Goal: Task Accomplishment & Management: Complete application form

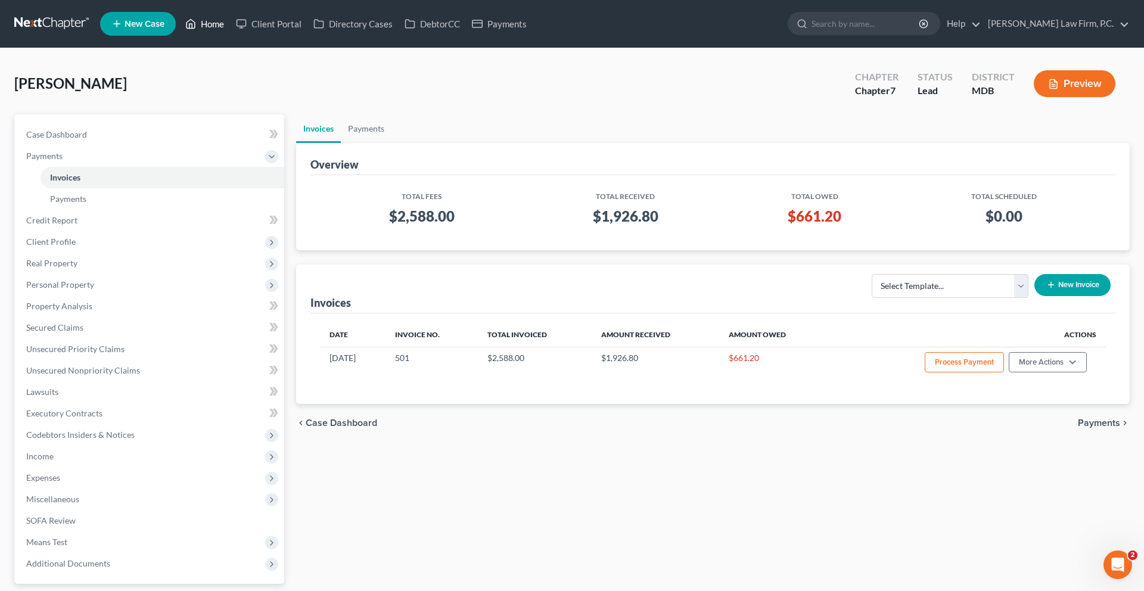
click at [230, 31] on link "Home" at bounding box center [204, 23] width 51 height 21
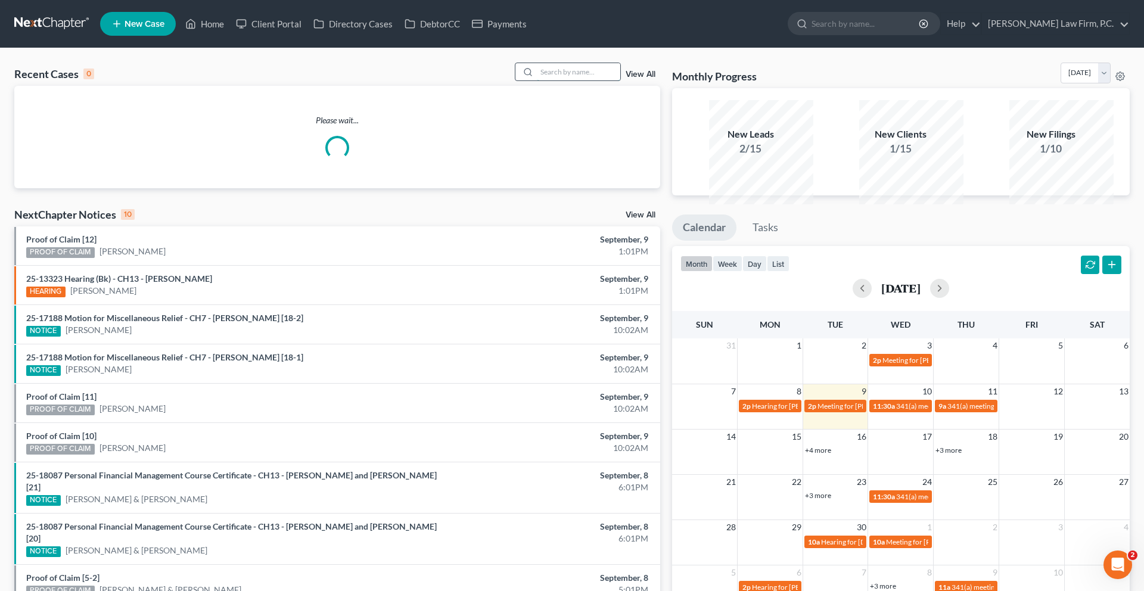
click at [557, 80] on input "search" at bounding box center [578, 71] width 83 height 17
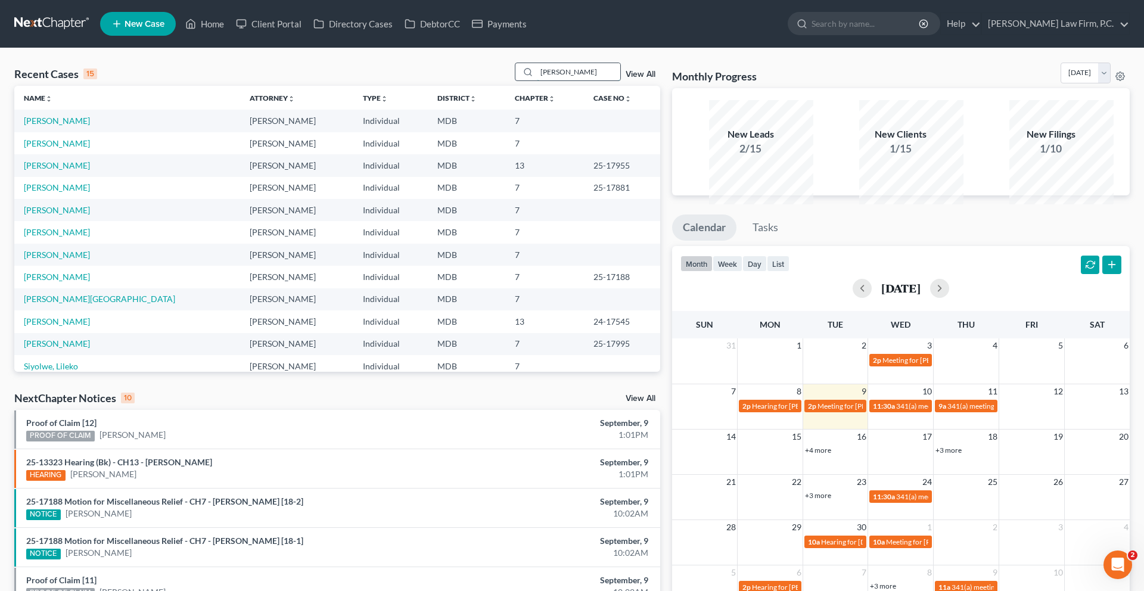
type input "[PERSON_NAME]"
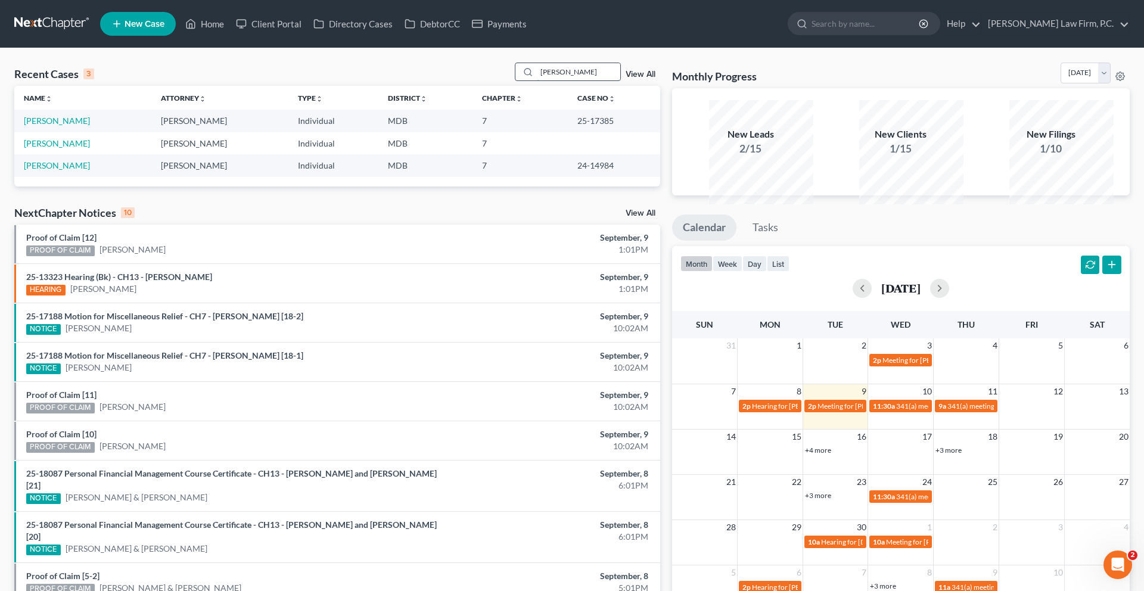
click at [537, 80] on input "[PERSON_NAME]" at bounding box center [578, 71] width 83 height 17
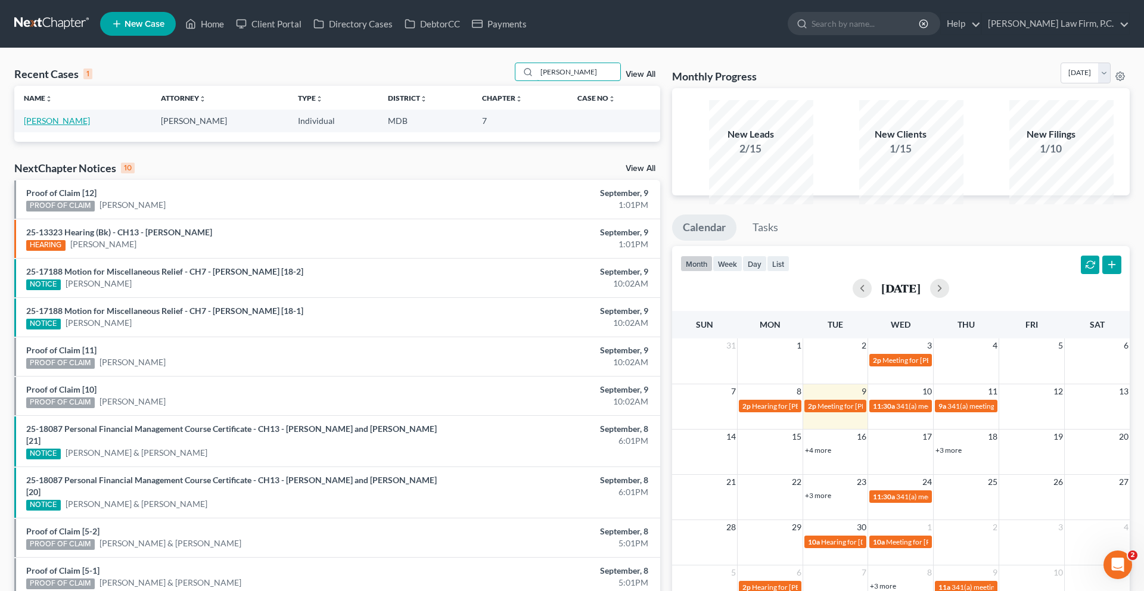
type input "[PERSON_NAME]"
click at [56, 126] on link "[PERSON_NAME]" at bounding box center [57, 121] width 66 height 10
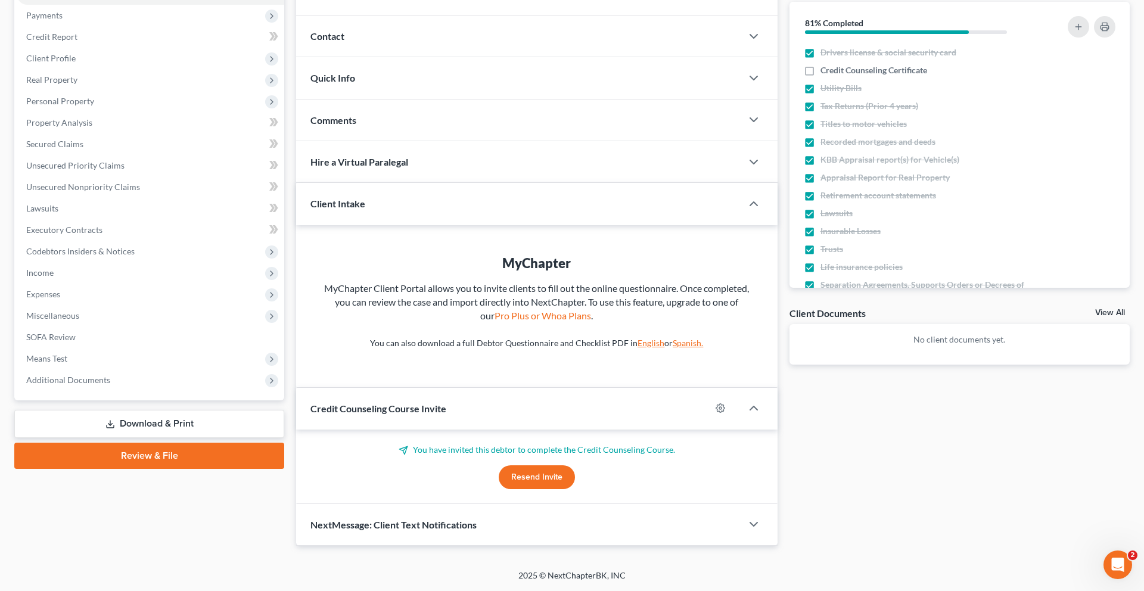
click at [114, 410] on link "Download & Print" at bounding box center [149, 424] width 270 height 28
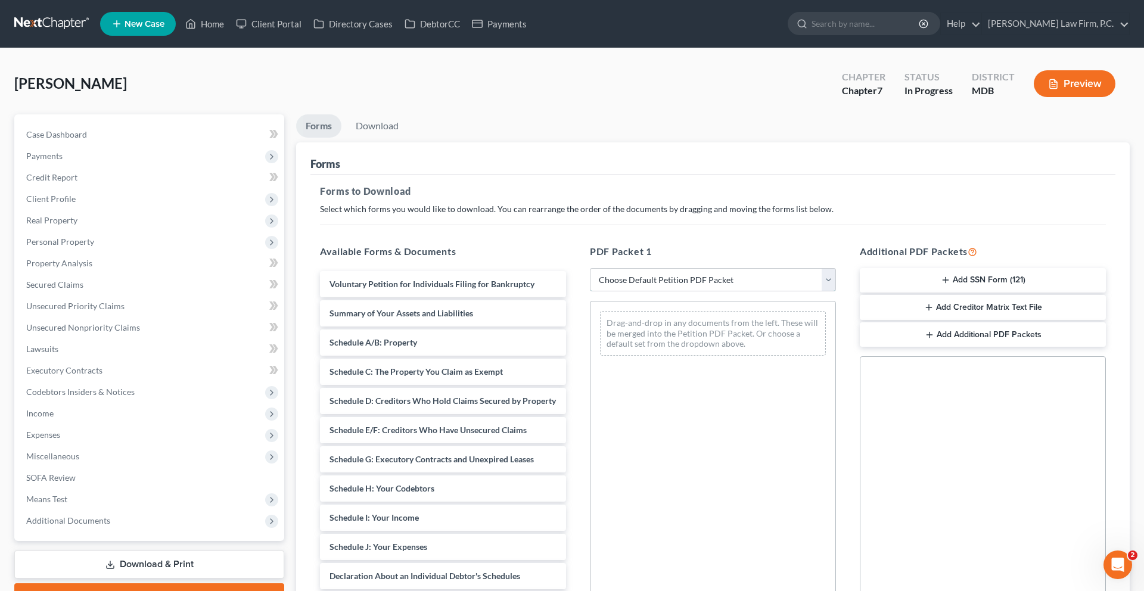
click at [650, 292] on select "Choose Default Petition PDF Packet Complete Bankruptcy Petition (all forms and …" at bounding box center [713, 280] width 246 height 24
select select "0"
click at [592, 292] on select "Choose Default Petition PDF Packet Complete Bankruptcy Petition (all forms and …" at bounding box center [713, 280] width 246 height 24
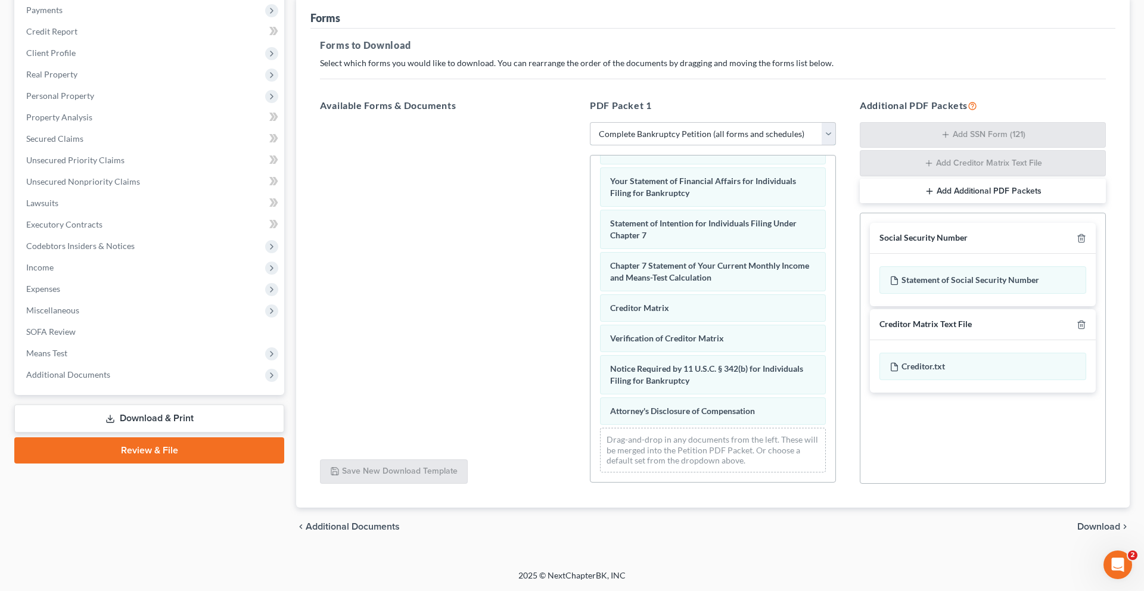
scroll to position [256, 0]
click at [1078, 522] on span "Download" at bounding box center [1099, 527] width 43 height 10
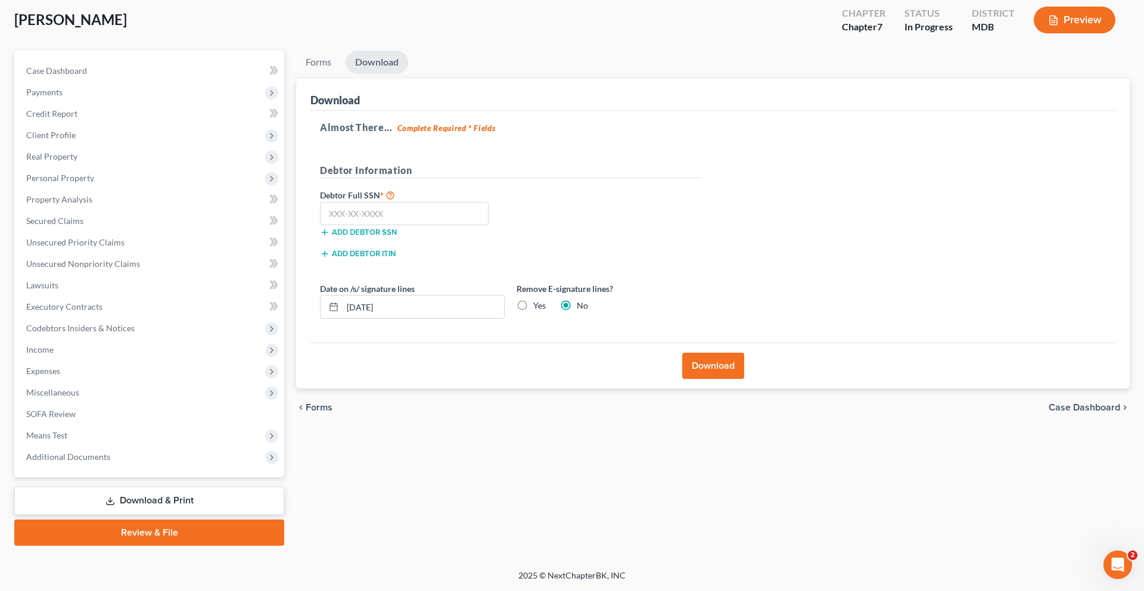
scroll to position [225, 0]
click at [418, 202] on input "text" at bounding box center [404, 214] width 169 height 24
type input "271-60-9153"
click at [546, 300] on label "Yes" at bounding box center [539, 306] width 13 height 12
click at [546, 300] on input "Yes" at bounding box center [542, 304] width 8 height 8
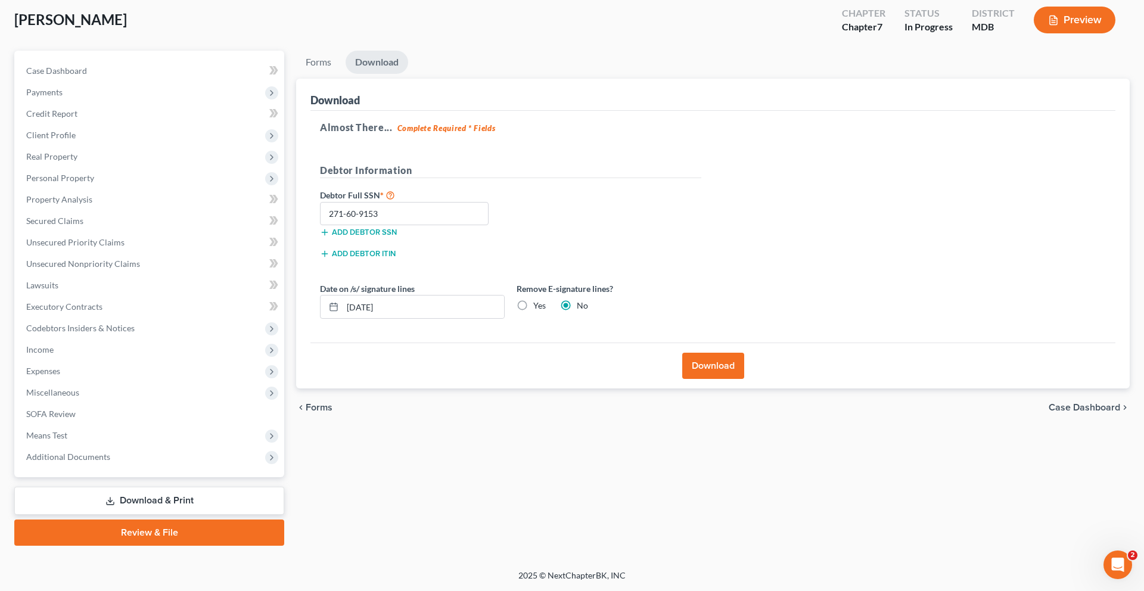
radio input "true"
radio input "false"
drag, startPoint x: 519, startPoint y: 238, endPoint x: 248, endPoint y: 235, distance: 270.6
click at [248, 235] on div "Petition Navigation Case Dashboard Payments Invoices Payments Payments Credit R…" at bounding box center [572, 298] width 1128 height 495
click at [708, 353] on button "Download" at bounding box center [713, 366] width 62 height 26
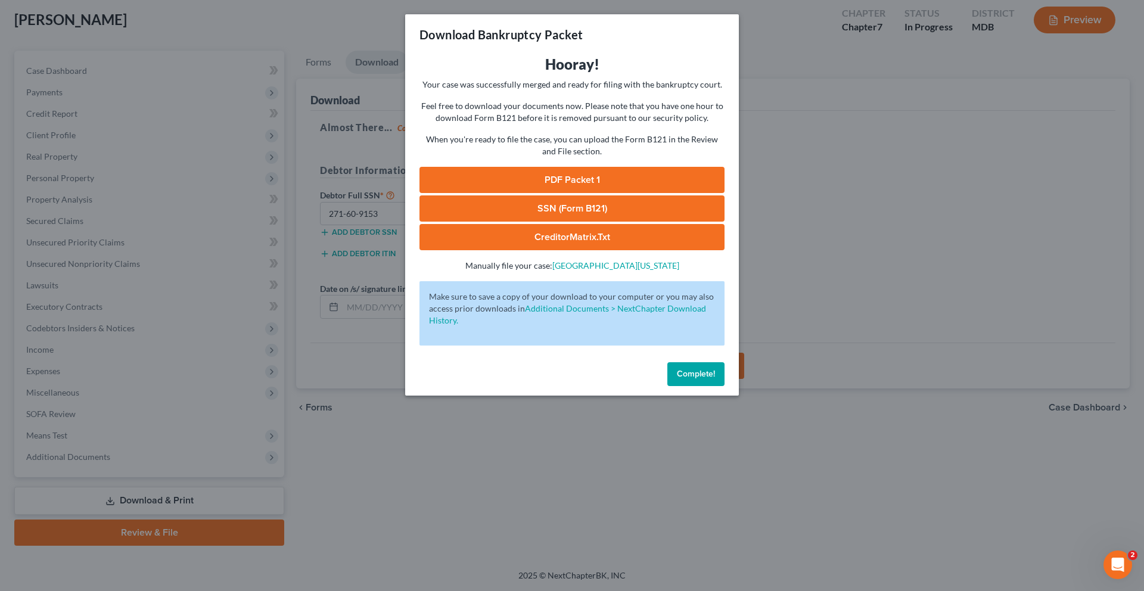
click at [554, 193] on link "PDF Packet 1" at bounding box center [572, 180] width 305 height 26
click at [582, 222] on link "SSN (Form B121)" at bounding box center [572, 209] width 305 height 26
click at [715, 379] on span "Complete!" at bounding box center [696, 374] width 38 height 10
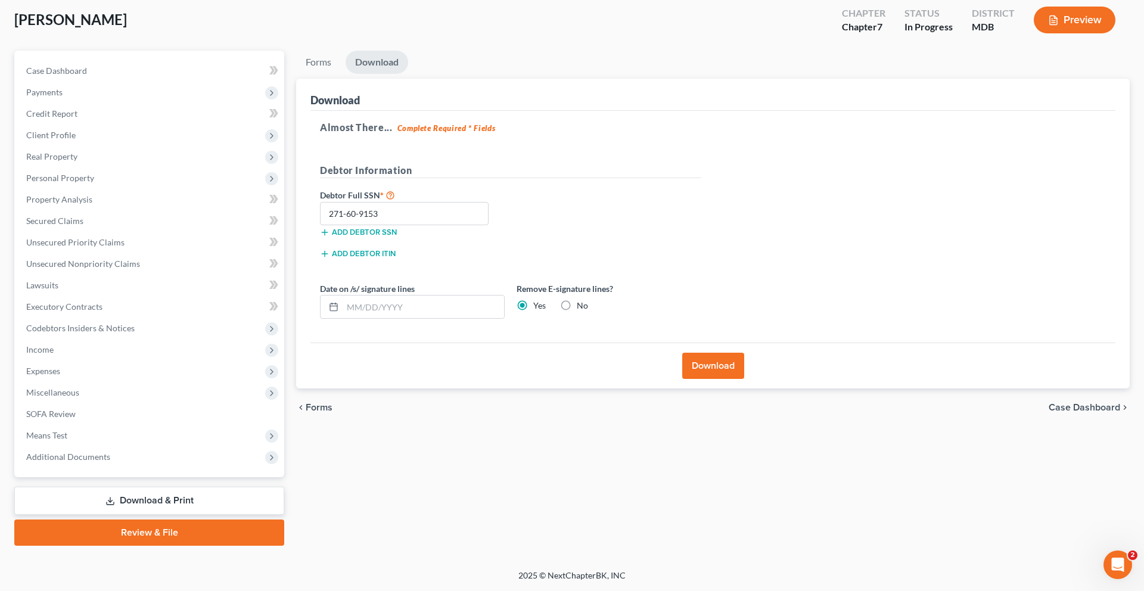
scroll to position [158, 0]
click at [137, 125] on span "Client Profile" at bounding box center [151, 135] width 268 height 21
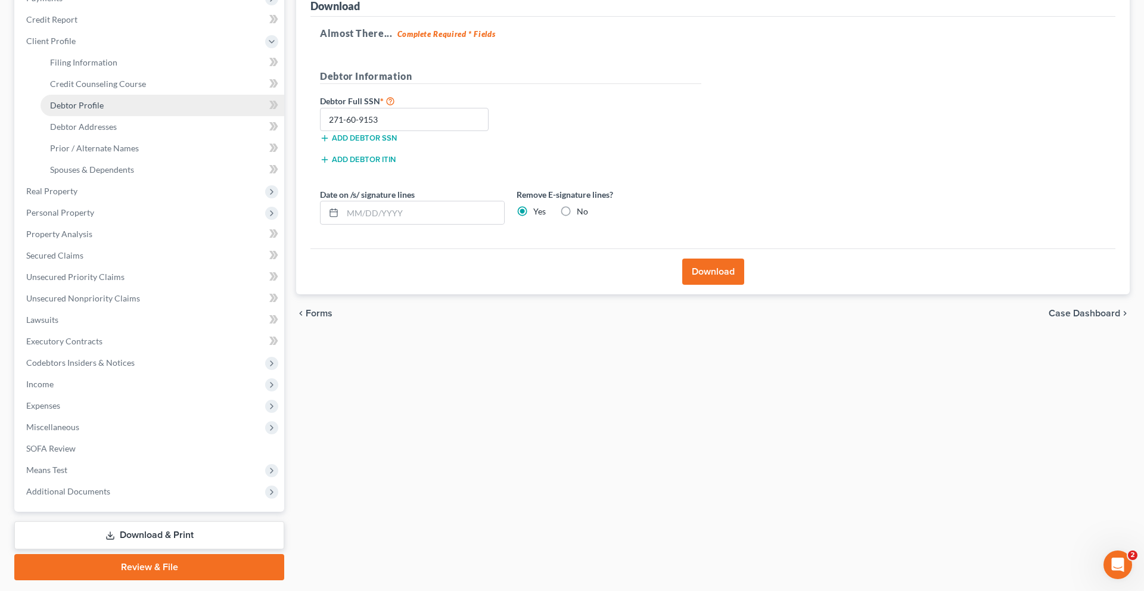
click at [104, 110] on span "Debtor Profile" at bounding box center [77, 105] width 54 height 10
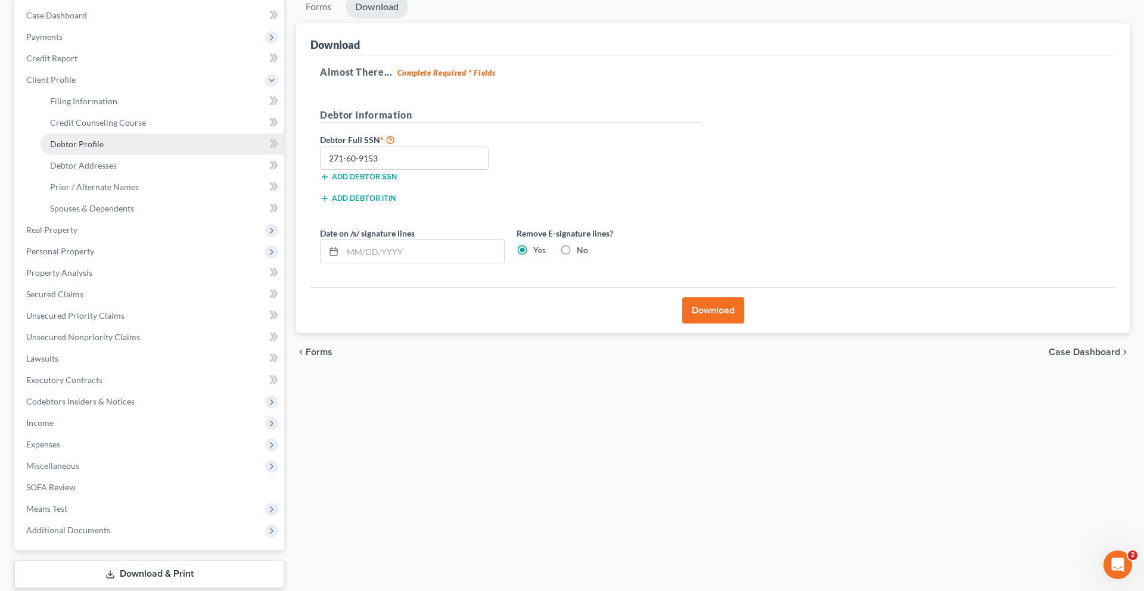
select select "0"
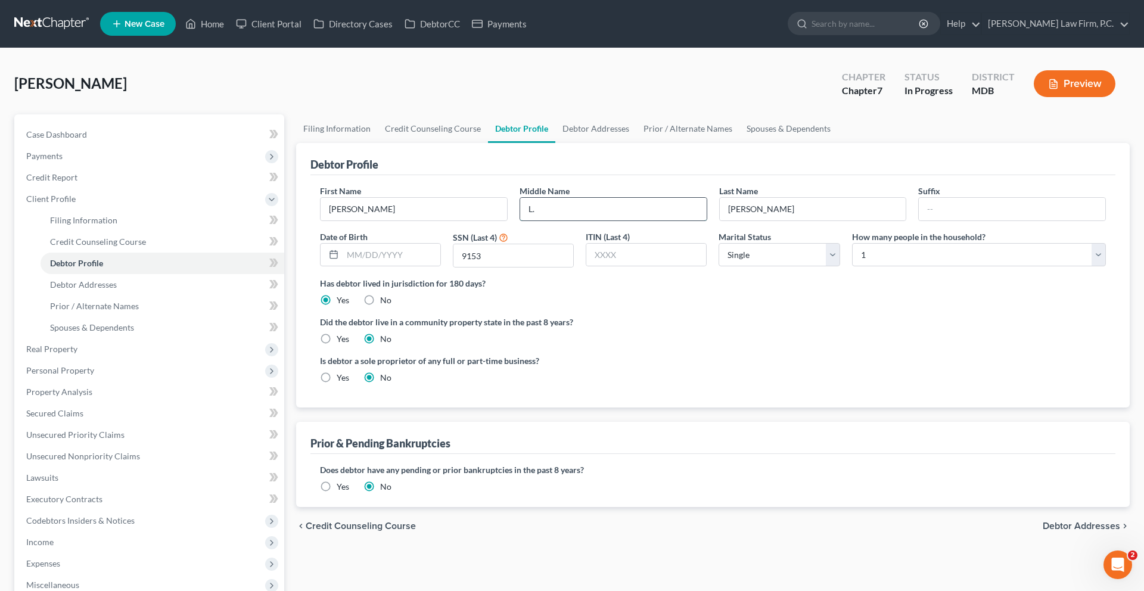
click at [604, 221] on input "L." at bounding box center [613, 209] width 187 height 23
type input "[PERSON_NAME]"
click at [687, 328] on label "Did the debtor live in a community property state in the past 8 years?" at bounding box center [713, 322] width 786 height 13
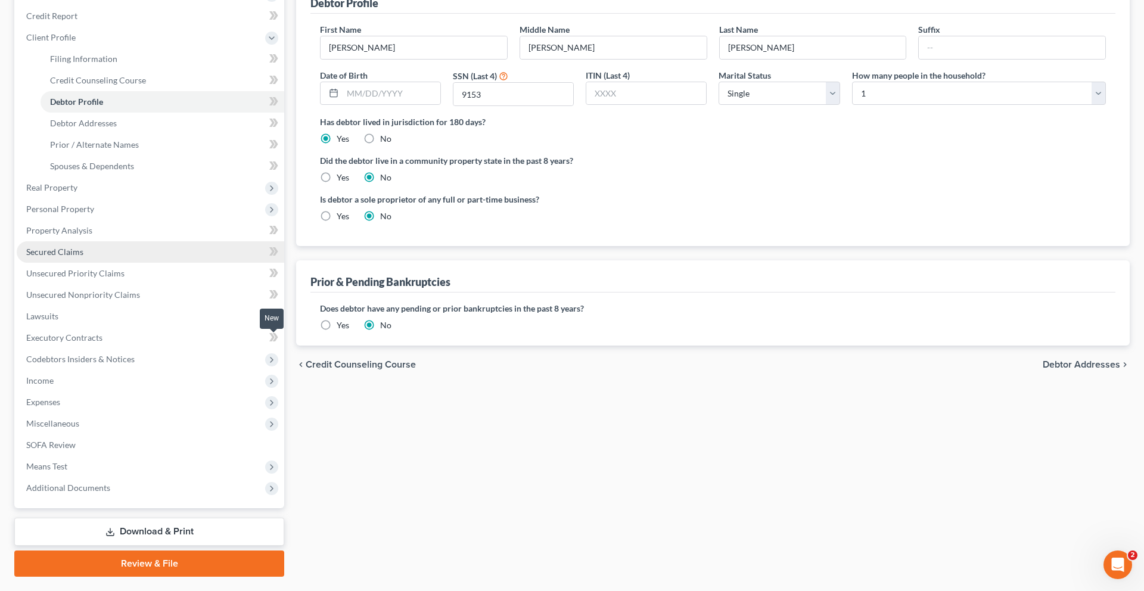
scroll to position [179, 0]
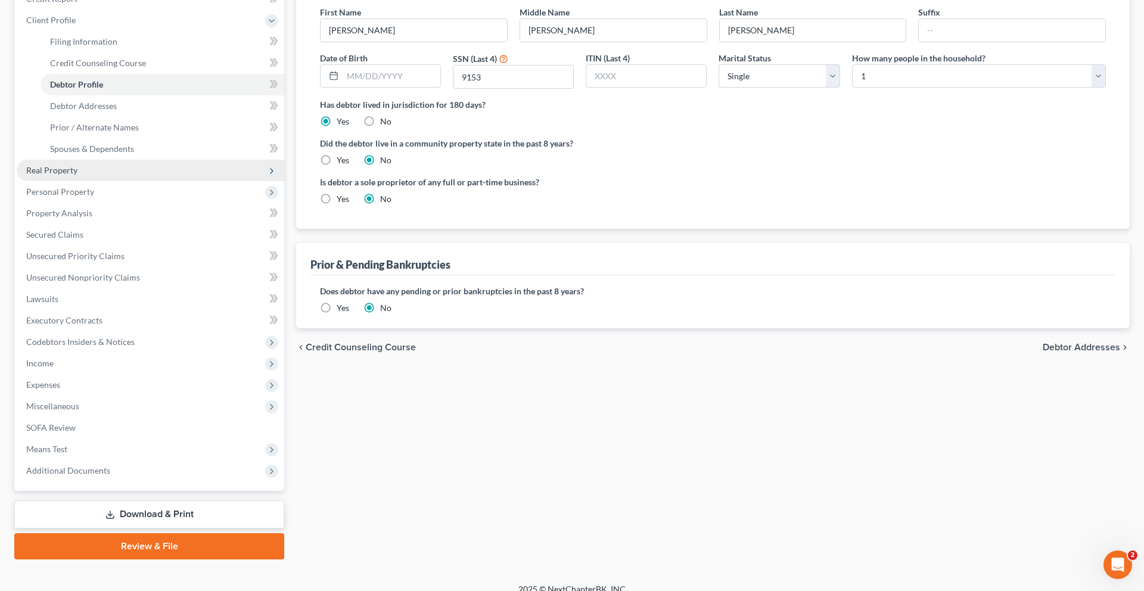
click at [117, 181] on span "Real Property" at bounding box center [151, 170] width 268 height 21
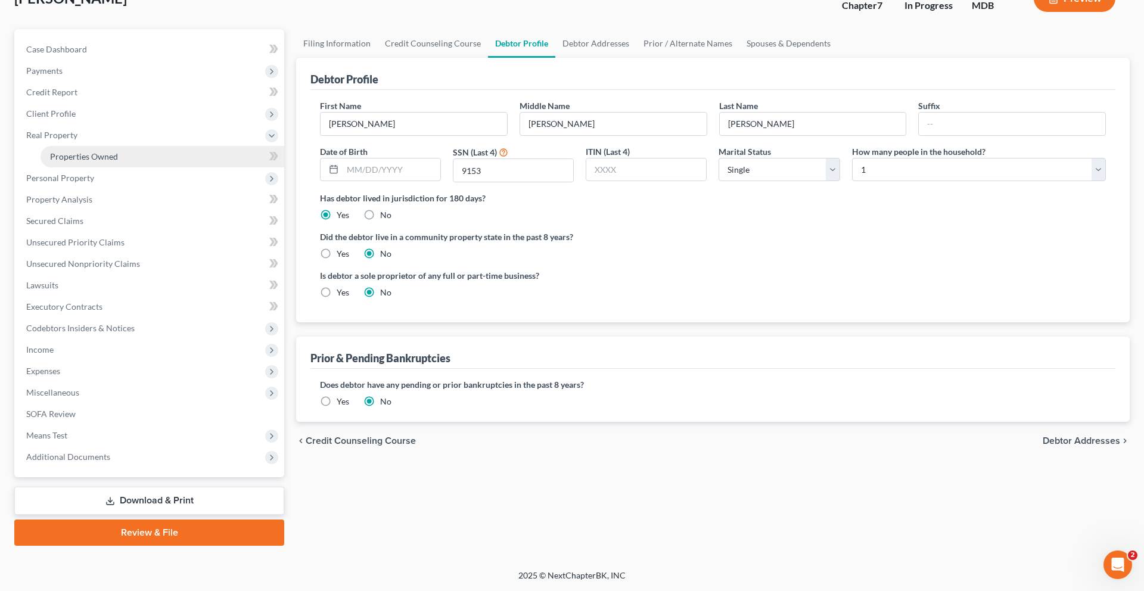
click at [125, 146] on link "Properties Owned" at bounding box center [163, 156] width 244 height 21
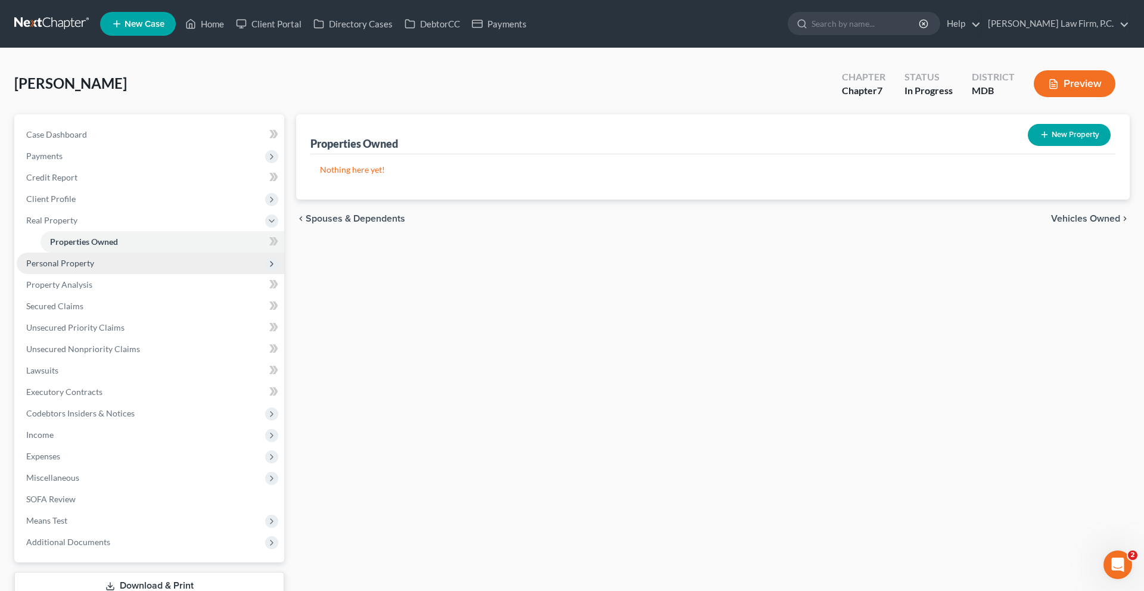
click at [95, 274] on span "Personal Property" at bounding box center [151, 263] width 268 height 21
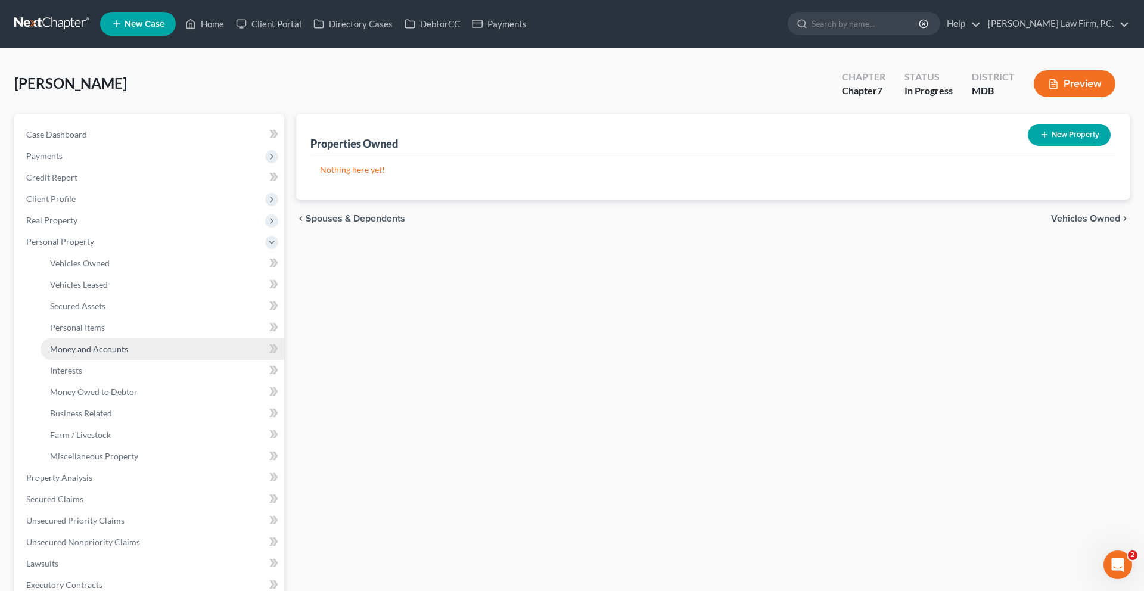
click at [91, 360] on link "Money and Accounts" at bounding box center [163, 349] width 244 height 21
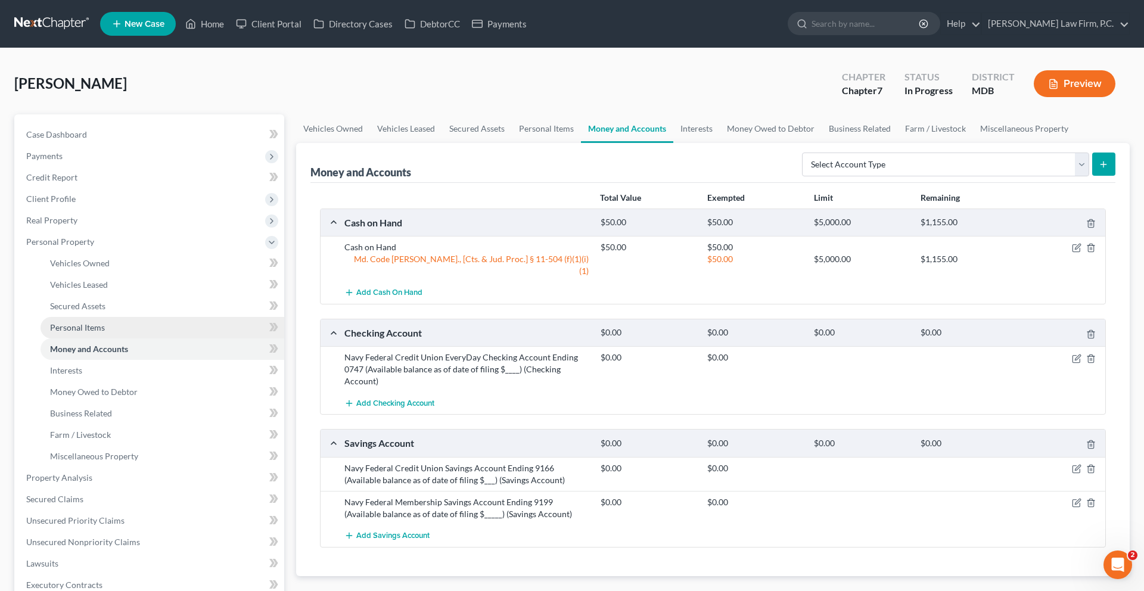
click at [91, 333] on span "Personal Items" at bounding box center [77, 327] width 55 height 10
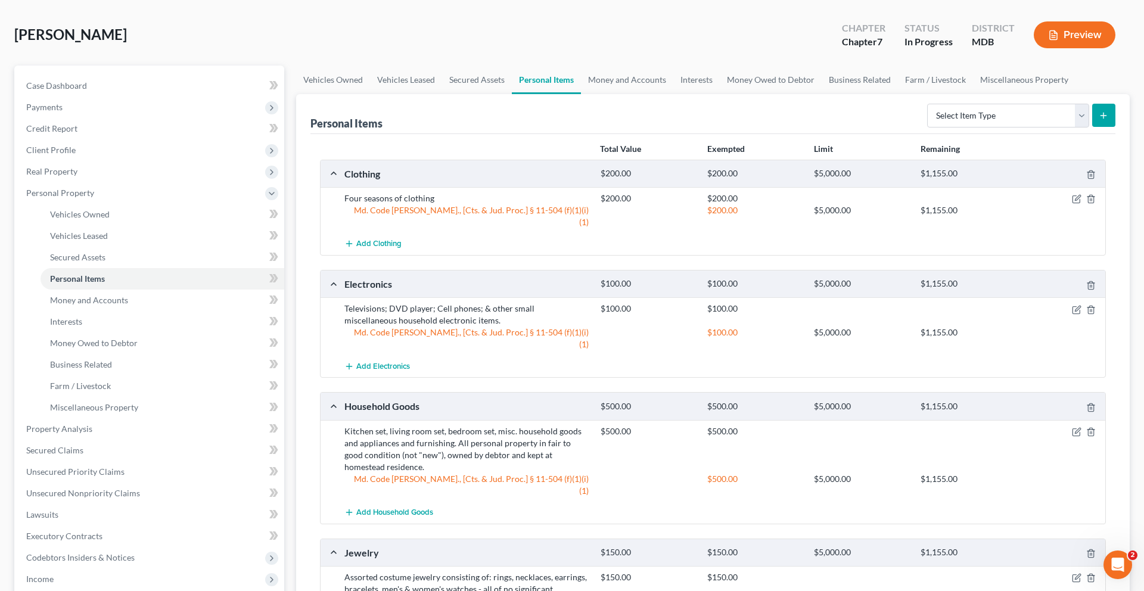
scroll to position [30, 0]
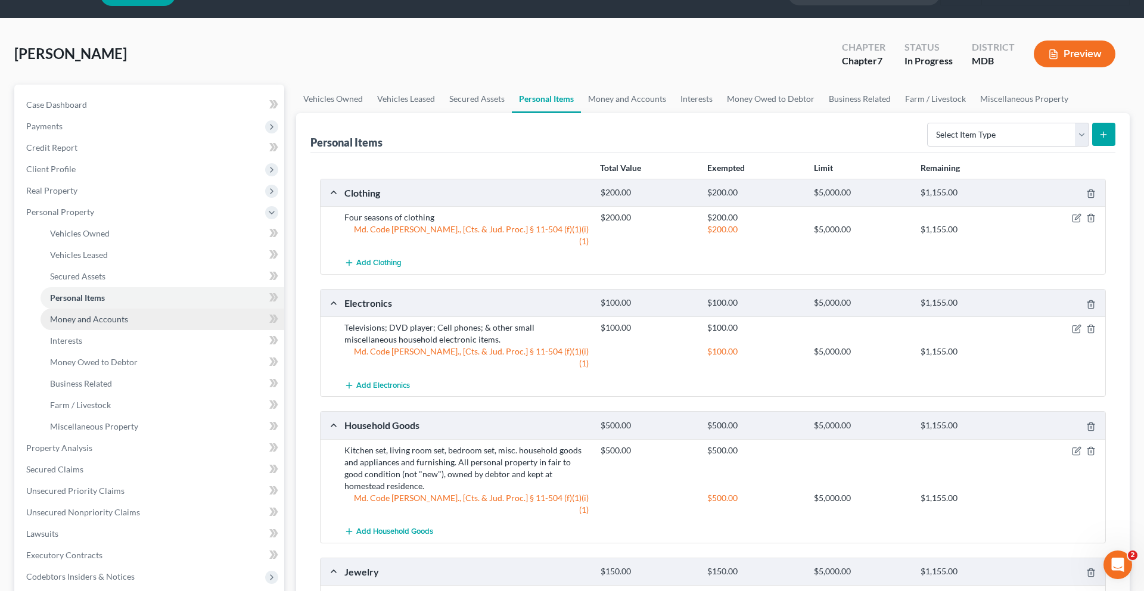
click at [125, 324] on span "Money and Accounts" at bounding box center [89, 319] width 78 height 10
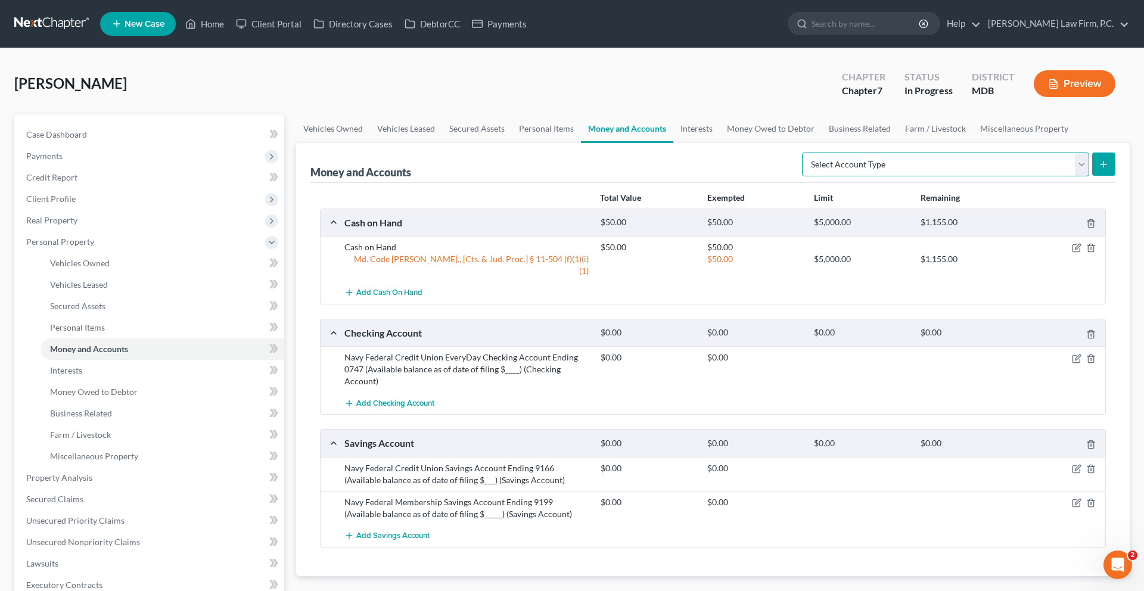
click at [834, 176] on select "Select Account Type Brokerage (A/B: 18, SOFA: 20) Cash on Hand (A/B: 16) Certif…" at bounding box center [945, 165] width 287 height 24
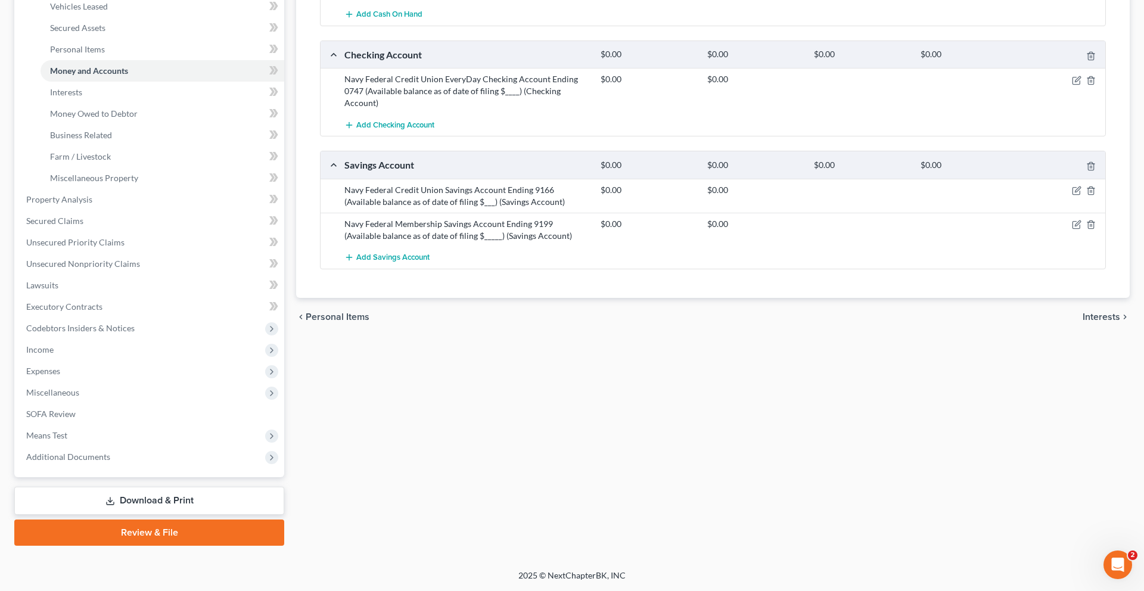
scroll to position [307, 0]
click at [97, 361] on span "Income" at bounding box center [151, 349] width 268 height 21
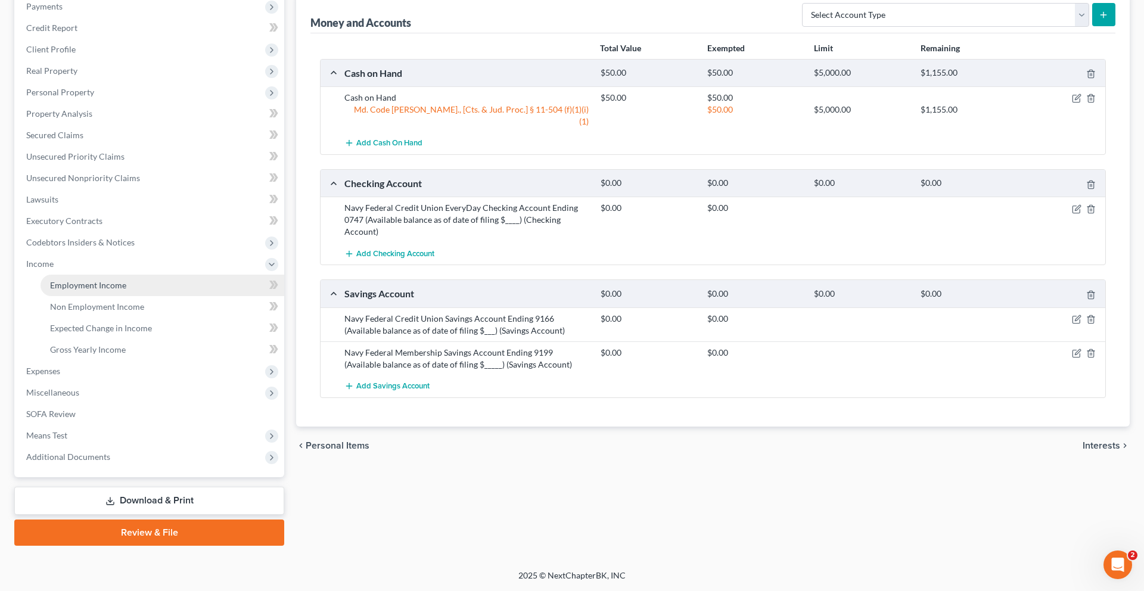
click at [126, 280] on span "Employment Income" at bounding box center [88, 285] width 76 height 10
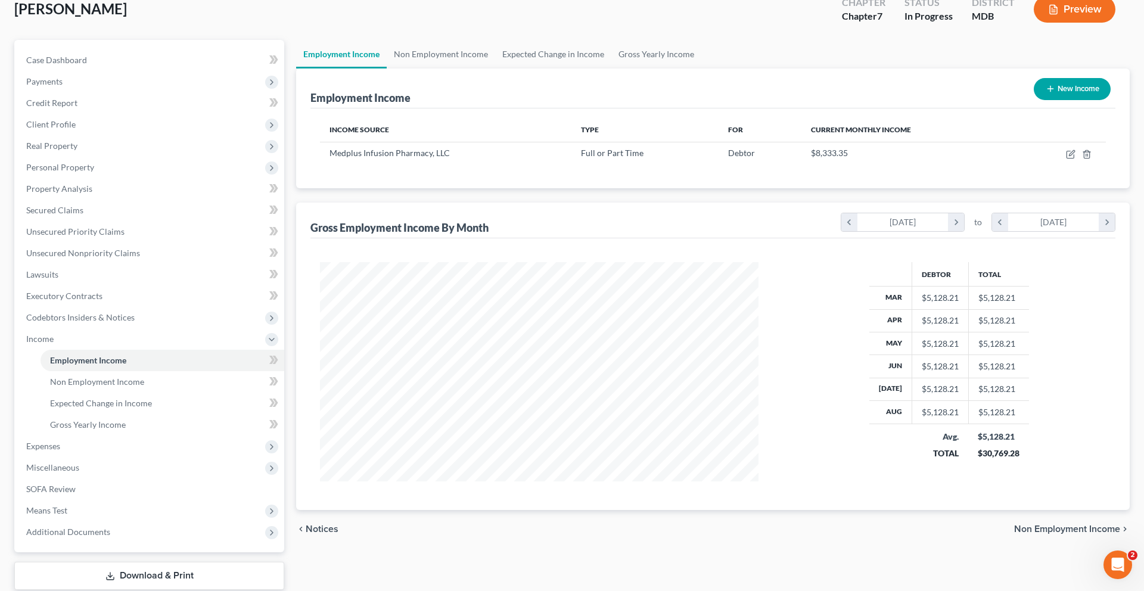
scroll to position [93, 0]
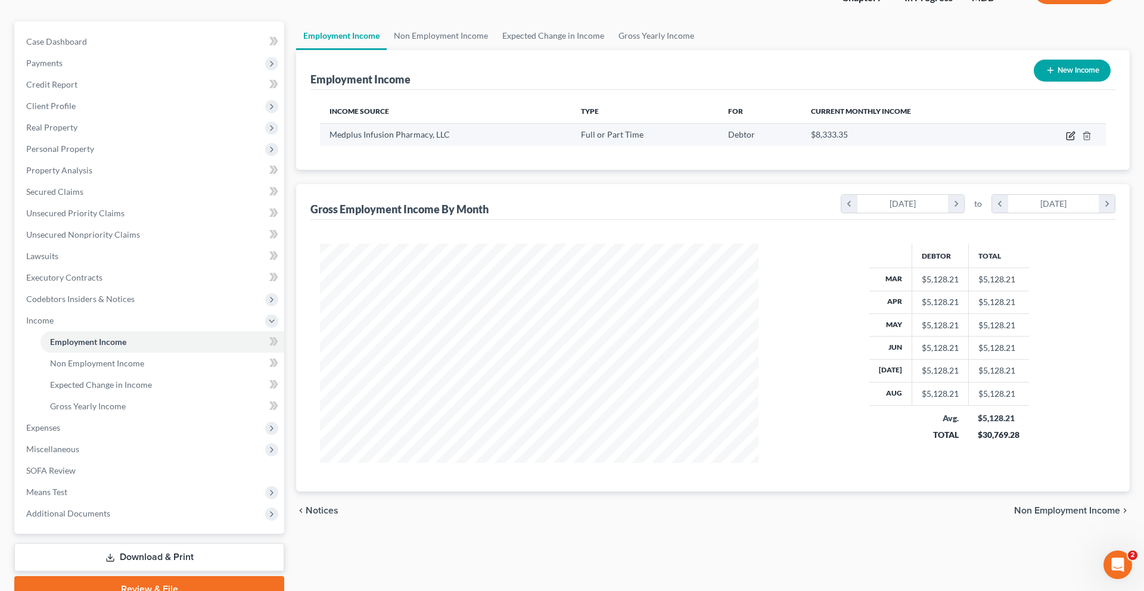
click at [1066, 141] on icon "button" at bounding box center [1071, 136] width 10 height 10
select select "0"
select select "21"
select select "2"
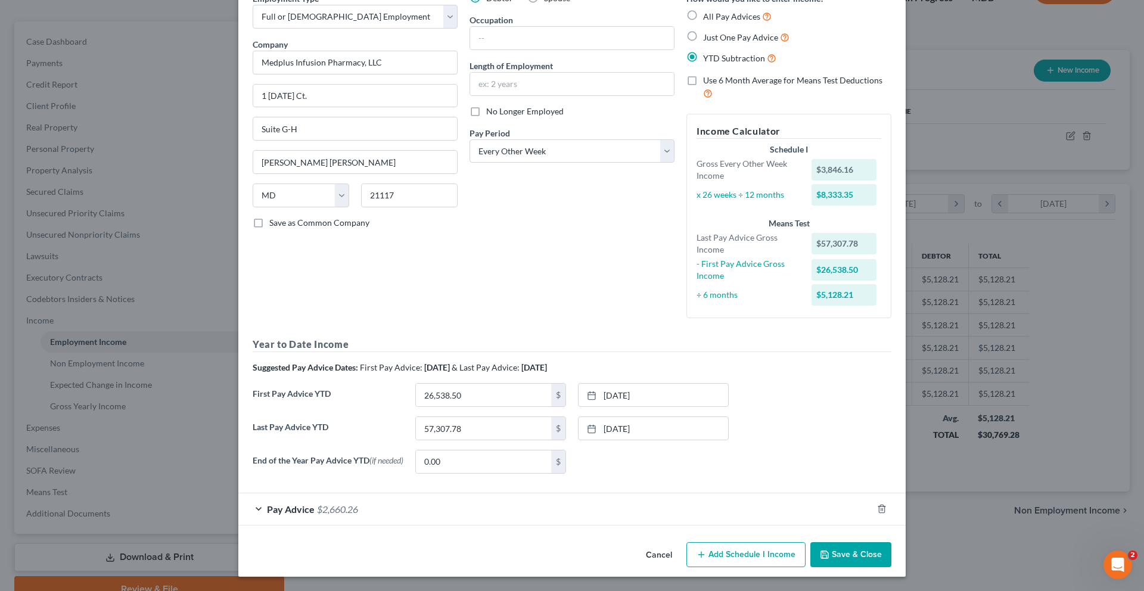
scroll to position [212, 0]
click at [682, 545] on button "Cancel" at bounding box center [659, 556] width 45 height 24
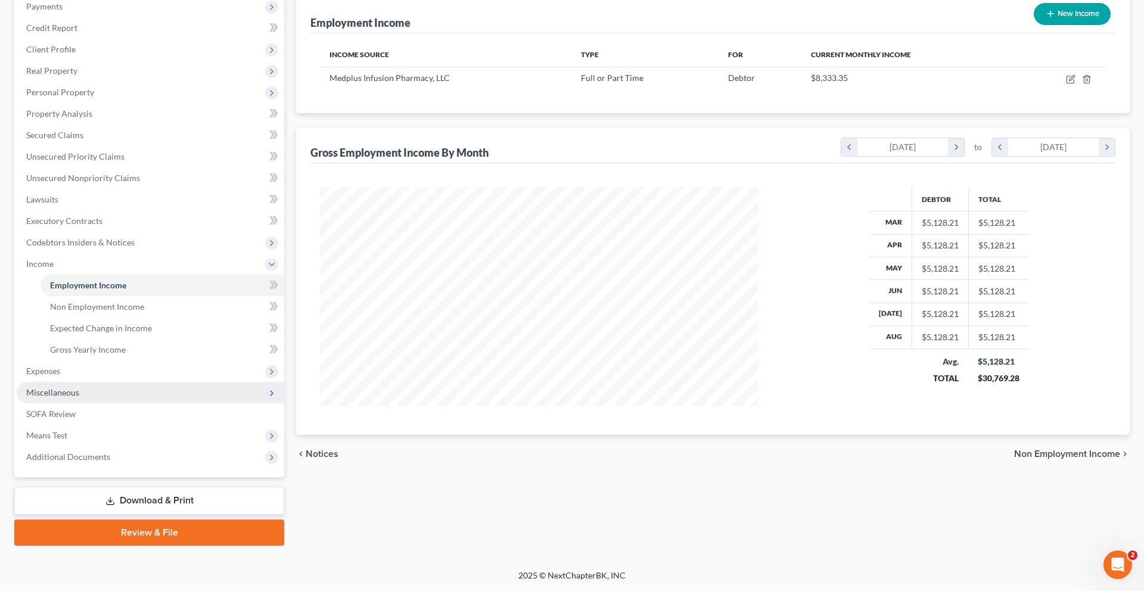
scroll to position [262, 0]
click at [100, 382] on span "Expenses" at bounding box center [151, 371] width 268 height 21
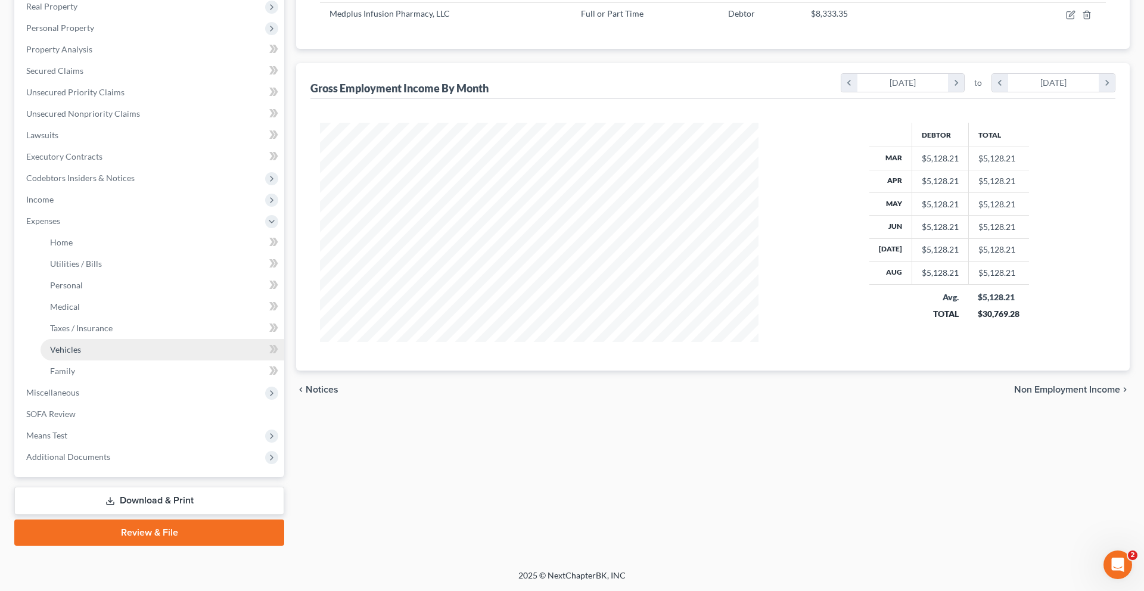
click at [114, 361] on link "Vehicles" at bounding box center [163, 349] width 244 height 21
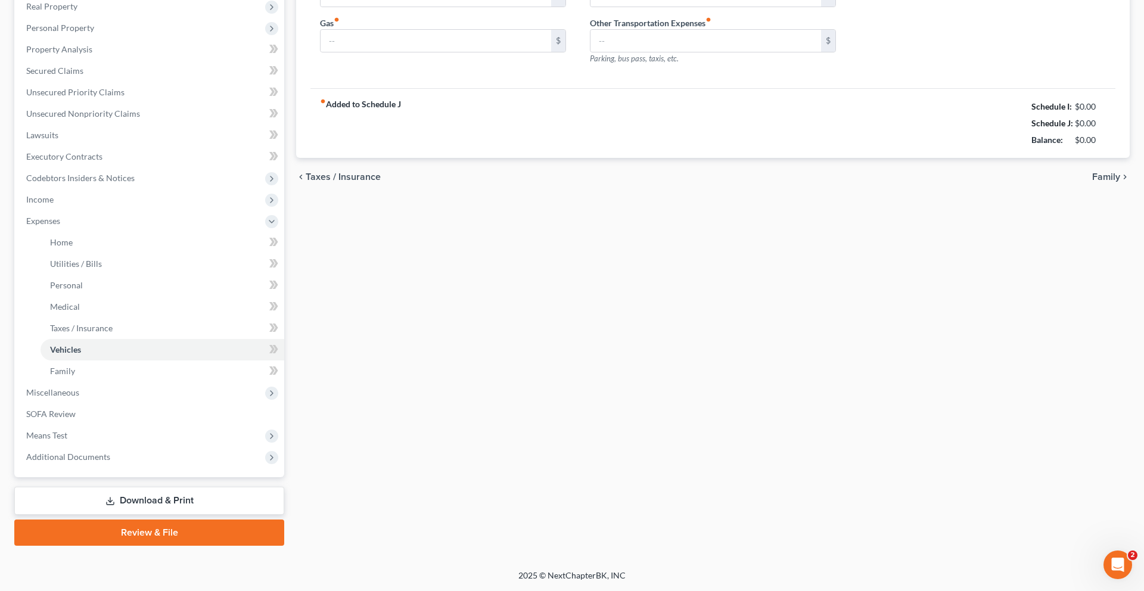
type input "335.00"
type input "200.00"
type input "80.00"
type input "0.00"
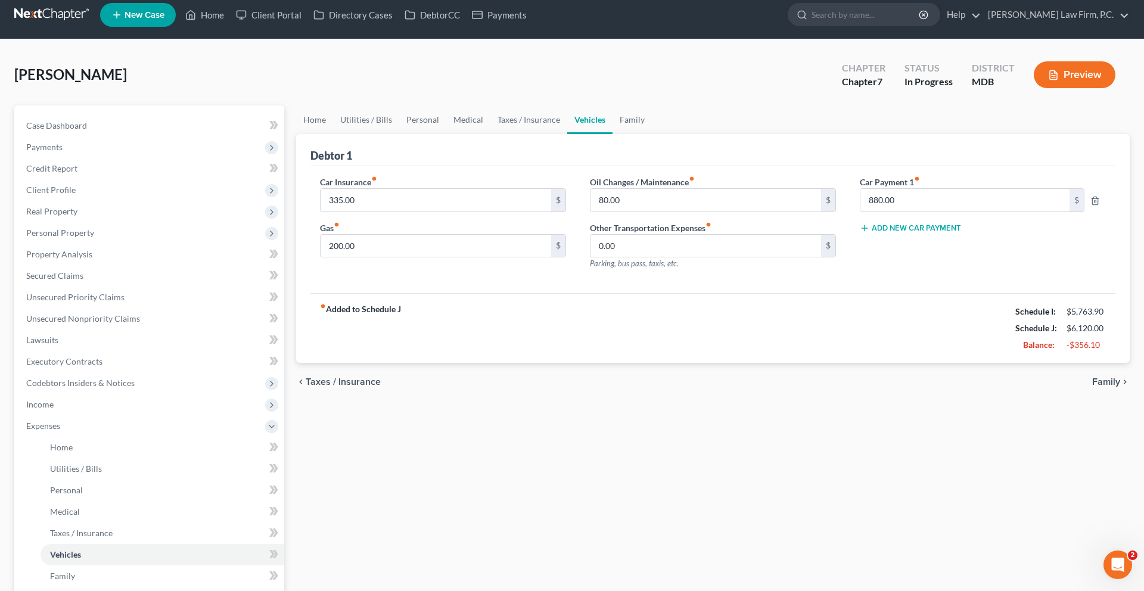
scroll to position [10, 0]
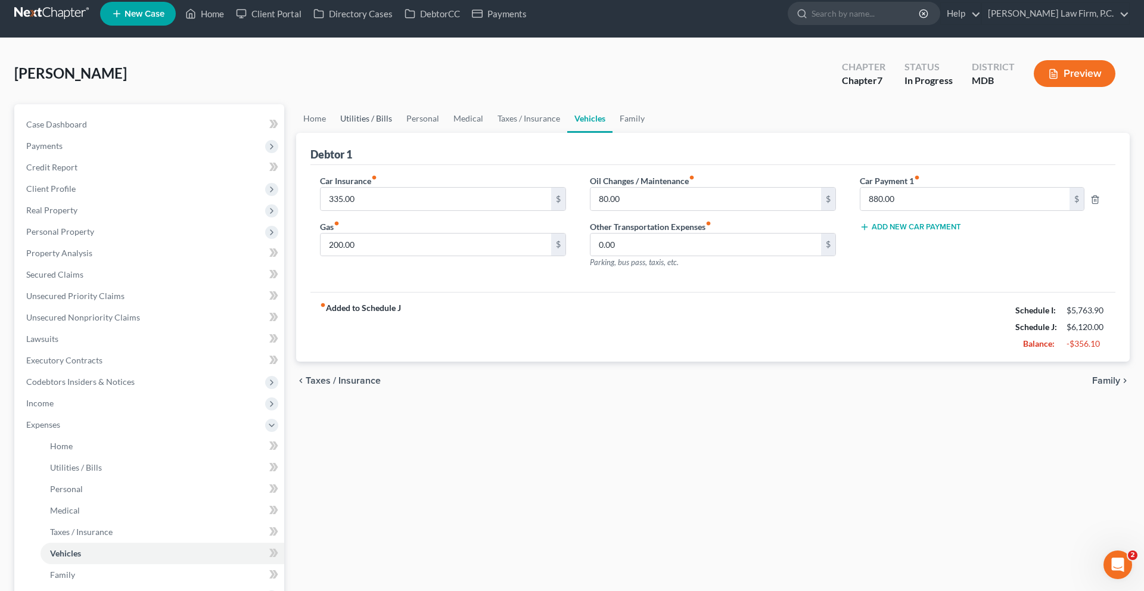
click at [395, 133] on link "Utilities / Bills" at bounding box center [366, 118] width 66 height 29
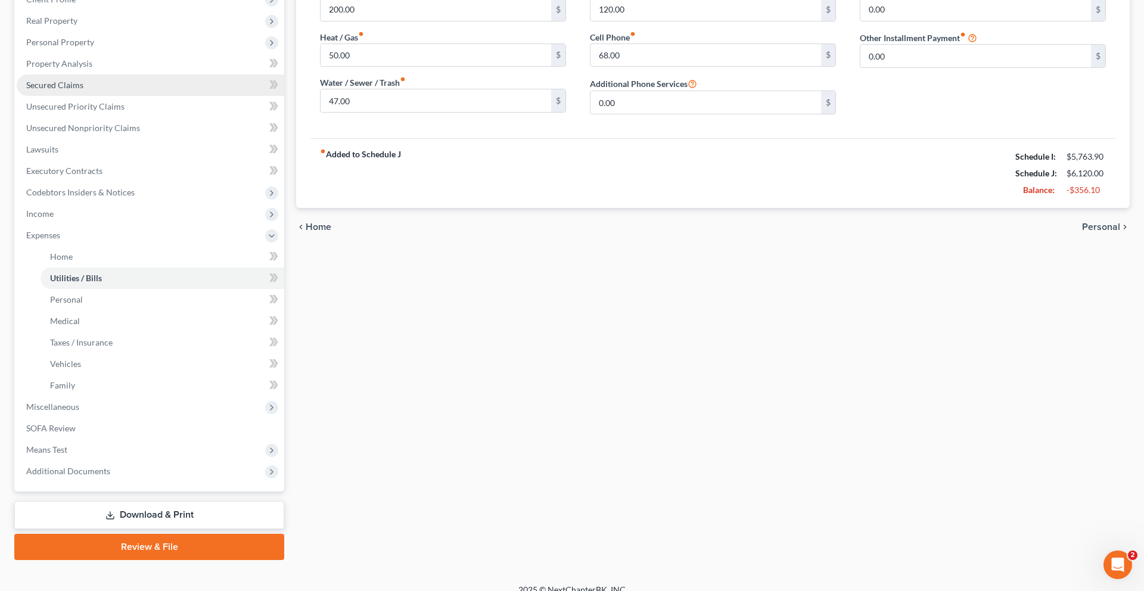
scroll to position [298, 0]
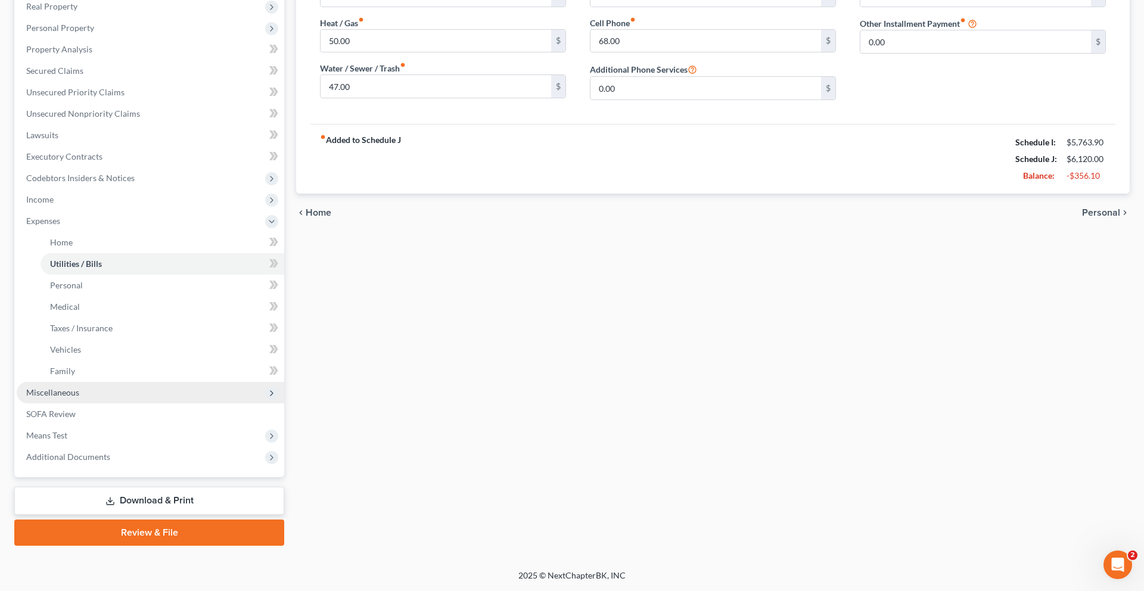
click at [81, 404] on span "Miscellaneous" at bounding box center [151, 392] width 268 height 21
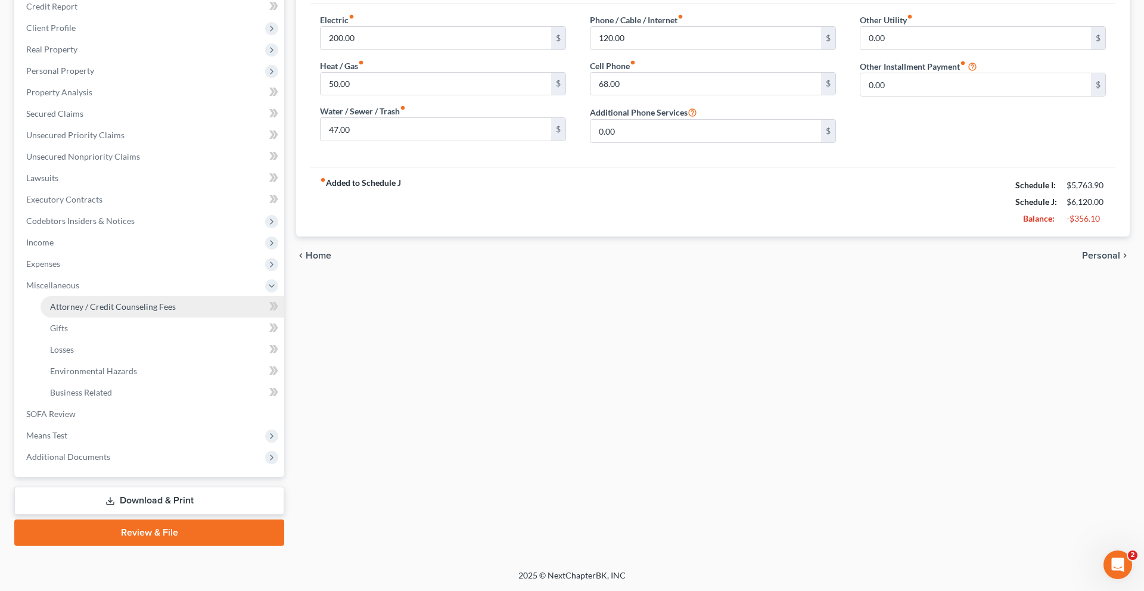
click at [132, 302] on span "Attorney / Credit Counseling Fees" at bounding box center [113, 307] width 126 height 10
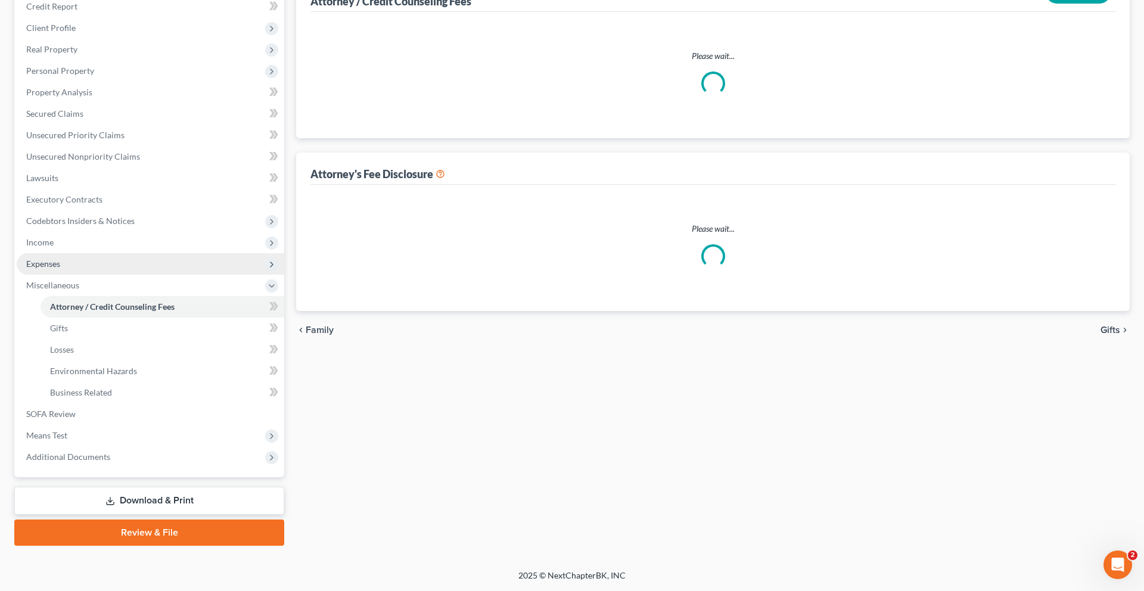
scroll to position [148, 0]
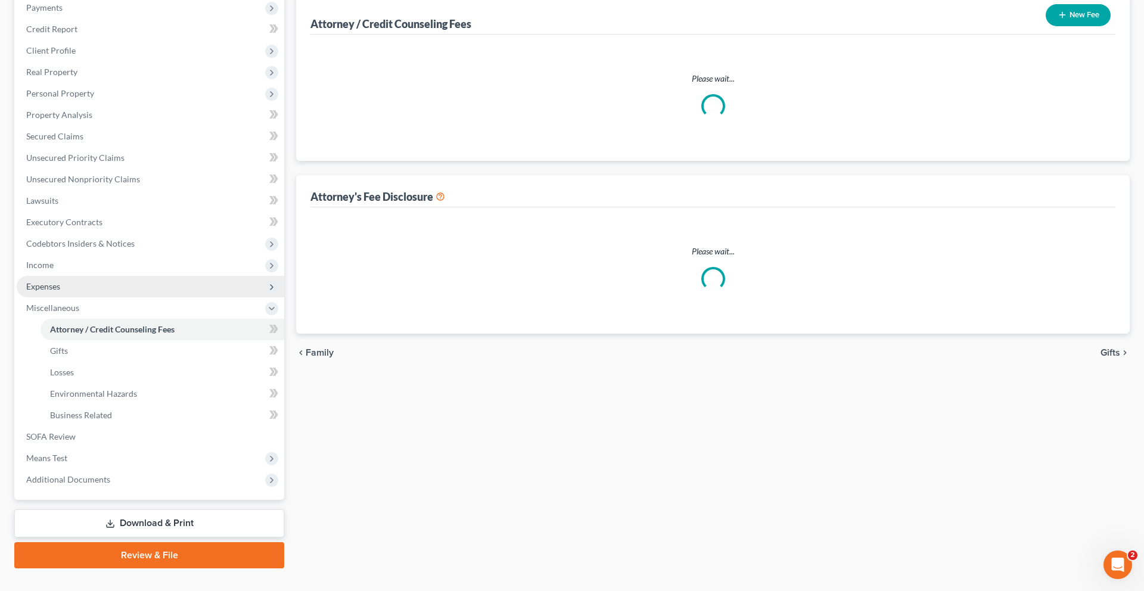
select select "2"
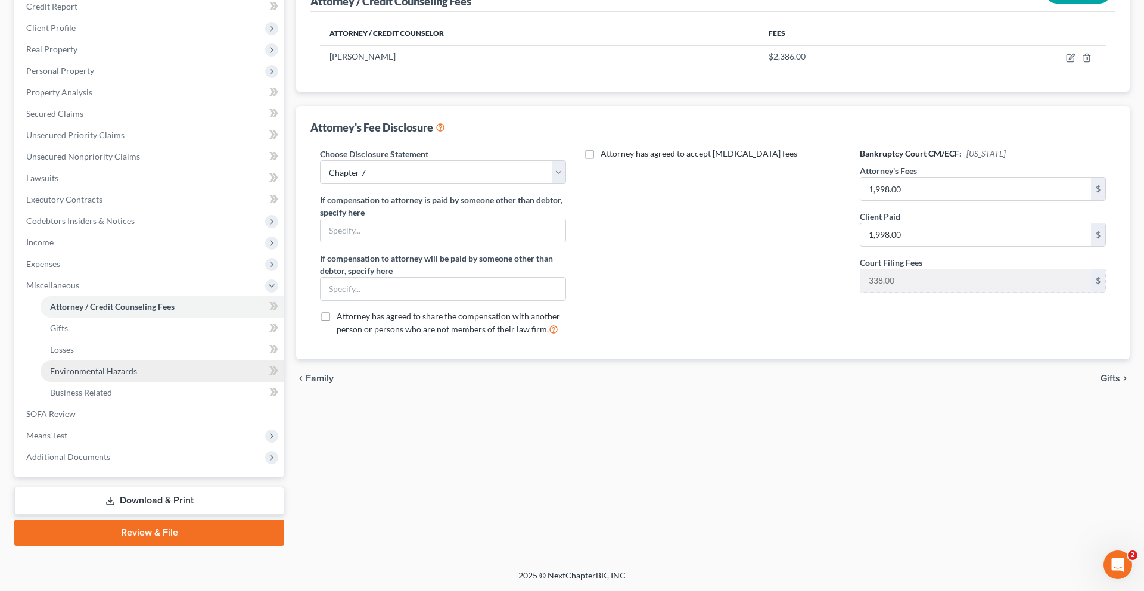
scroll to position [328, 0]
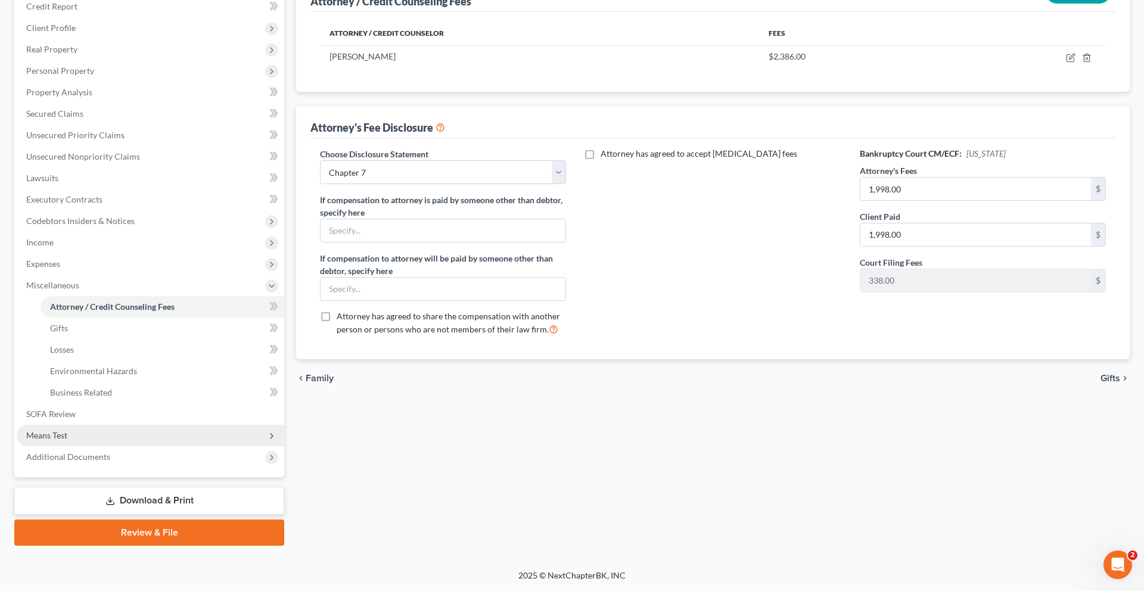
click at [67, 430] on span "Means Test" at bounding box center [46, 435] width 41 height 10
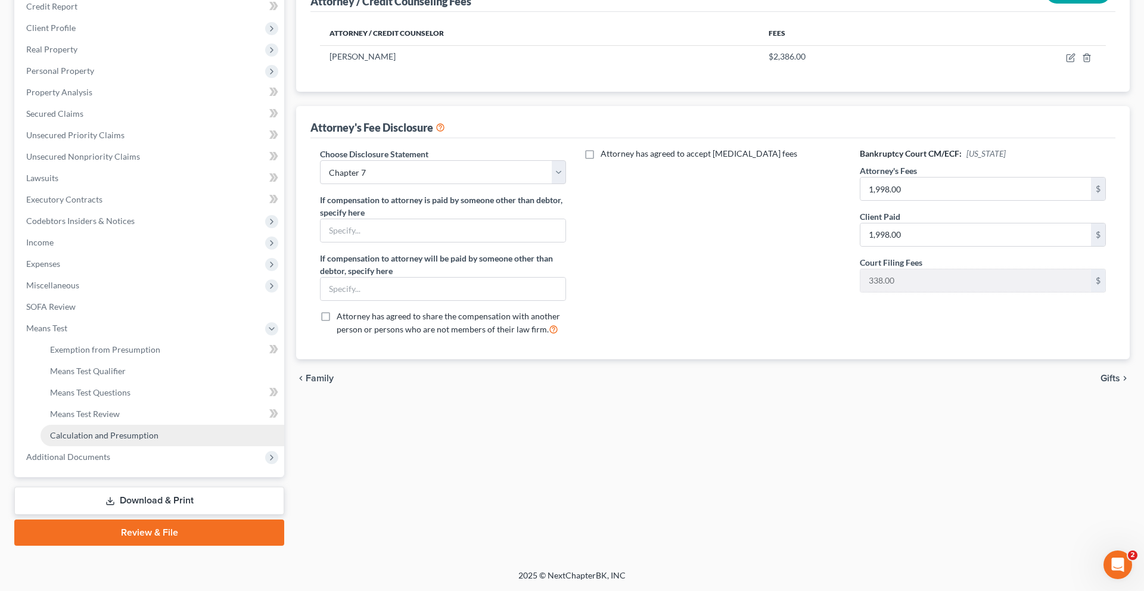
click at [111, 430] on span "Calculation and Presumption" at bounding box center [104, 435] width 108 height 10
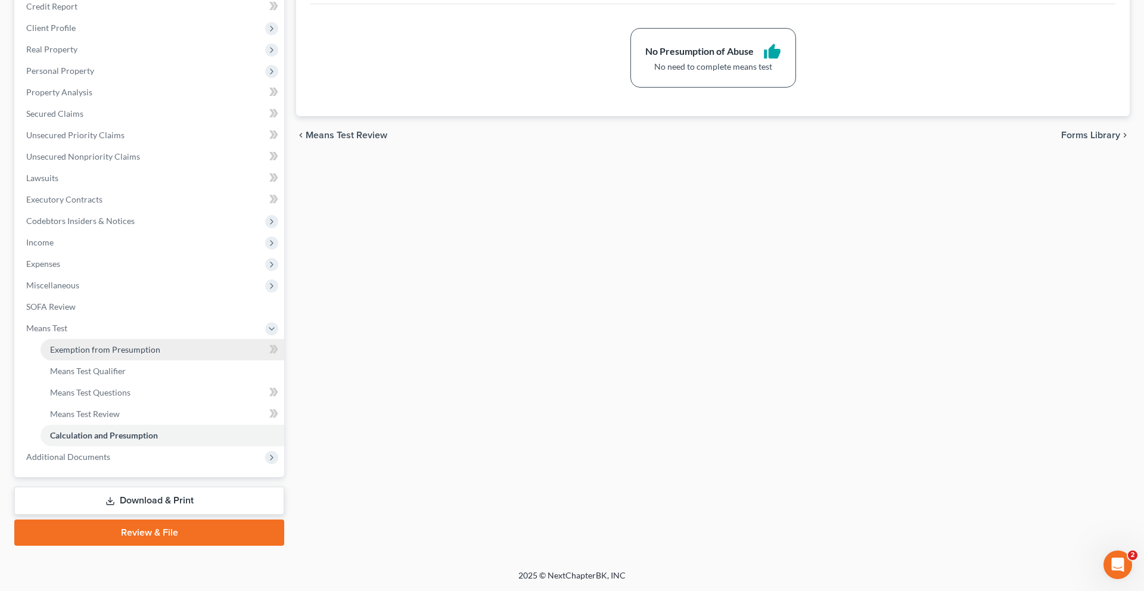
scroll to position [274, 0]
click at [104, 130] on span "Unsecured Priority Claims" at bounding box center [75, 135] width 98 height 10
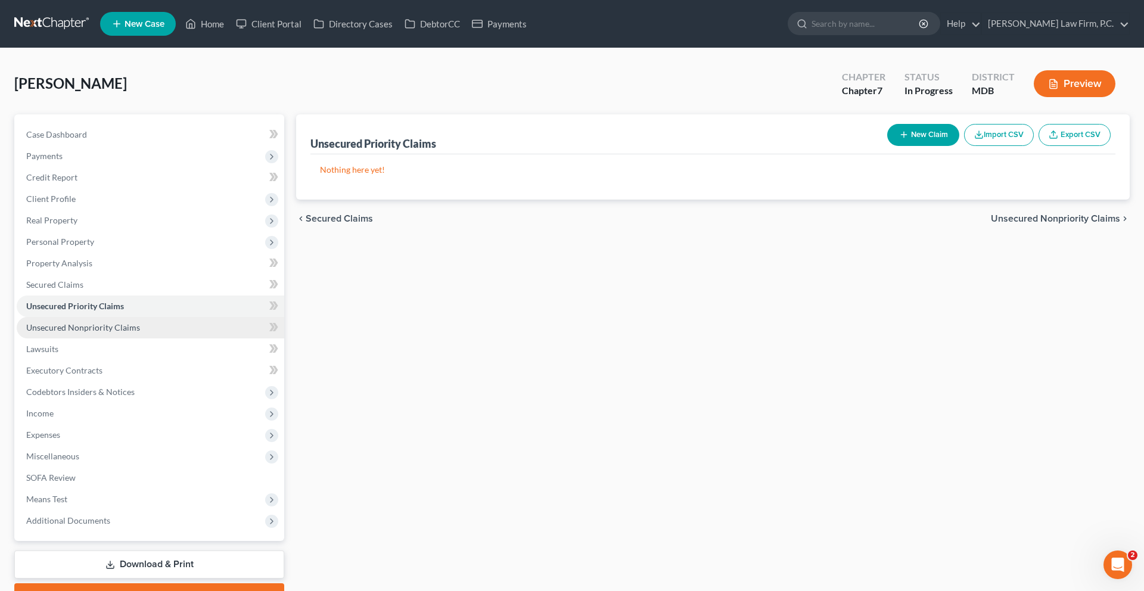
click at [140, 333] on span "Unsecured Nonpriority Claims" at bounding box center [83, 327] width 114 height 10
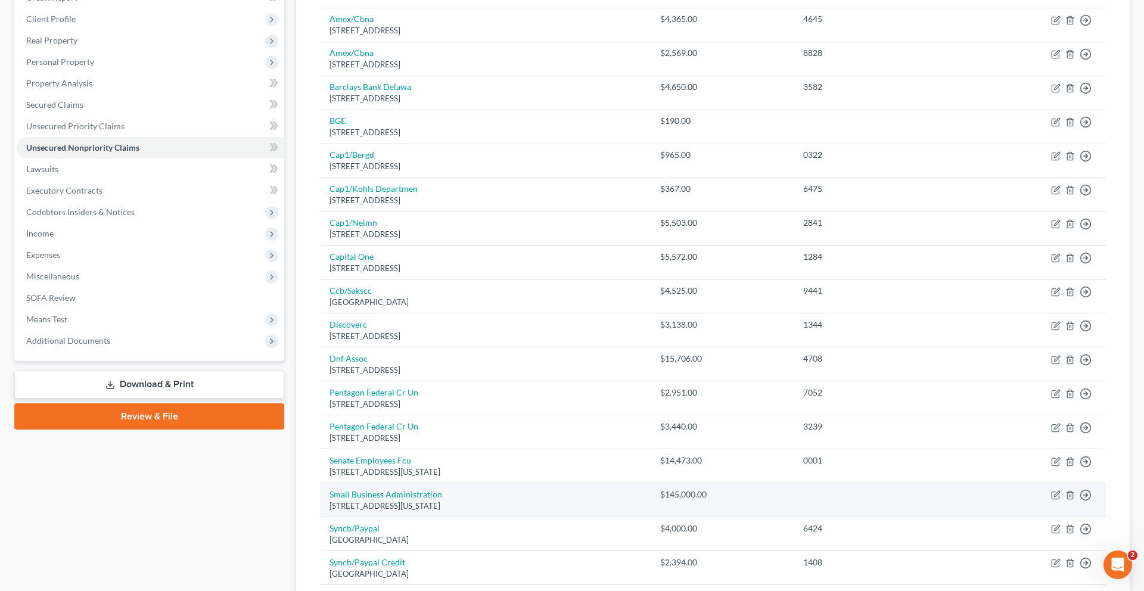
scroll to position [46, 0]
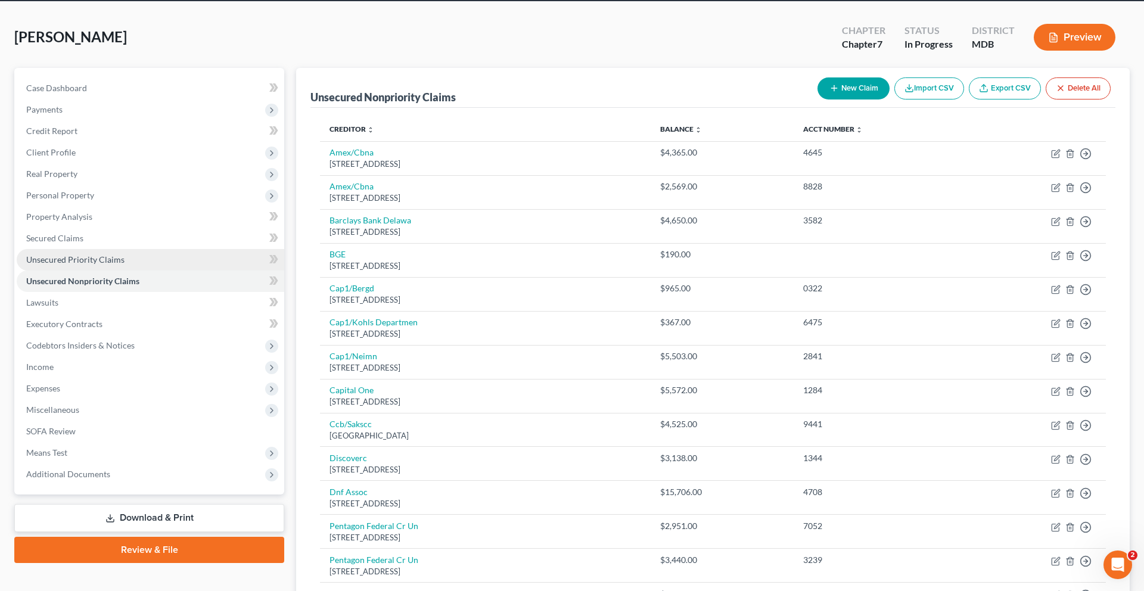
click at [116, 265] on span "Unsecured Priority Claims" at bounding box center [75, 260] width 98 height 10
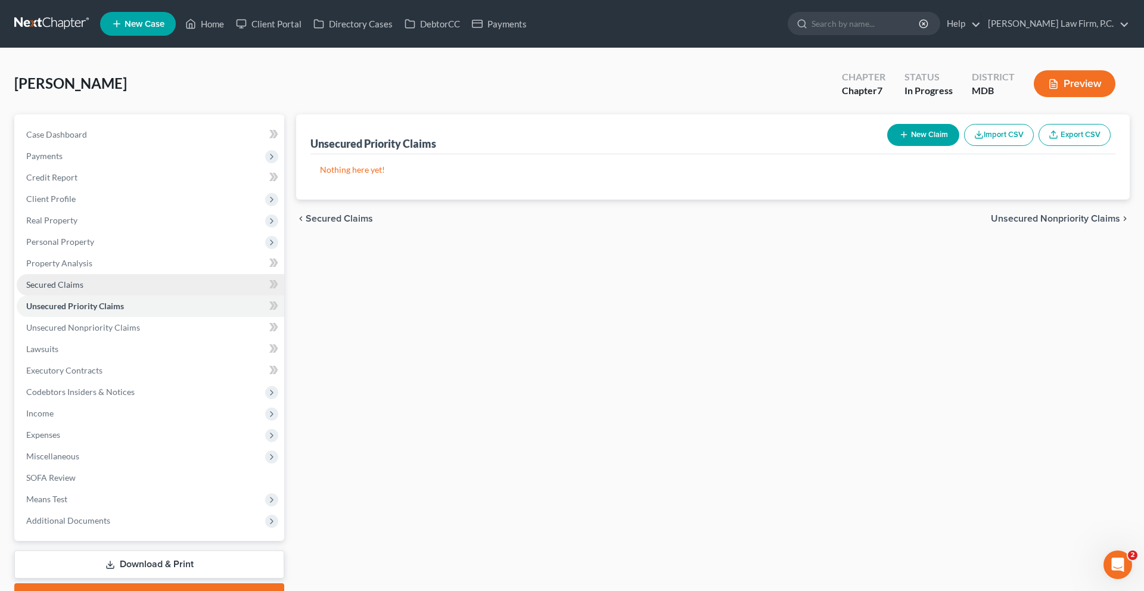
click at [115, 296] on link "Secured Claims" at bounding box center [151, 284] width 268 height 21
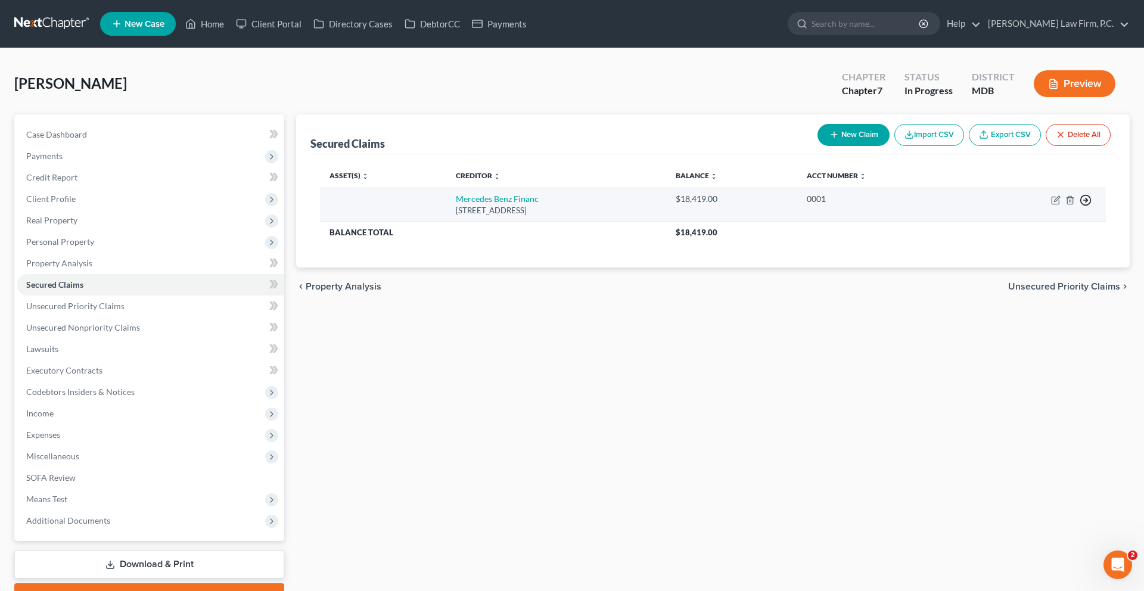
click at [1080, 206] on icon "button" at bounding box center [1086, 200] width 12 height 12
click at [1017, 262] on link "Move to G" at bounding box center [1007, 251] width 100 height 20
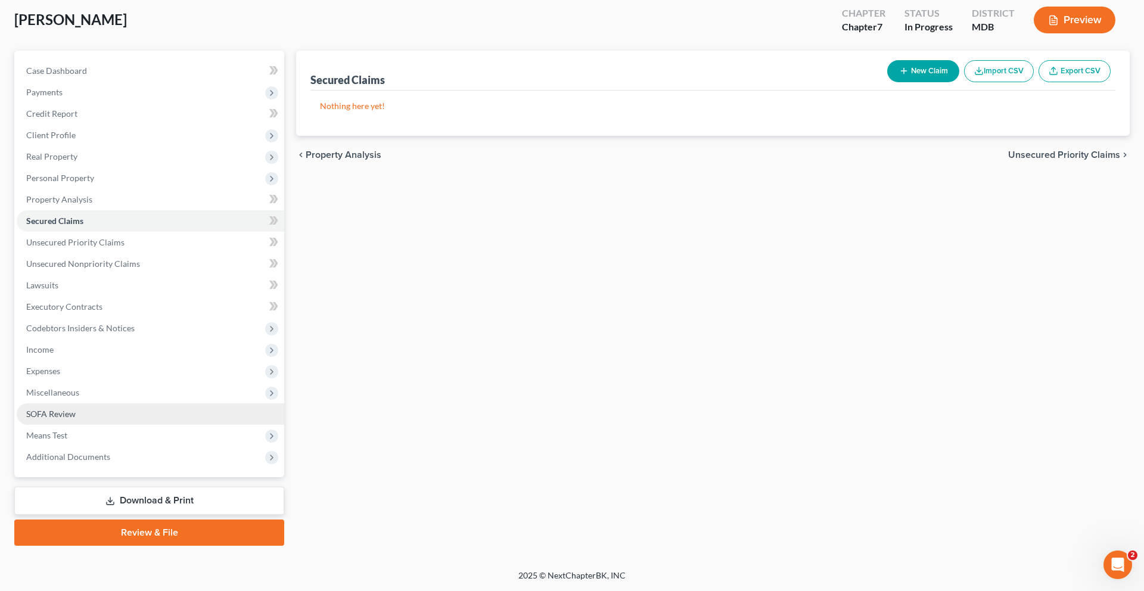
scroll to position [189, 0]
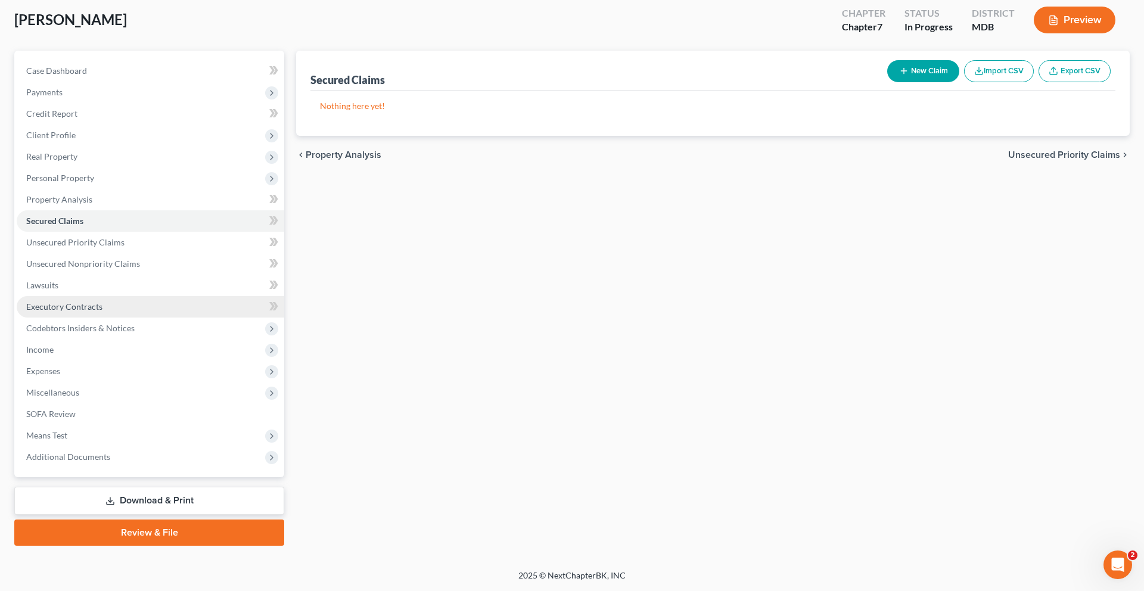
click at [88, 296] on link "Executory Contracts" at bounding box center [151, 306] width 268 height 21
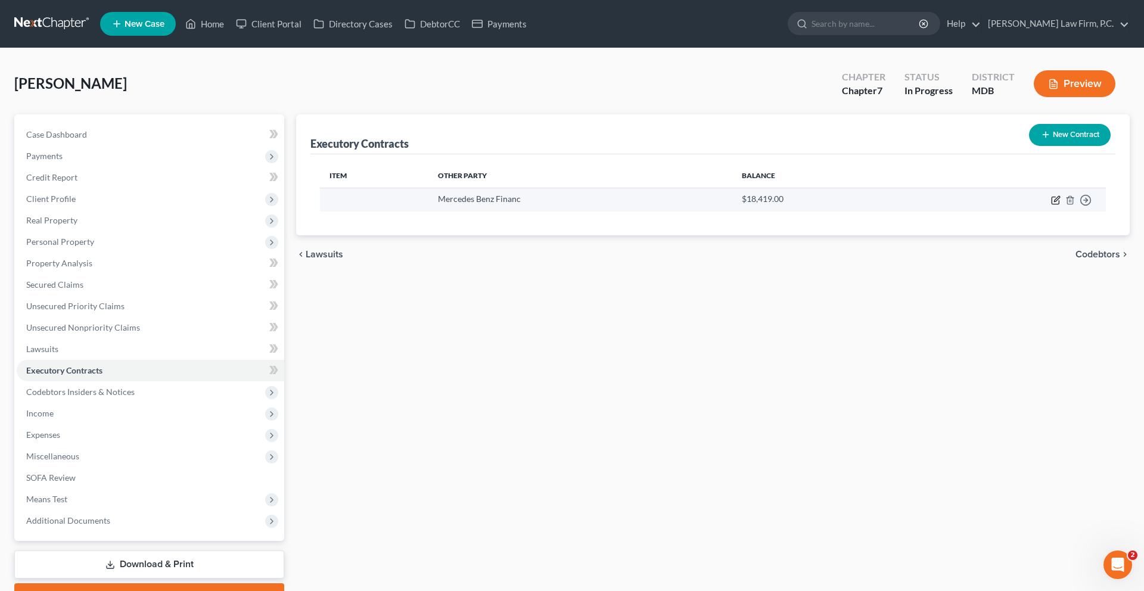
click at [1051, 205] on icon "button" at bounding box center [1056, 201] width 10 height 10
select select "45"
select select "0"
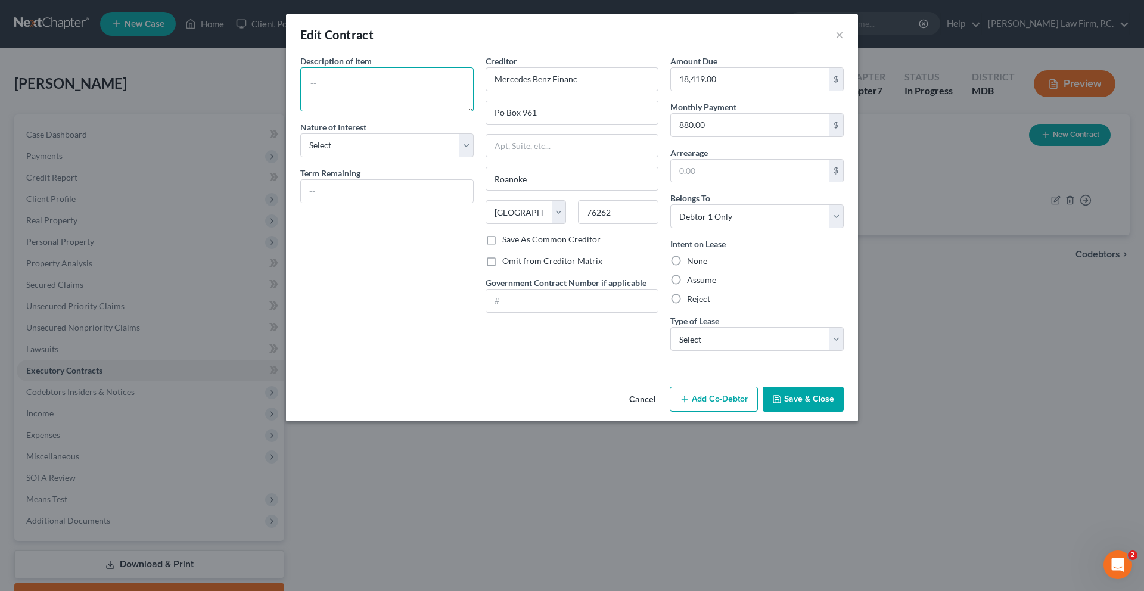
click at [366, 111] on textarea at bounding box center [386, 89] width 173 height 44
paste textarea "2023 Mercedes C-Class"
type textarea "2023 Mercedes C-Class"
click at [309, 157] on select "Select Purchaser Agent Lessor Lessee" at bounding box center [386, 146] width 173 height 24
click at [300, 157] on select "Select Purchaser Agent Lessor Lessee" at bounding box center [386, 146] width 173 height 24
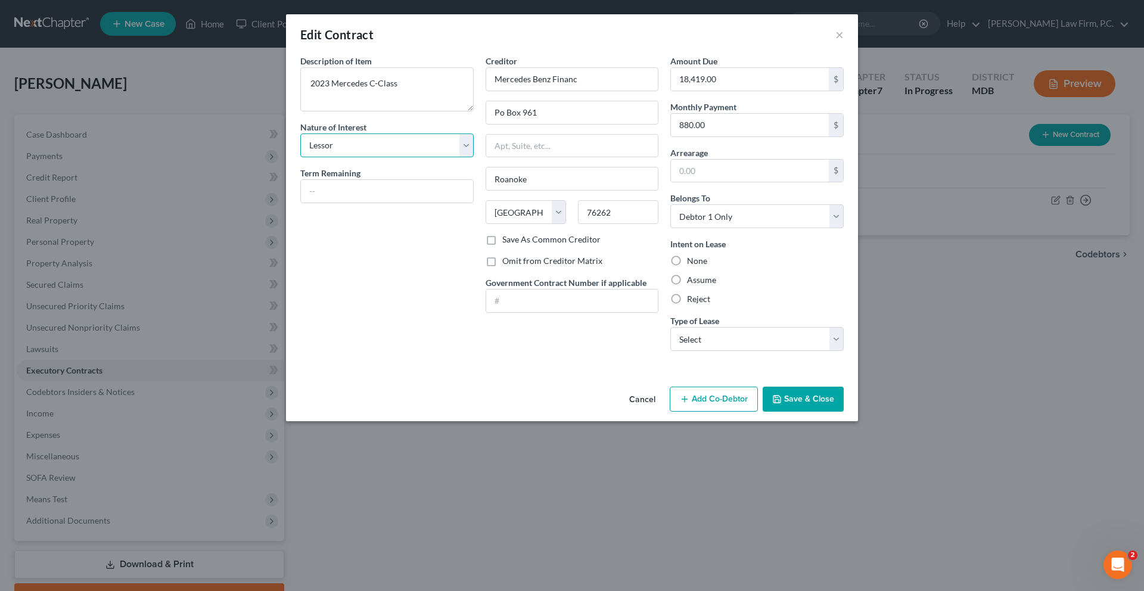
click at [300, 157] on select "Select Purchaser Agent Lessor Lessee" at bounding box center [386, 146] width 173 height 24
select select "3"
click at [300, 157] on select "Select Purchaser Agent Lessor Lessee" at bounding box center [386, 146] width 173 height 24
click at [323, 324] on div "Description of non-residential real property * Description of Item * 2023 Merce…" at bounding box center [386, 208] width 185 height 306
click at [716, 286] on label "Assume" at bounding box center [701, 280] width 29 height 12
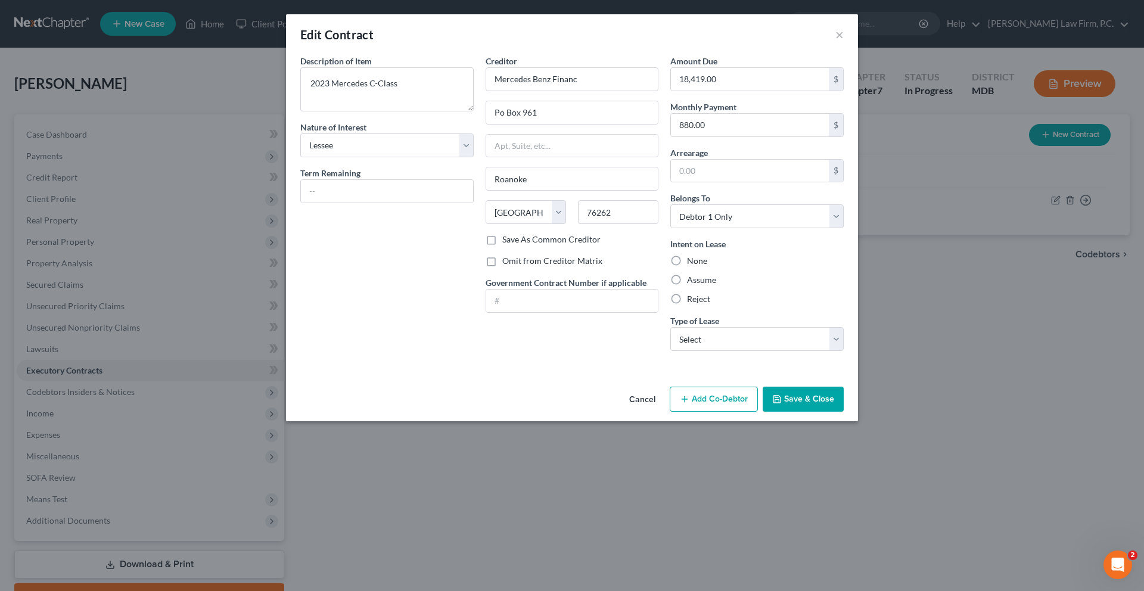
click at [700, 282] on input "Assume" at bounding box center [696, 278] width 8 height 8
radio input "true"
click at [747, 351] on select "Select Real Estate Car Other" at bounding box center [757, 339] width 173 height 24
select select "1"
click at [693, 351] on select "Select Real Estate Car Other" at bounding box center [757, 339] width 173 height 24
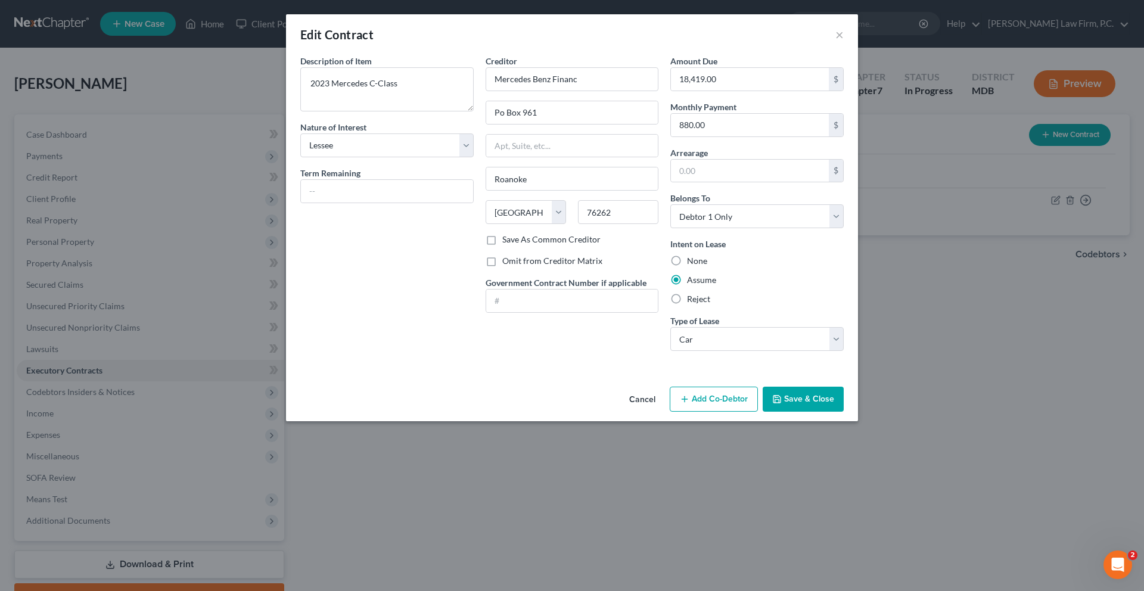
click at [844, 412] on button "Save & Close" at bounding box center [803, 399] width 81 height 25
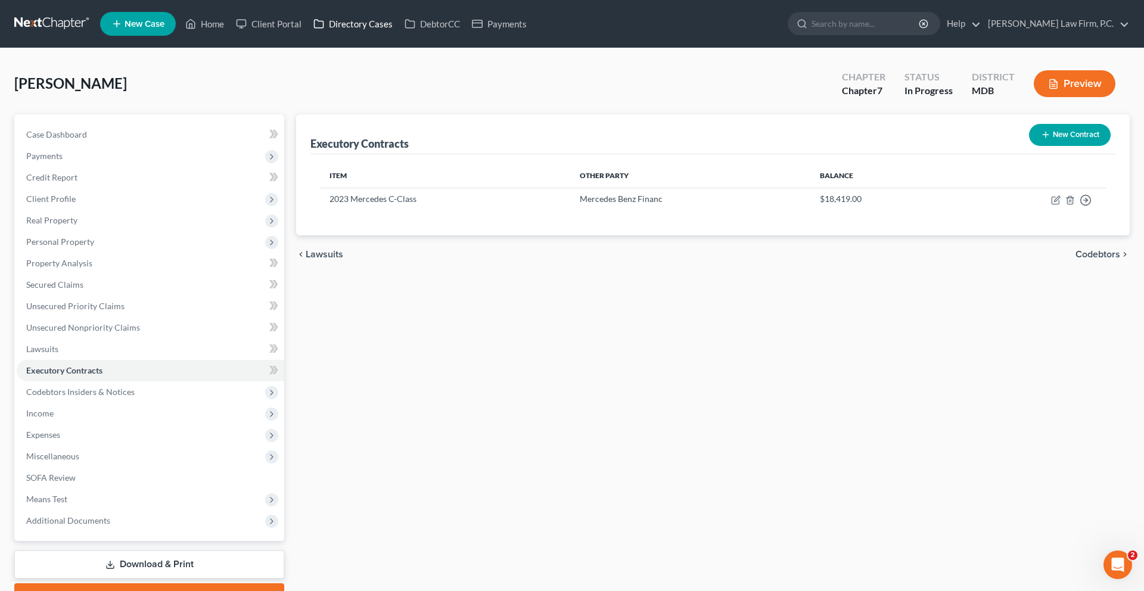
click at [399, 35] on link "Directory Cases" at bounding box center [353, 23] width 91 height 21
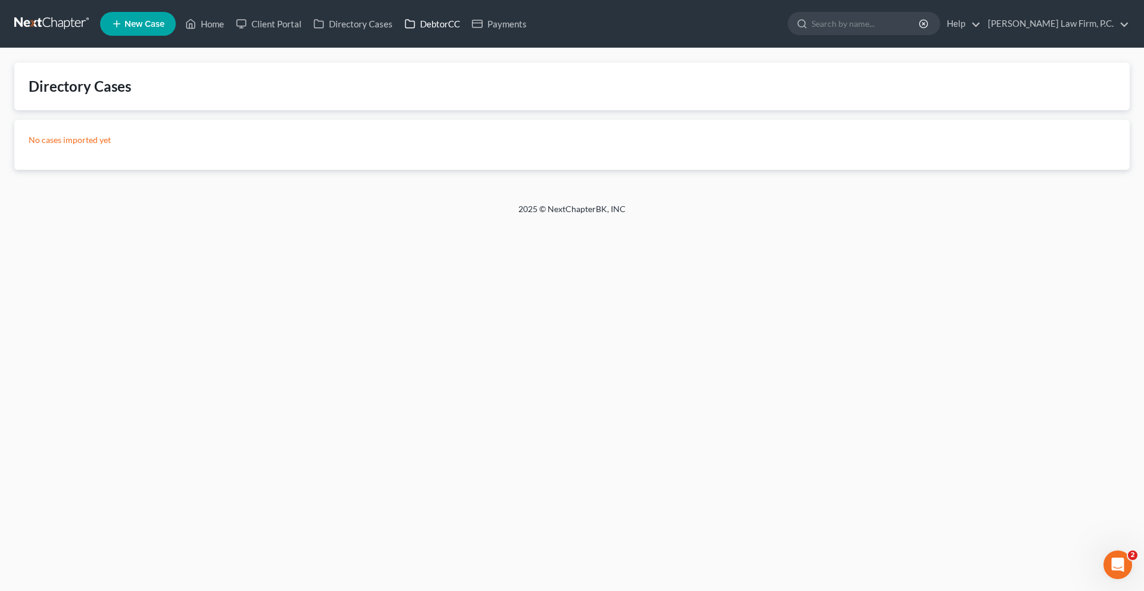
click at [466, 35] on link "DebtorCC" at bounding box center [432, 23] width 67 height 21
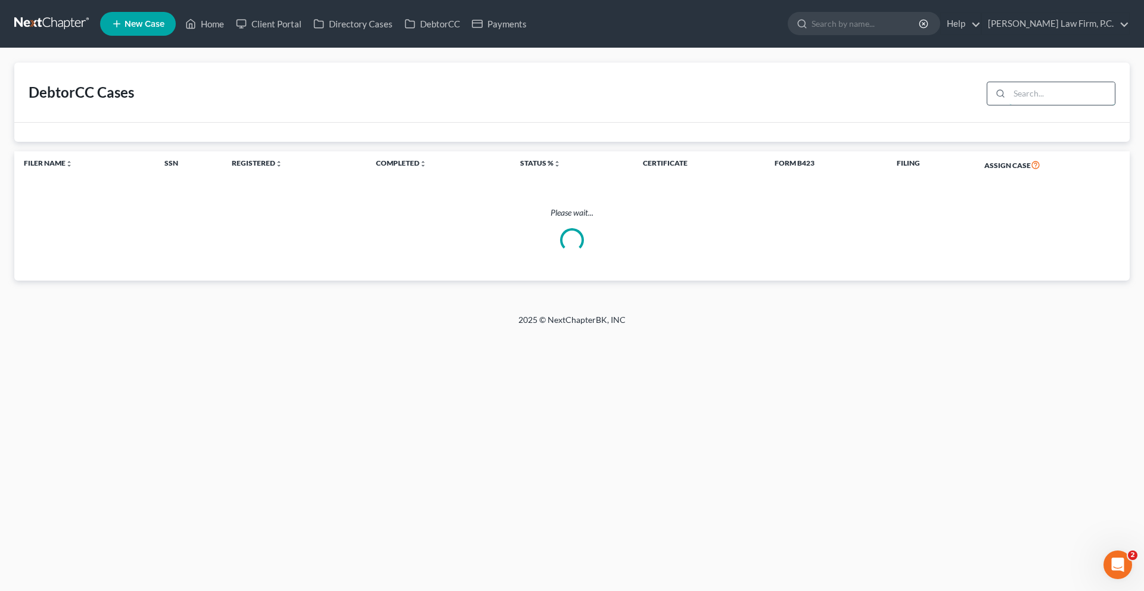
click at [1010, 105] on input "search" at bounding box center [1063, 93] width 106 height 23
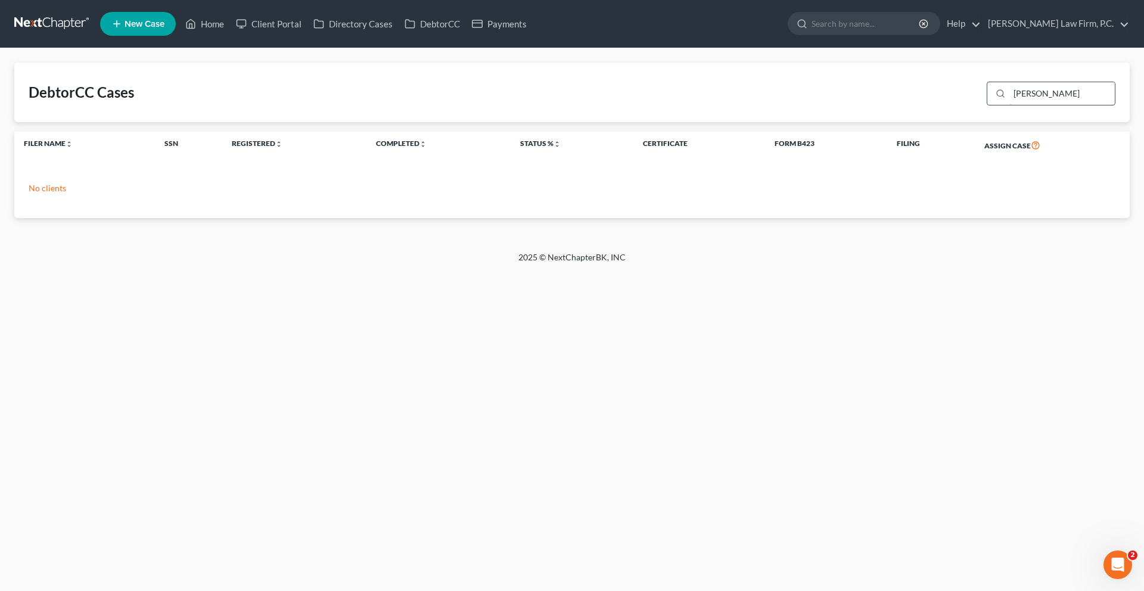
click at [1010, 105] on input "[PERSON_NAME]" at bounding box center [1063, 93] width 106 height 23
type input "ray"
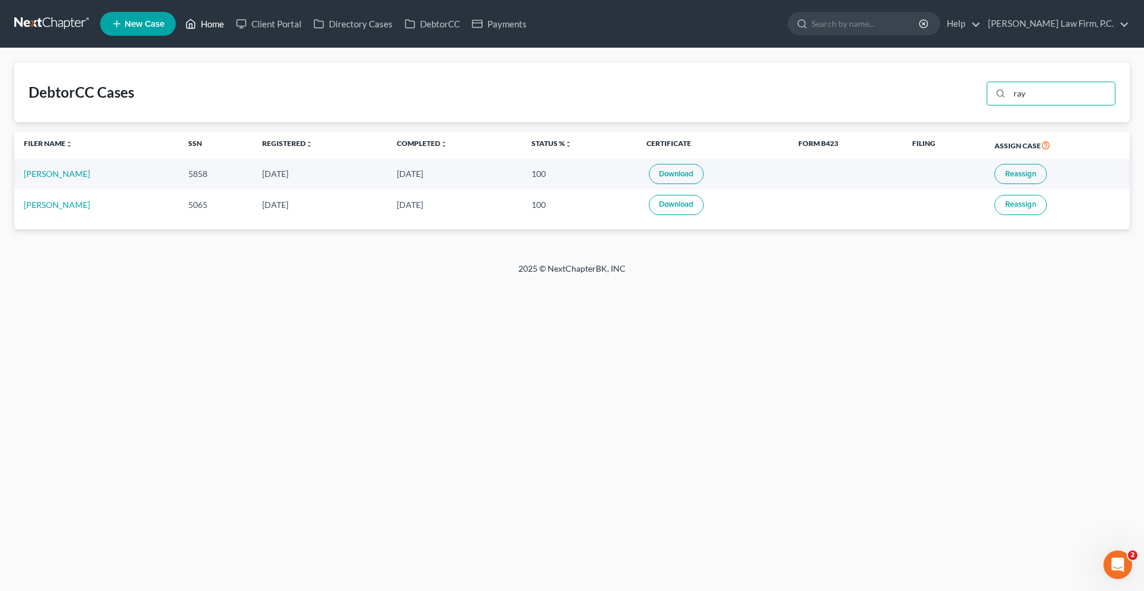
click at [230, 23] on link "Home" at bounding box center [204, 23] width 51 height 21
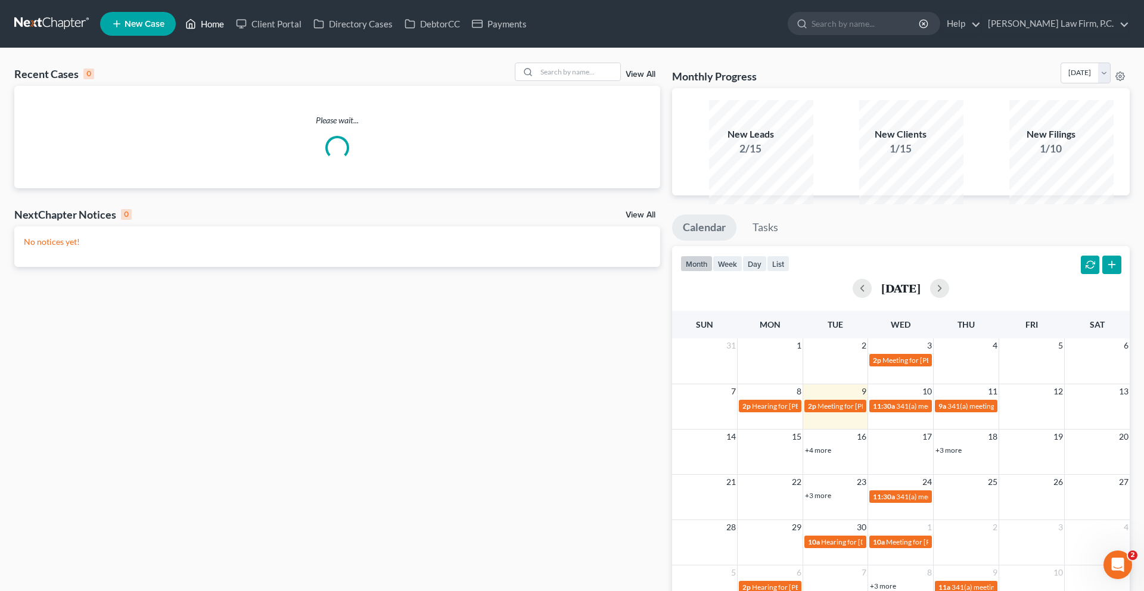
click at [230, 28] on link "Home" at bounding box center [204, 23] width 51 height 21
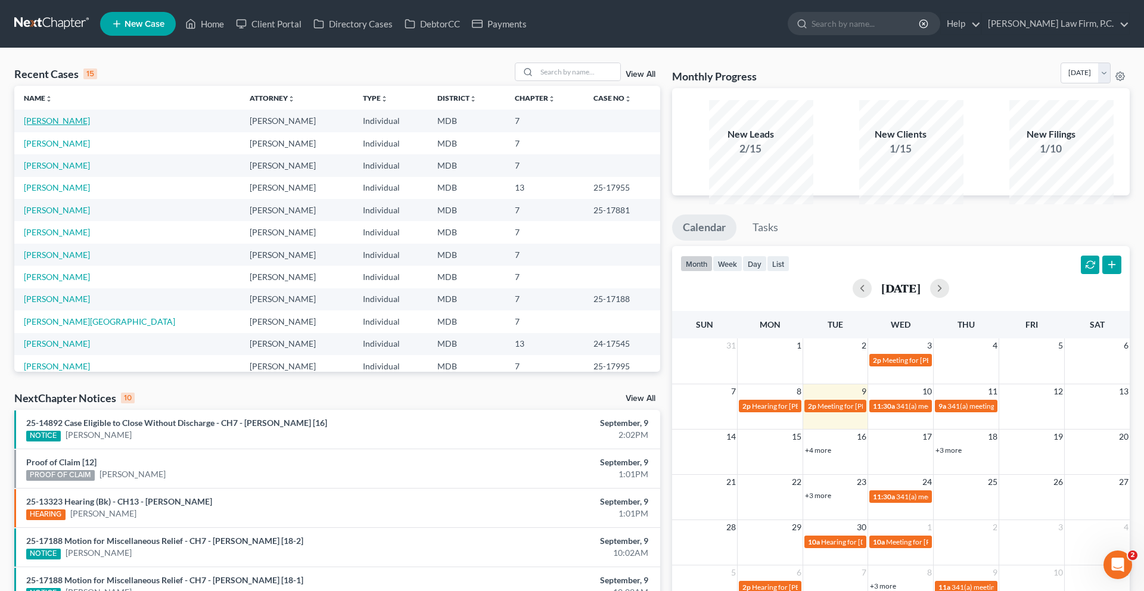
click at [52, 126] on link "[PERSON_NAME]" at bounding box center [57, 121] width 66 height 10
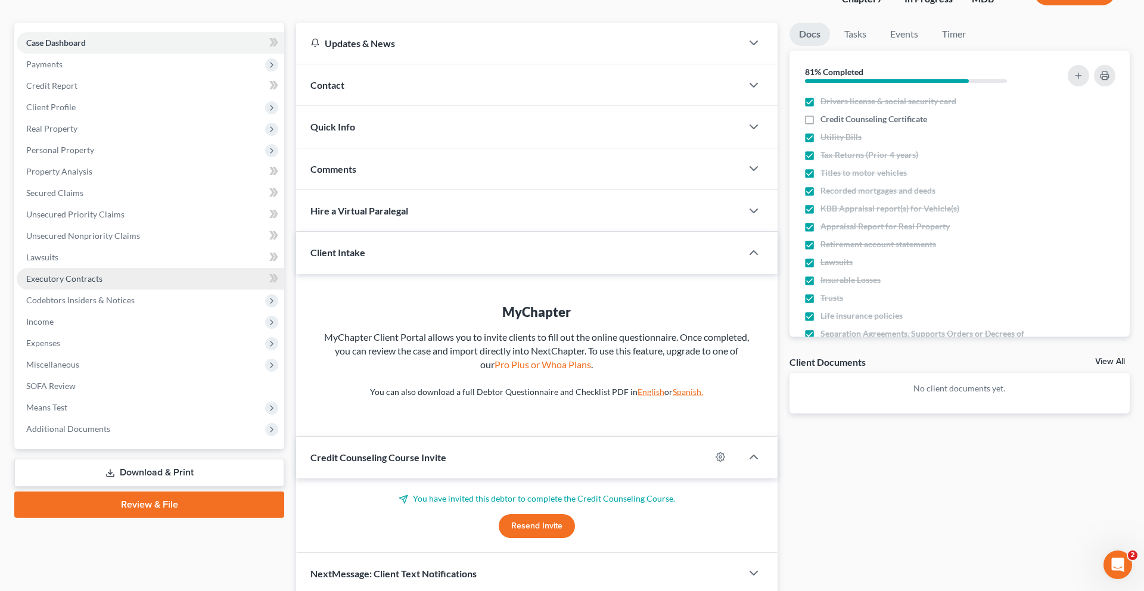
scroll to position [95, 0]
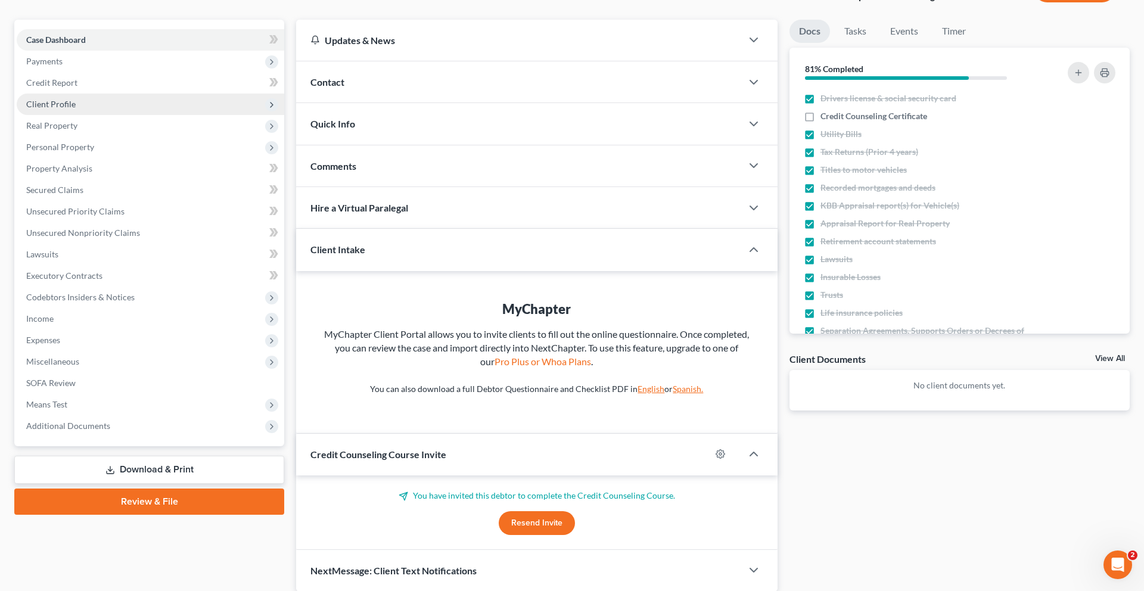
click at [108, 115] on span "Client Profile" at bounding box center [151, 104] width 268 height 21
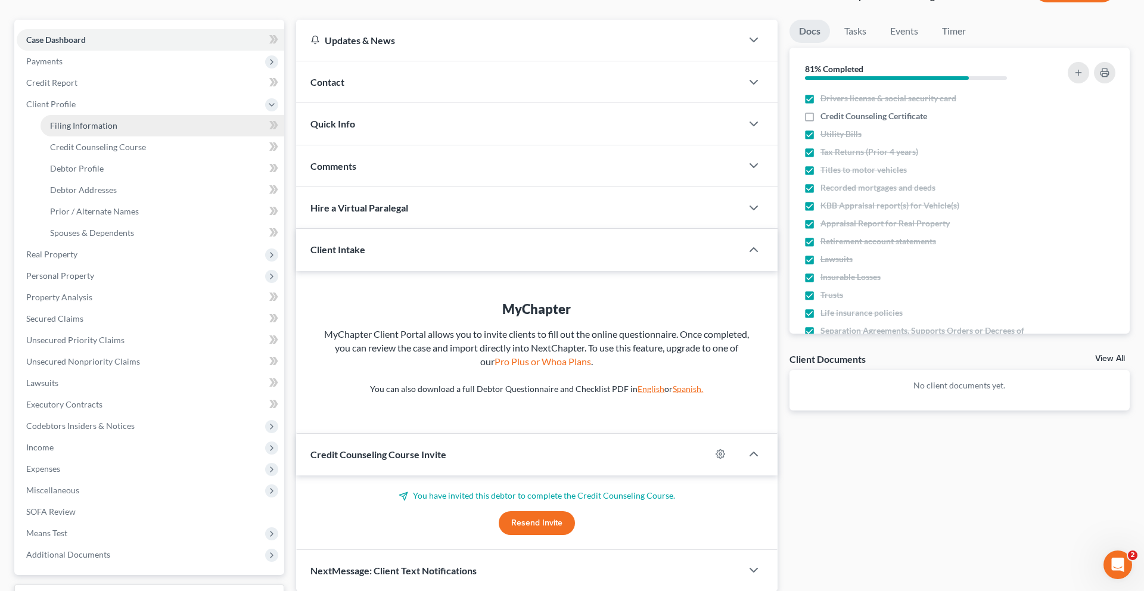
click at [110, 131] on span "Filing Information" at bounding box center [83, 125] width 67 height 10
select select "1"
select select "0"
select select "21"
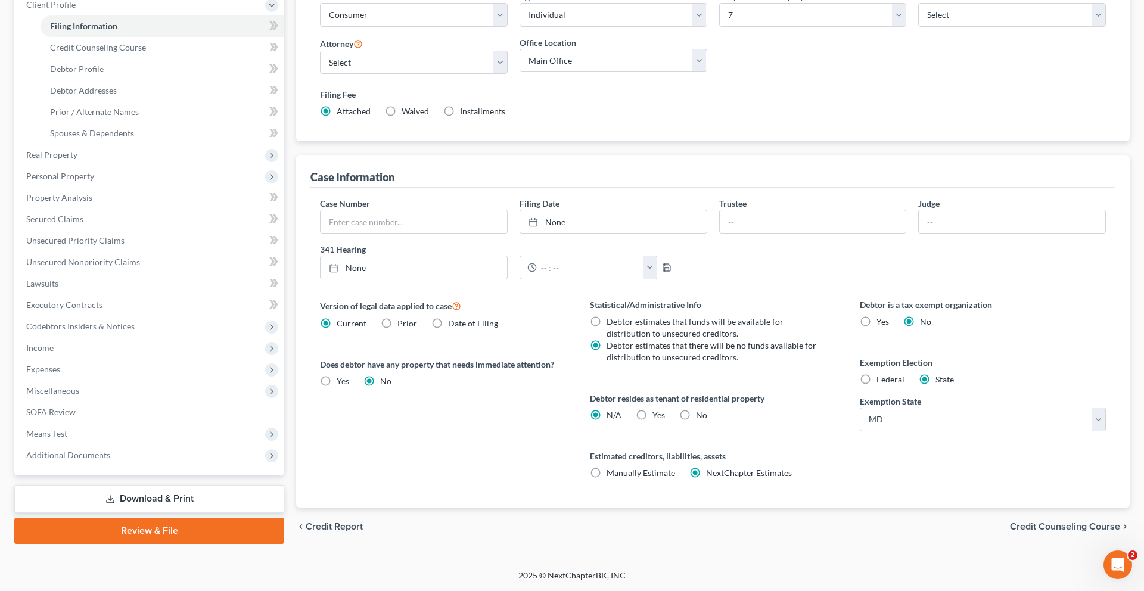
scroll to position [240, 0]
click at [653, 421] on label "Yes Yes" at bounding box center [659, 415] width 13 height 12
click at [657, 417] on input "Yes Yes" at bounding box center [661, 413] width 8 height 8
radio input "true"
radio input "false"
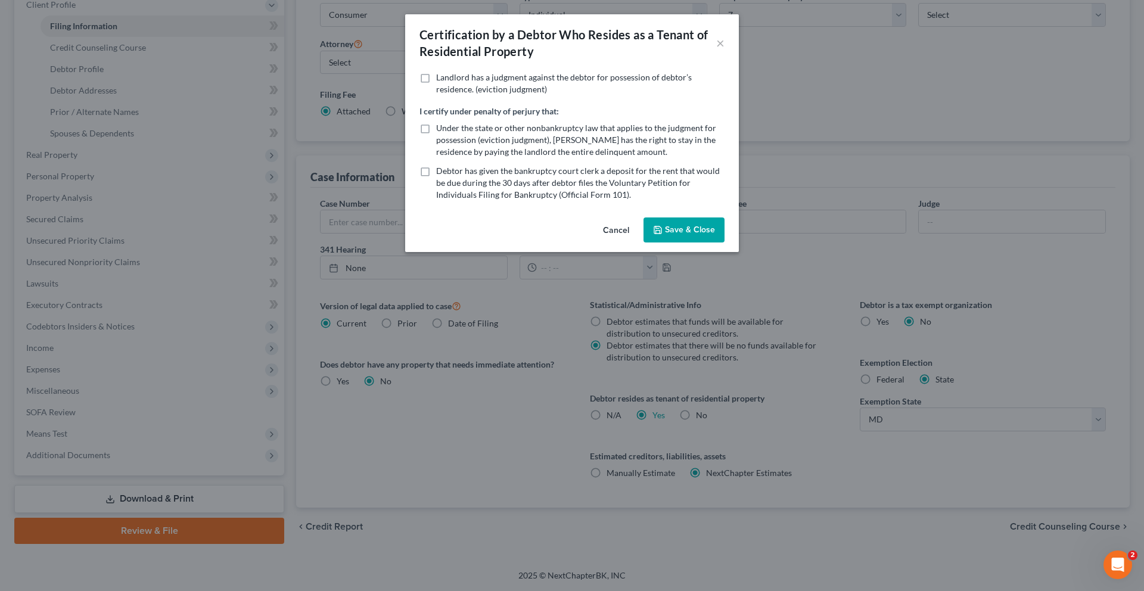
click at [703, 243] on button "Save & Close" at bounding box center [684, 230] width 81 height 25
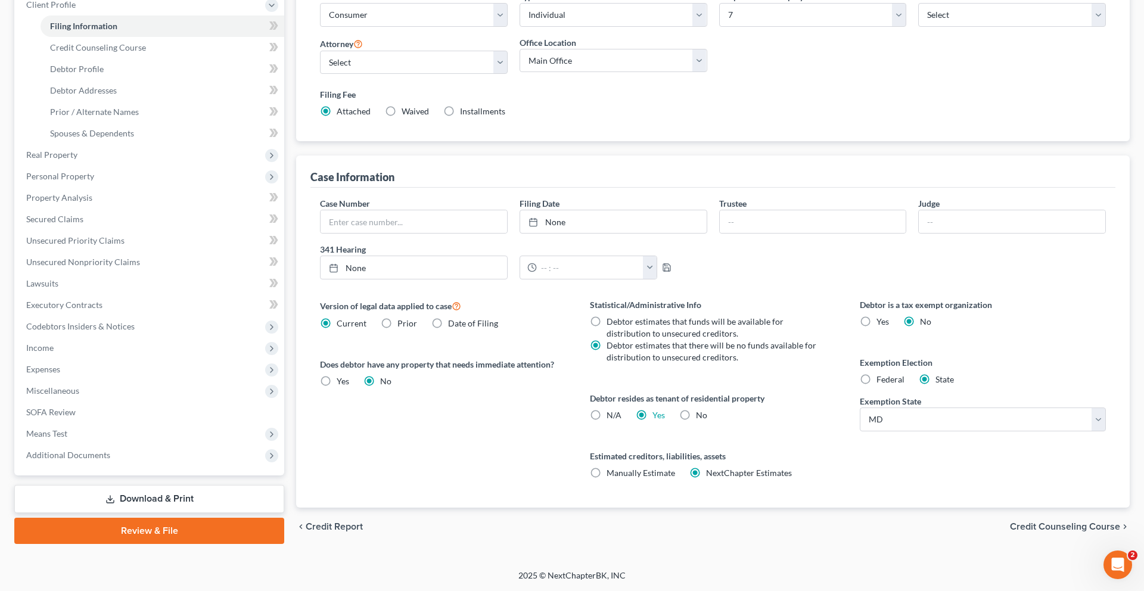
scroll to position [0, 0]
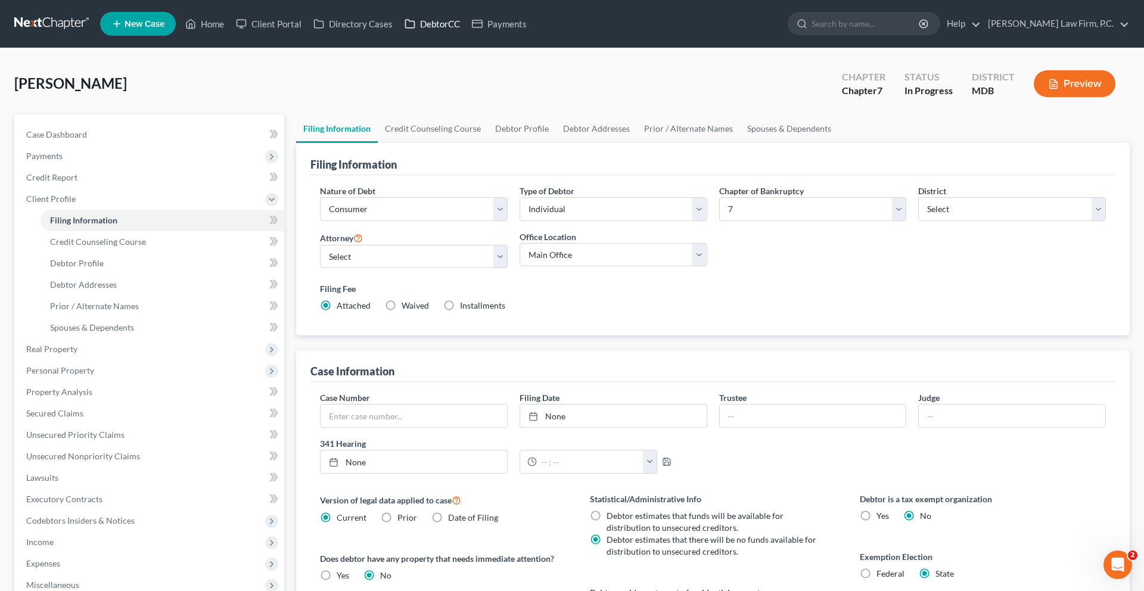
click at [466, 33] on link "DebtorCC" at bounding box center [432, 23] width 67 height 21
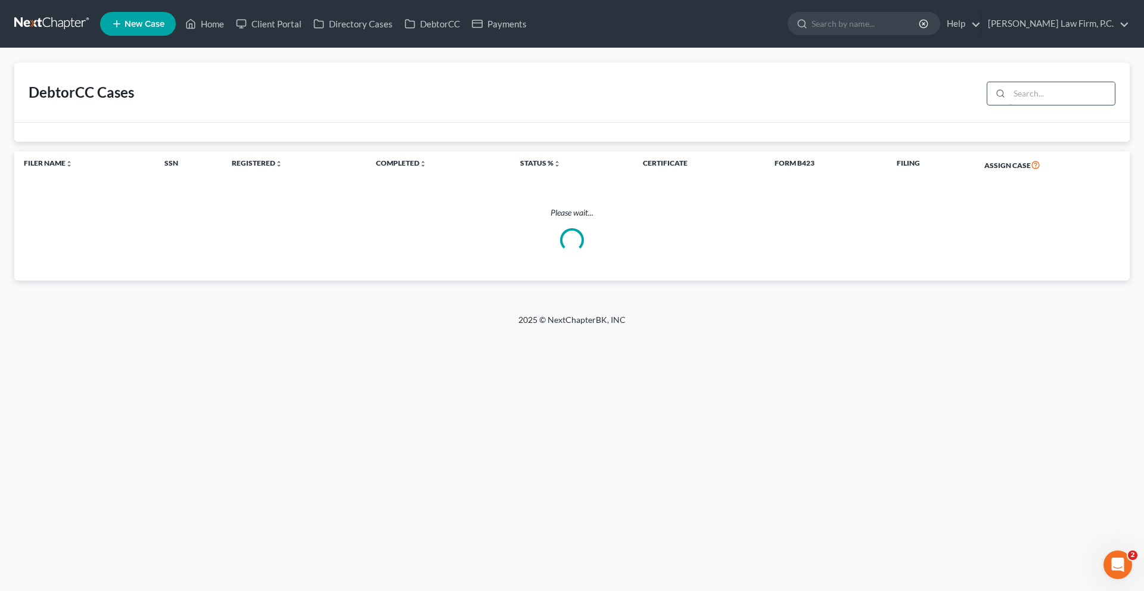
click at [1010, 105] on input "search" at bounding box center [1063, 93] width 106 height 23
type input "[PERSON_NAME]"
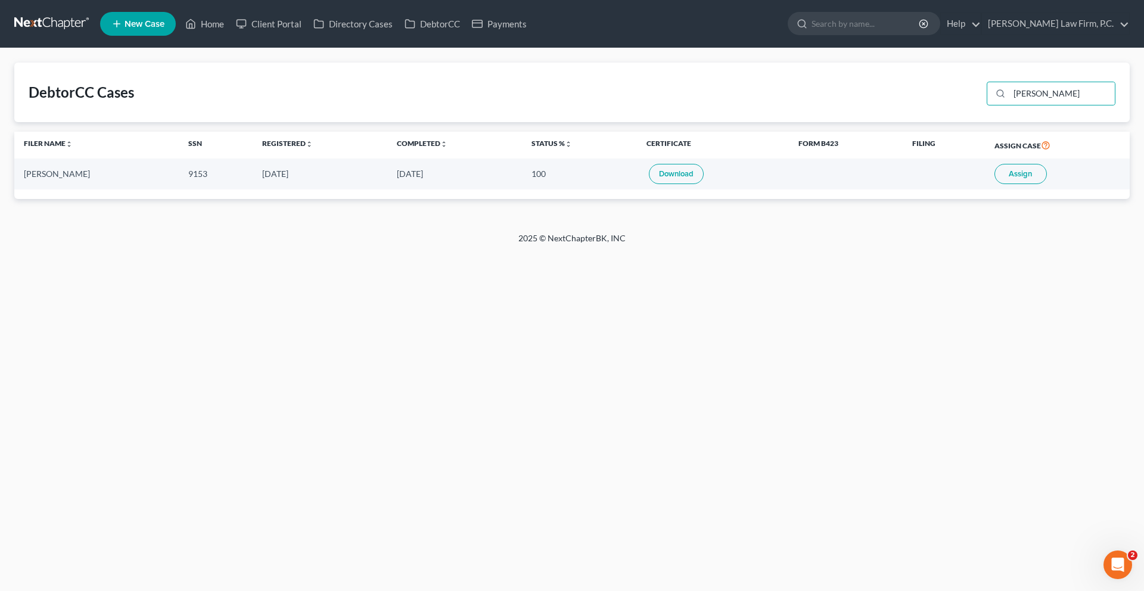
click at [1029, 179] on span "Assign" at bounding box center [1020, 174] width 23 height 10
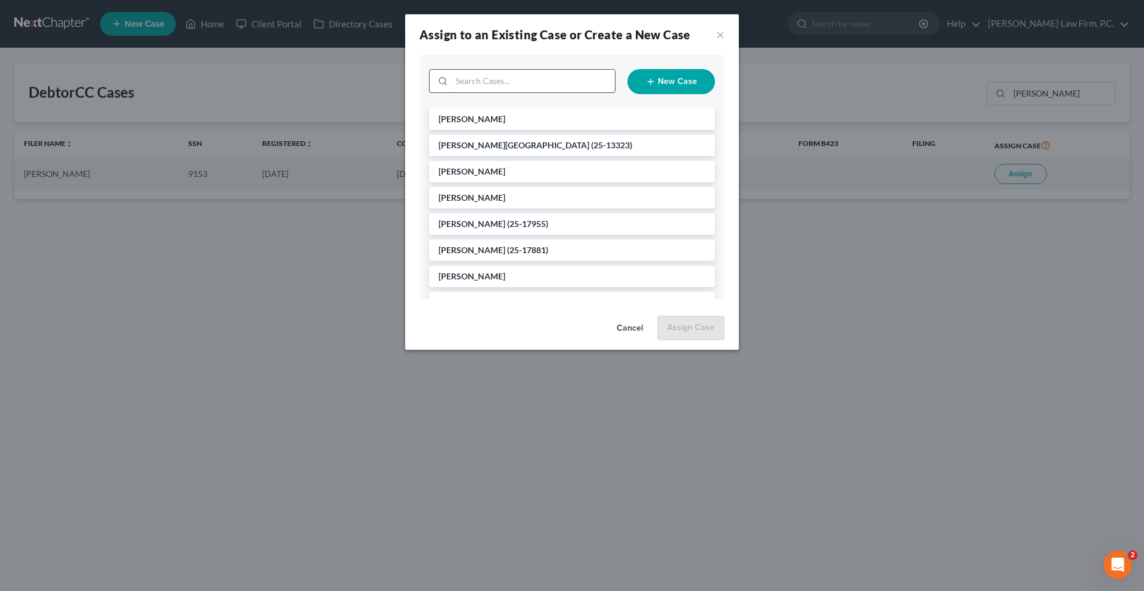
click at [498, 92] on input "search" at bounding box center [533, 81] width 163 height 23
type input "[PERSON_NAME]"
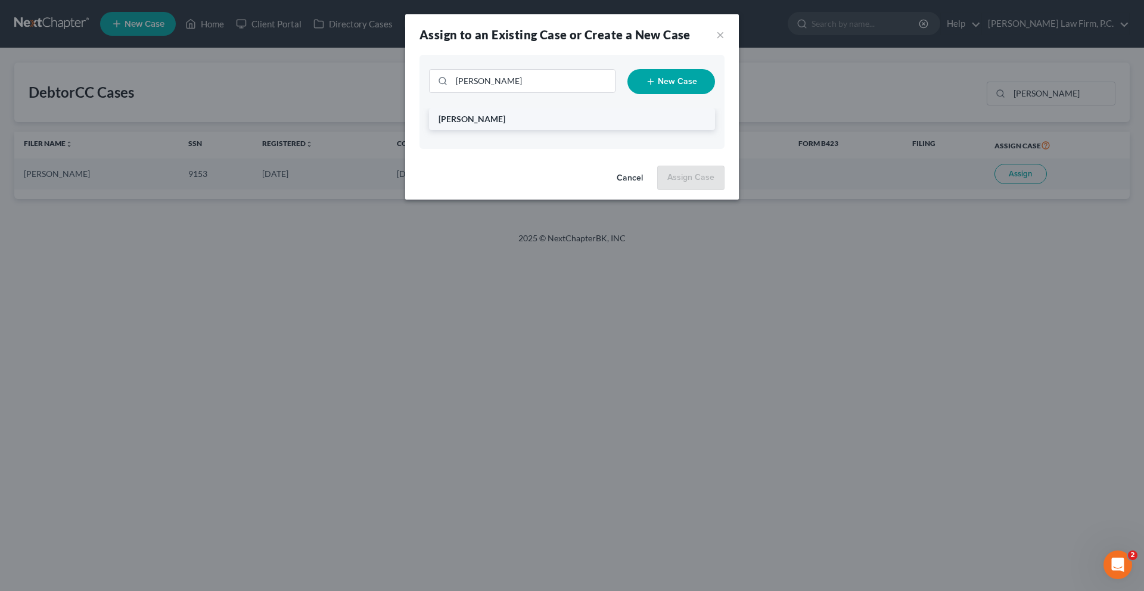
click at [470, 130] on li "[PERSON_NAME]" at bounding box center [572, 118] width 286 height 21
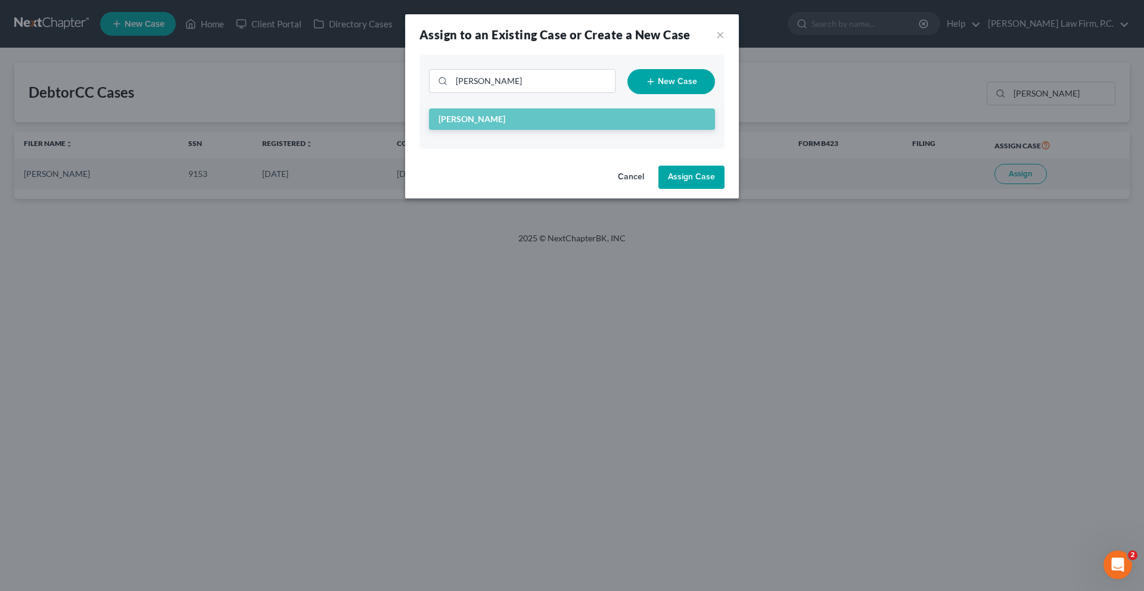
click at [725, 190] on button "Assign Case" at bounding box center [692, 178] width 66 height 24
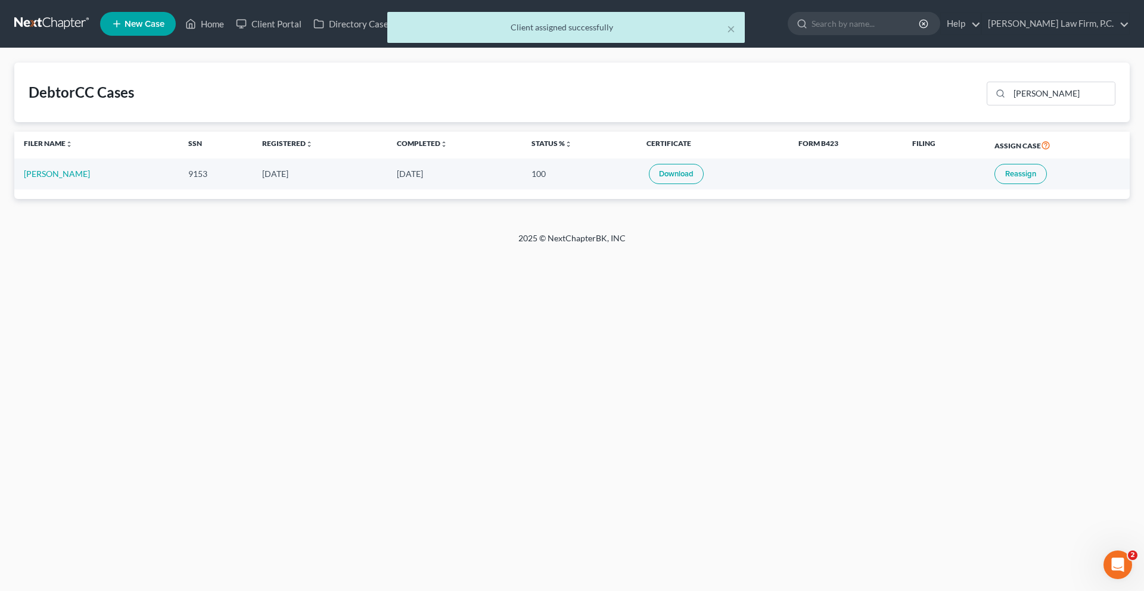
click at [246, 27] on div "× Client assigned successfully" at bounding box center [566, 30] width 1144 height 37
click at [241, 29] on div "× Client assigned successfully" at bounding box center [566, 30] width 1144 height 37
click at [727, 36] on button "×" at bounding box center [731, 28] width 8 height 14
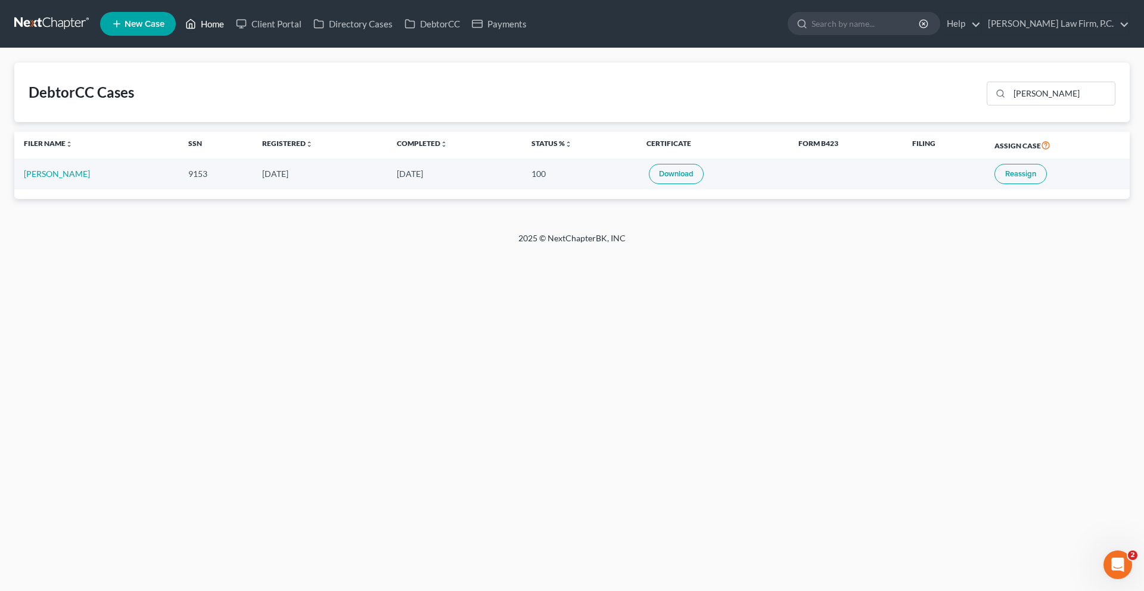
click at [230, 28] on link "Home" at bounding box center [204, 23] width 51 height 21
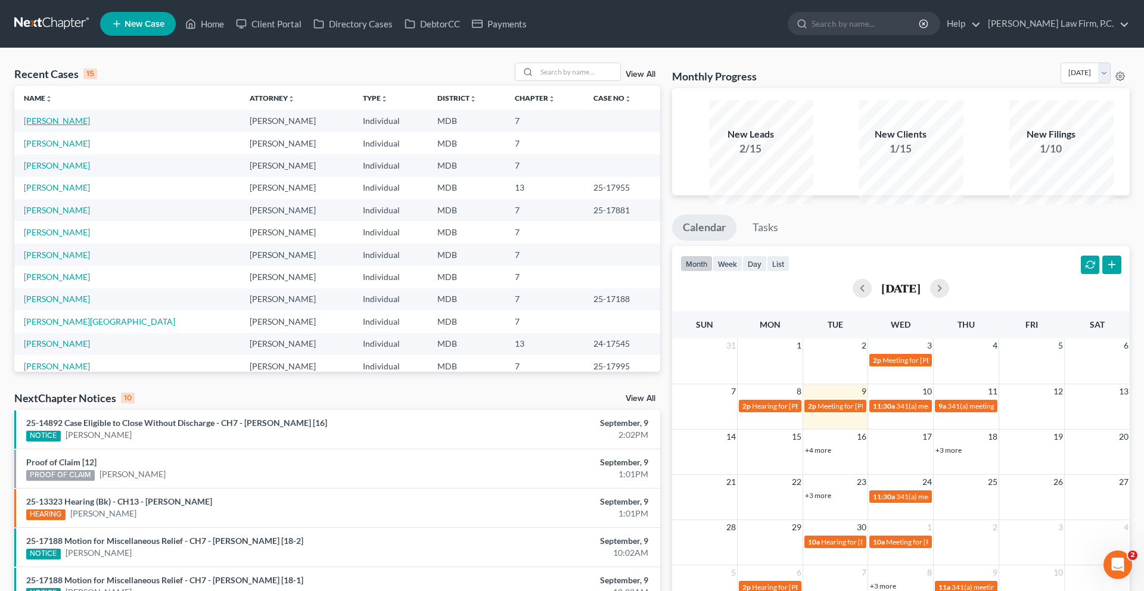
click at [75, 126] on link "[PERSON_NAME]" at bounding box center [57, 121] width 66 height 10
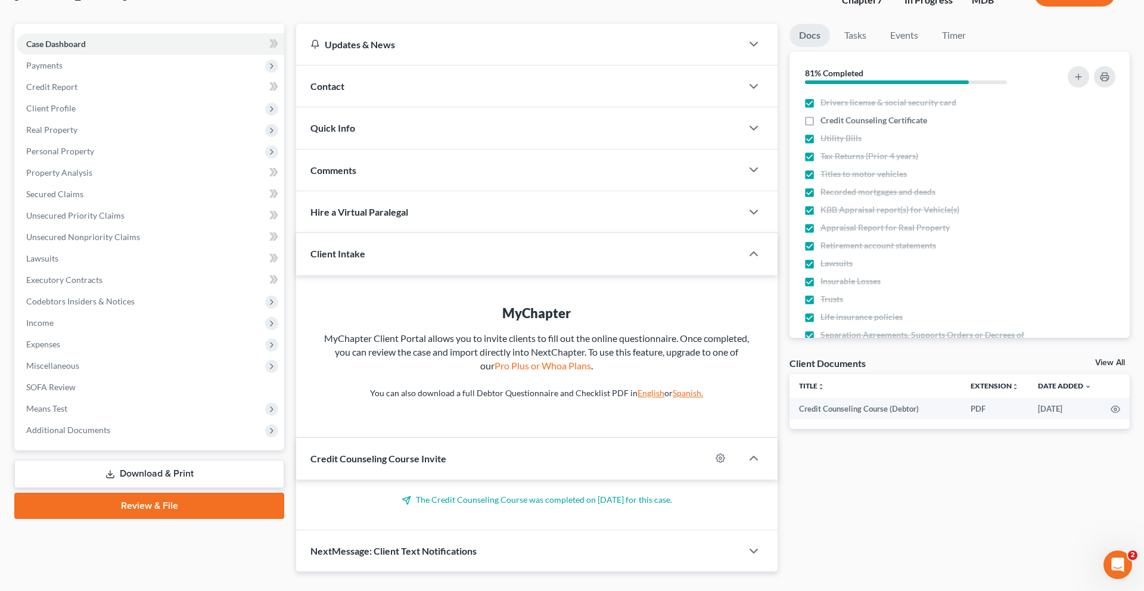
scroll to position [125, 0]
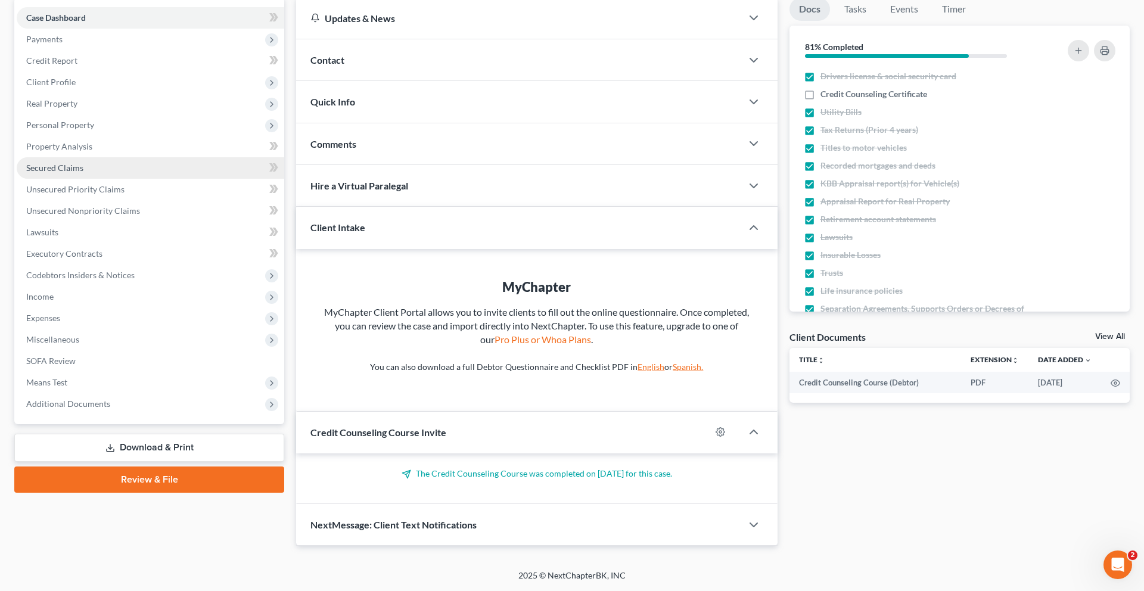
click at [83, 173] on span "Secured Claims" at bounding box center [54, 168] width 57 height 10
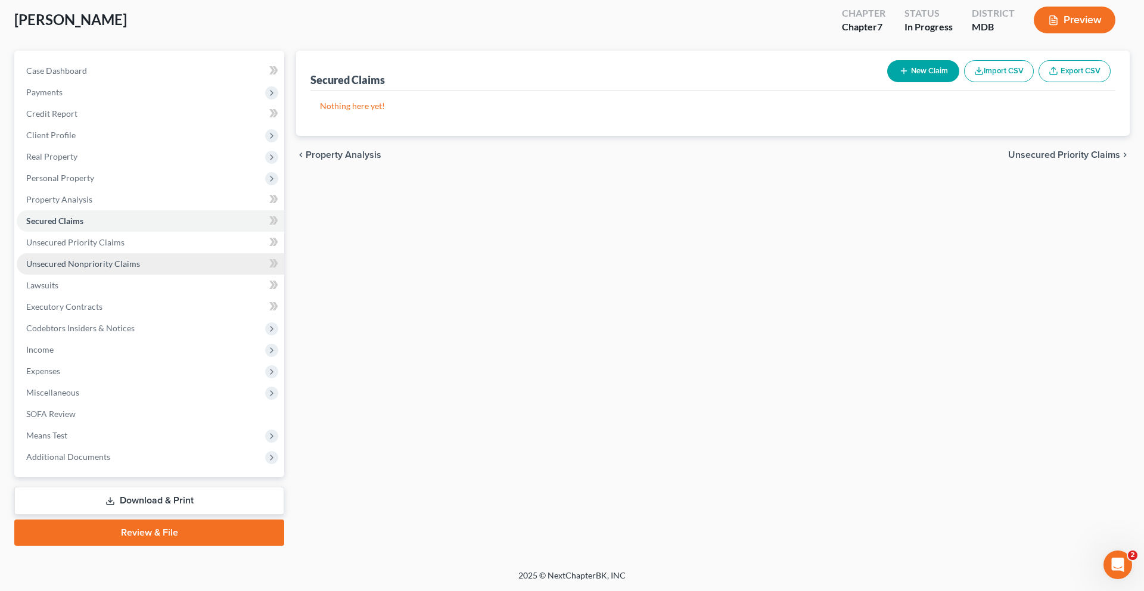
click at [140, 269] on span "Unsecured Nonpriority Claims" at bounding box center [83, 264] width 114 height 10
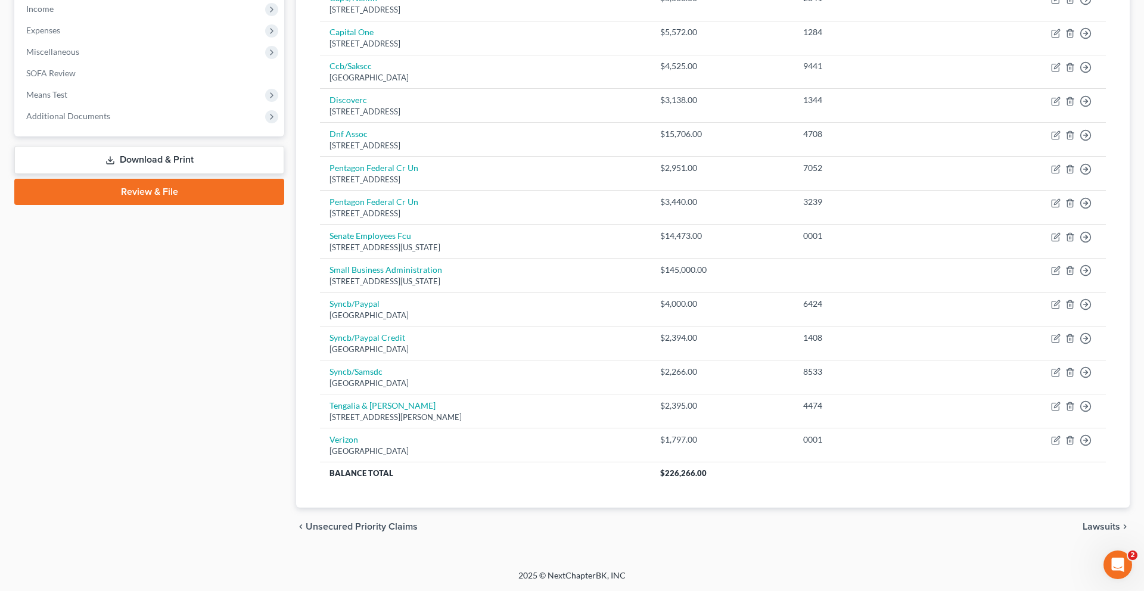
scroll to position [646, 0]
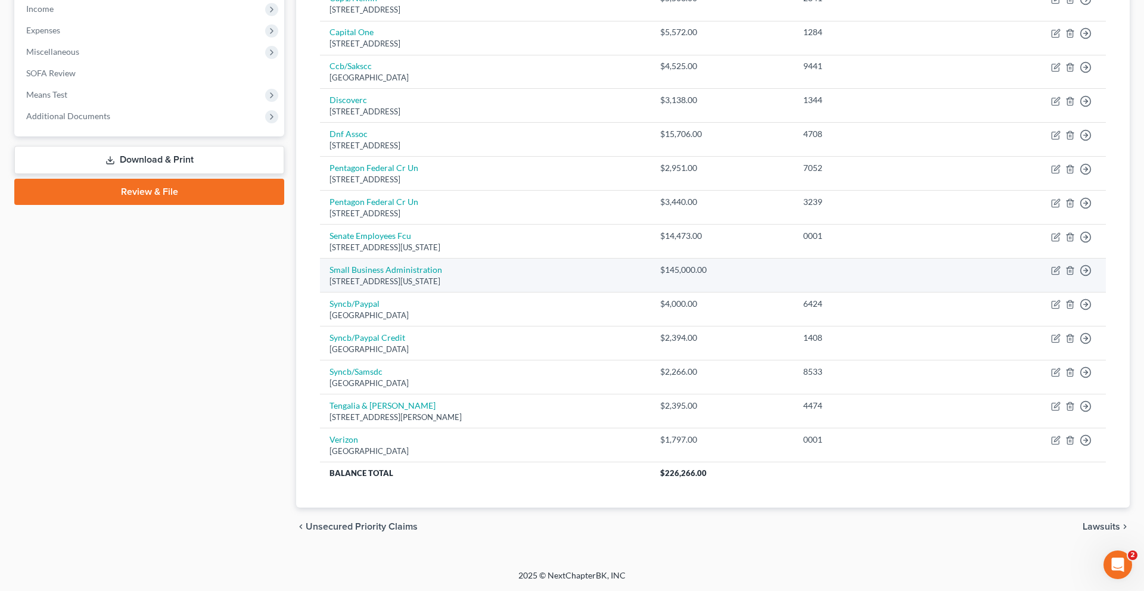
click at [452, 276] on div "[STREET_ADDRESS][US_STATE]" at bounding box center [486, 281] width 312 height 11
click at [445, 276] on div "[STREET_ADDRESS][US_STATE]" at bounding box center [486, 281] width 312 height 11
click at [442, 265] on link "Small Business Administration" at bounding box center [386, 270] width 113 height 10
select select "8"
select select "14"
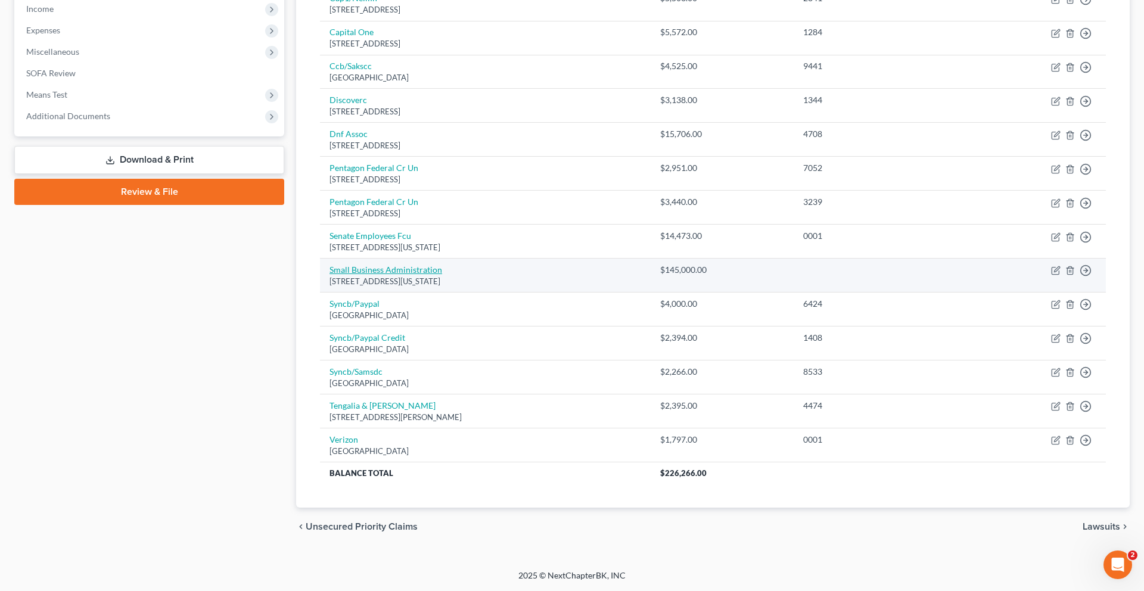
select select "0"
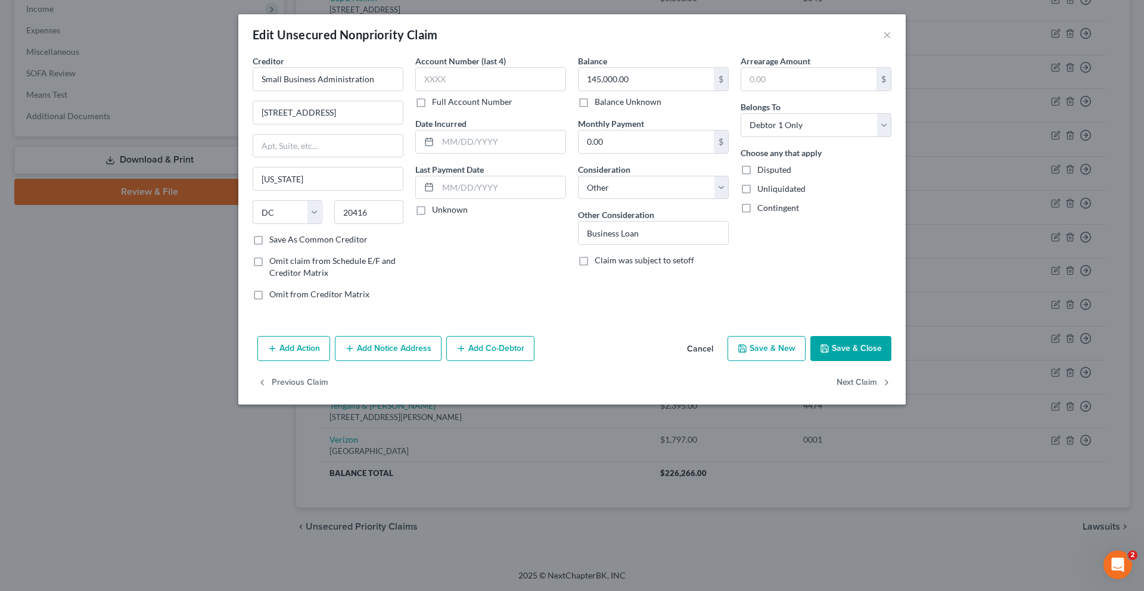
click at [723, 361] on button "Cancel" at bounding box center [700, 349] width 45 height 24
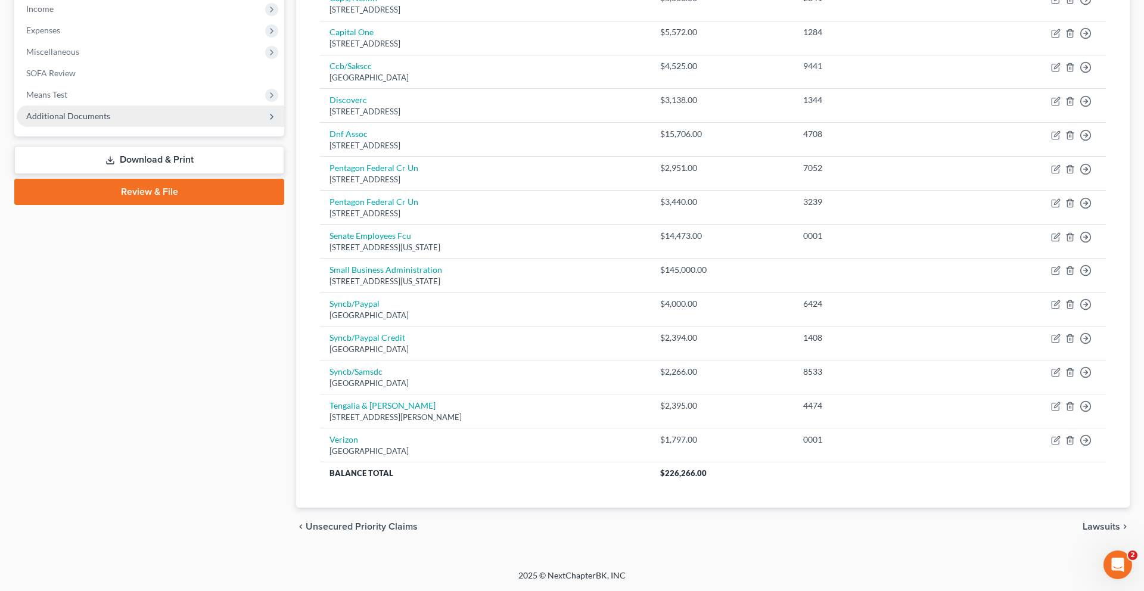
scroll to position [0, 0]
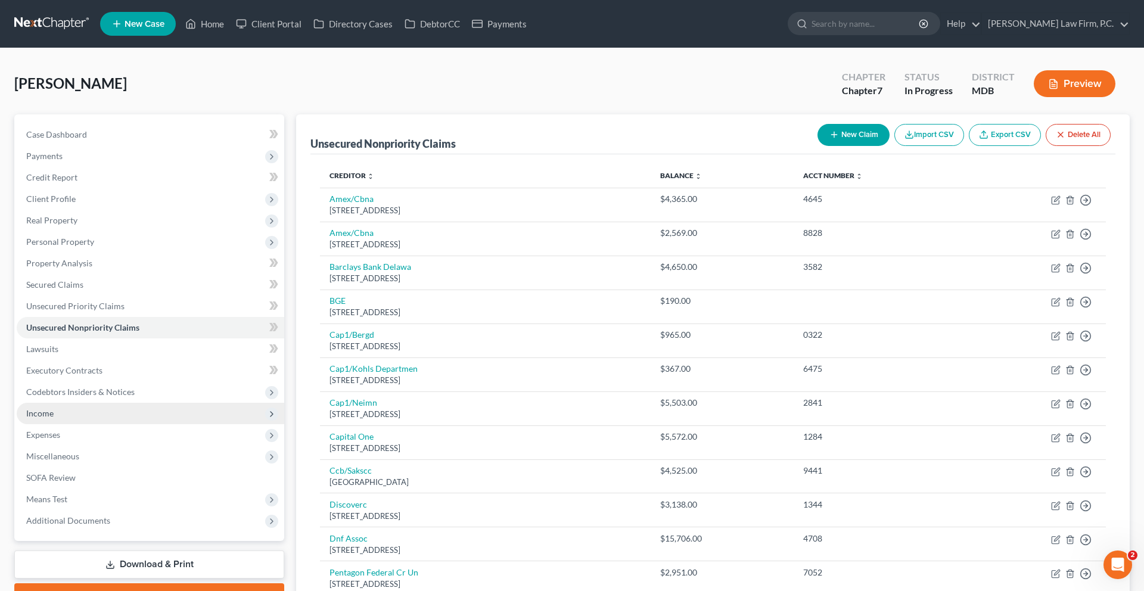
click at [70, 424] on span "Income" at bounding box center [151, 413] width 268 height 21
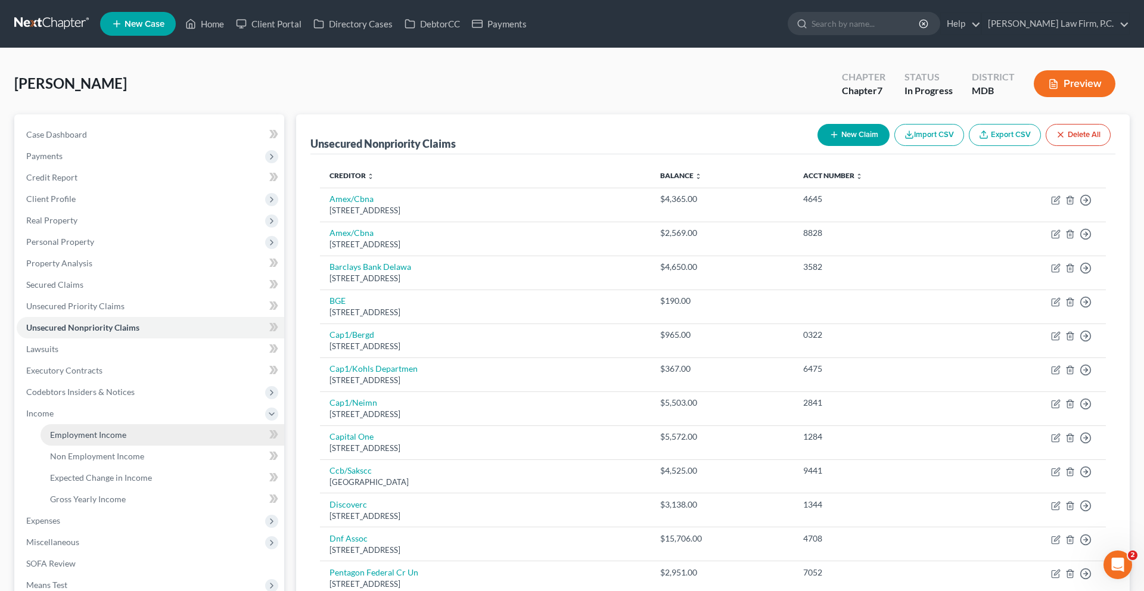
click at [98, 440] on span "Employment Income" at bounding box center [88, 435] width 76 height 10
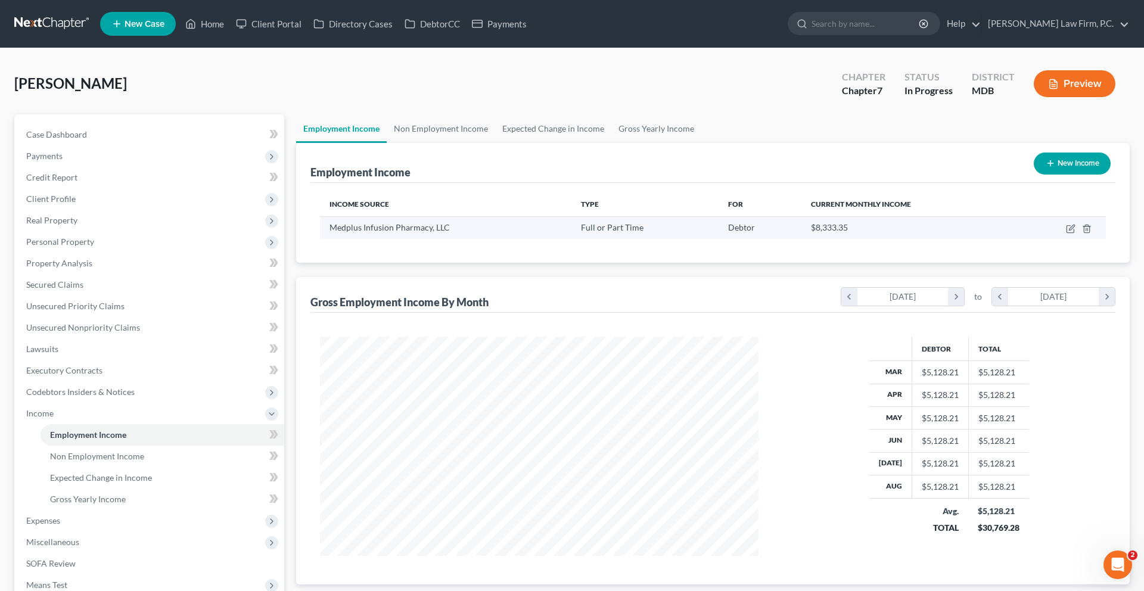
scroll to position [266, 463]
click at [1067, 233] on icon "button" at bounding box center [1070, 229] width 7 height 7
select select "0"
select select "21"
select select "2"
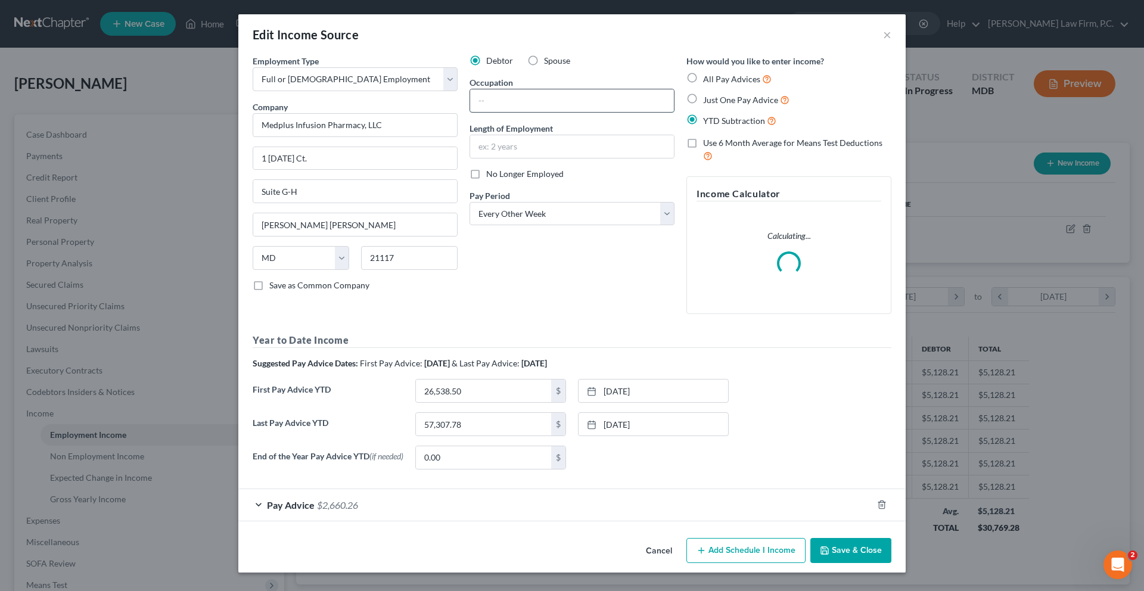
click at [526, 112] on input "text" at bounding box center [572, 100] width 204 height 23
type input "Manager"
click at [526, 158] on input "text" at bounding box center [572, 146] width 204 height 23
type input "1"
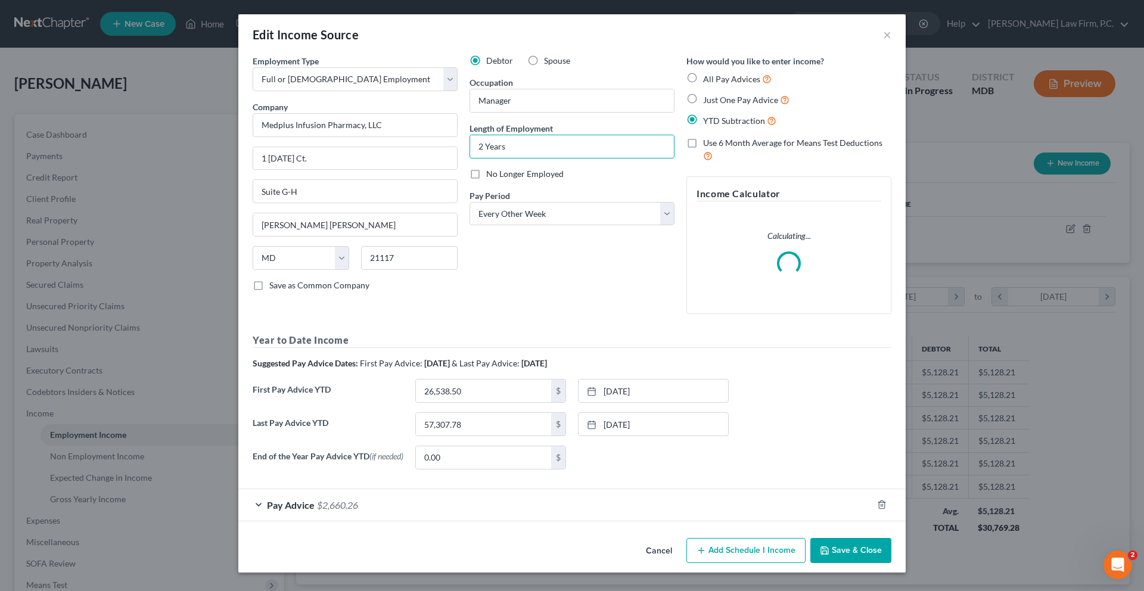
type input "2 Years"
click at [892, 551] on button "Save & Close" at bounding box center [851, 550] width 81 height 25
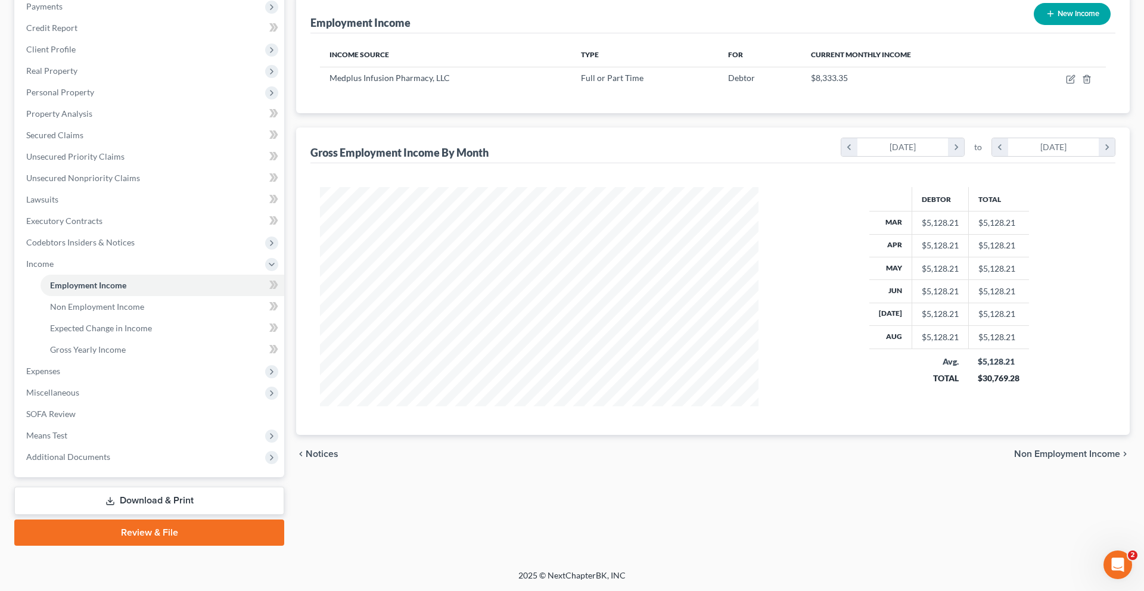
scroll to position [280, 0]
click at [91, 345] on span "Gross Yearly Income" at bounding box center [88, 350] width 76 height 10
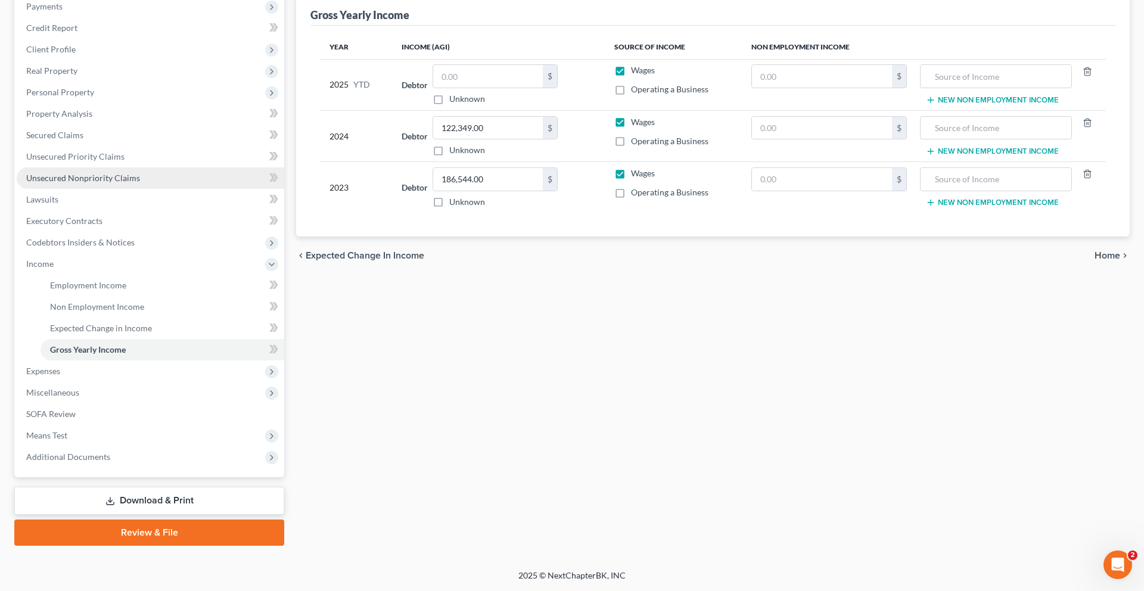
scroll to position [299, 0]
click at [89, 237] on span "Codebtors Insiders & Notices" at bounding box center [80, 242] width 108 height 10
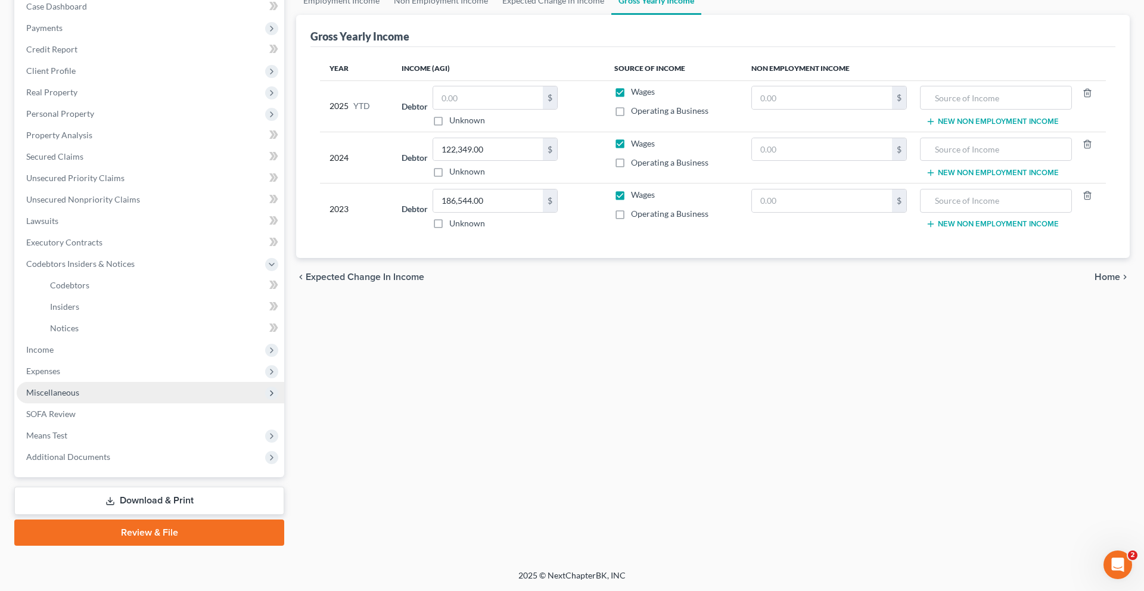
click at [70, 387] on span "Miscellaneous" at bounding box center [52, 392] width 53 height 10
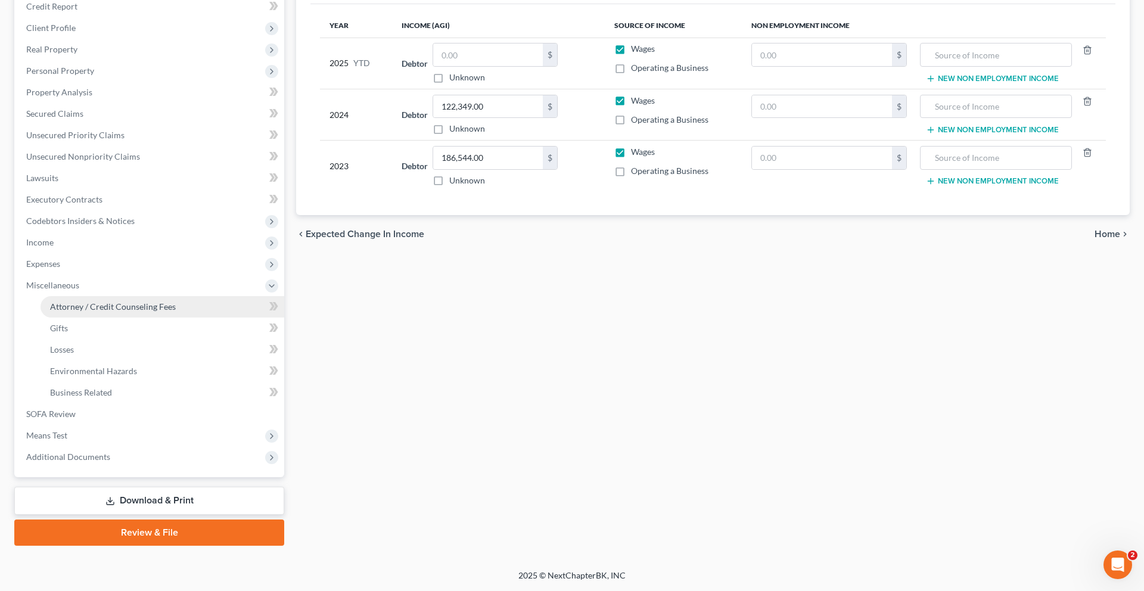
click at [95, 302] on span "Attorney / Credit Counseling Fees" at bounding box center [113, 307] width 126 height 10
select select "2"
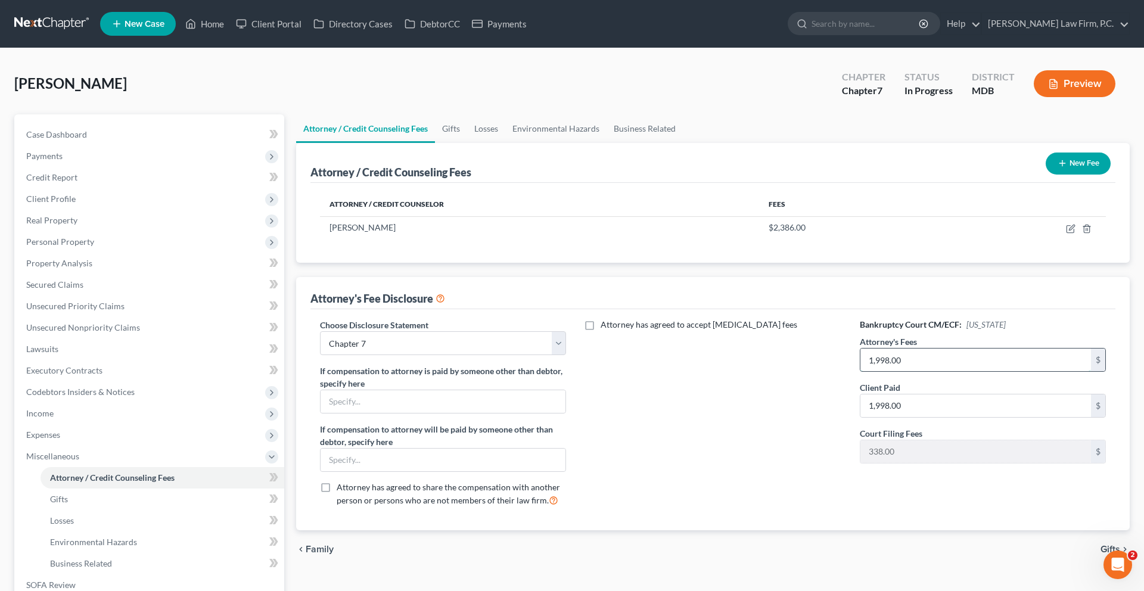
click at [932, 371] on input "1,998.00" at bounding box center [976, 360] width 231 height 23
type input "1,850.00"
click at [953, 417] on input "1,998.00" at bounding box center [976, 406] width 231 height 23
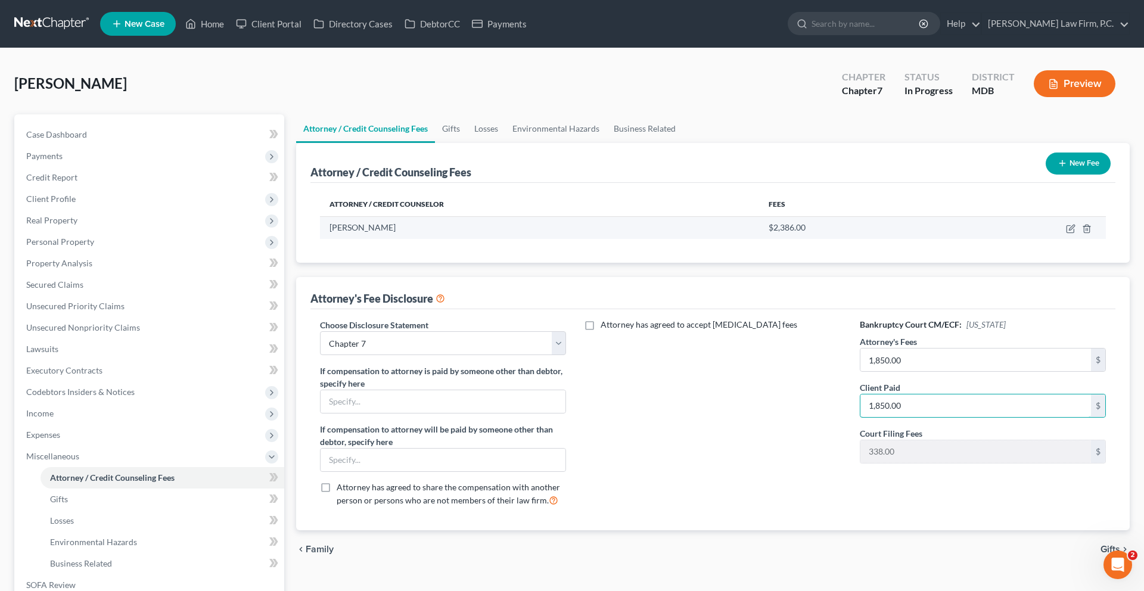
type input "1,850.00"
click at [1061, 239] on td at bounding box center [1025, 227] width 163 height 23
click at [1066, 234] on icon "button" at bounding box center [1071, 229] width 10 height 10
select select "21"
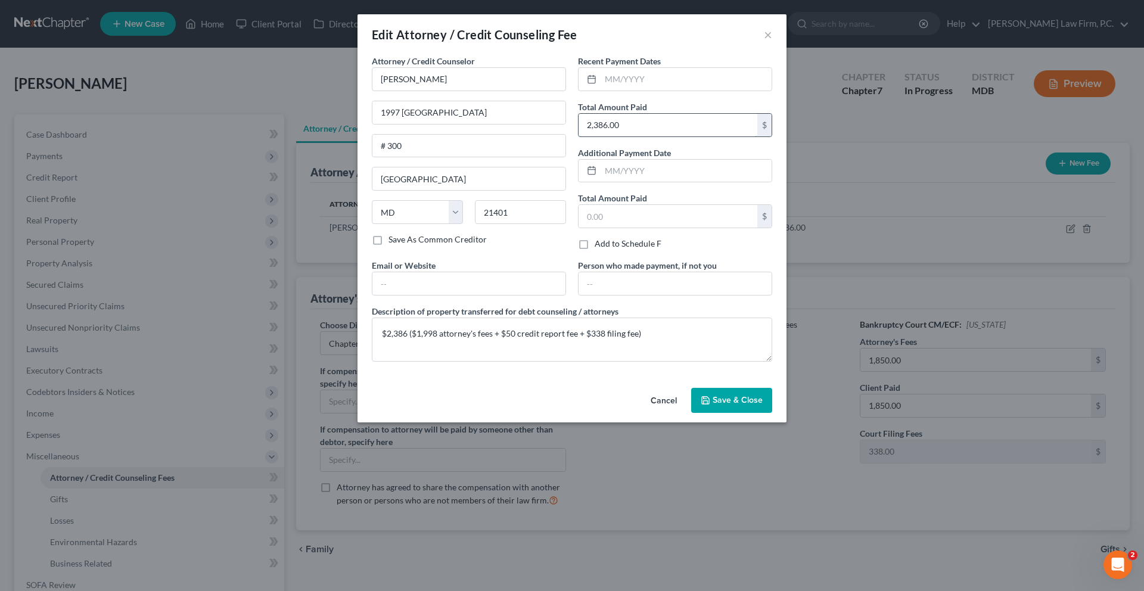
click at [650, 136] on input "2,386.00" at bounding box center [668, 125] width 179 height 23
type input "2,238.00"
click at [372, 362] on textarea "$2,386 ($1,998 attorney's fees + $50 credit report fee + $338 filing fee)" at bounding box center [572, 340] width 401 height 44
click at [395, 362] on textarea "$2,238 ($1,998 attorney's fees + $50 credit report fee + $338 filing fee)" at bounding box center [572, 340] width 401 height 44
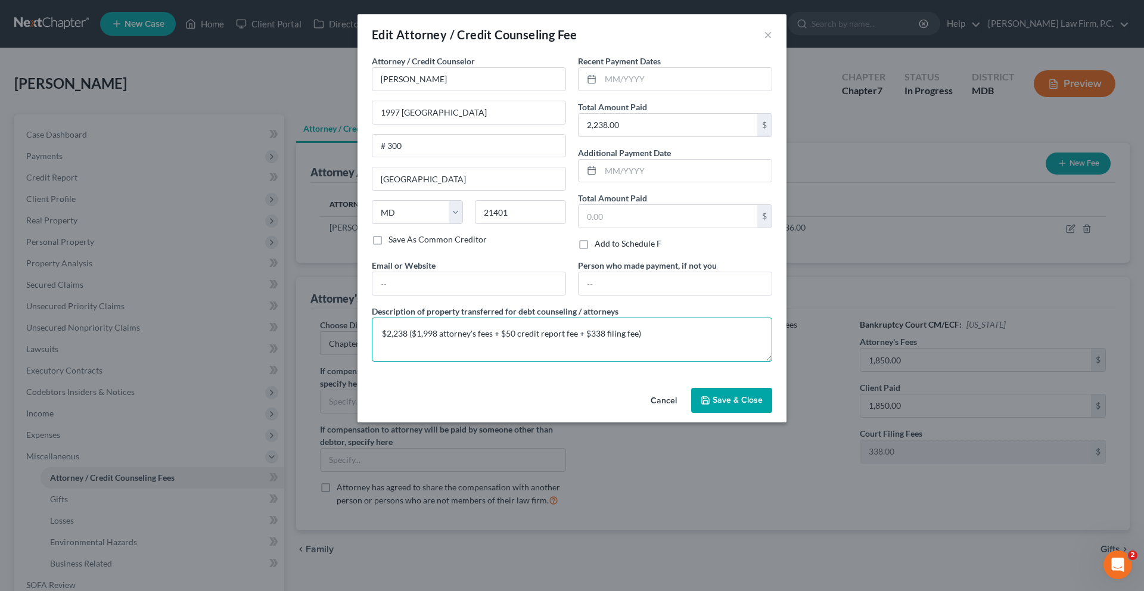
click at [395, 362] on textarea "$2,238 ($1,998 attorney's fees + $50 credit report fee + $338 filing fee)" at bounding box center [572, 340] width 401 height 44
type textarea "$2,238 ($1,850 attorney's fees + $50 credit report fee + $338 filing fee)"
click at [762, 413] on button "Save & Close" at bounding box center [731, 400] width 81 height 25
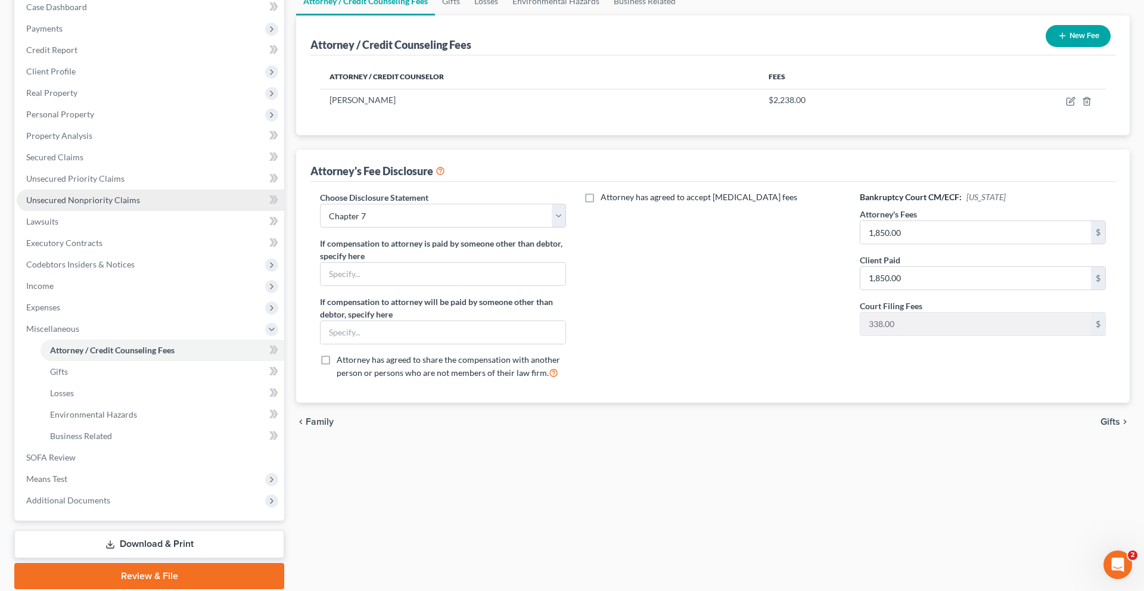
scroll to position [154, 0]
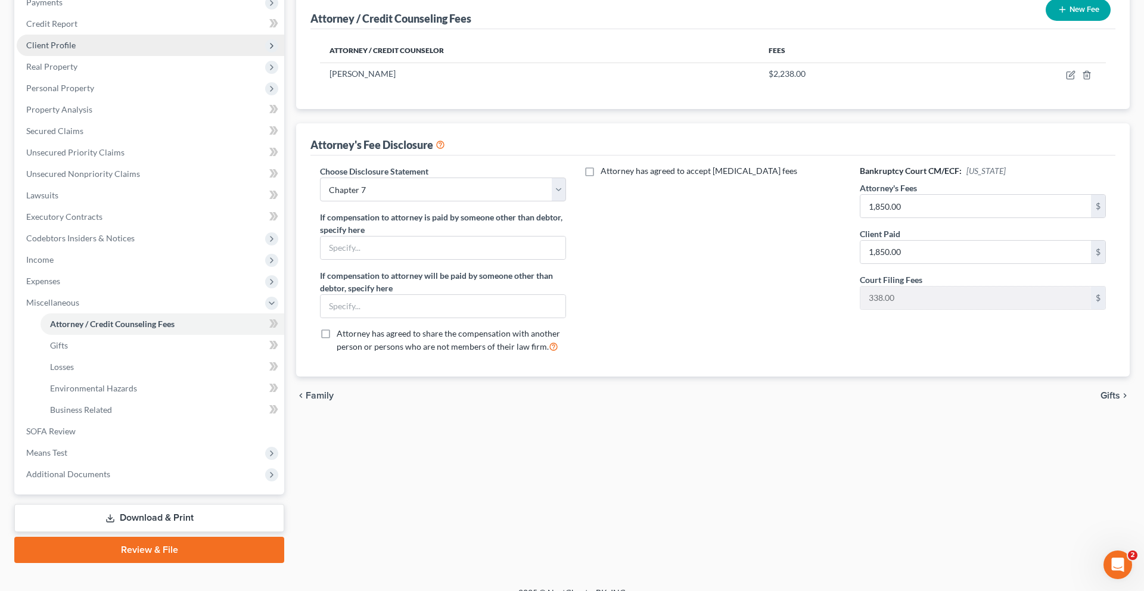
click at [76, 50] on span "Client Profile" at bounding box center [50, 45] width 49 height 10
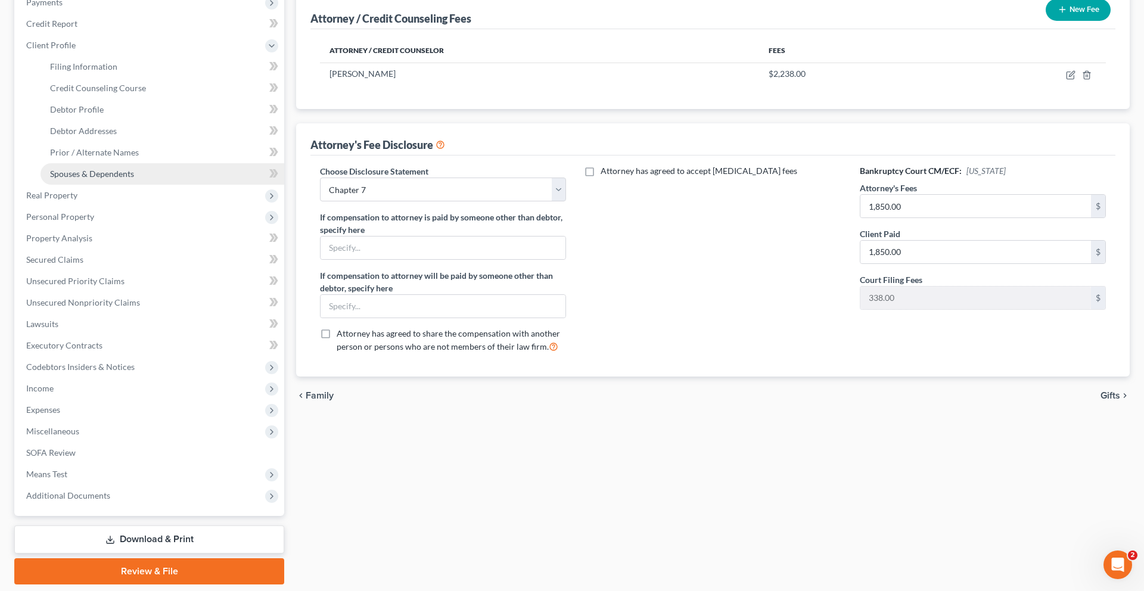
click at [92, 185] on link "Spouses & Dependents" at bounding box center [163, 173] width 244 height 21
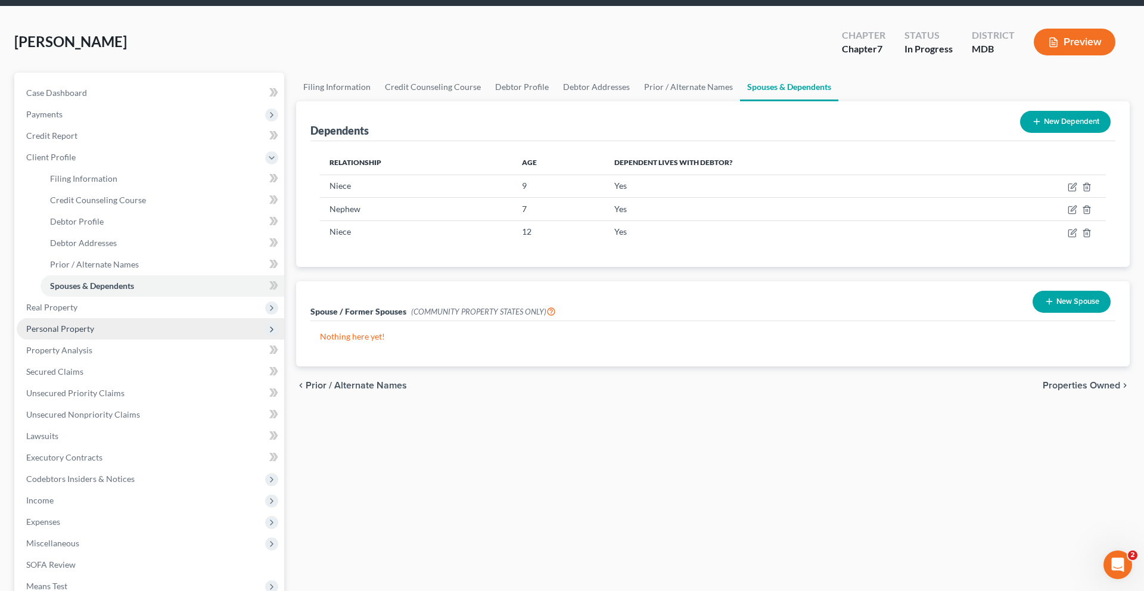
scroll to position [44, 0]
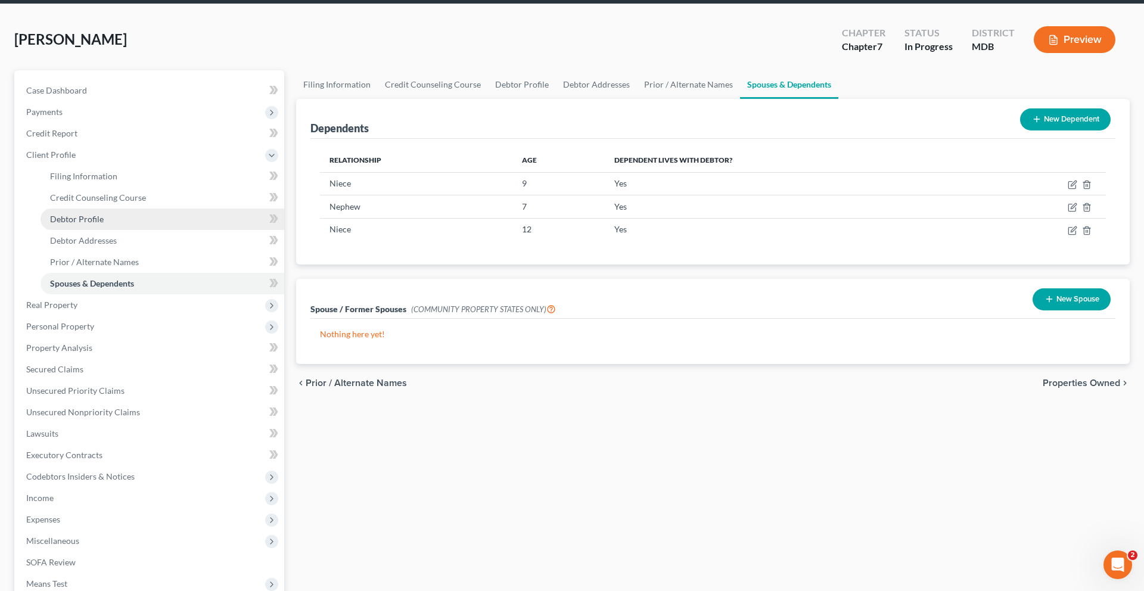
click at [104, 224] on span "Debtor Profile" at bounding box center [77, 219] width 54 height 10
select select "0"
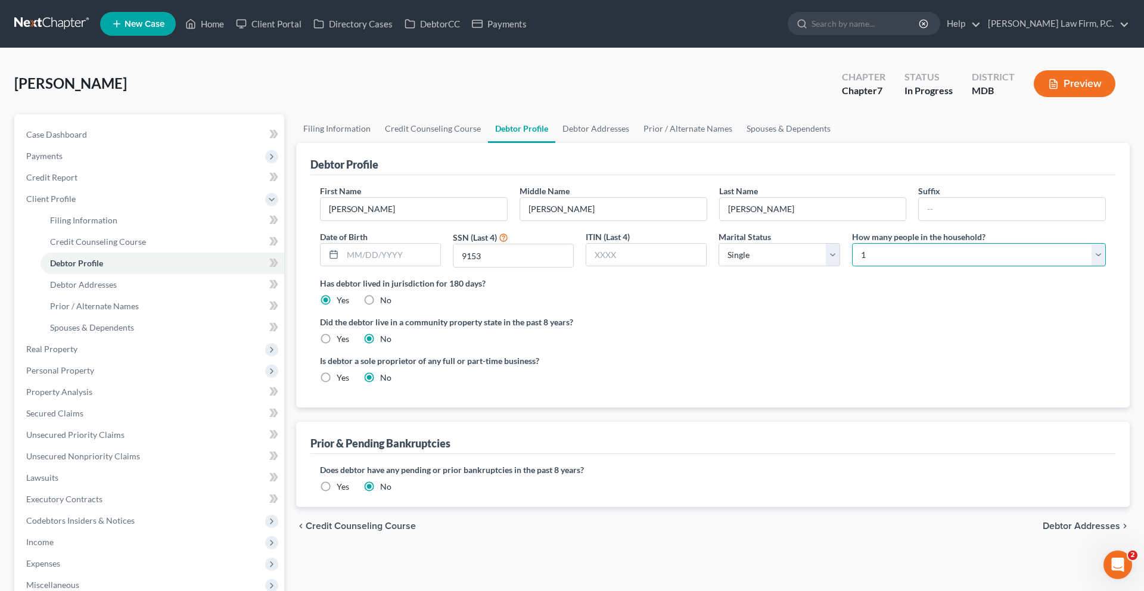
click at [866, 267] on select "Select 1 2 3 4 5 6 7 8 9 10 11 12 13 14 15 16 17 18 19 20" at bounding box center [979, 255] width 254 height 24
select select "3"
click at [852, 267] on select "Select 1 2 3 4 5 6 7 8 9 10 11 12 13 14 15 16 17 18 19 20" at bounding box center [979, 255] width 254 height 24
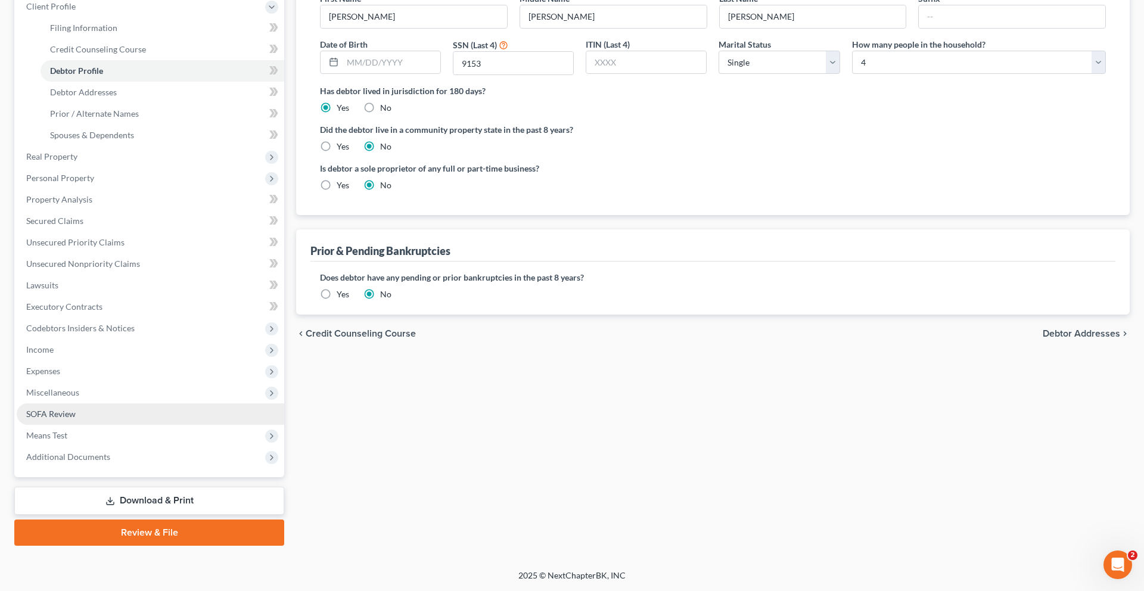
click at [123, 404] on link "SOFA Review" at bounding box center [151, 414] width 268 height 21
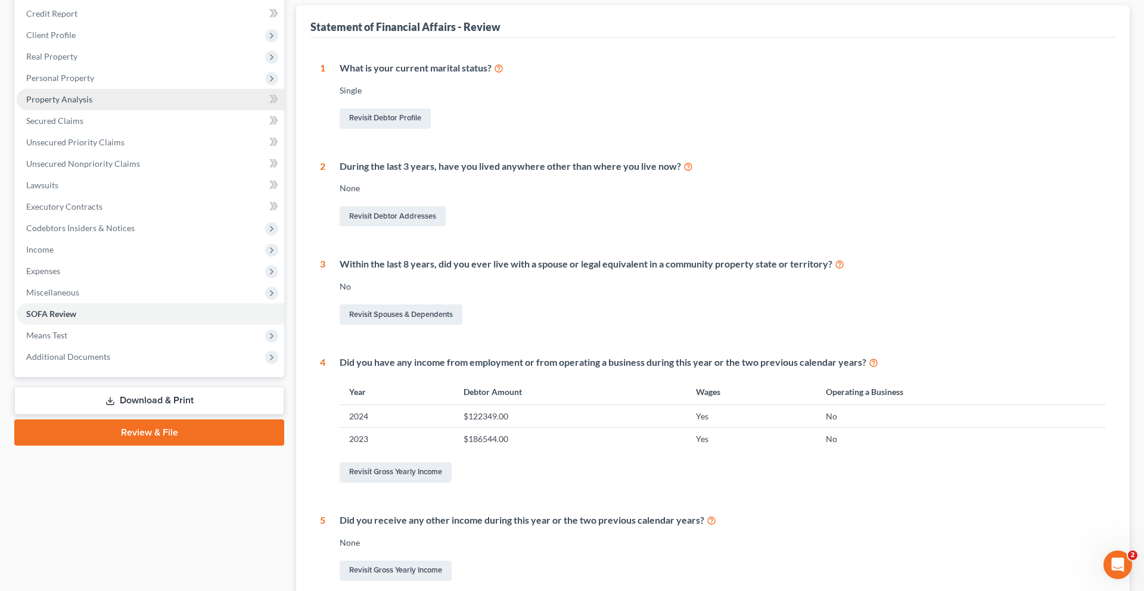
scroll to position [494, 0]
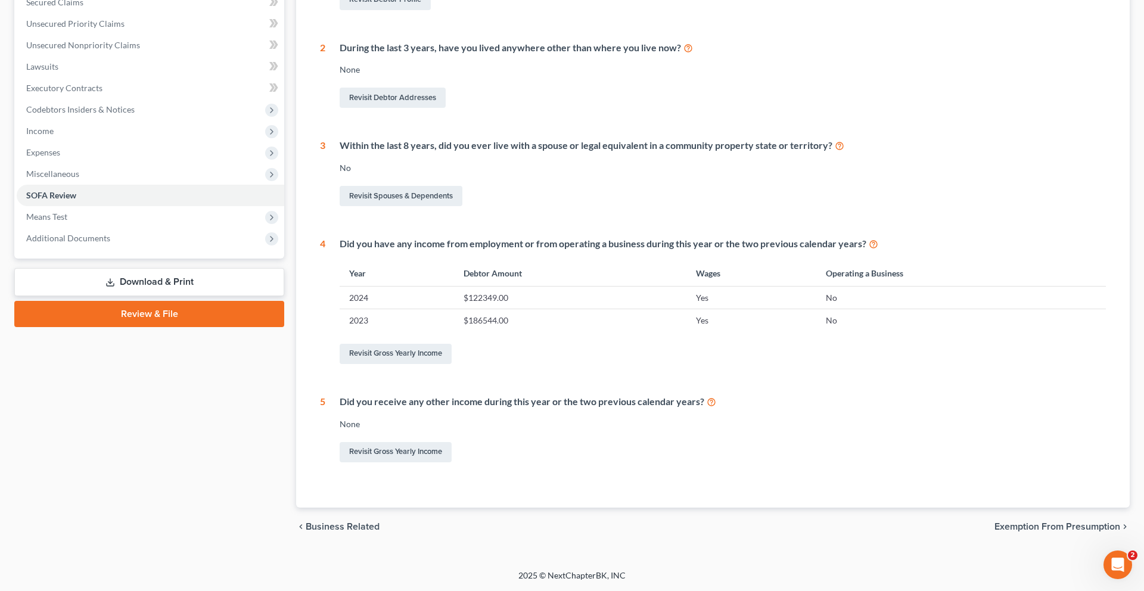
click at [140, 268] on link "Download & Print" at bounding box center [149, 282] width 270 height 28
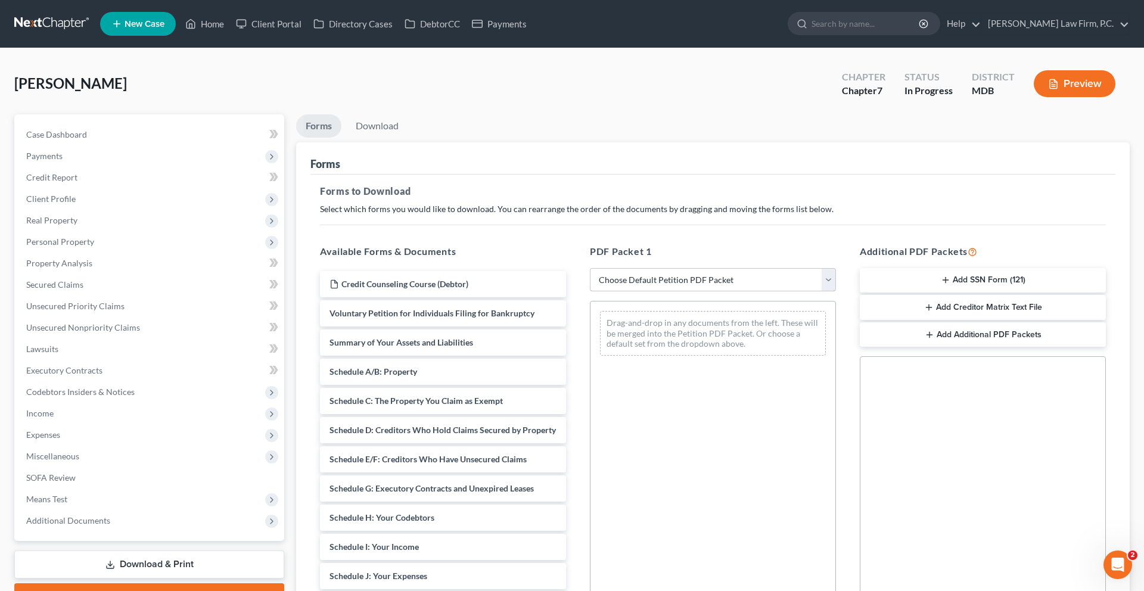
click at [646, 292] on select "Choose Default Petition PDF Packet Complete Bankruptcy Petition (all forms and …" at bounding box center [713, 280] width 246 height 24
select select "0"
click at [592, 292] on select "Choose Default Petition PDF Packet Complete Bankruptcy Petition (all forms and …" at bounding box center [713, 280] width 246 height 24
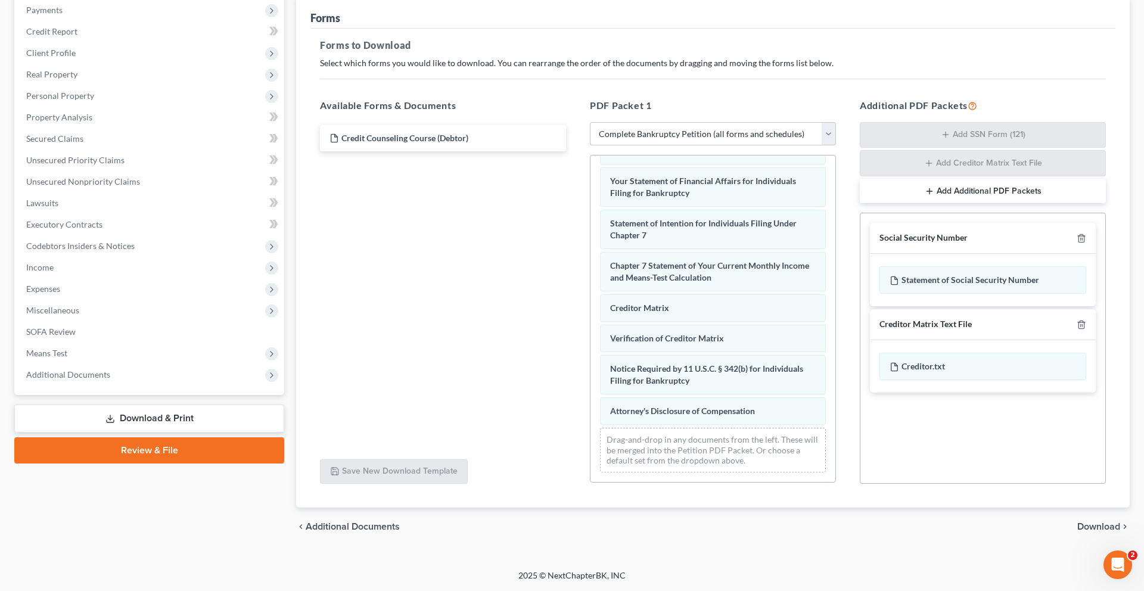
scroll to position [256, 0]
click at [1078, 522] on span "Download" at bounding box center [1099, 527] width 43 height 10
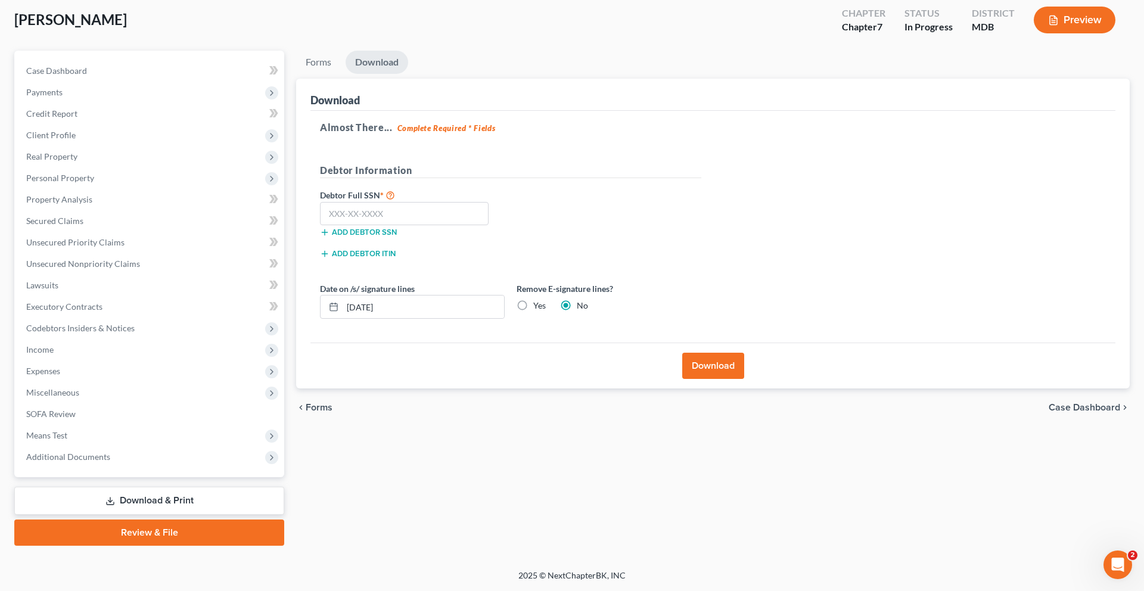
scroll to position [225, 0]
click at [546, 300] on label "Yes" at bounding box center [539, 306] width 13 height 12
click at [546, 300] on input "Yes" at bounding box center [542, 304] width 8 height 8
radio input "true"
radio input "false"
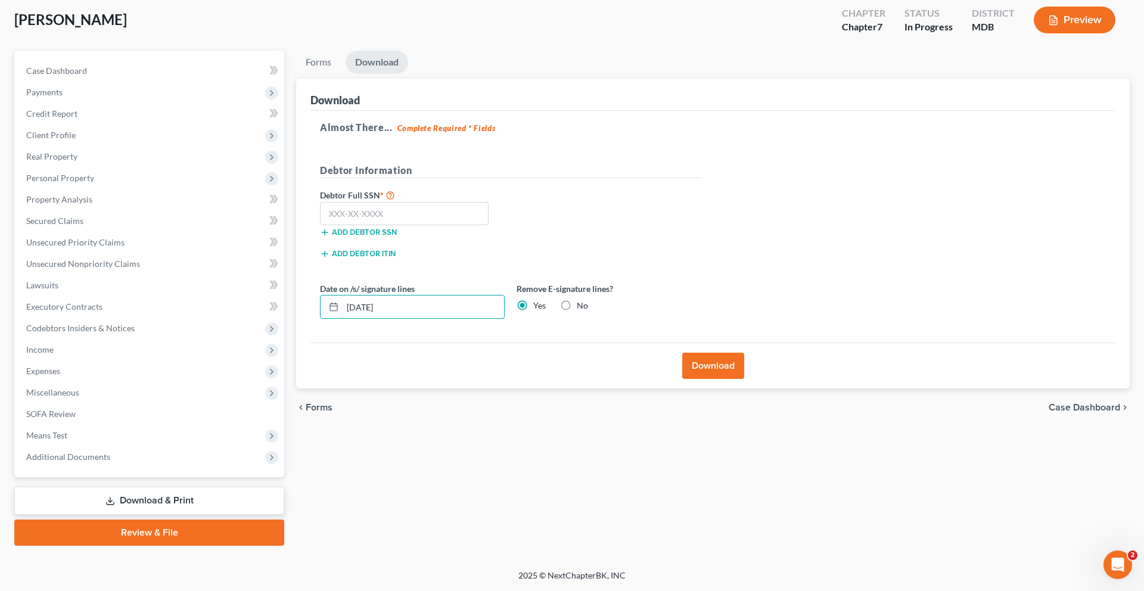
drag, startPoint x: 487, startPoint y: 241, endPoint x: 327, endPoint y: 224, distance: 161.3
click at [327, 283] on div "Date on /s/ signature lines [DATE]" at bounding box center [412, 301] width 197 height 36
click at [445, 202] on input "text" at bounding box center [404, 214] width 169 height 24
type input "271-60-9153"
click at [592, 343] on div "Download" at bounding box center [713, 366] width 805 height 46
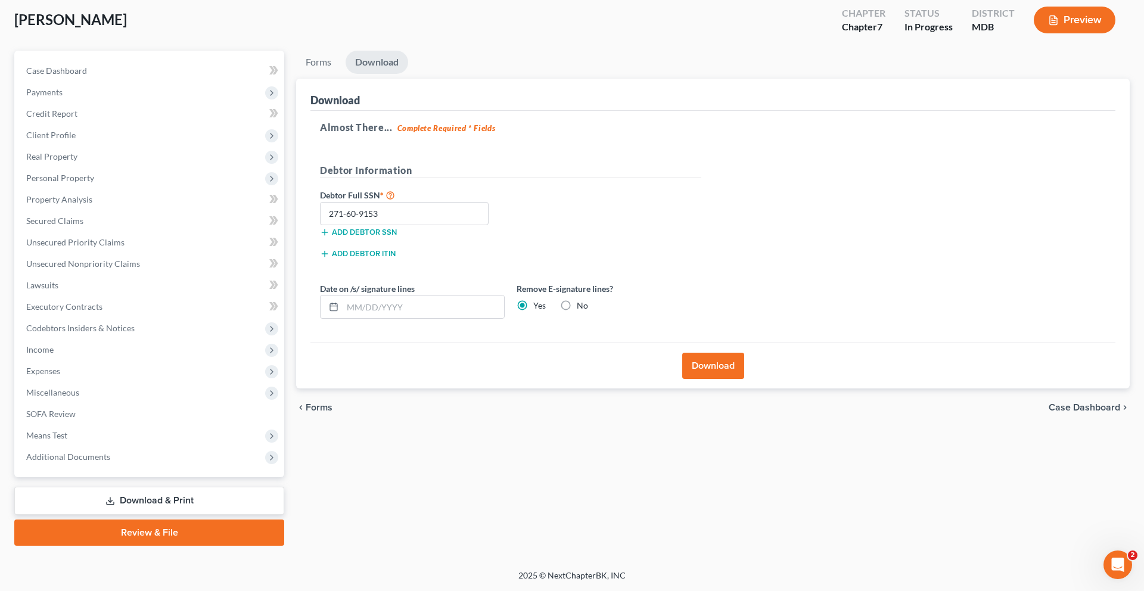
click at [725, 353] on button "Download" at bounding box center [713, 366] width 62 height 26
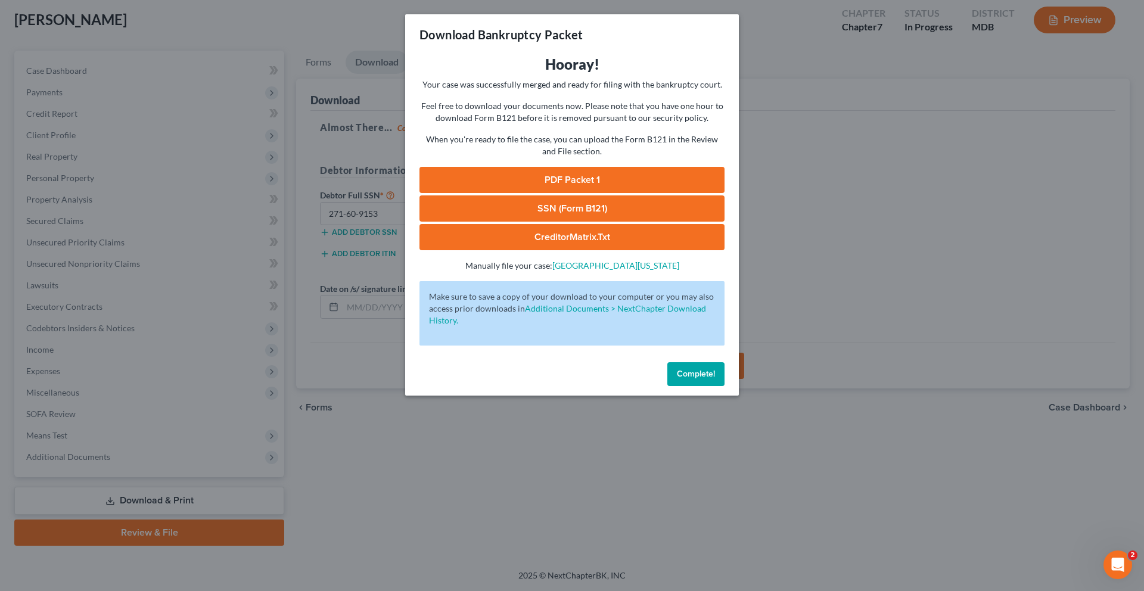
click at [512, 193] on link "PDF Packet 1" at bounding box center [572, 180] width 305 height 26
click at [489, 222] on link "SSN (Form B121)" at bounding box center [572, 209] width 305 height 26
click at [715, 379] on span "Complete!" at bounding box center [696, 374] width 38 height 10
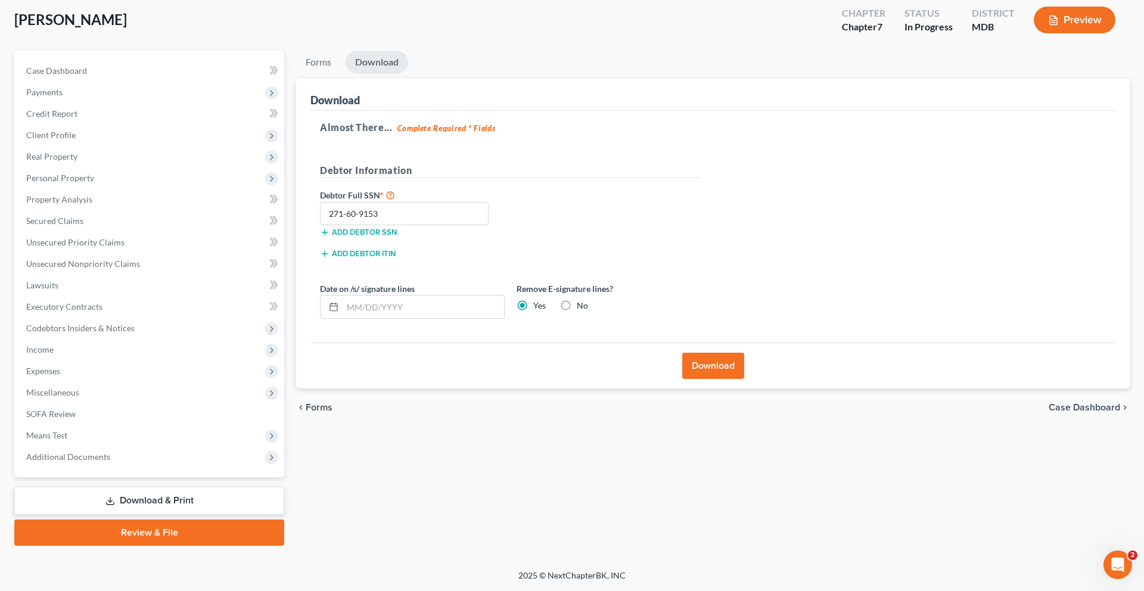
scroll to position [0, 0]
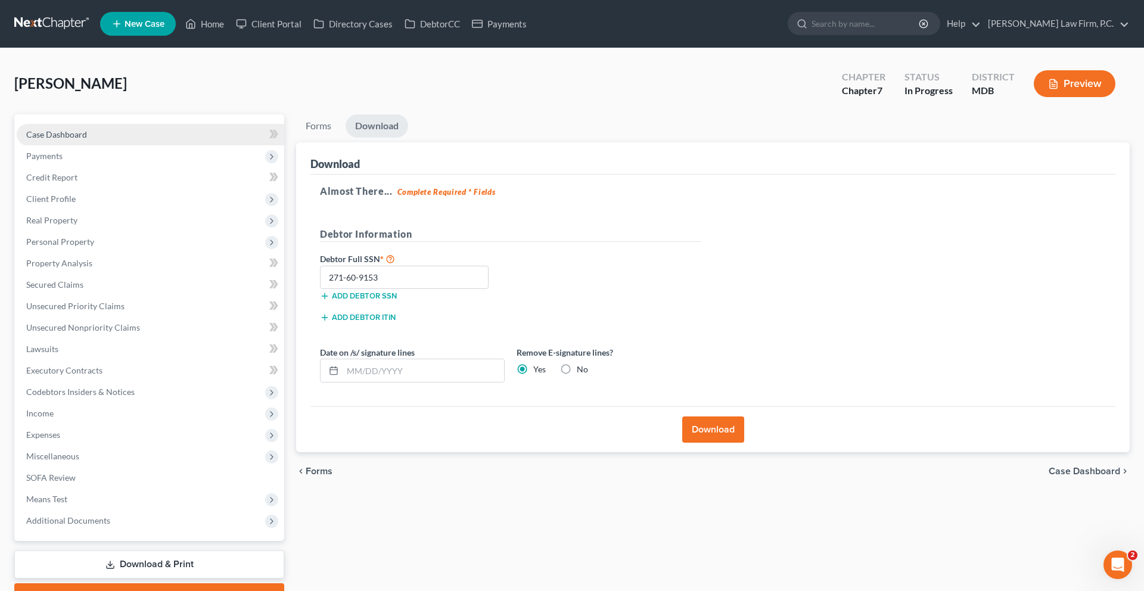
click at [87, 139] on span "Case Dashboard" at bounding box center [56, 134] width 61 height 10
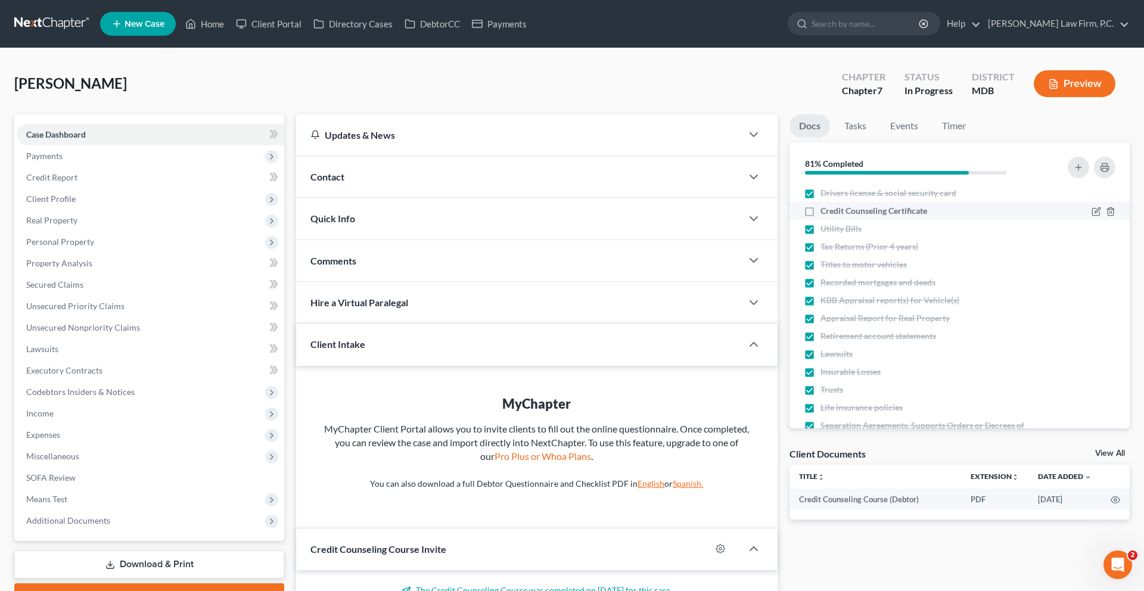
click at [866, 217] on span "Credit Counseling Certificate" at bounding box center [874, 211] width 107 height 12
click at [833, 213] on input "Credit Counseling Certificate" at bounding box center [830, 209] width 8 height 8
checkbox input "true"
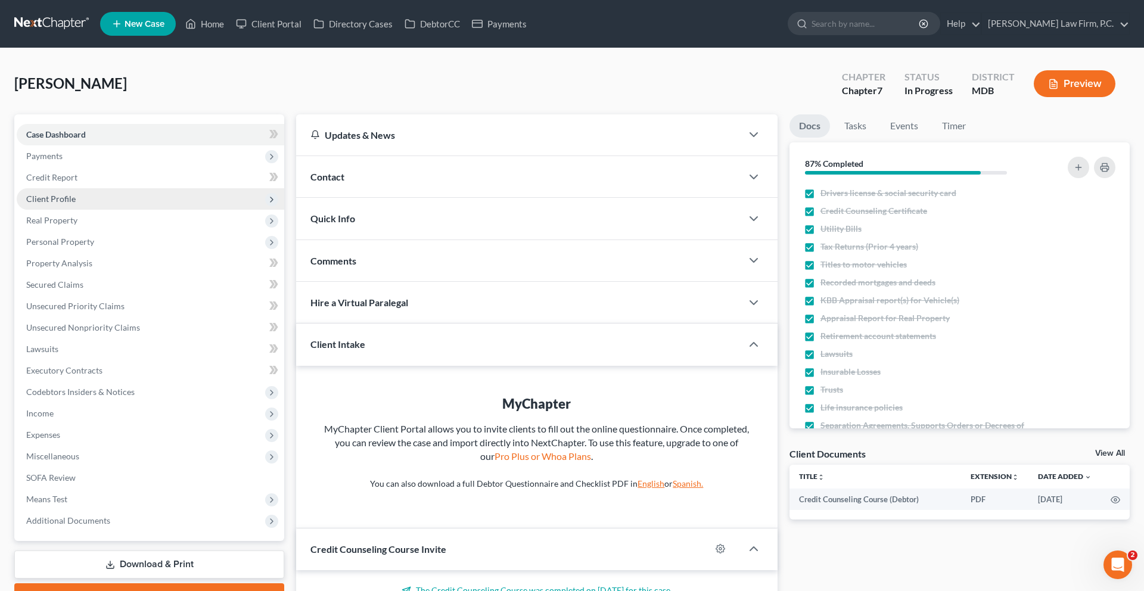
click at [100, 210] on span "Client Profile" at bounding box center [151, 198] width 268 height 21
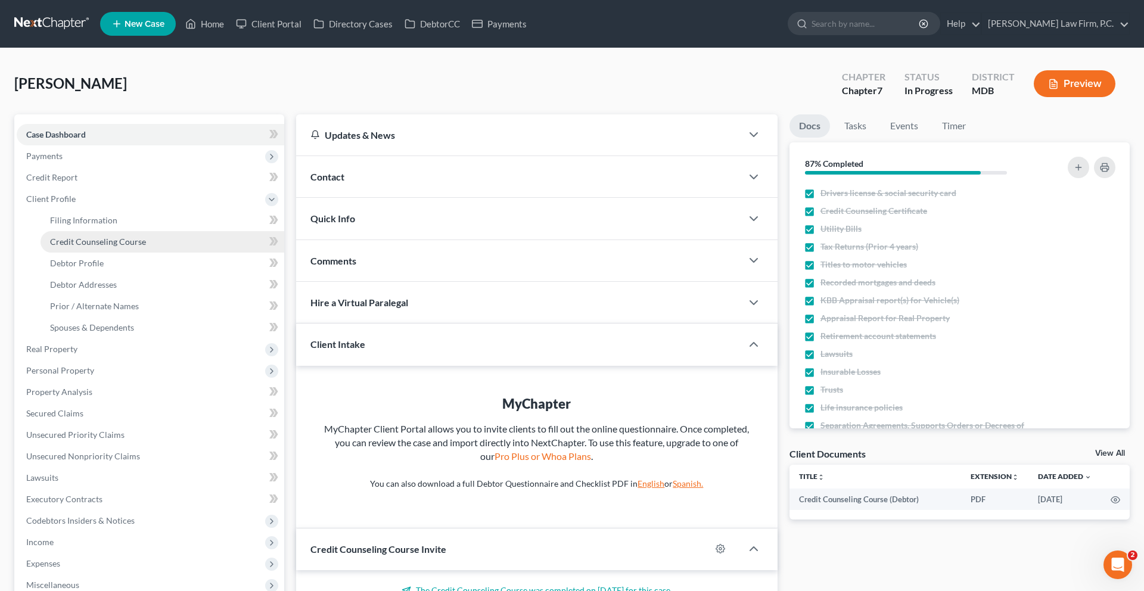
click at [100, 247] on span "Credit Counseling Course" at bounding box center [98, 242] width 96 height 10
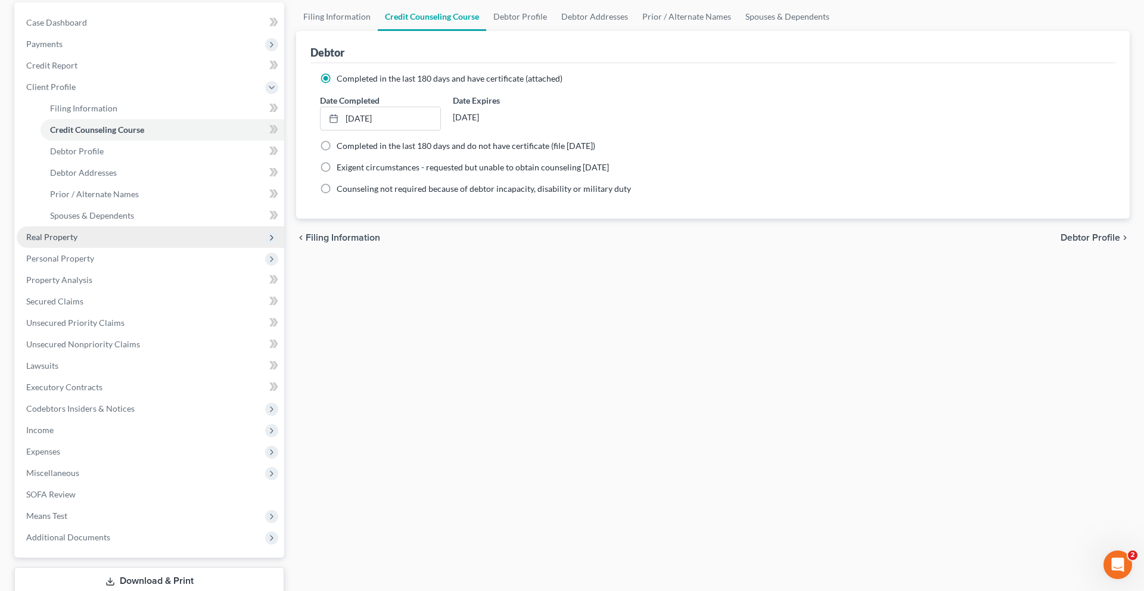
scroll to position [122, 0]
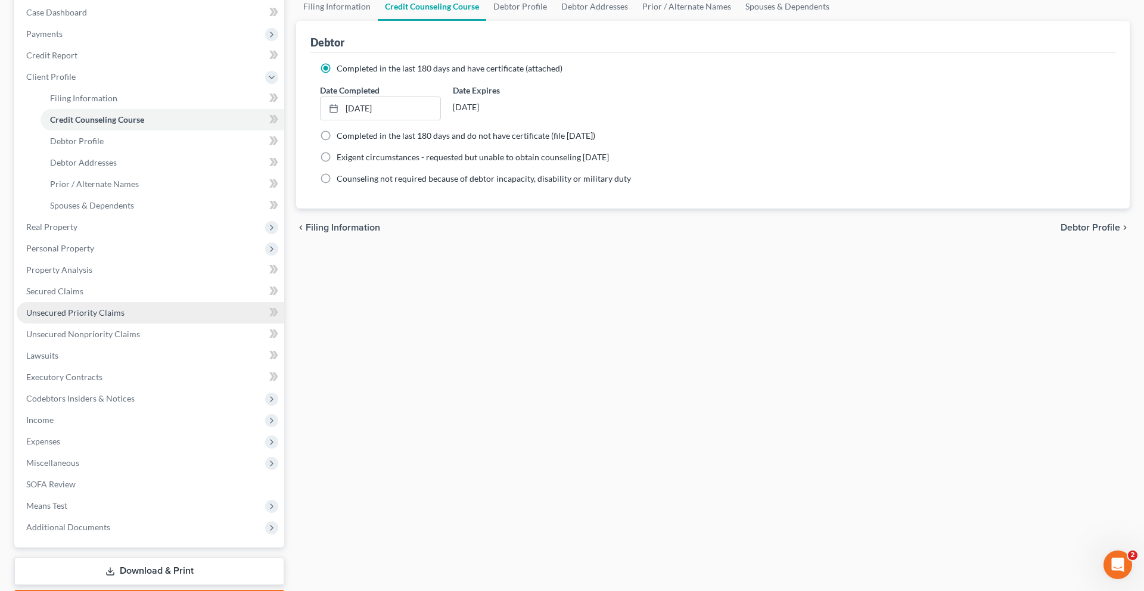
click at [144, 324] on link "Unsecured Priority Claims" at bounding box center [151, 312] width 268 height 21
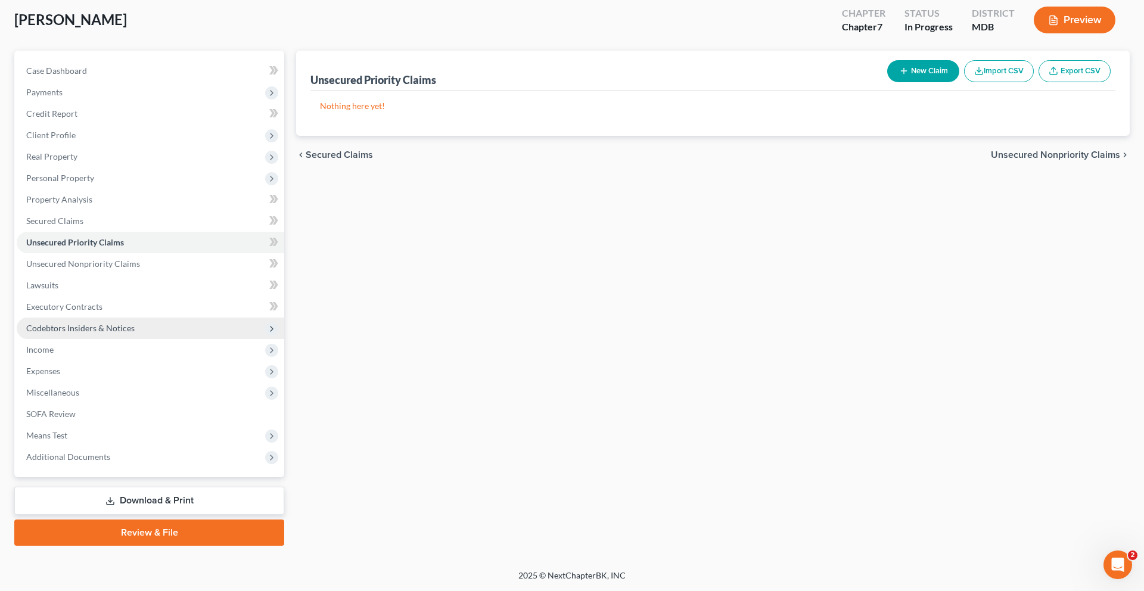
scroll to position [156, 0]
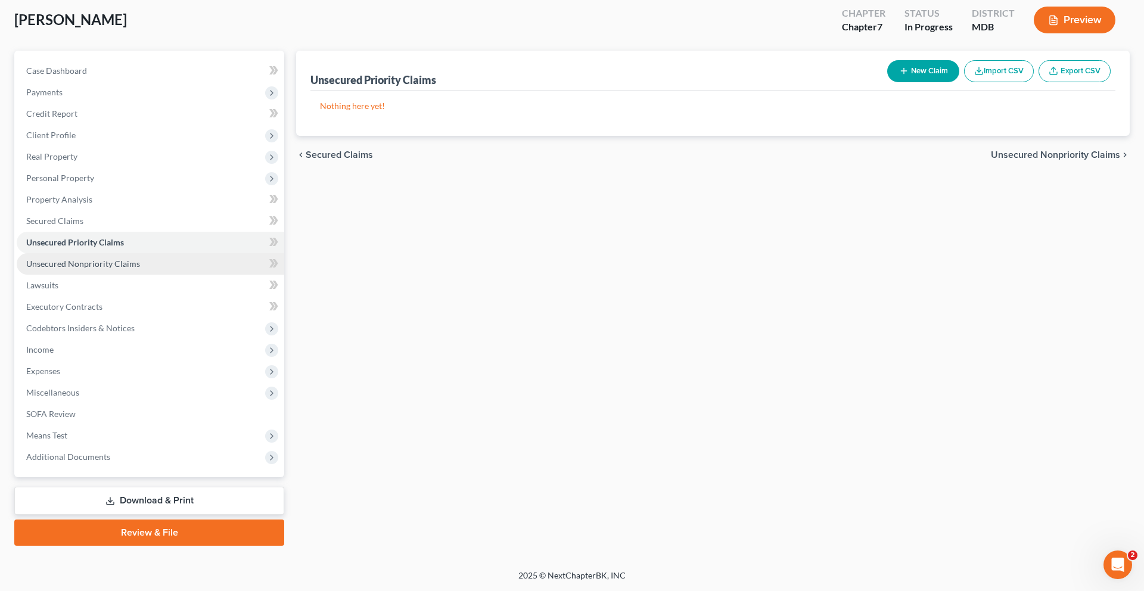
click at [109, 259] on span "Unsecured Nonpriority Claims" at bounding box center [83, 264] width 114 height 10
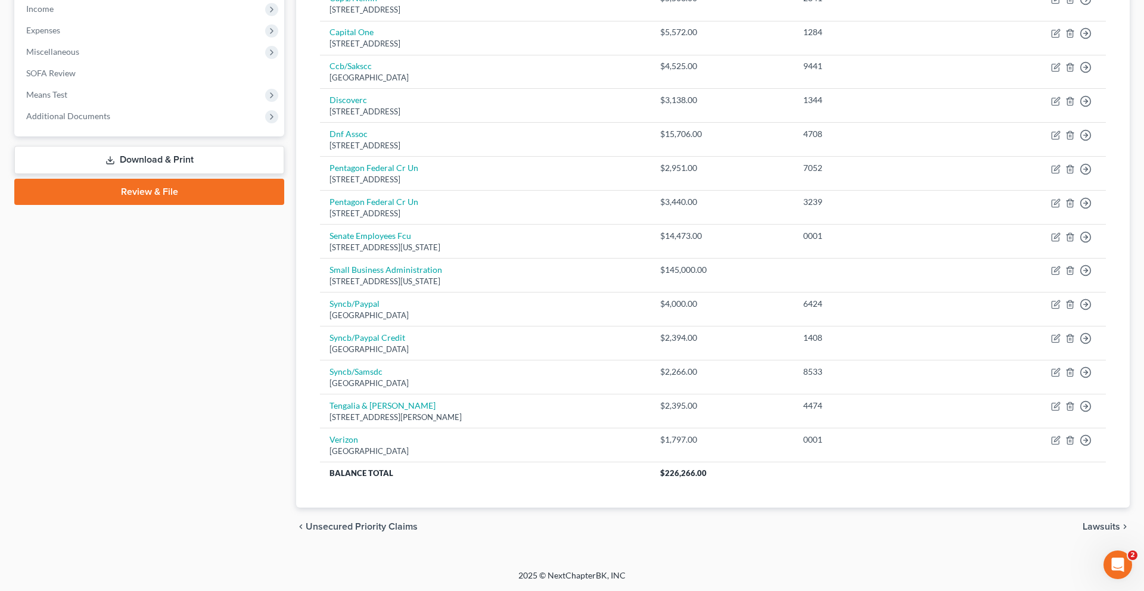
scroll to position [646, 0]
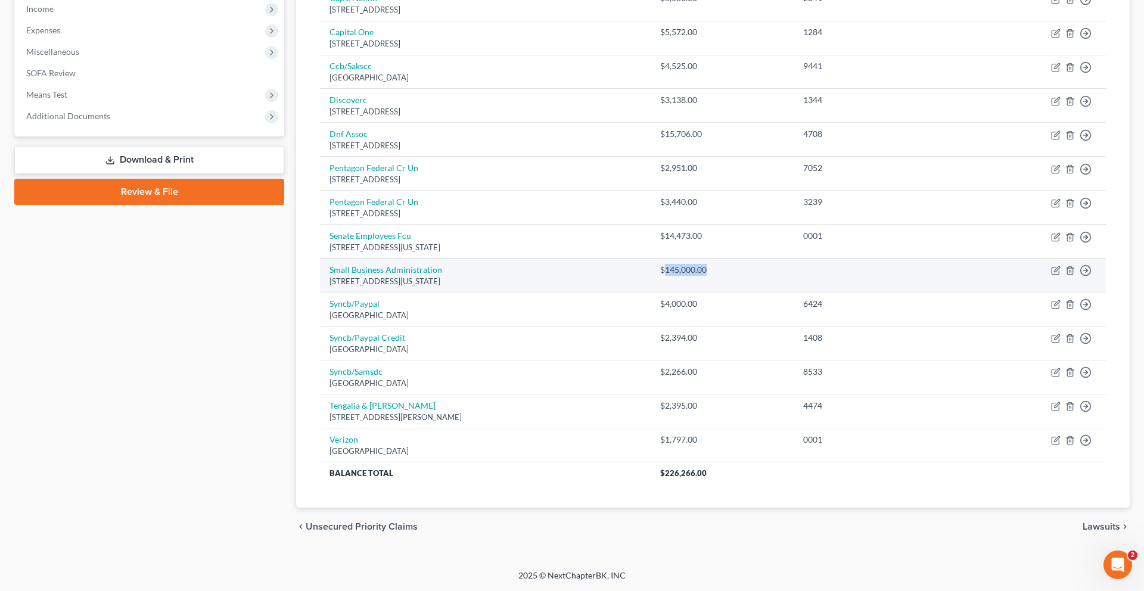
drag, startPoint x: 801, startPoint y: 193, endPoint x: 747, endPoint y: 196, distance: 53.7
click at [747, 264] on div "$145,000.00" at bounding box center [722, 270] width 124 height 12
click at [641, 276] on div "[STREET_ADDRESS][US_STATE]" at bounding box center [486, 281] width 312 height 11
drag, startPoint x: 803, startPoint y: 191, endPoint x: 729, endPoint y: 189, distance: 74.0
click at [729, 259] on td "$145,000.00" at bounding box center [722, 276] width 143 height 34
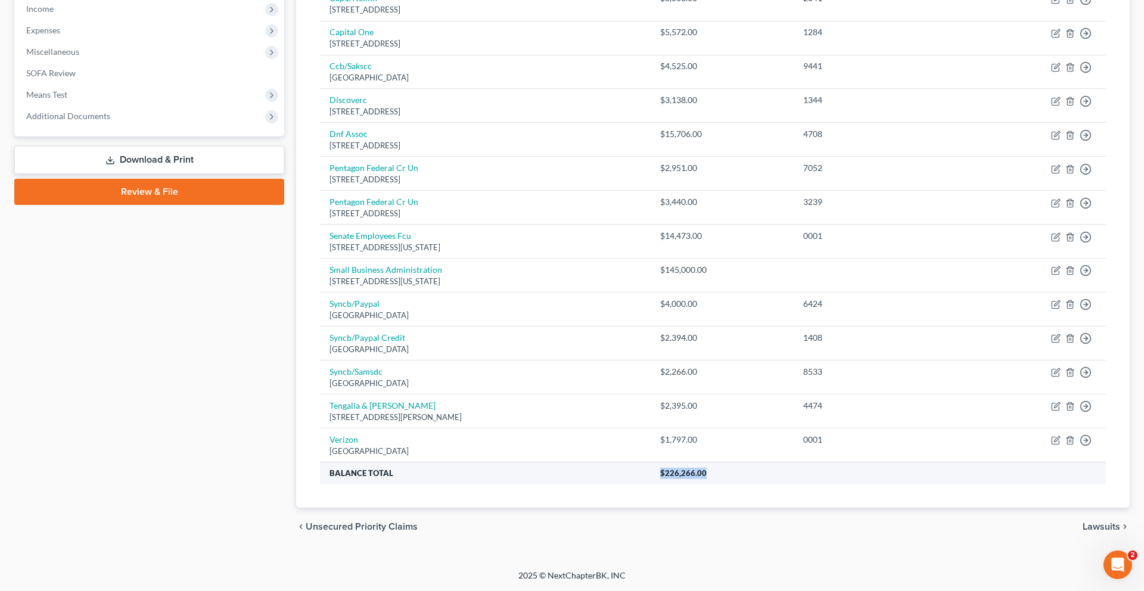
drag, startPoint x: 741, startPoint y: 443, endPoint x: 802, endPoint y: 440, distance: 61.5
click at [802, 463] on th "$226,266.00" at bounding box center [878, 473] width 455 height 21
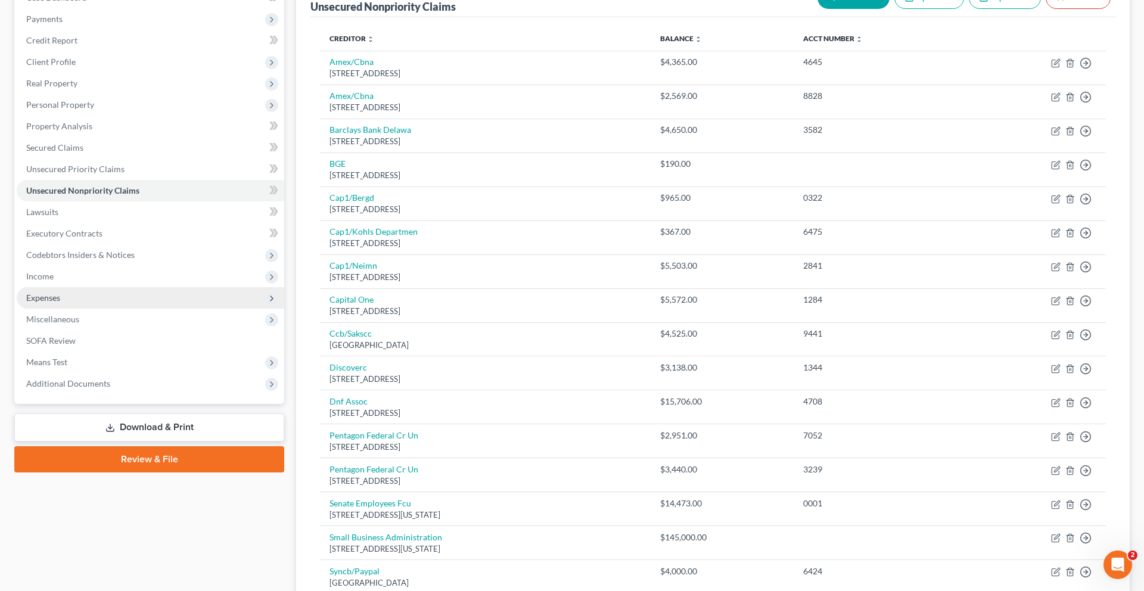
scroll to position [114, 0]
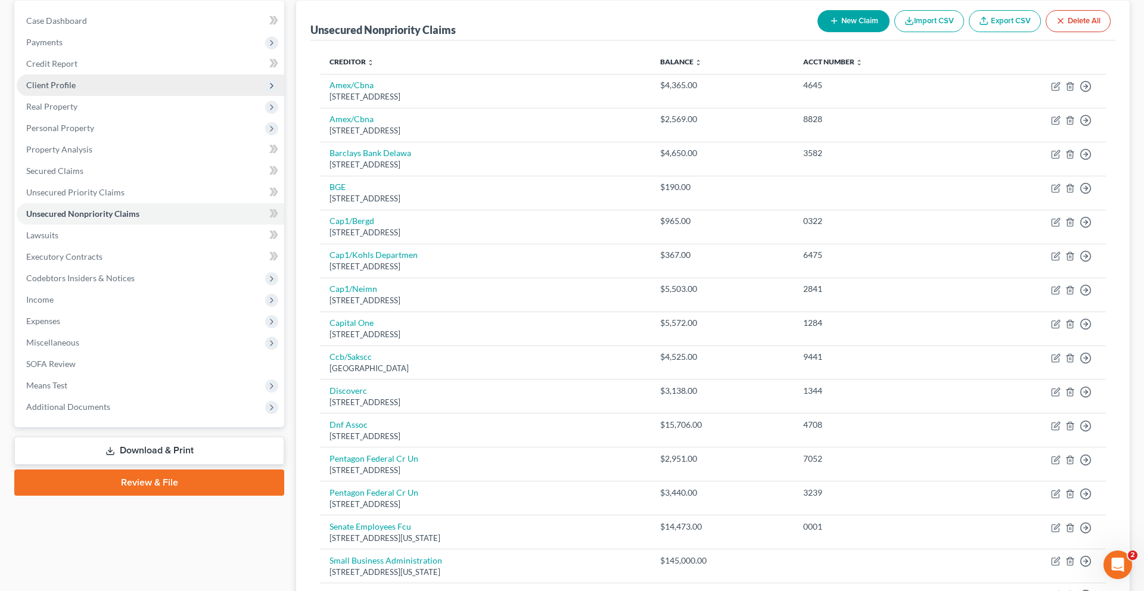
click at [108, 96] on span "Client Profile" at bounding box center [151, 85] width 268 height 21
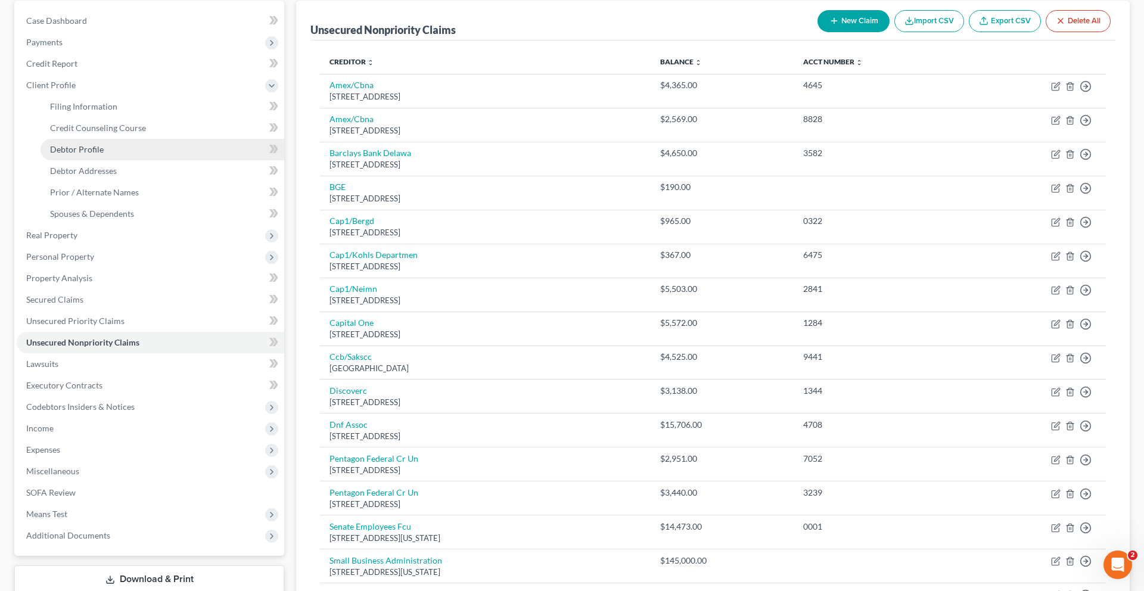
click at [104, 154] on span "Debtor Profile" at bounding box center [77, 149] width 54 height 10
select select "0"
select select "3"
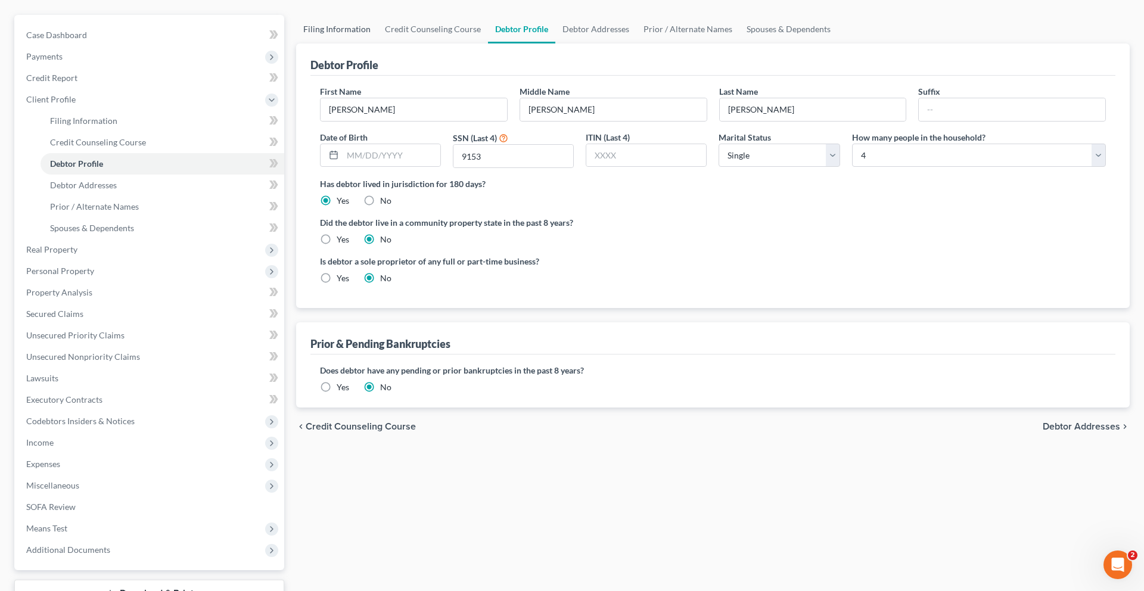
click at [358, 44] on link "Filing Information" at bounding box center [337, 29] width 82 height 29
select select "1"
select select "0"
select select "38"
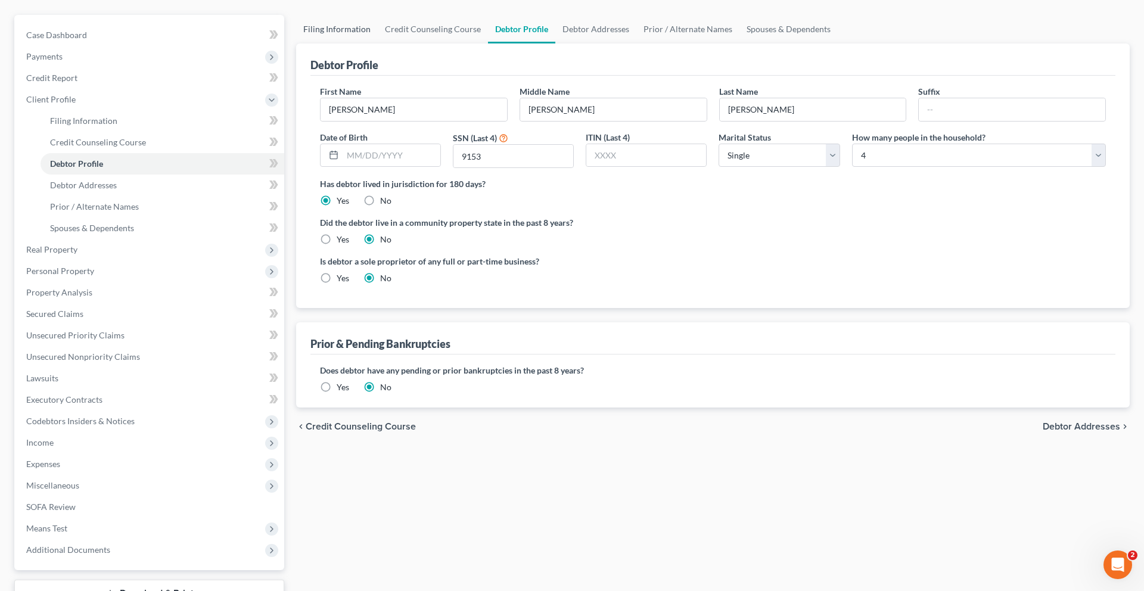
select select "0"
select select "21"
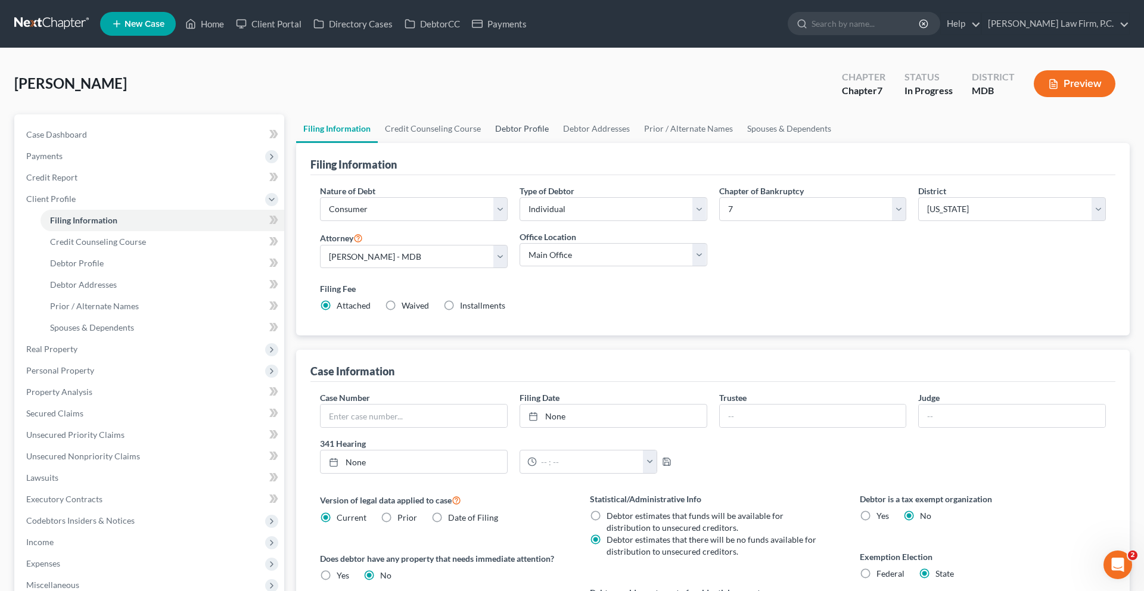
click at [556, 143] on link "Debtor Profile" at bounding box center [522, 128] width 68 height 29
select select "0"
select select "3"
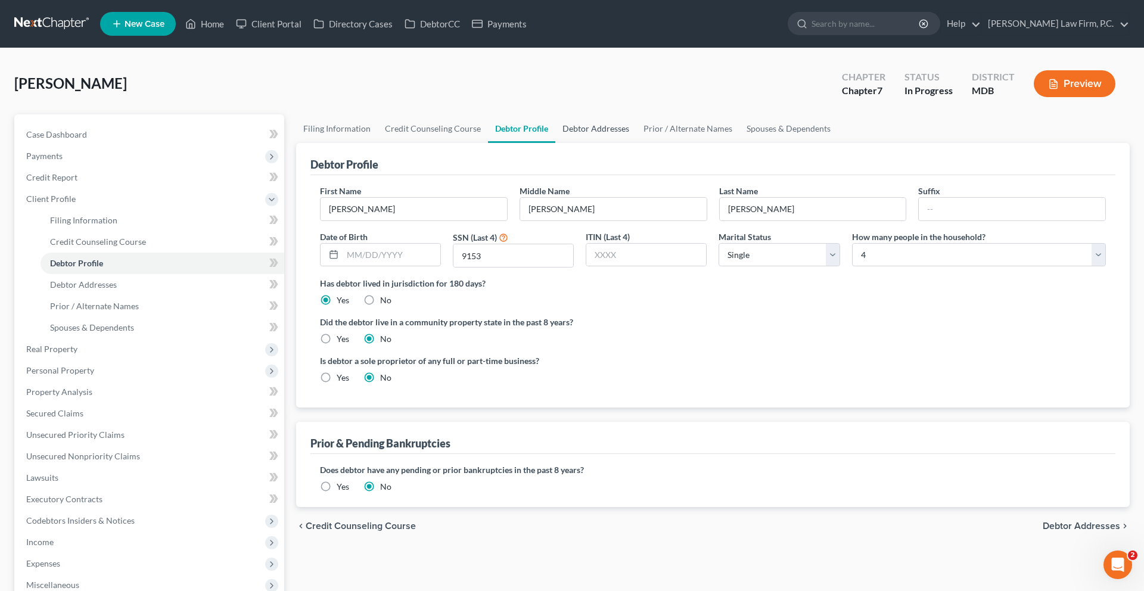
click at [637, 143] on link "Debtor Addresses" at bounding box center [596, 128] width 81 height 29
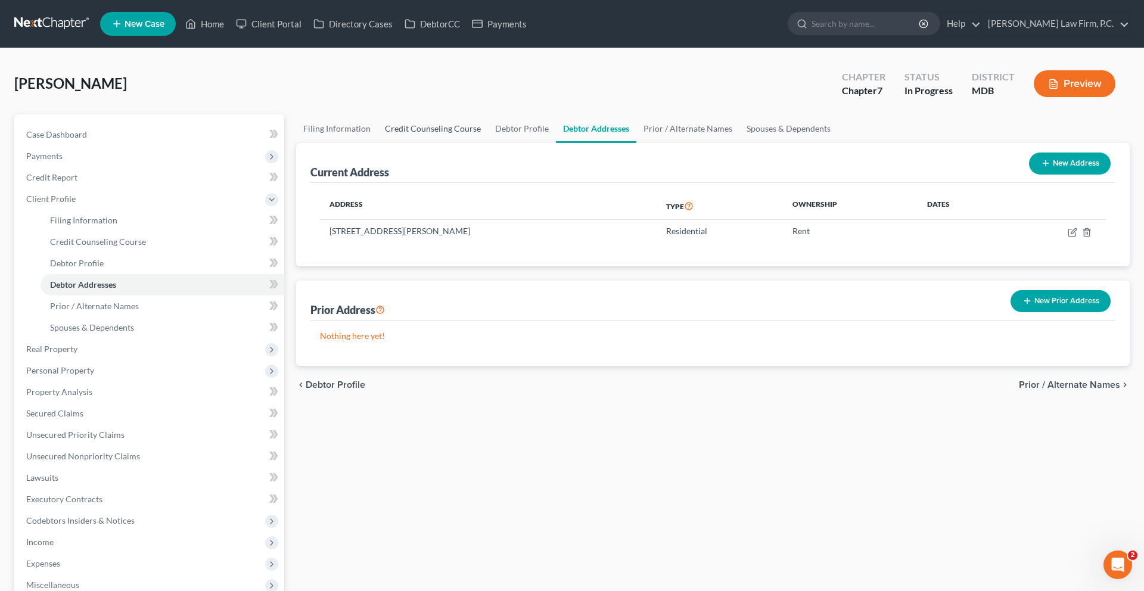
click at [483, 143] on link "Credit Counseling Course" at bounding box center [433, 128] width 110 height 29
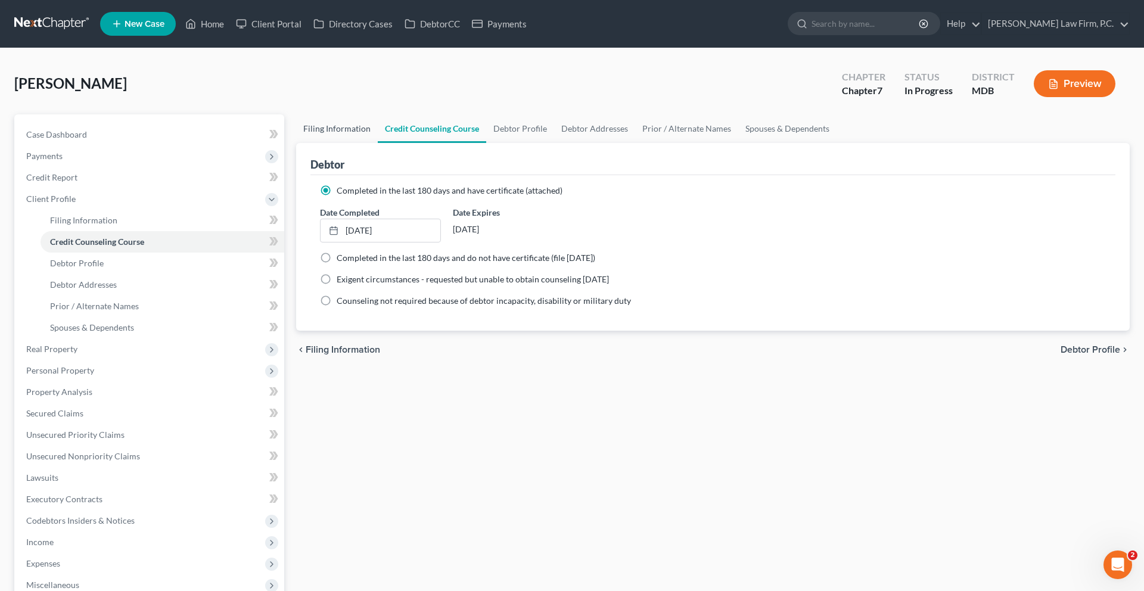
click at [349, 143] on link "Filing Information" at bounding box center [337, 128] width 82 height 29
select select "1"
select select "0"
select select "38"
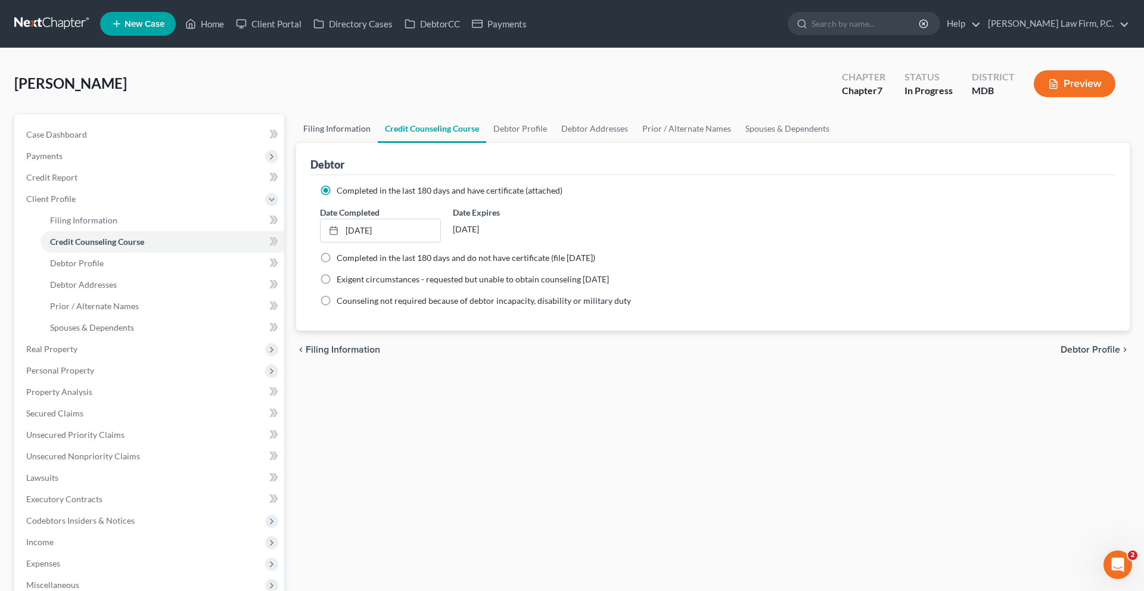
select select "0"
select select "21"
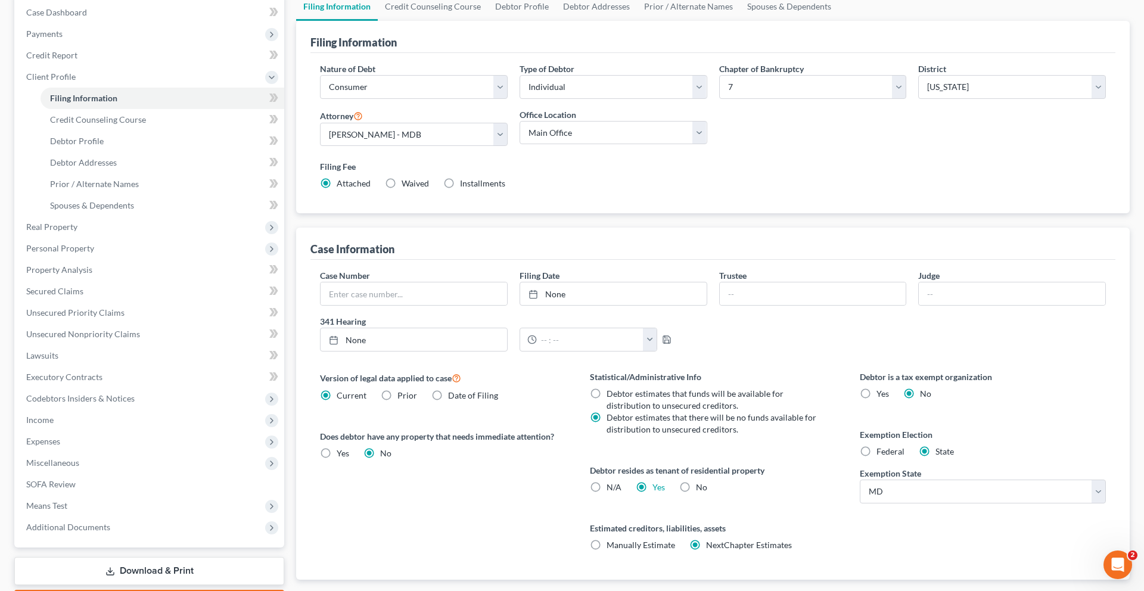
scroll to position [193, 0]
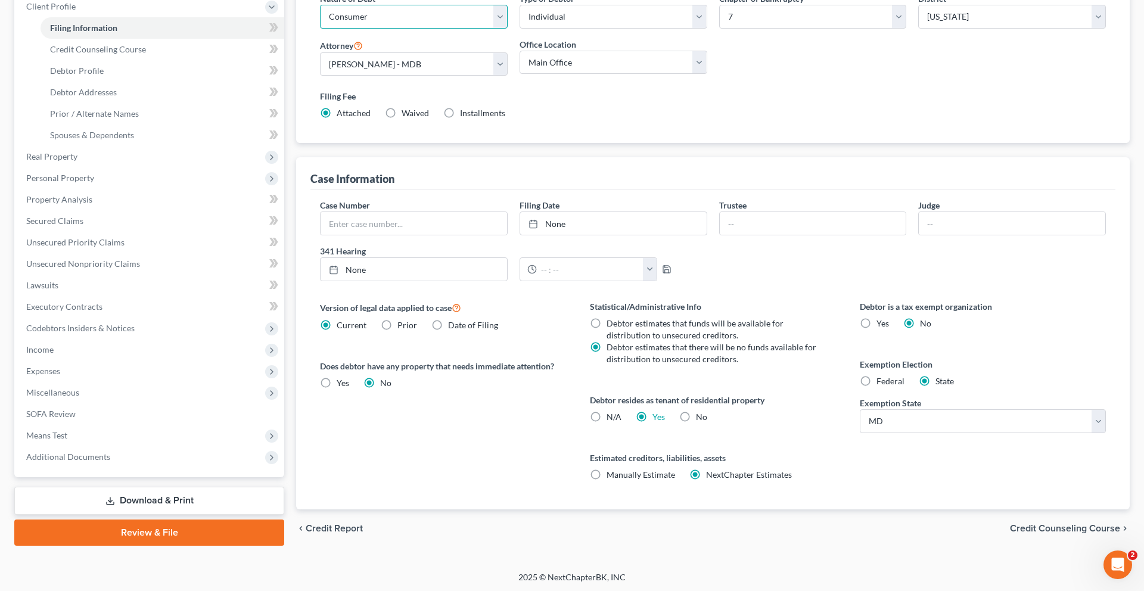
click at [435, 29] on select "Select Business Consumer Other" at bounding box center [414, 17] width 188 height 24
select select "0"
click at [328, 29] on select "Select Business Consumer Other" at bounding box center [414, 17] width 188 height 24
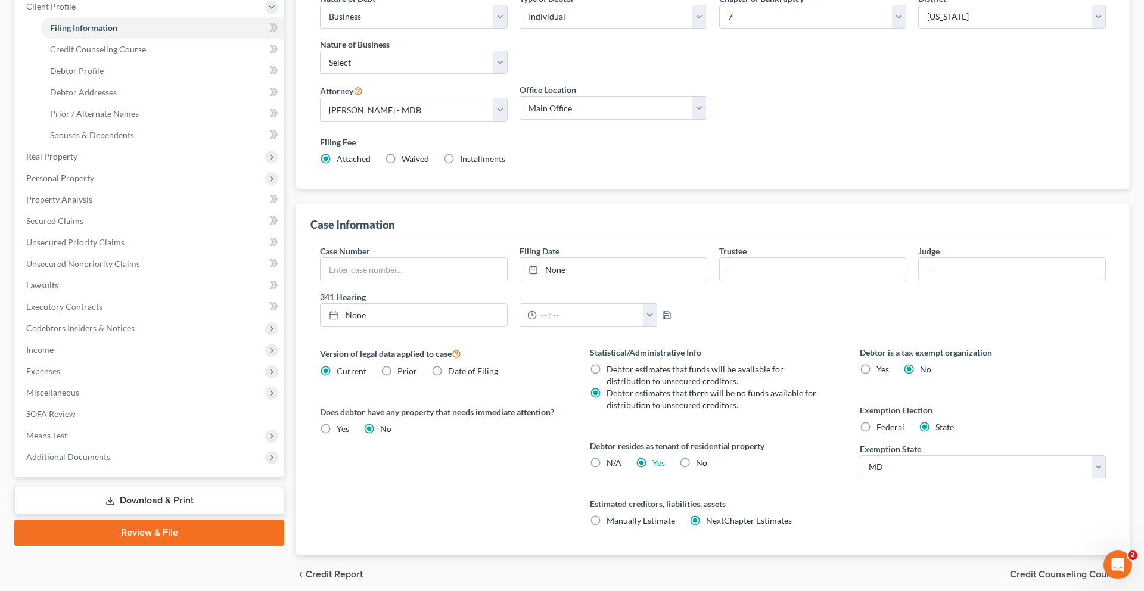
click at [390, 51] on label "Nature of Business" at bounding box center [355, 44] width 70 height 13
click at [403, 75] on select "Select Clearing Bank Commodity Broker Health Care Business Other Railroad Singl…" at bounding box center [414, 63] width 188 height 24
select select "3"
click at [328, 75] on select "Select Clearing Bank Commodity Broker Health Care Business Other Railroad Singl…" at bounding box center [414, 63] width 188 height 24
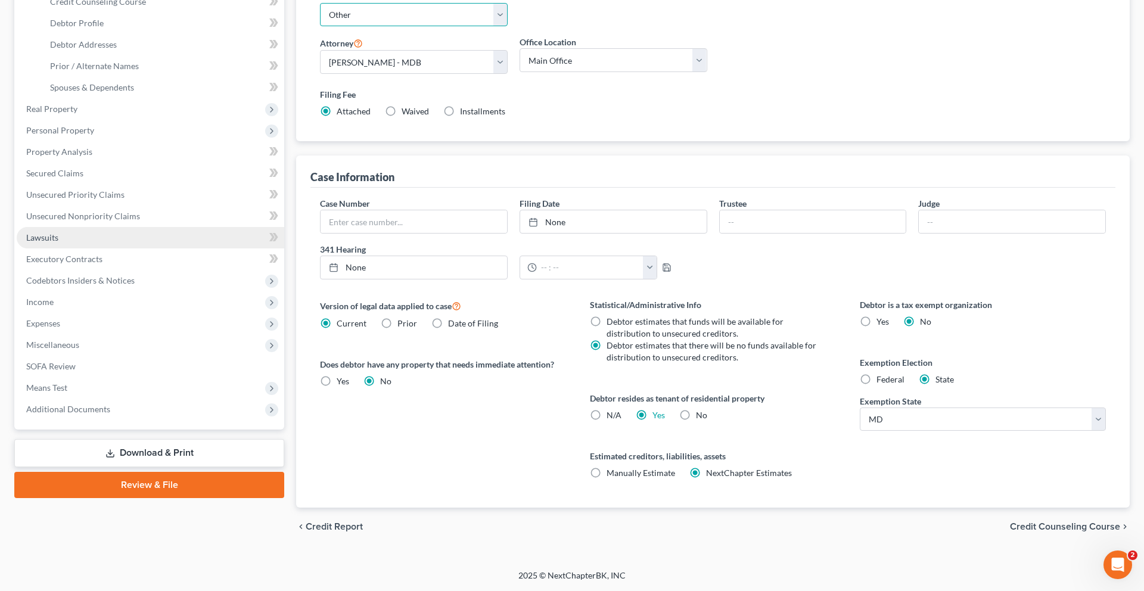
scroll to position [314, 0]
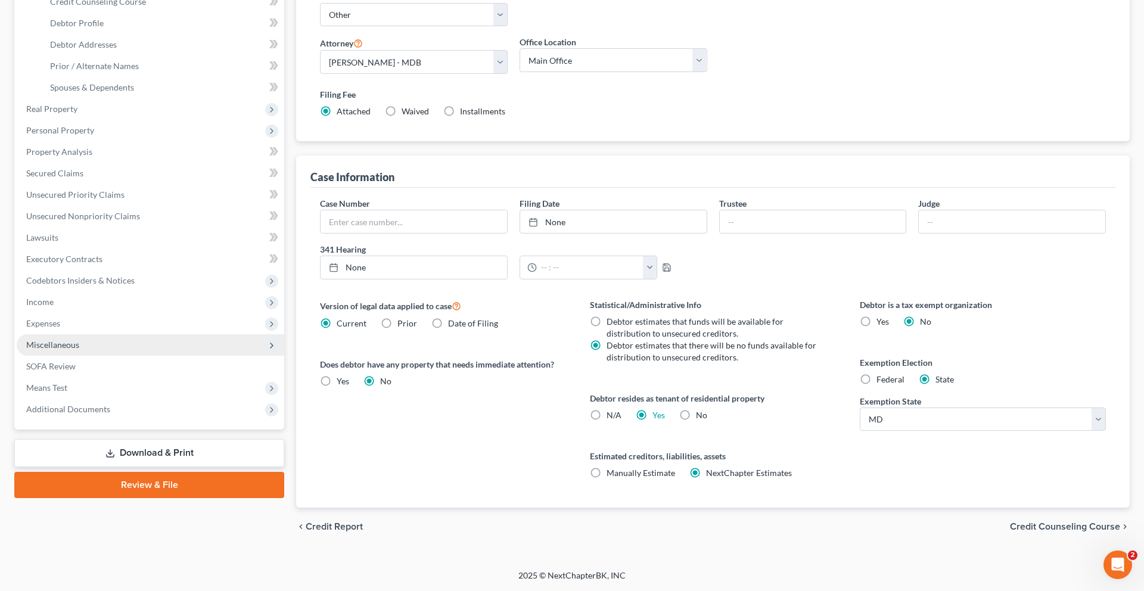
click at [132, 356] on span "Miscellaneous" at bounding box center [151, 344] width 268 height 21
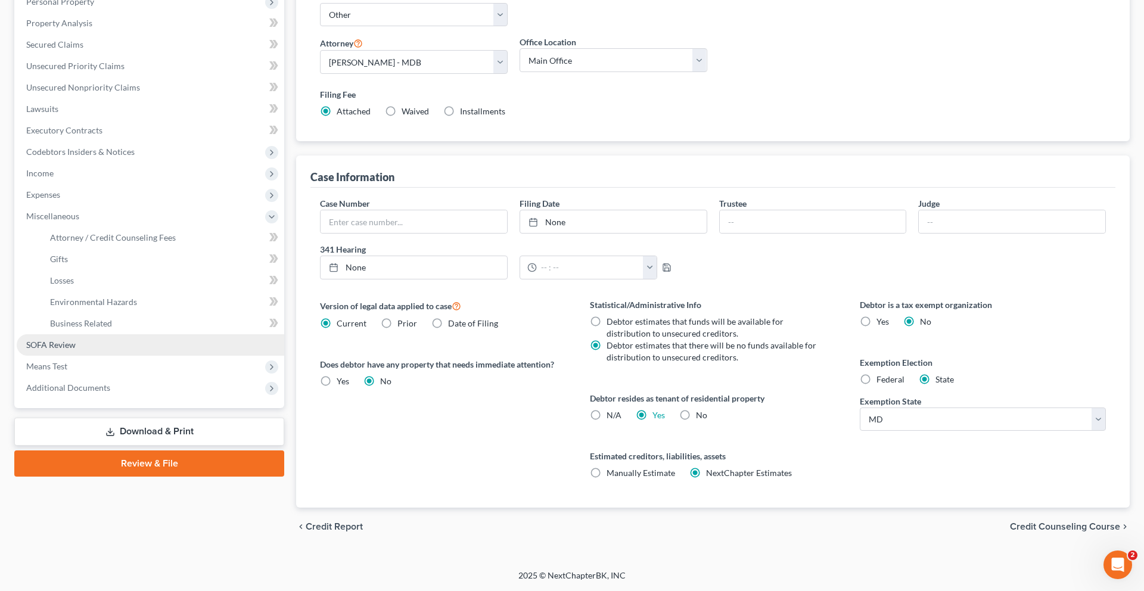
click at [111, 356] on link "SOFA Review" at bounding box center [151, 344] width 268 height 21
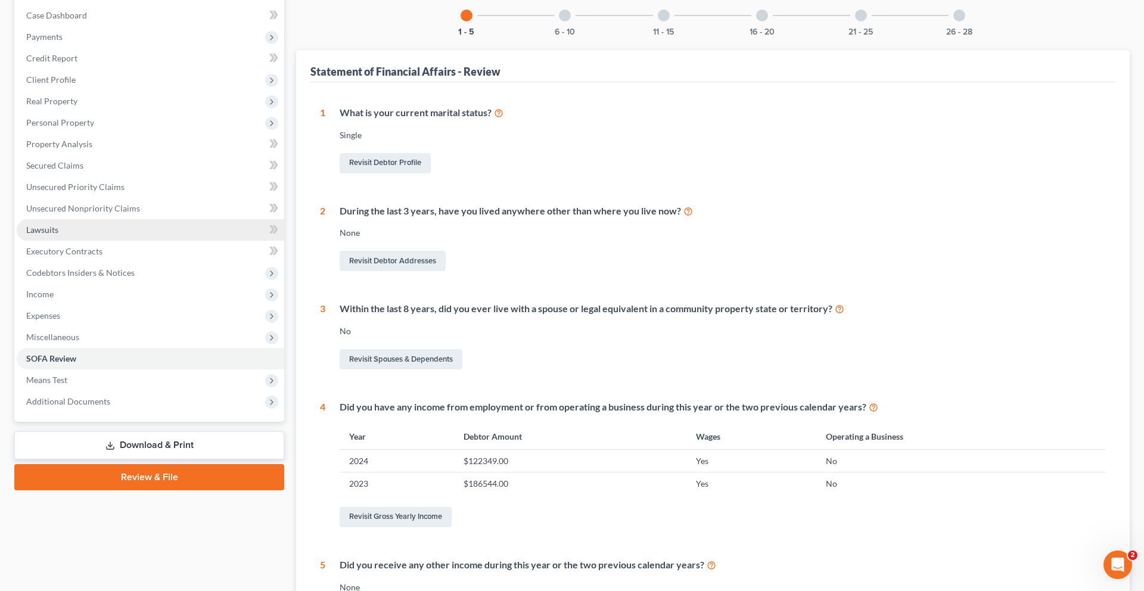
scroll to position [193, 0]
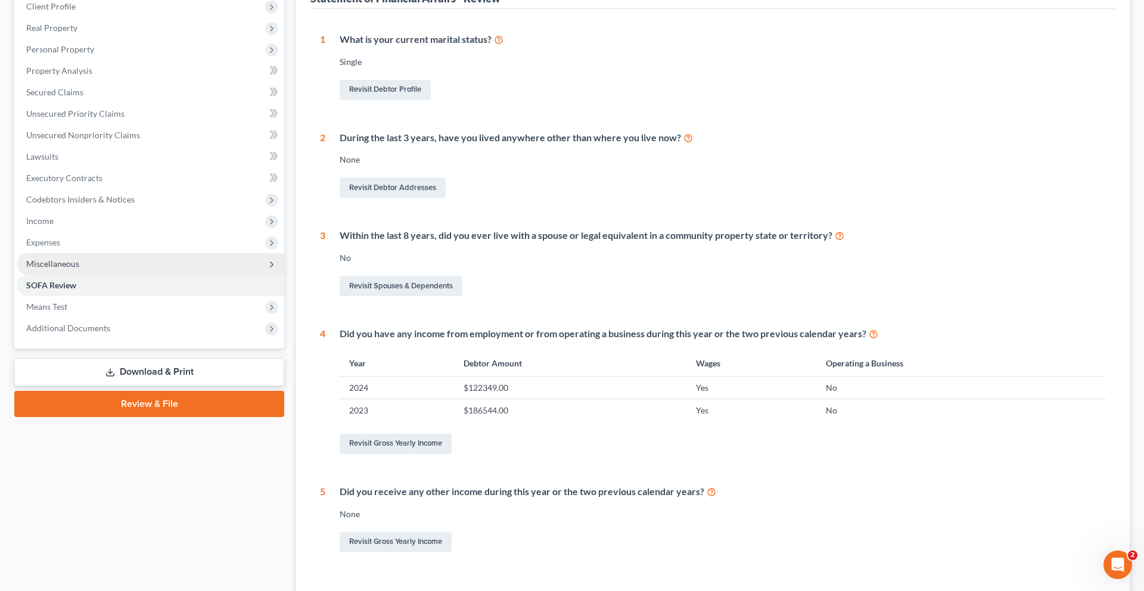
click at [79, 269] on span "Miscellaneous" at bounding box center [52, 264] width 53 height 10
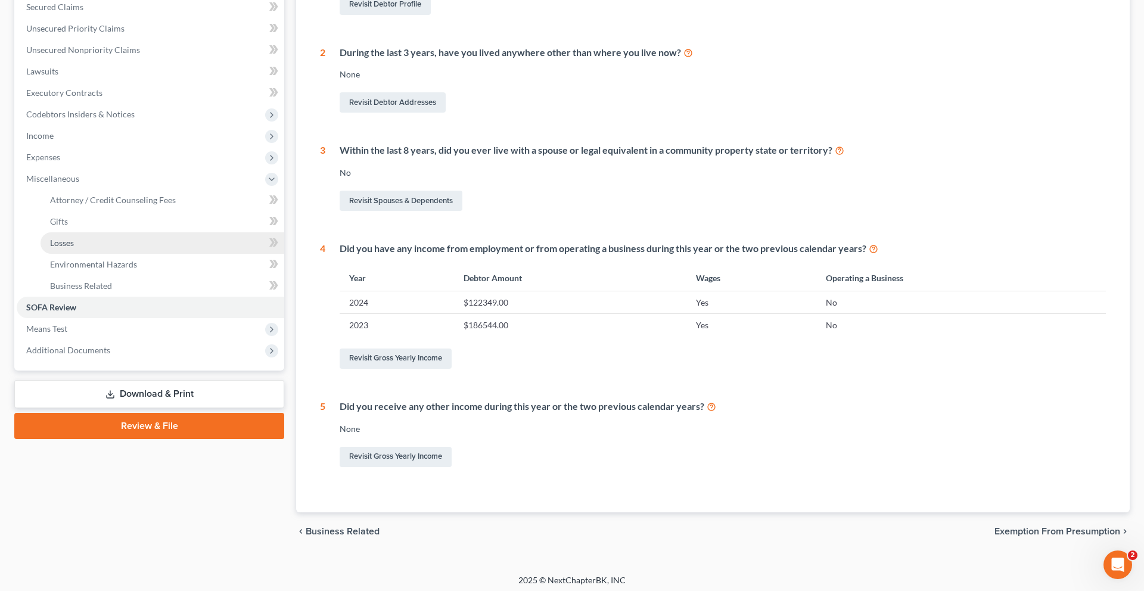
scroll to position [298, 0]
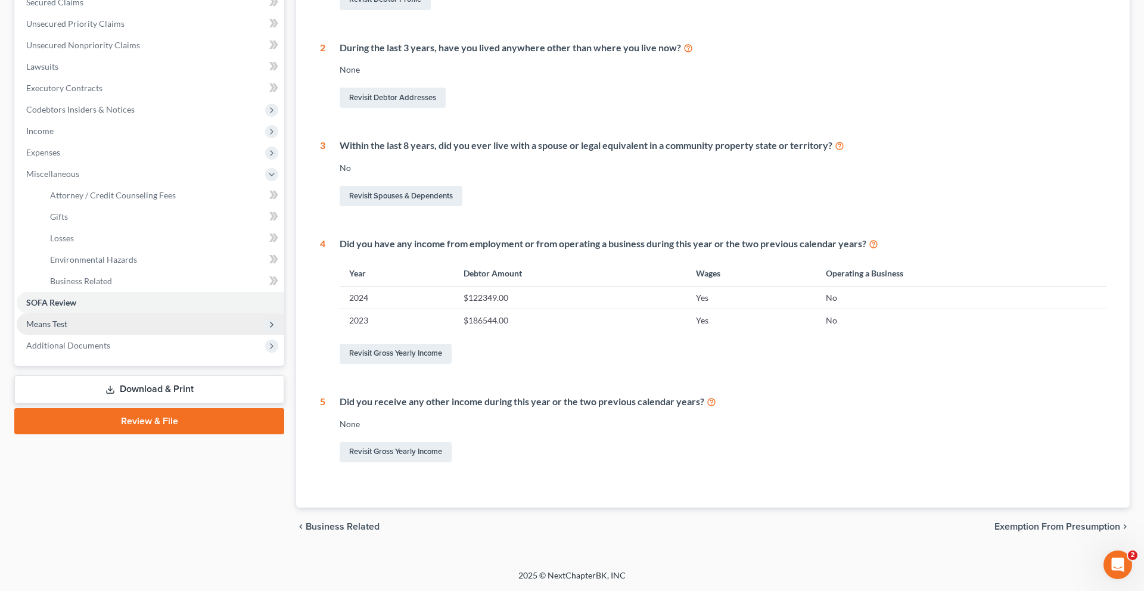
click at [91, 335] on span "Means Test" at bounding box center [151, 324] width 268 height 21
click at [129, 335] on link "Calculation and Presumption" at bounding box center [163, 324] width 244 height 21
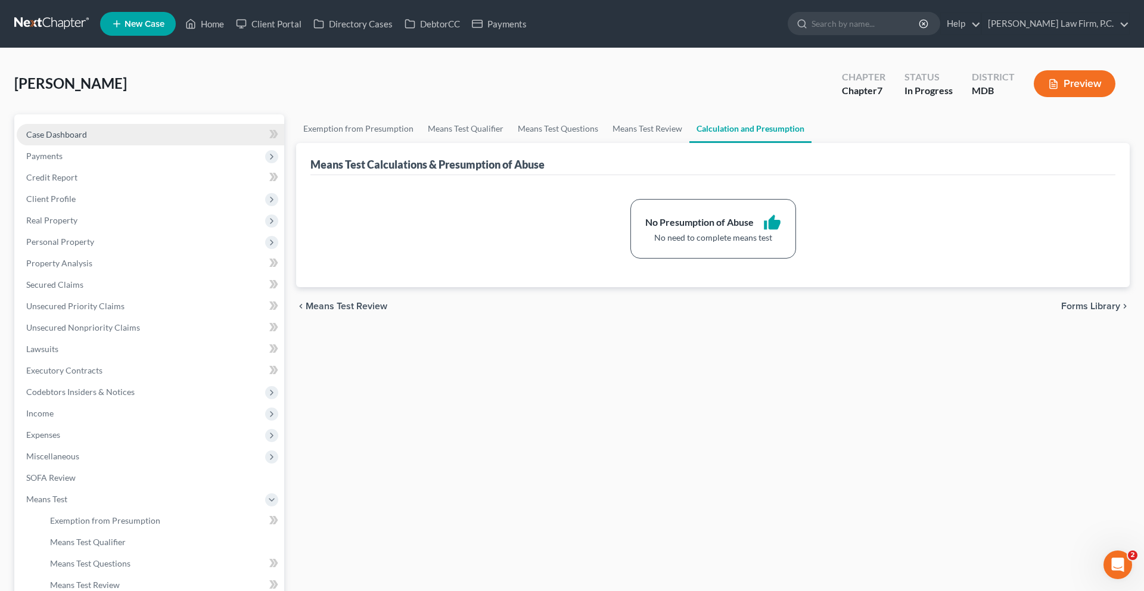
click at [169, 145] on link "Case Dashboard" at bounding box center [151, 134] width 268 height 21
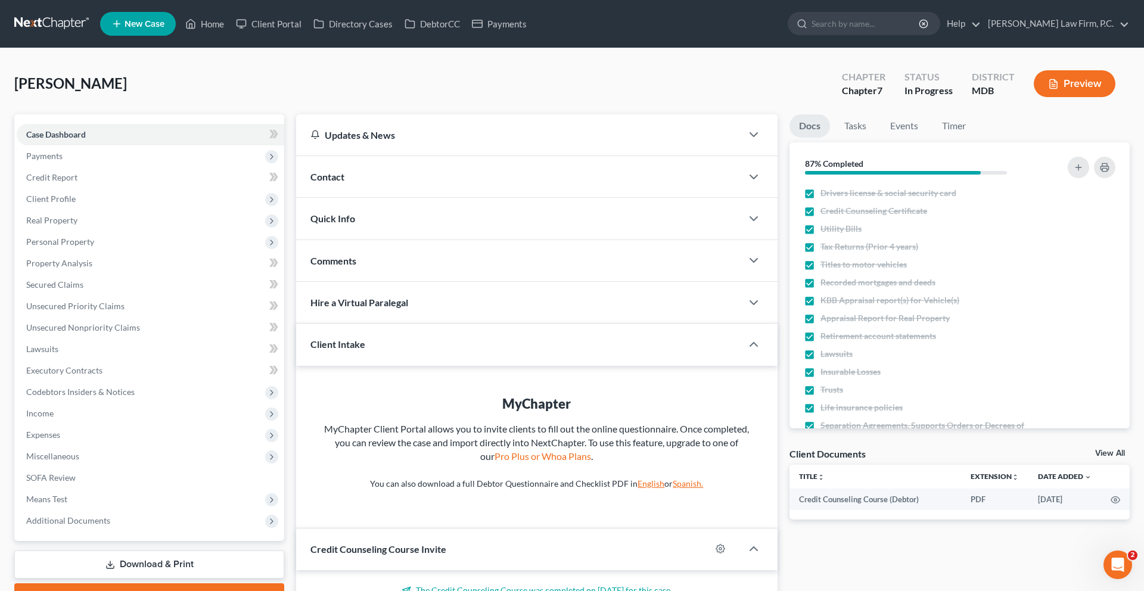
click at [388, 141] on div "Updates & News" at bounding box center [519, 135] width 417 height 13
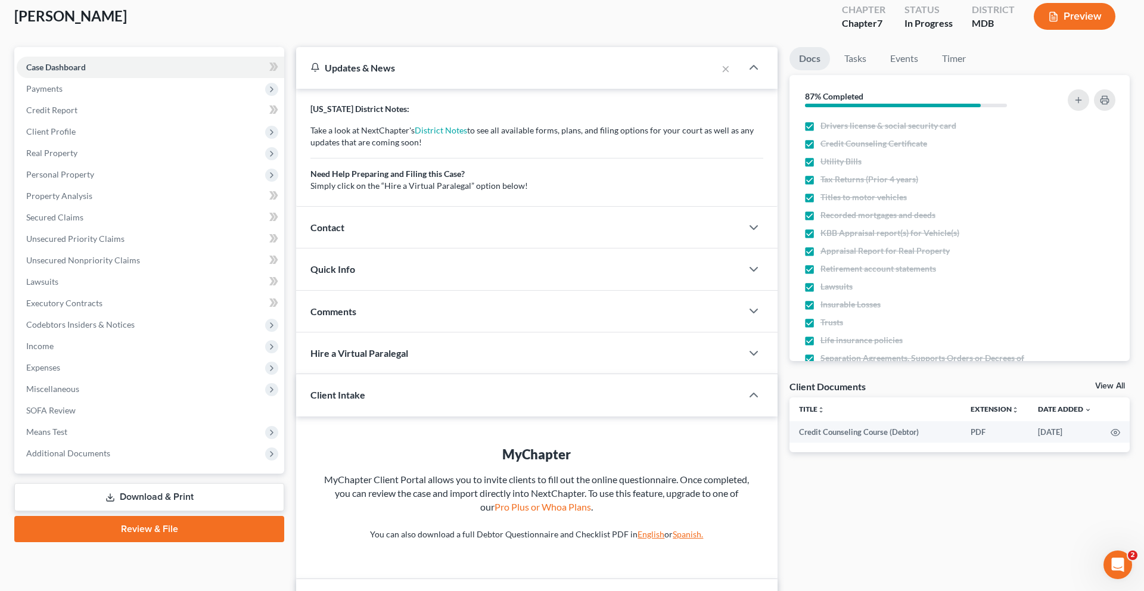
scroll to position [71, 0]
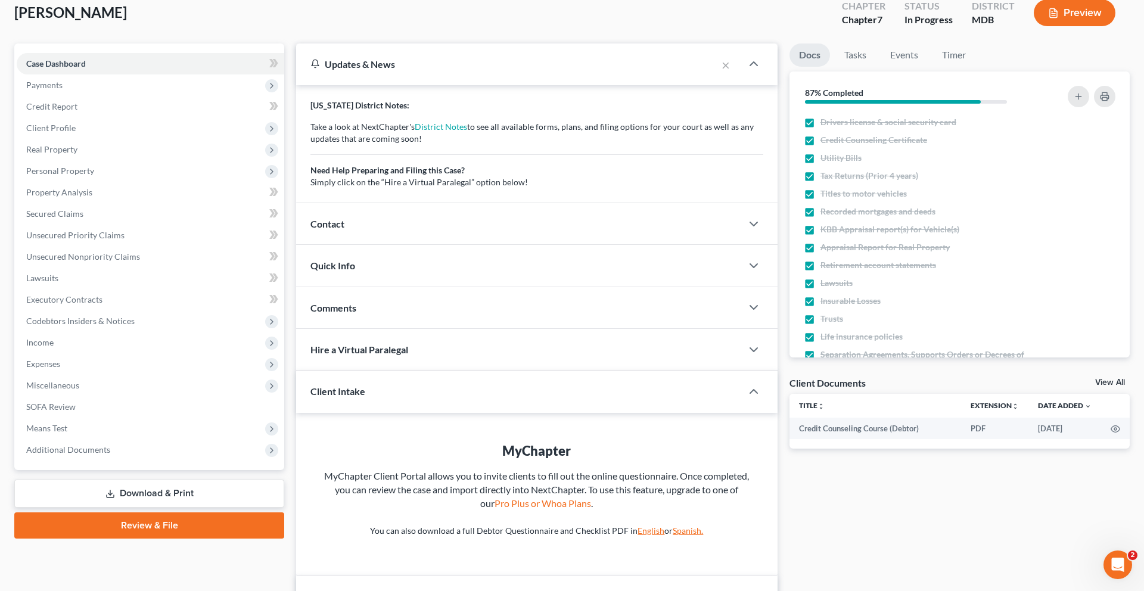
click at [414, 244] on div "Contact" at bounding box center [519, 223] width 446 height 41
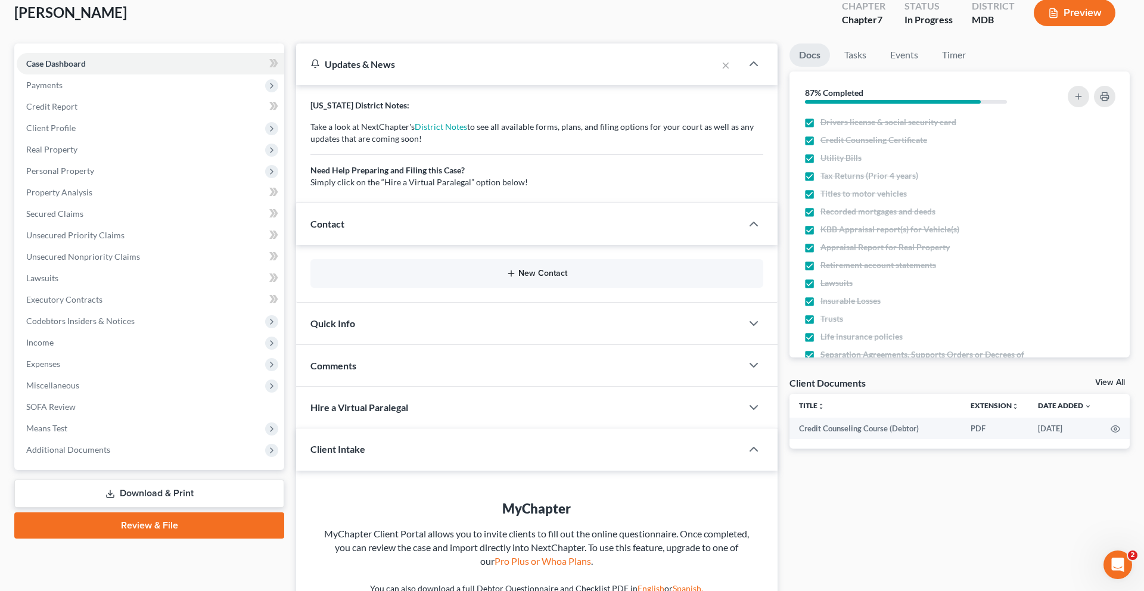
click at [492, 278] on button "New Contact" at bounding box center [537, 274] width 434 height 10
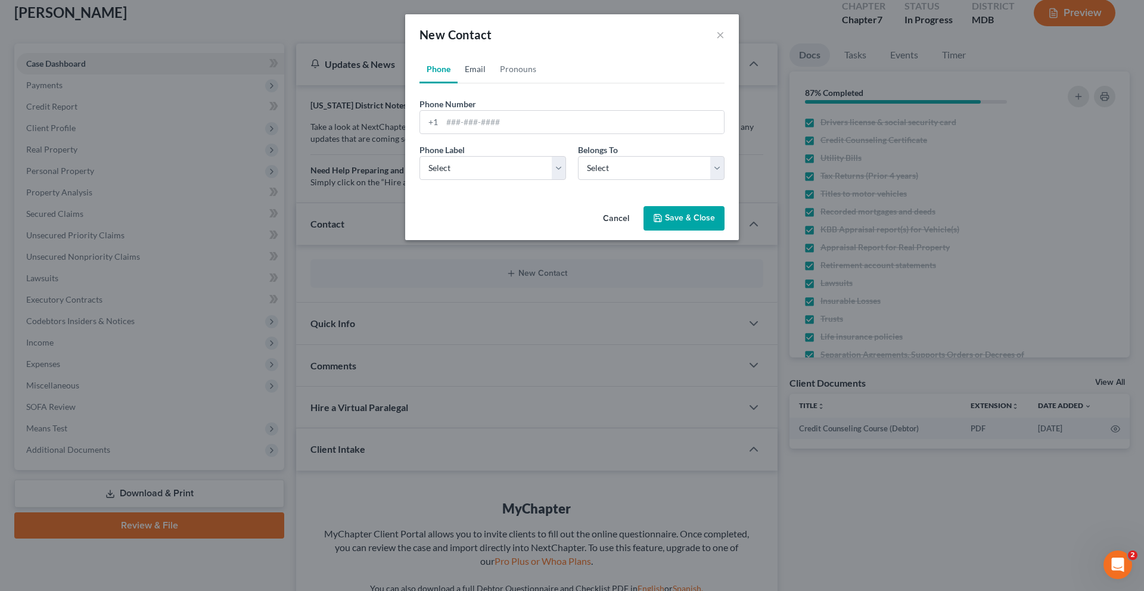
drag, startPoint x: 455, startPoint y: 96, endPoint x: 463, endPoint y: 156, distance: 60.2
click at [458, 83] on link "Email" at bounding box center [475, 69] width 35 height 29
click at [465, 134] on input "email" at bounding box center [583, 122] width 282 height 23
paste input "[EMAIL_ADDRESS][DOMAIN_NAME]"
type input "[EMAIL_ADDRESS][DOMAIN_NAME]"
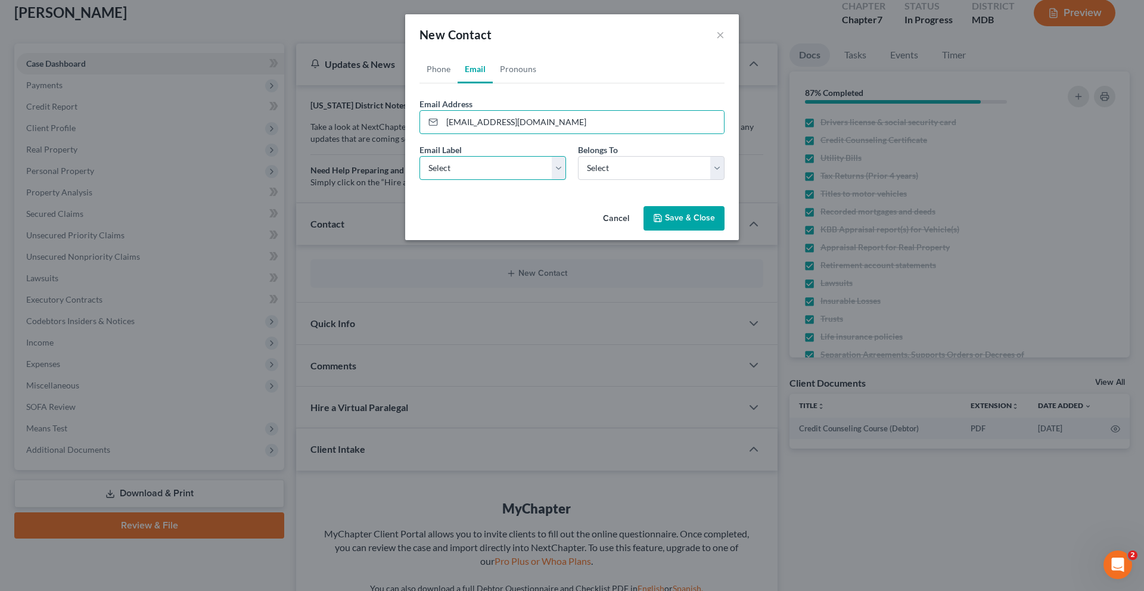
click at [468, 180] on select "Select Home Work Other" at bounding box center [493, 168] width 147 height 24
select select "1"
click at [420, 180] on select "Select Home Work Other" at bounding box center [493, 168] width 147 height 24
click at [616, 180] on select "Select Client Other" at bounding box center [651, 168] width 147 height 24
select select "0"
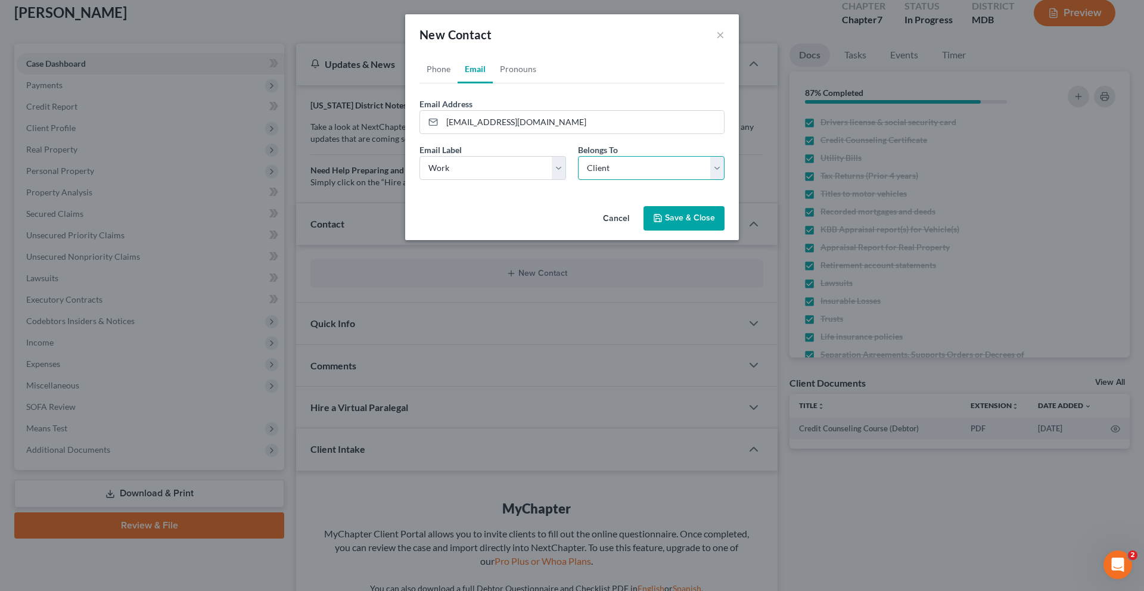
click at [578, 180] on select "Select Client Other" at bounding box center [651, 168] width 147 height 24
click at [717, 231] on button "Save & Close" at bounding box center [684, 218] width 81 height 25
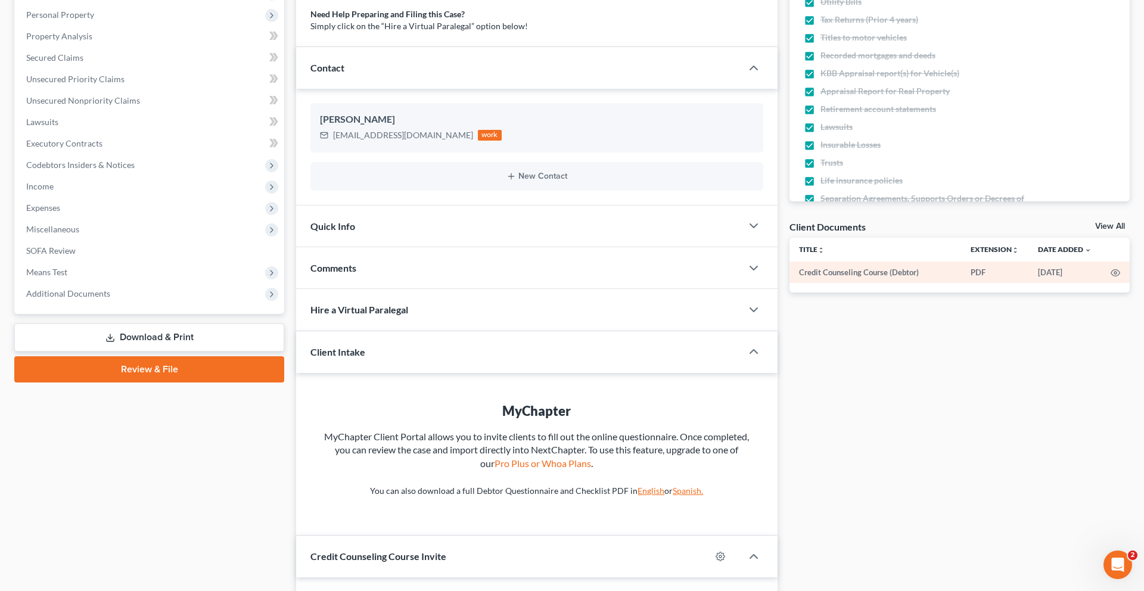
scroll to position [204, 0]
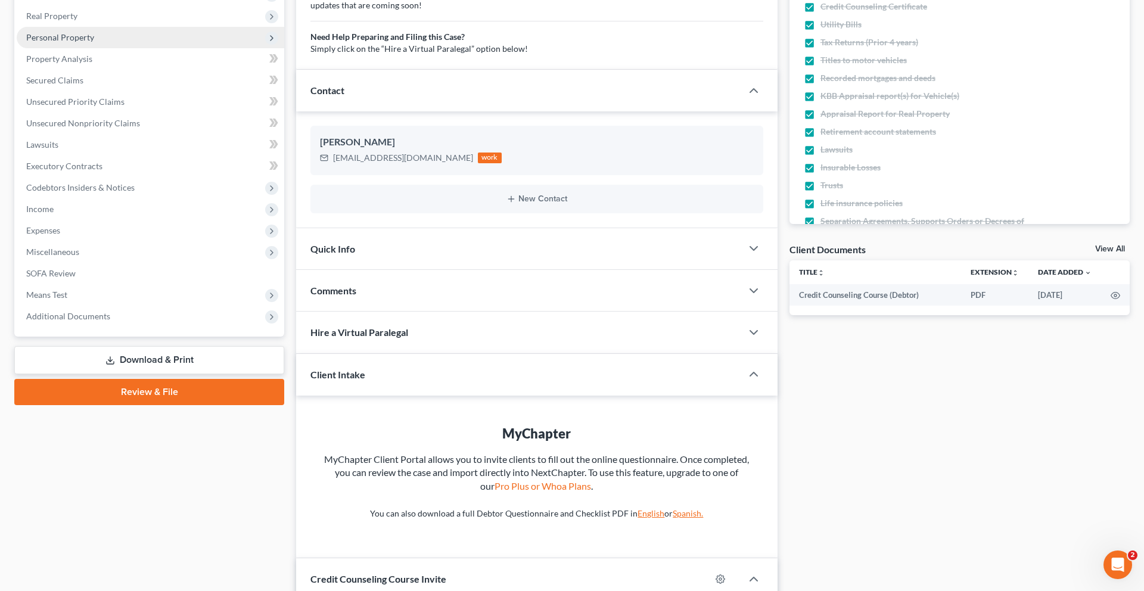
click at [120, 48] on span "Personal Property" at bounding box center [151, 37] width 268 height 21
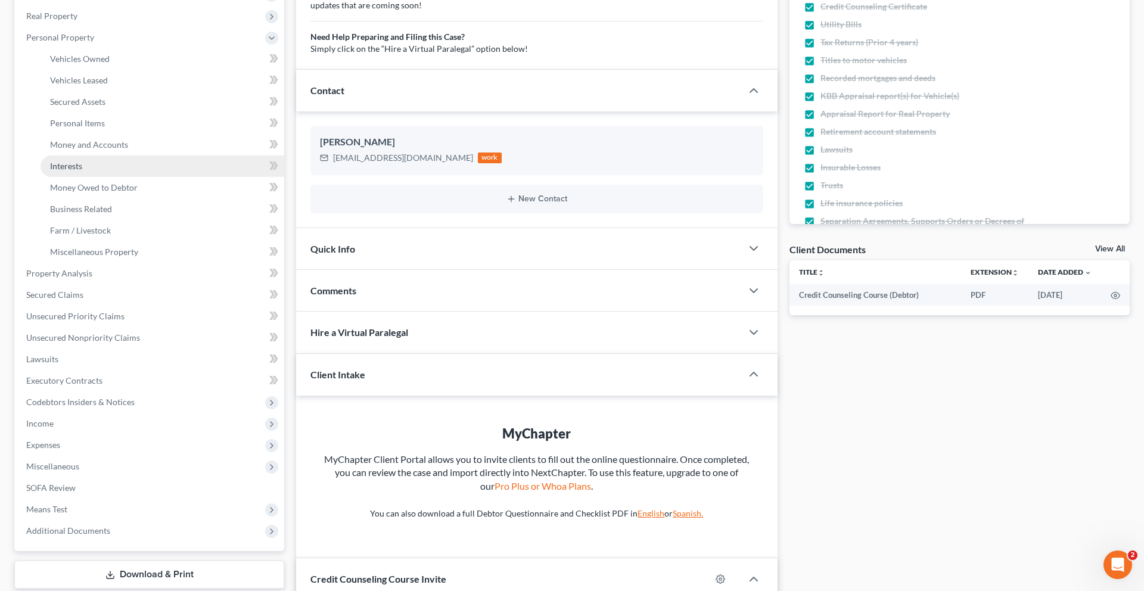
click at [139, 177] on link "Interests" at bounding box center [163, 166] width 244 height 21
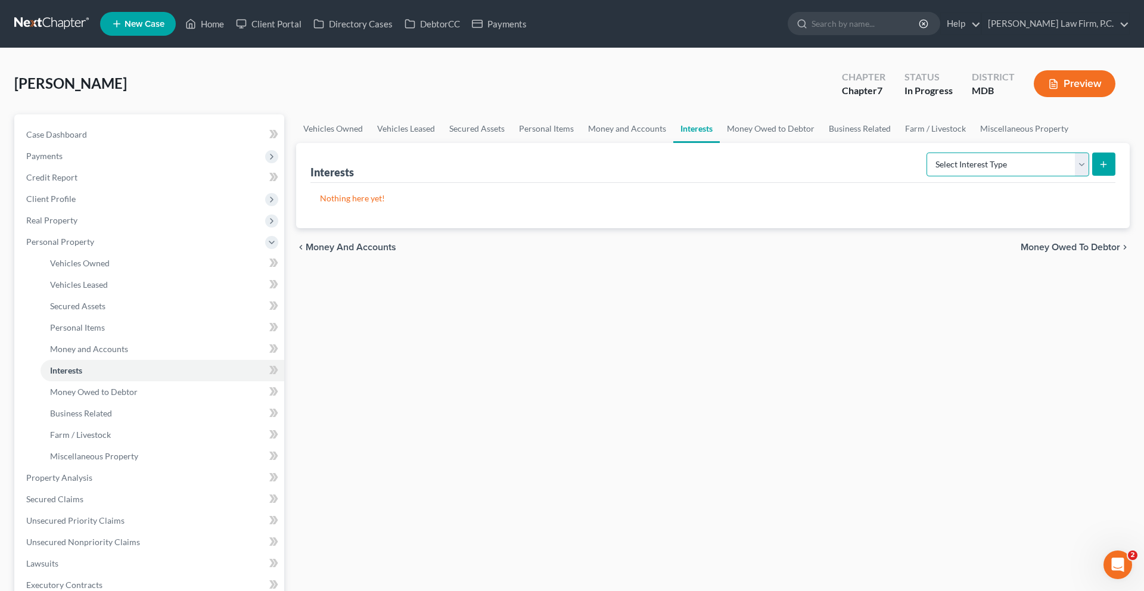
click at [950, 176] on select "Select Interest Type 401K (A/B: 21) Annuity (A/B: 23) Bond (A/B: 18) Education …" at bounding box center [1008, 165] width 163 height 24
select select "401k"
click at [927, 176] on select "Select Interest Type 401K (A/B: 21) Annuity (A/B: 23) Bond (A/B: 18) Education …" at bounding box center [1008, 165] width 163 height 24
click at [1099, 169] on icon "submit" at bounding box center [1104, 165] width 10 height 10
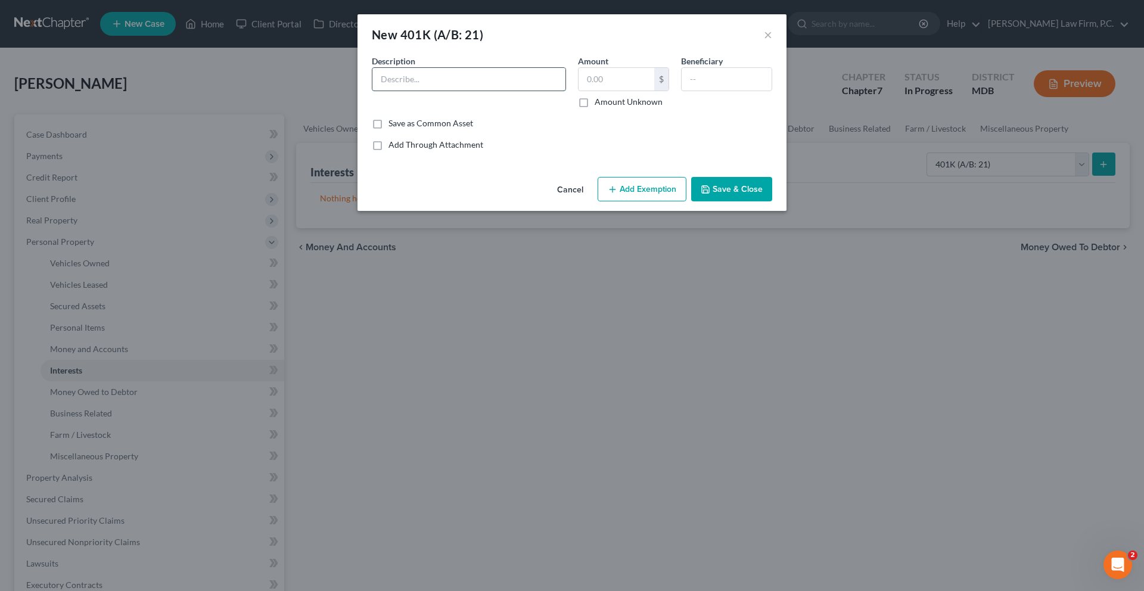
click at [475, 91] on input "text" at bounding box center [469, 79] width 193 height 23
type input "Employer Managed 401K"
click at [641, 91] on input "text" at bounding box center [617, 79] width 76 height 23
type input "10,000"
click at [730, 91] on input "text" at bounding box center [727, 79] width 90 height 23
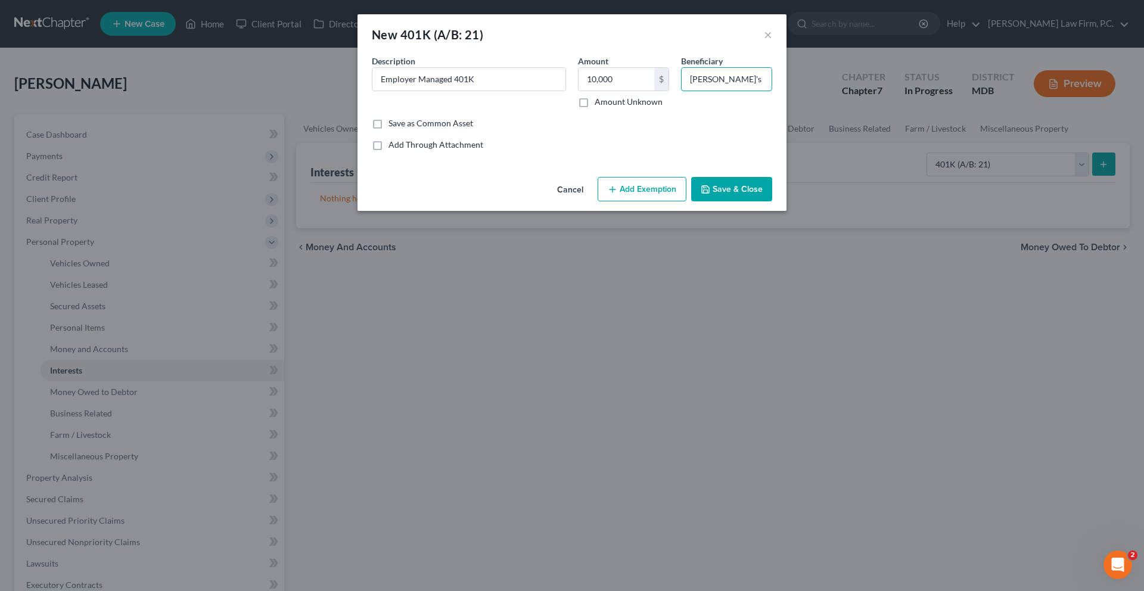
type input "[PERSON_NAME]'s sister"
click at [647, 202] on button "Add Exemption" at bounding box center [642, 189] width 89 height 25
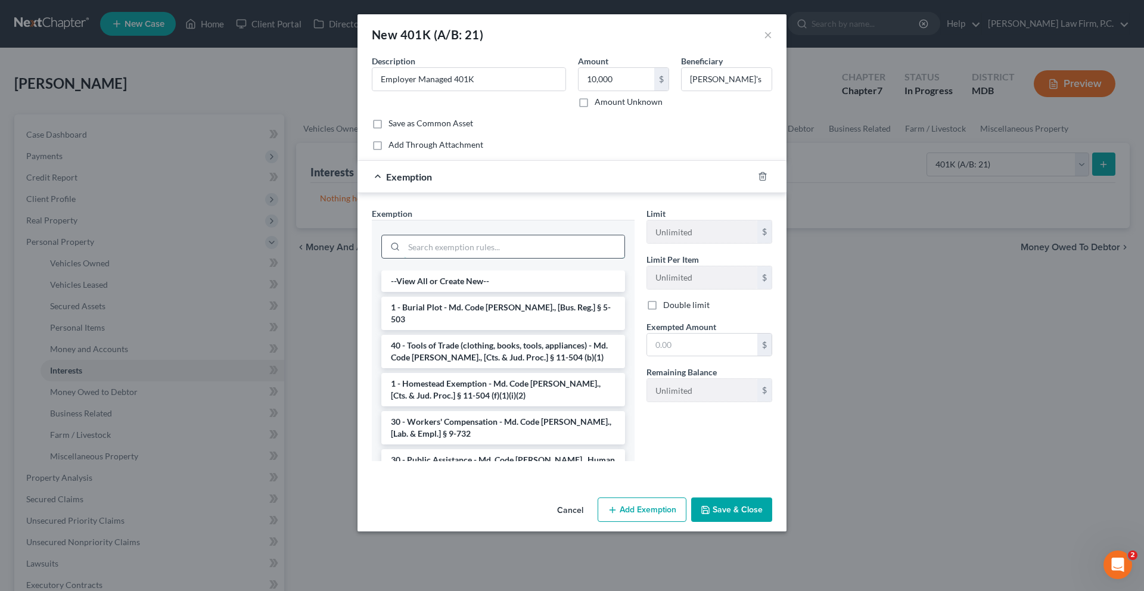
click at [500, 258] on input "search" at bounding box center [514, 246] width 221 height 23
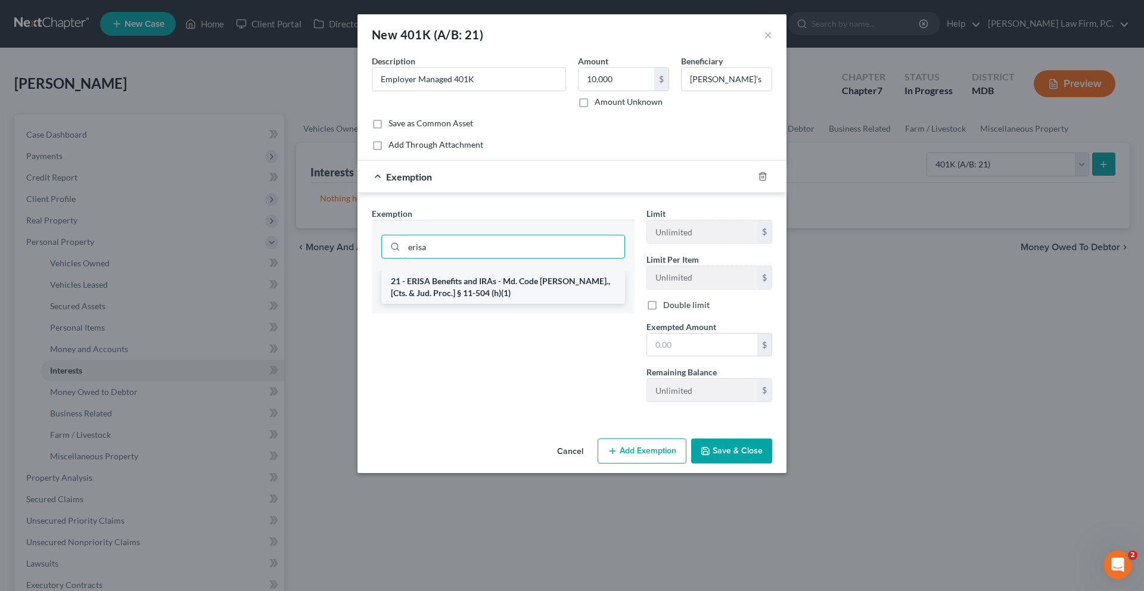
type input "erisa"
click at [502, 304] on li "21 - ERISA Benefits and IRAs - Md. Code [PERSON_NAME]., [Cts. & Jud. Proc.] § 1…" at bounding box center [503, 287] width 244 height 33
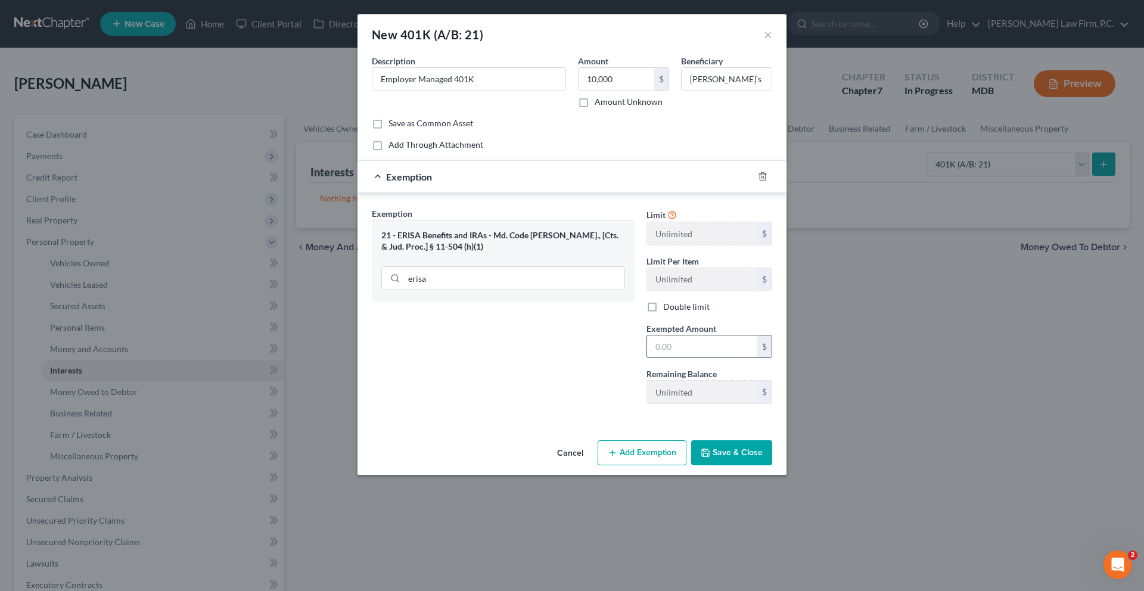
click at [697, 358] on input "text" at bounding box center [702, 347] width 110 height 23
type input "10,000"
click at [533, 414] on div "Exemption Set must be selected for CA. Exemption * 21 - ERISA Benefits and IRAs…" at bounding box center [503, 310] width 275 height 206
click at [768, 466] on button "Save & Close" at bounding box center [731, 452] width 81 height 25
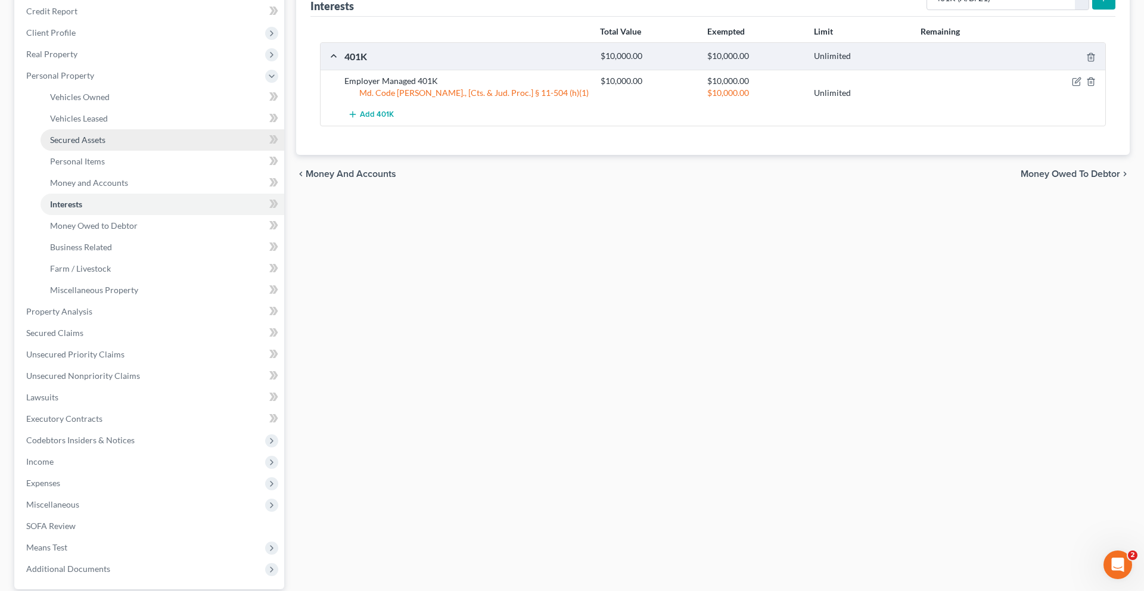
scroll to position [193, 0]
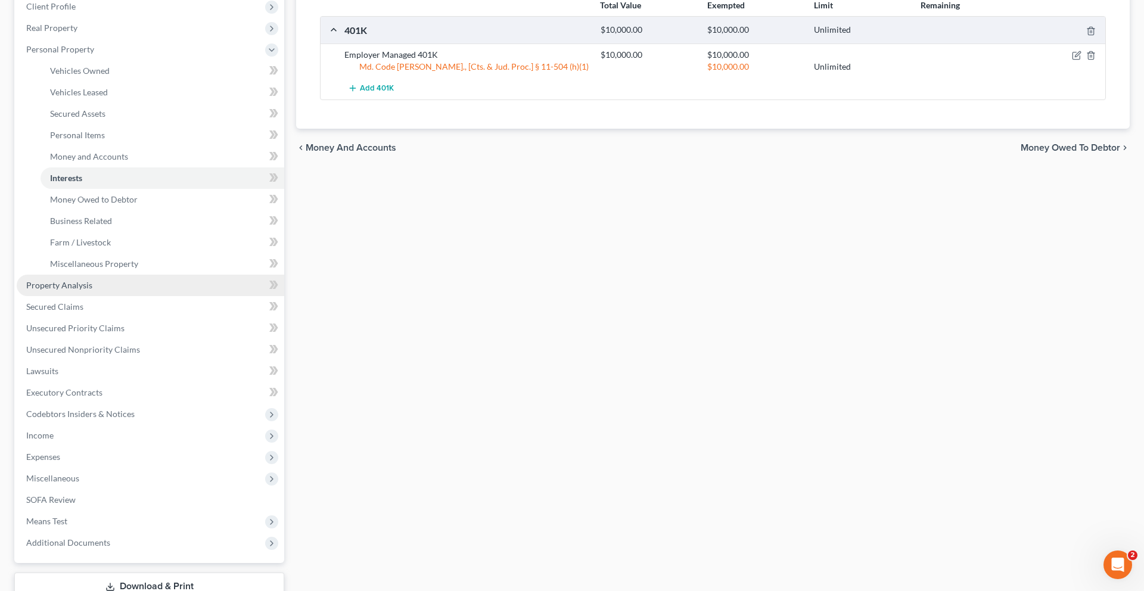
click at [92, 290] on span "Property Analysis" at bounding box center [59, 285] width 66 height 10
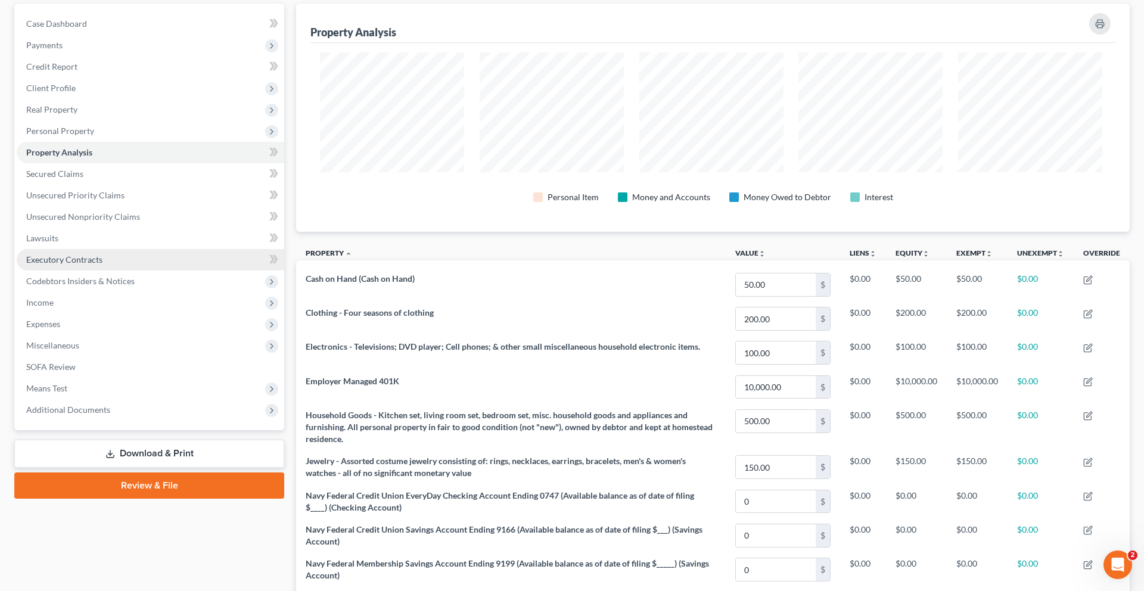
scroll to position [168, 0]
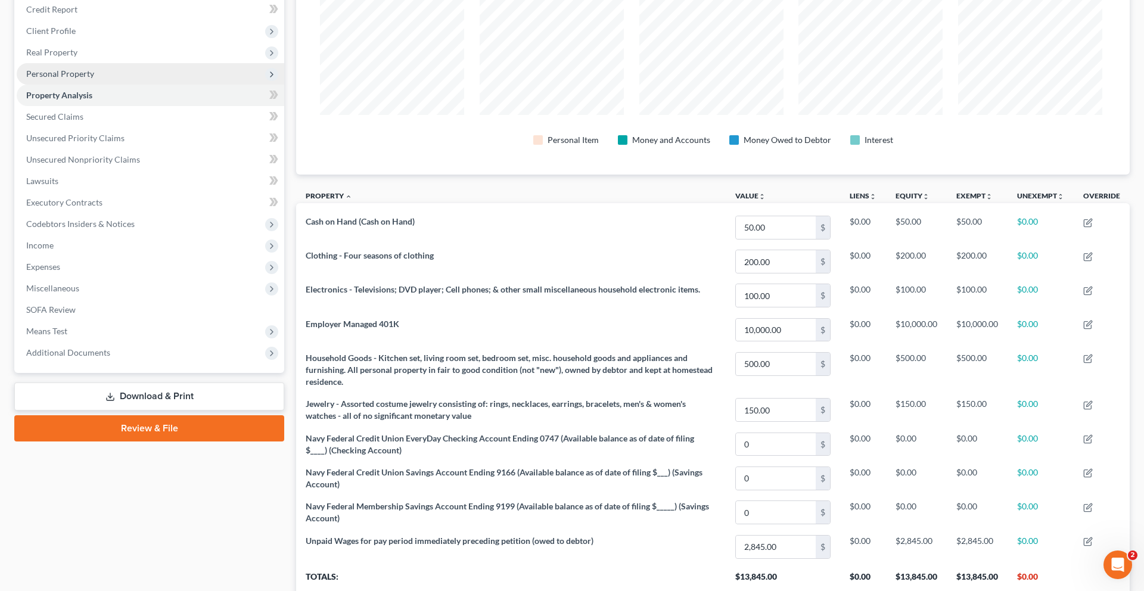
click at [83, 79] on span "Personal Property" at bounding box center [60, 74] width 68 height 10
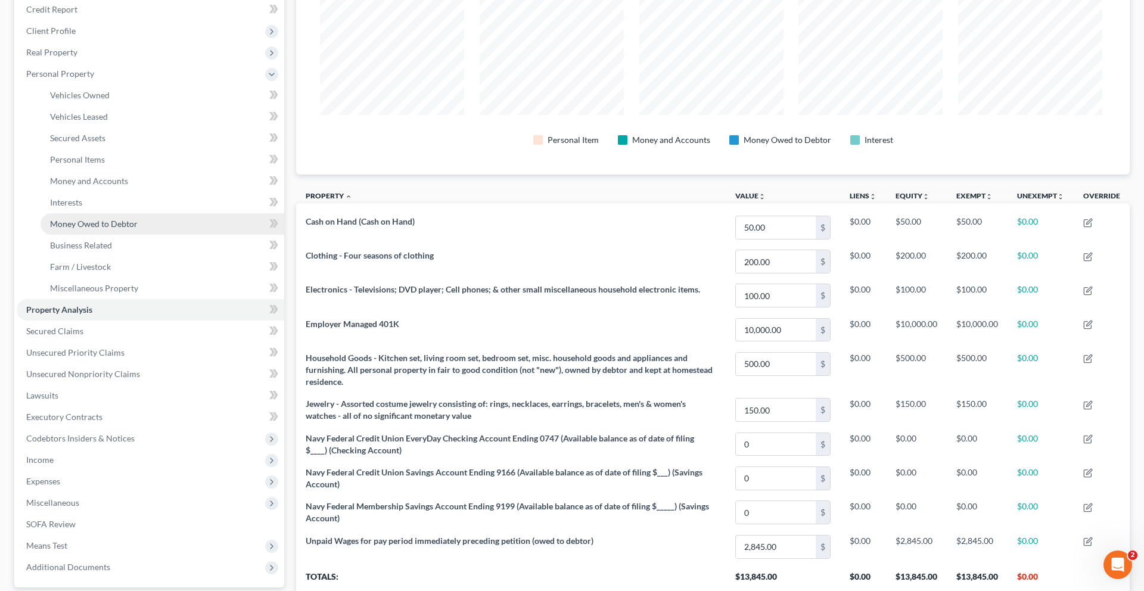
click at [94, 229] on span "Money Owed to Debtor" at bounding box center [94, 224] width 88 height 10
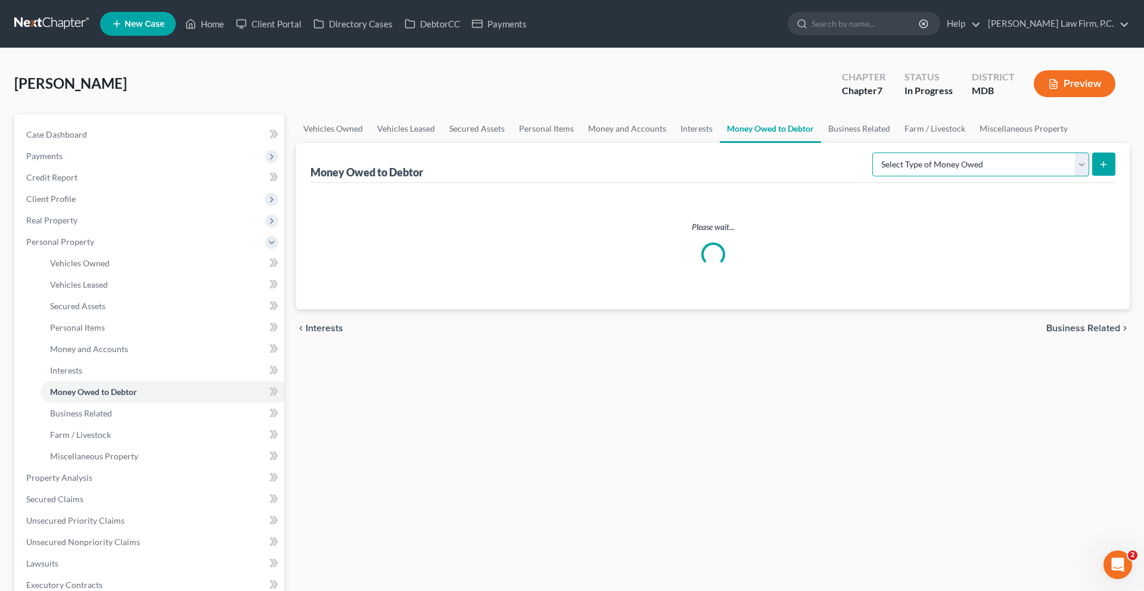
click at [873, 176] on select "Select Type of Money Owed Accounts Receivable (A/B: 38) Alimony (A/B: 29) Child…" at bounding box center [981, 165] width 217 height 24
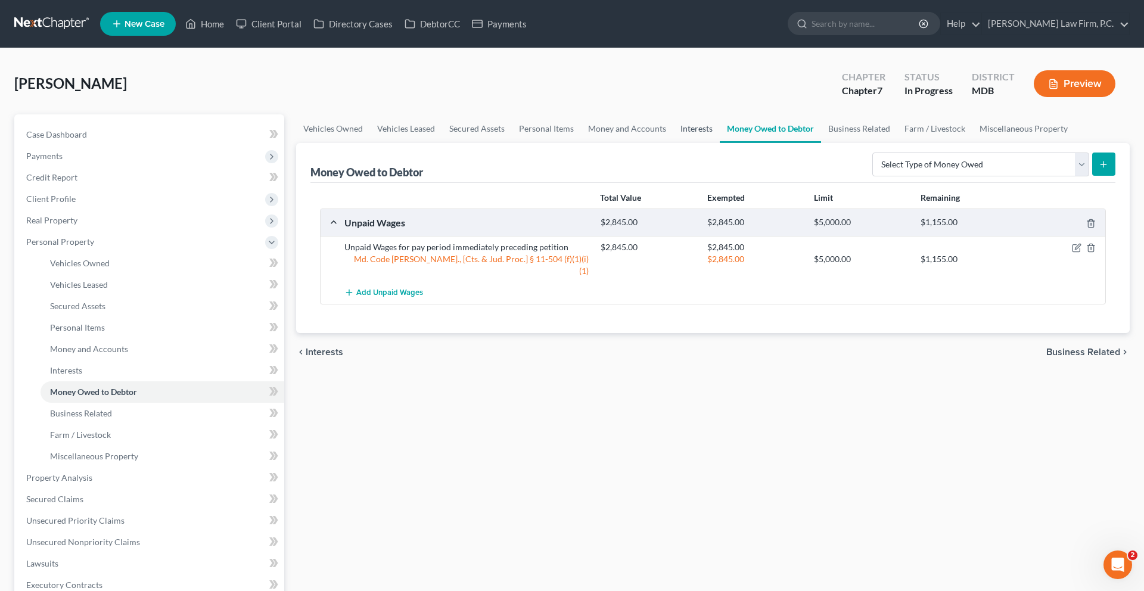
click at [720, 143] on link "Interests" at bounding box center [697, 128] width 46 height 29
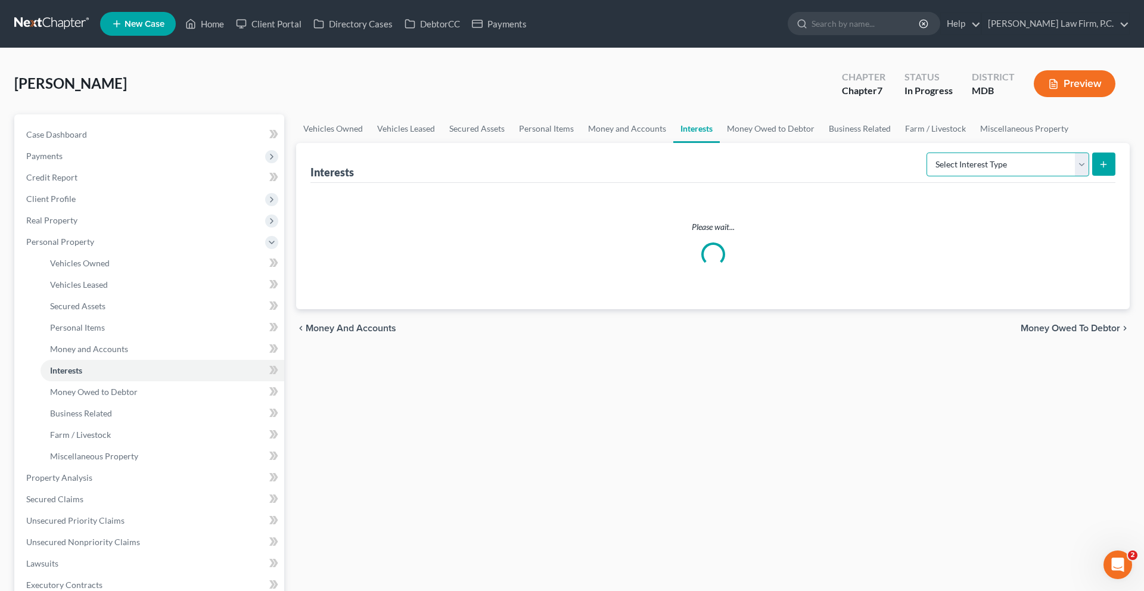
click at [927, 176] on select "Select Interest Type 401K (A/B: 21) Annuity (A/B: 23) Bond (A/B: 18) Education …" at bounding box center [1008, 165] width 163 height 24
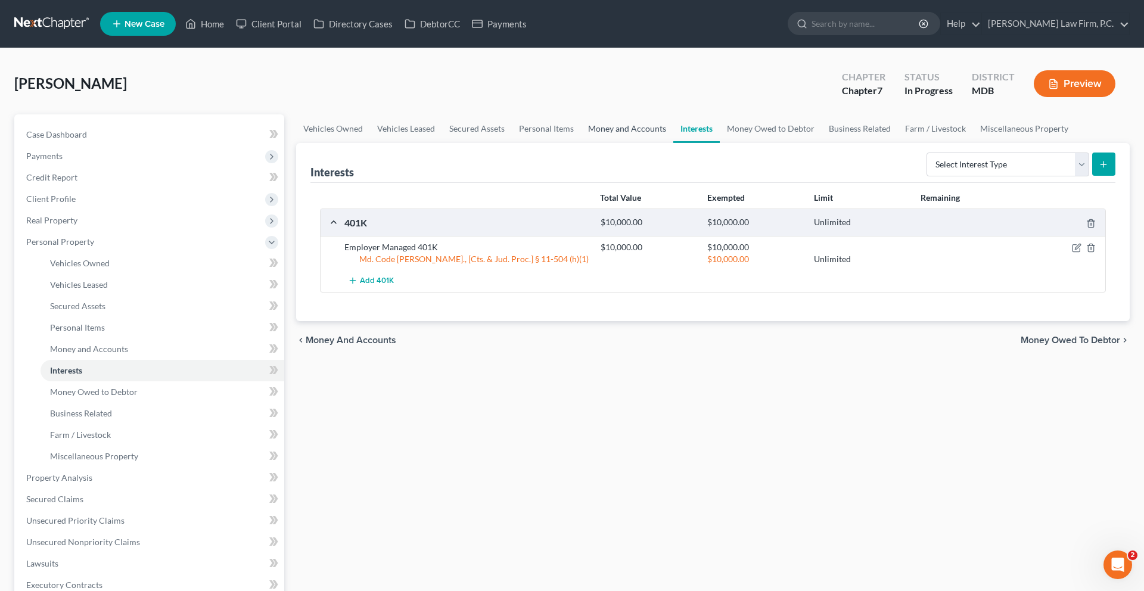
click at [674, 143] on link "Money and Accounts" at bounding box center [627, 128] width 92 height 29
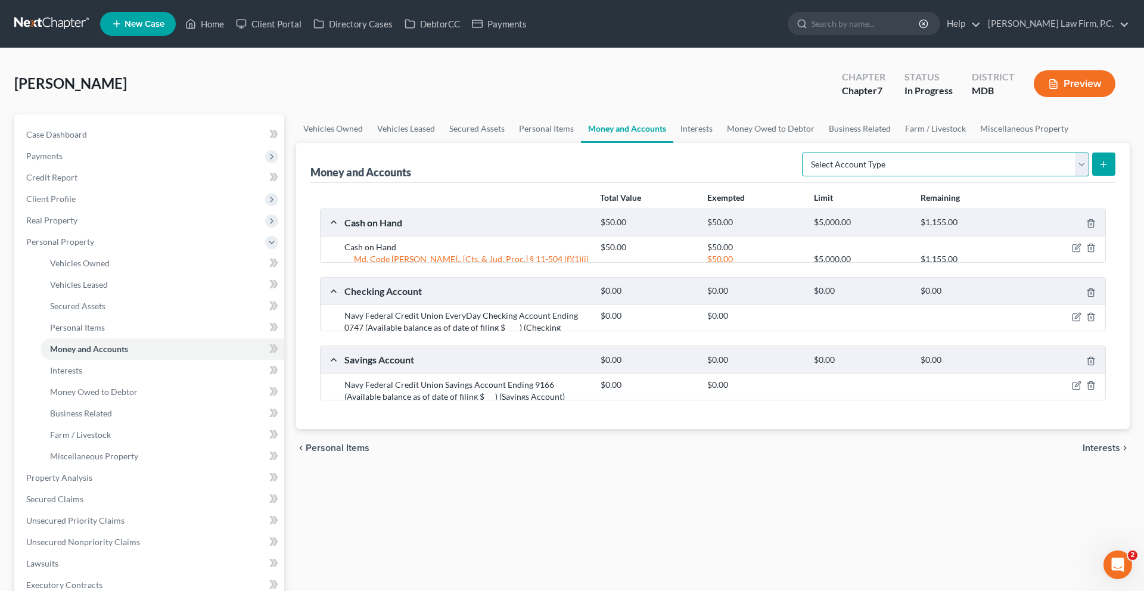
click at [918, 176] on select "Select Account Type Brokerage (A/B: 18, SOFA: 20) Cash on Hand (A/B: 16) Certif…" at bounding box center [945, 165] width 287 height 24
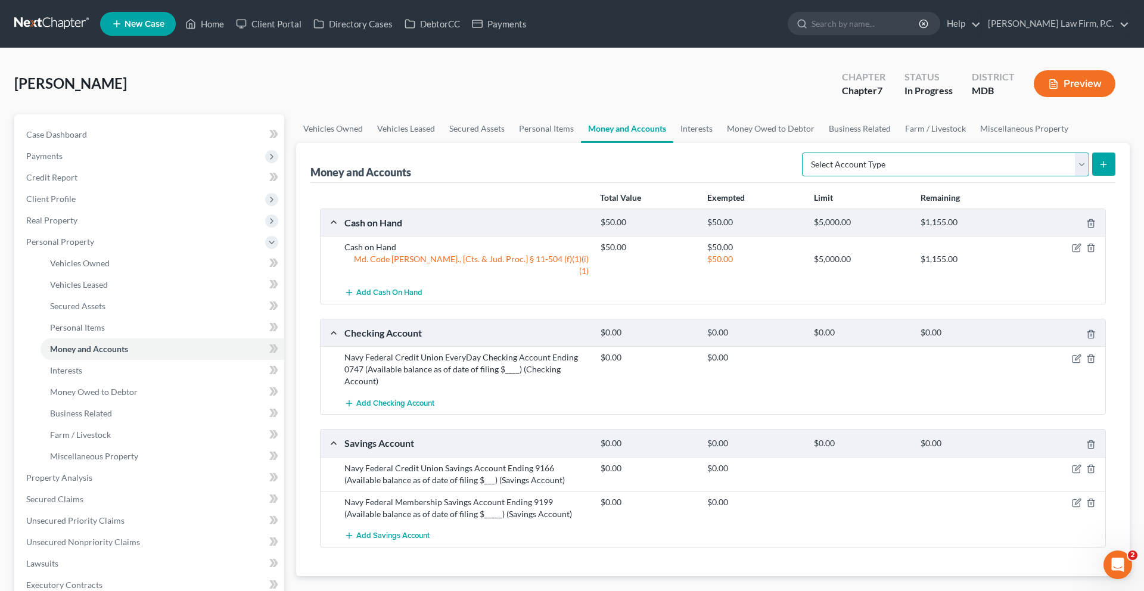
select select "security_deposits"
click at [802, 176] on select "Select Account Type Brokerage (A/B: 18, SOFA: 20) Cash on Hand (A/B: 16) Certif…" at bounding box center [945, 165] width 287 height 24
click at [1093, 176] on button "submit" at bounding box center [1104, 164] width 23 height 23
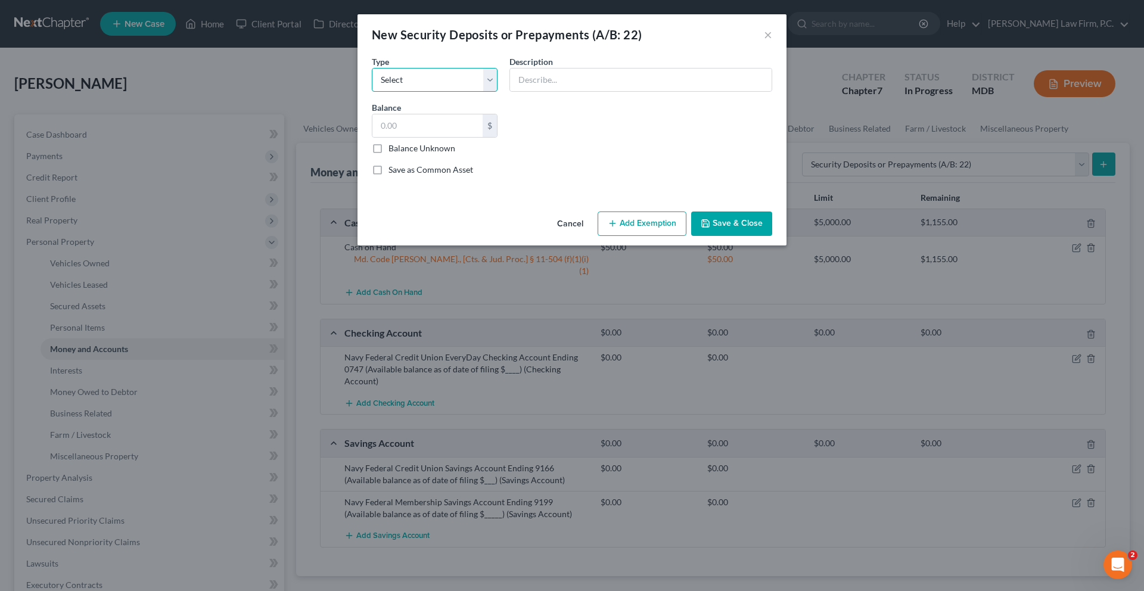
click at [395, 92] on select "Select Electric Gas Heating Oil Security Deposit On Rental Unit Prepaid Rent Te…" at bounding box center [435, 80] width 126 height 24
select select "3"
click at [372, 85] on select "Select Electric Gas Heating Oil Security Deposit On Rental Unit Prepaid Rent Te…" at bounding box center [435, 80] width 126 height 24
click at [551, 91] on input "text" at bounding box center [641, 80] width 262 height 23
type input "Residential security deposit"
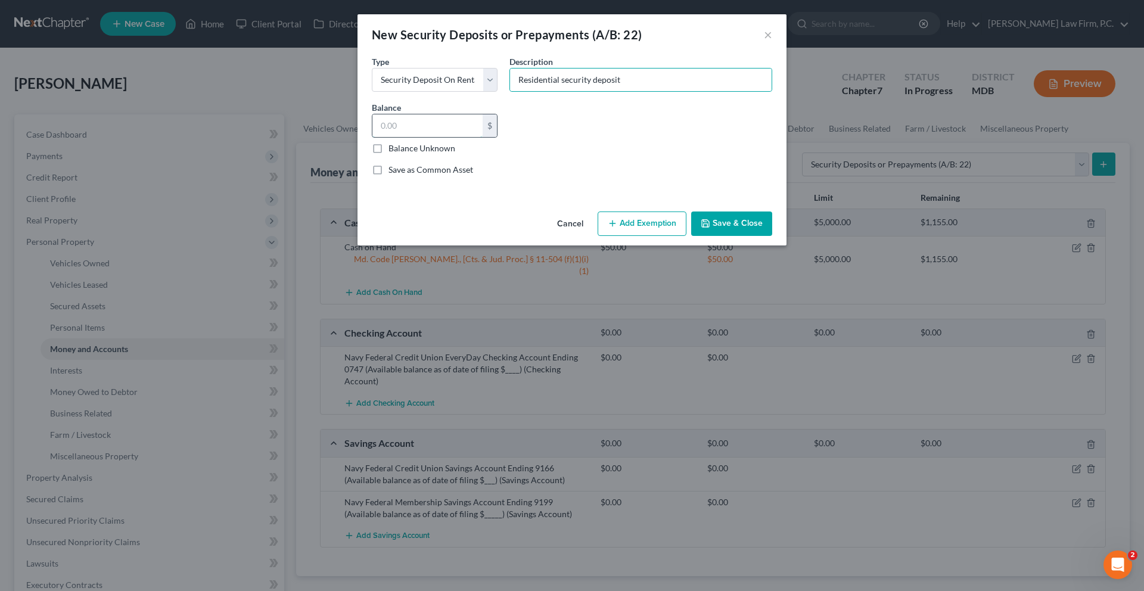
click at [386, 137] on input "text" at bounding box center [428, 125] width 110 height 23
type input "200.00"
click at [631, 237] on button "Add Exemption" at bounding box center [642, 224] width 89 height 25
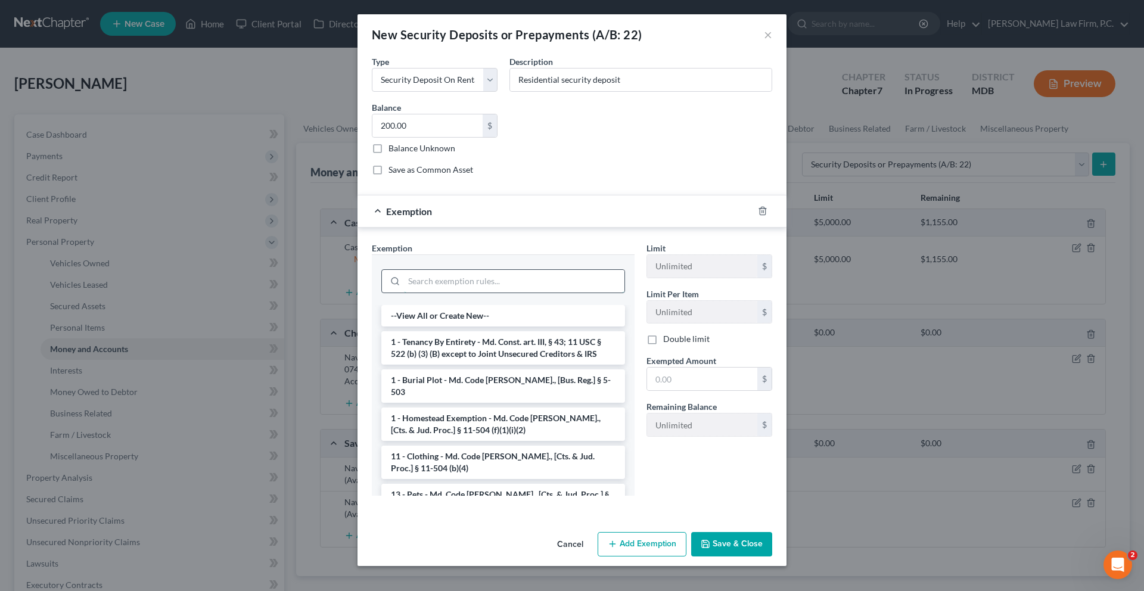
click at [485, 293] on input "search" at bounding box center [514, 281] width 221 height 23
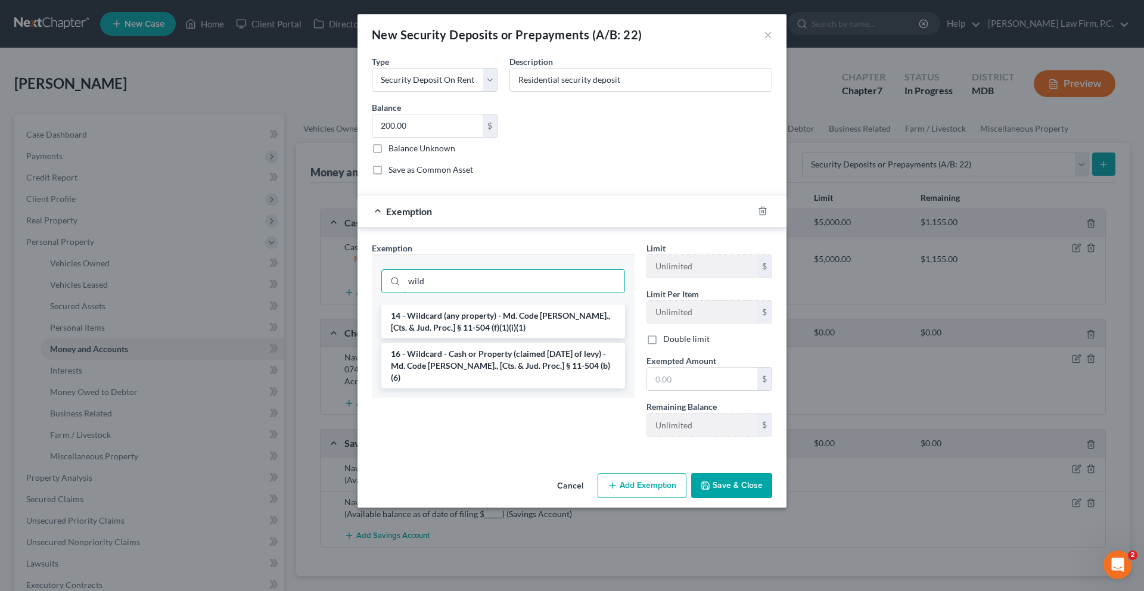
type input "wild"
click at [479, 305] on div "wild" at bounding box center [503, 280] width 263 height 51
click at [479, 339] on li "14 - Wildcard (any property) - Md. Code [PERSON_NAME]., [Cts. & Jud. Proc.] § 1…" at bounding box center [503, 321] width 244 height 33
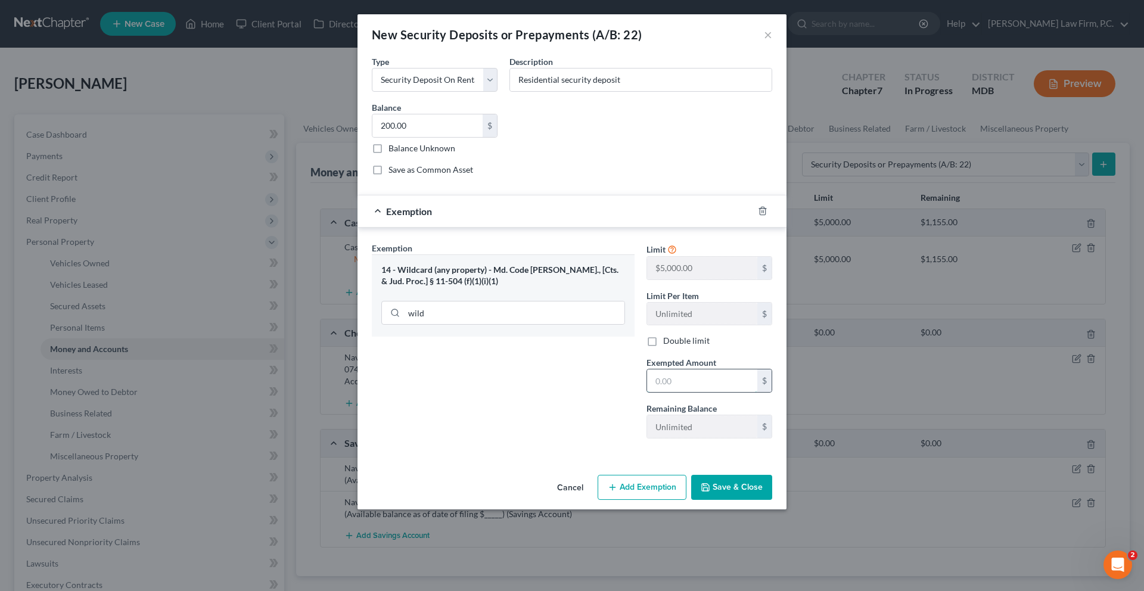
click at [730, 392] on input "text" at bounding box center [702, 381] width 110 height 23
type input "200.00"
click at [593, 448] on div "Exemption Set must be selected for CA. Exemption * 14 - Wildcard (any property)…" at bounding box center [503, 345] width 275 height 206
click at [769, 500] on button "Save & Close" at bounding box center [731, 487] width 81 height 25
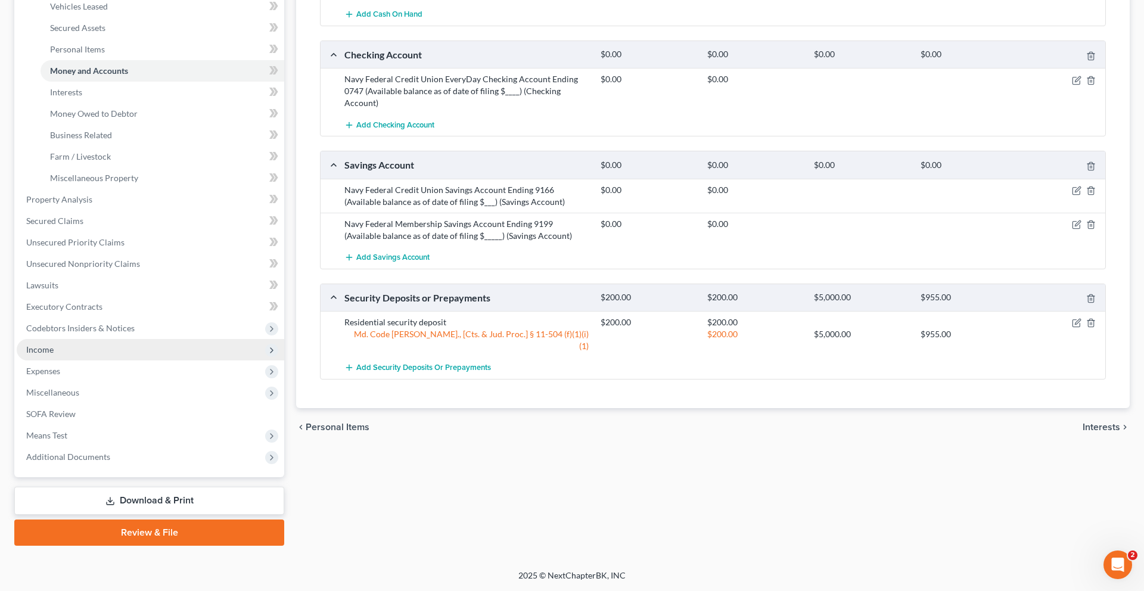
scroll to position [308, 0]
click at [60, 376] on span "Expenses" at bounding box center [43, 371] width 34 height 10
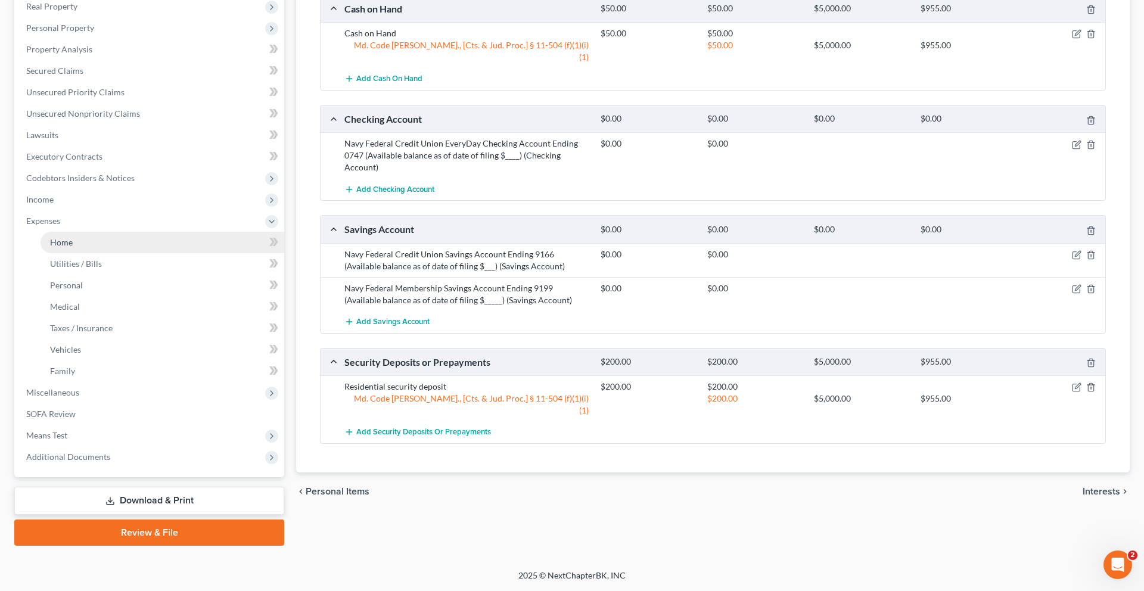
click at [92, 253] on link "Home" at bounding box center [163, 242] width 244 height 21
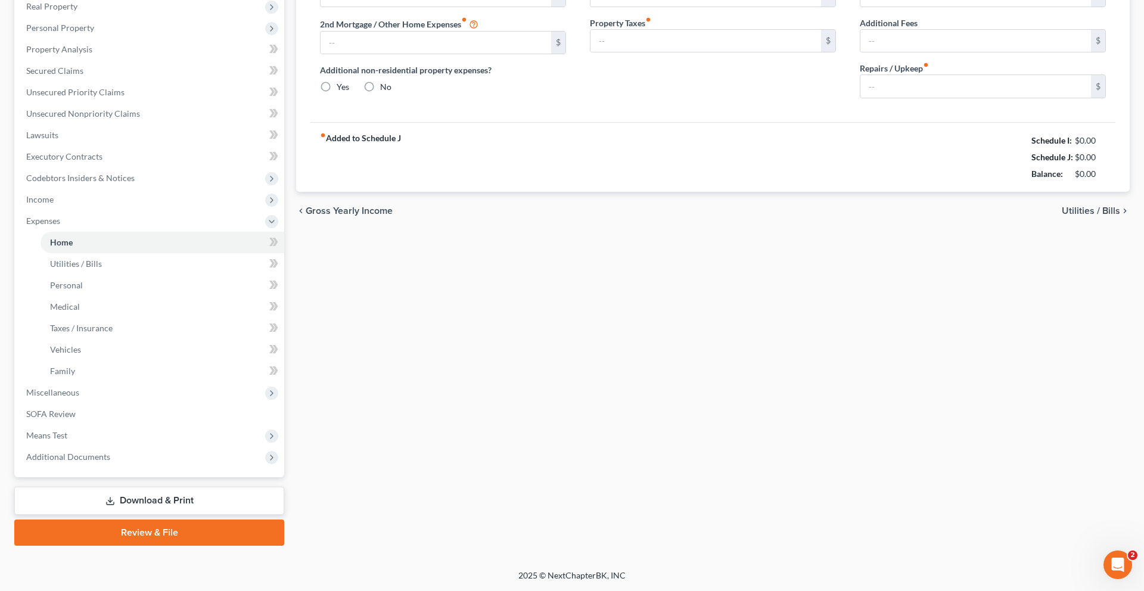
type input "1,731.00"
type input "0.00"
radio input "true"
type input "29.00"
type input "0.00"
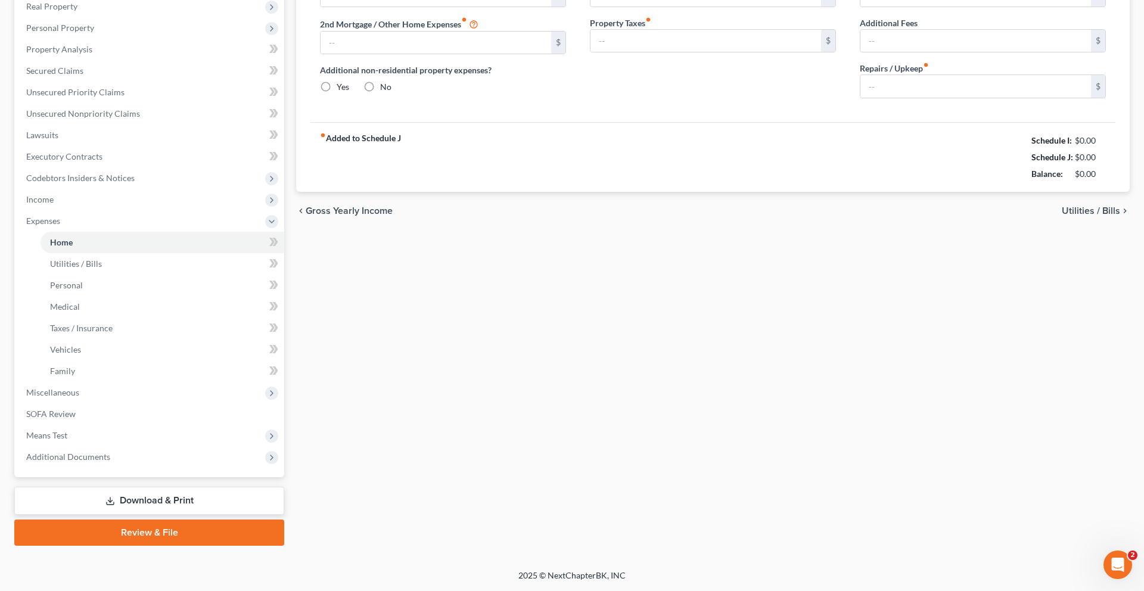
type input "0.00"
type input "50.00"
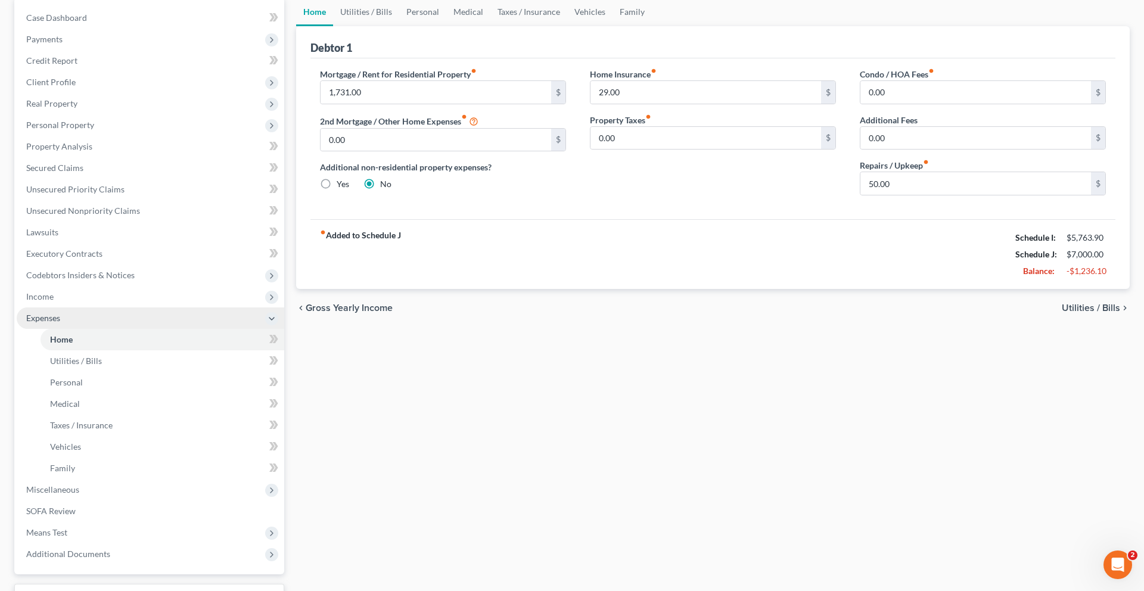
scroll to position [124, 0]
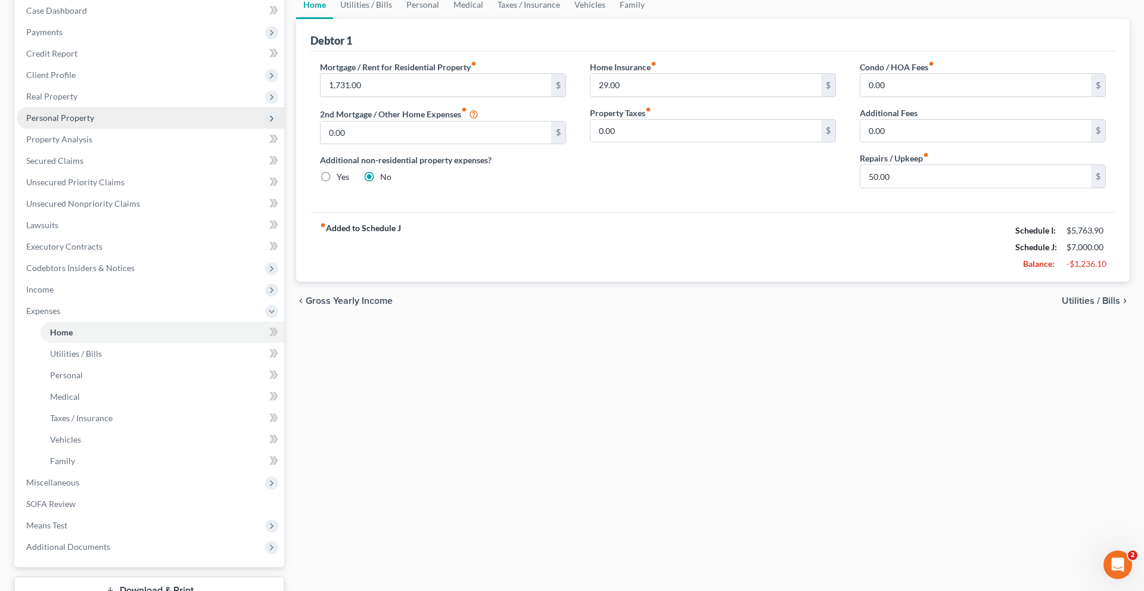
click at [89, 123] on span "Personal Property" at bounding box center [60, 118] width 68 height 10
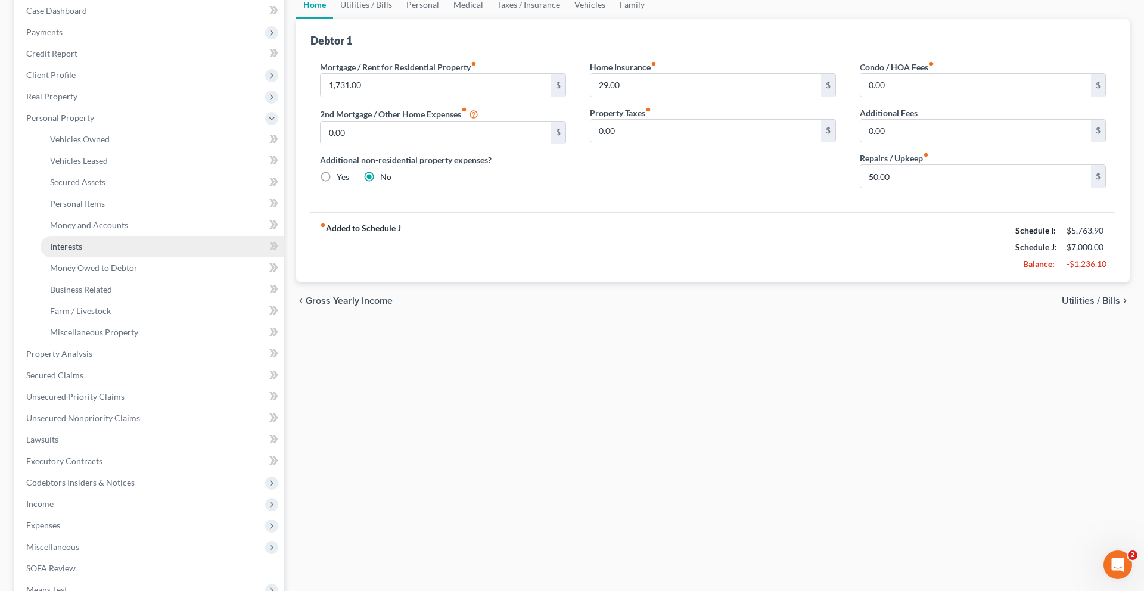
click at [124, 257] on link "Interests" at bounding box center [163, 246] width 244 height 21
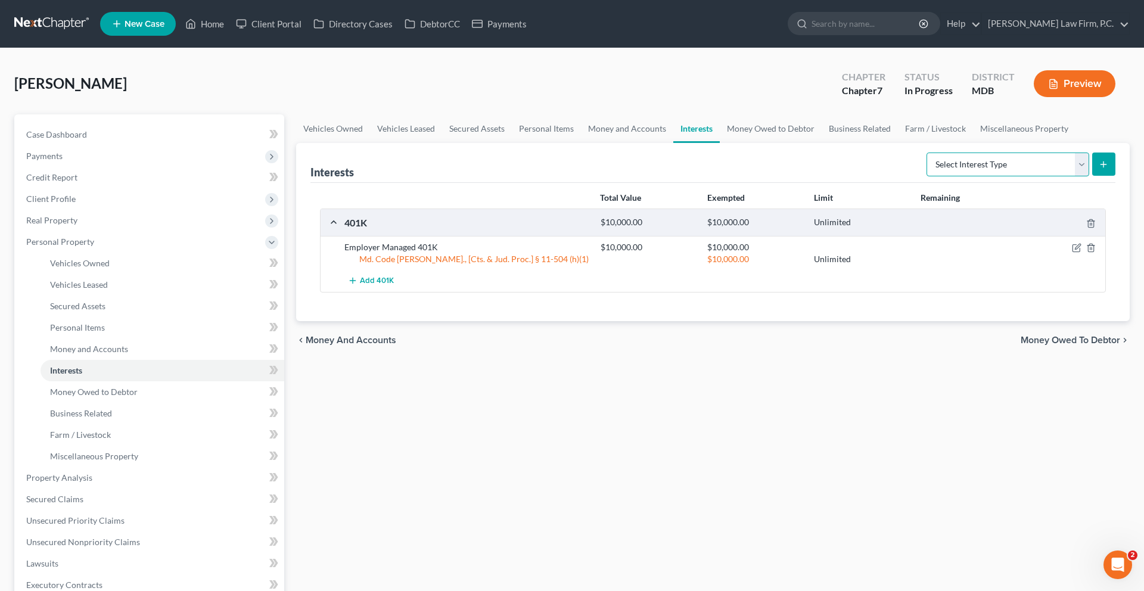
click at [930, 176] on select "Select Interest Type 401K (A/B: 21) Annuity (A/B: 23) Bond (A/B: 18) Education …" at bounding box center [1008, 165] width 163 height 24
click at [674, 143] on link "Money and Accounts" at bounding box center [627, 128] width 92 height 29
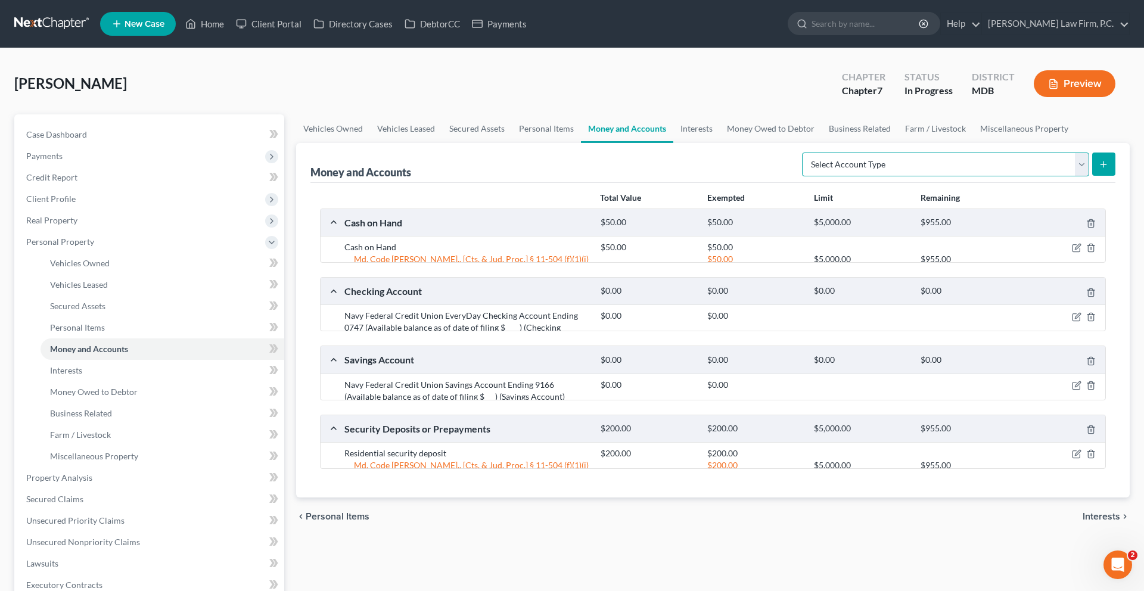
click at [937, 176] on select "Select Account Type Brokerage (A/B: 18, SOFA: 20) Cash on Hand (A/B: 16) Certif…" at bounding box center [945, 165] width 287 height 24
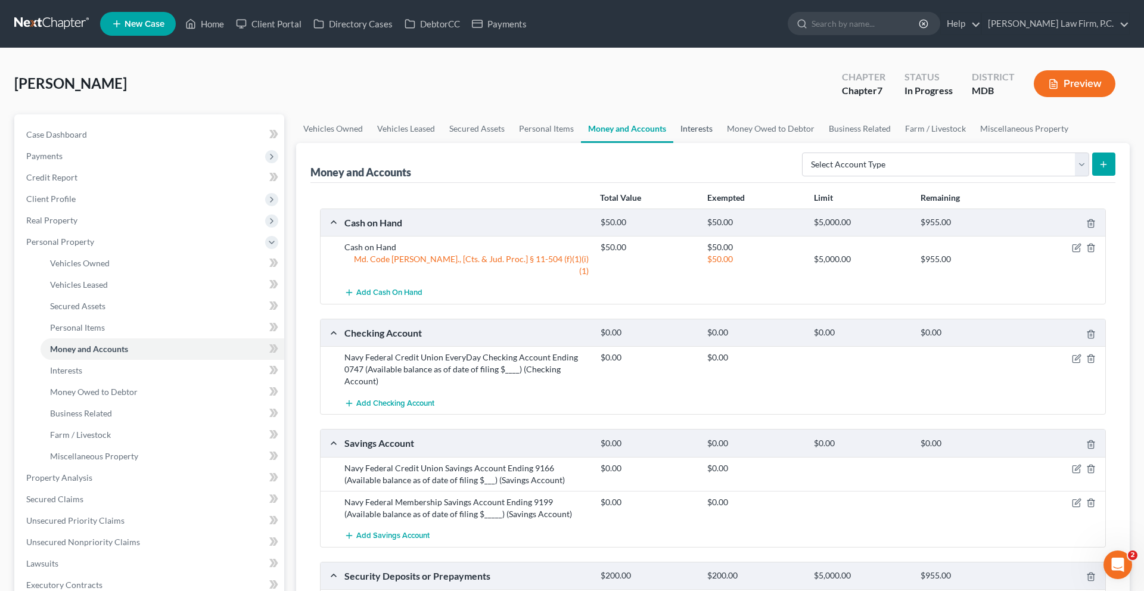
click at [720, 143] on link "Interests" at bounding box center [697, 128] width 46 height 29
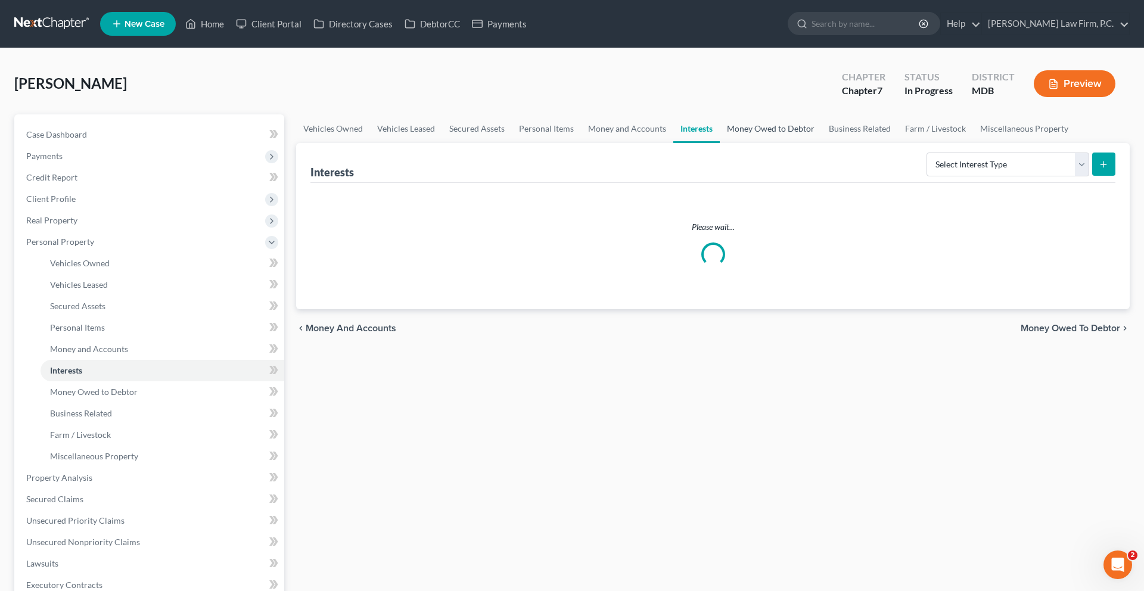
click at [822, 143] on link "Money Owed to Debtor" at bounding box center [771, 128] width 102 height 29
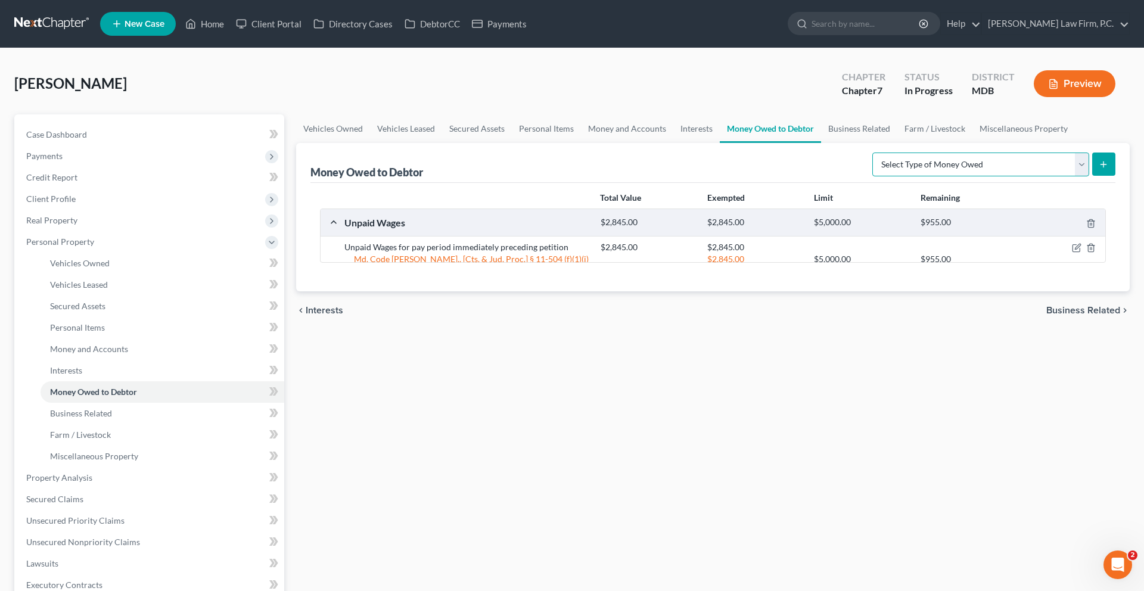
click at [963, 176] on select "Select Type of Money Owed Accounts Receivable (A/B: 38) Alimony (A/B: 29) Child…" at bounding box center [981, 165] width 217 height 24
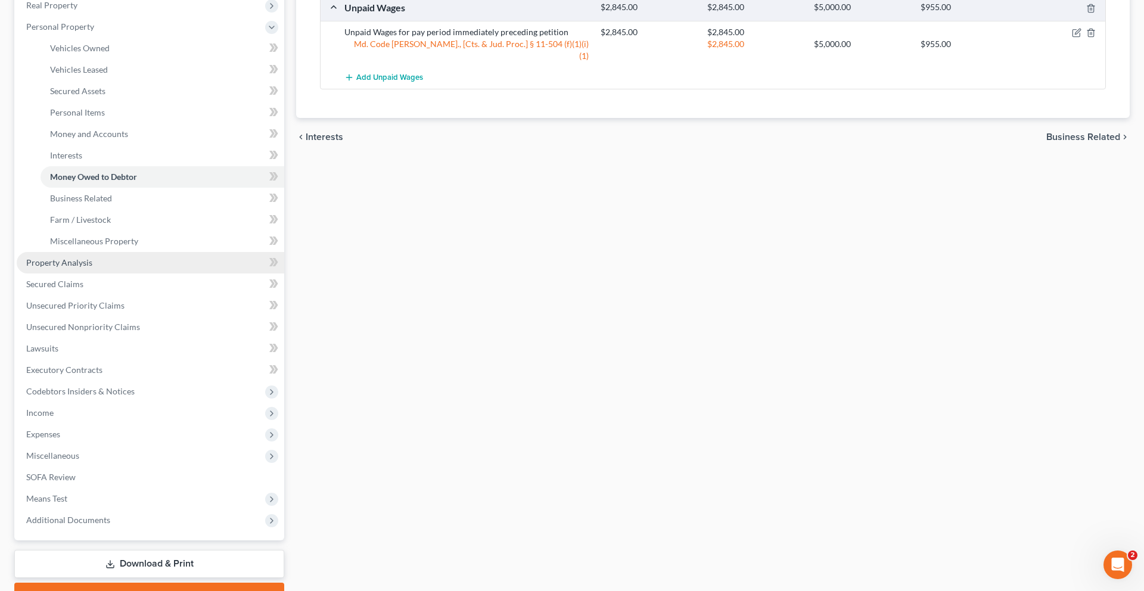
click at [122, 274] on link "Property Analysis" at bounding box center [151, 262] width 268 height 21
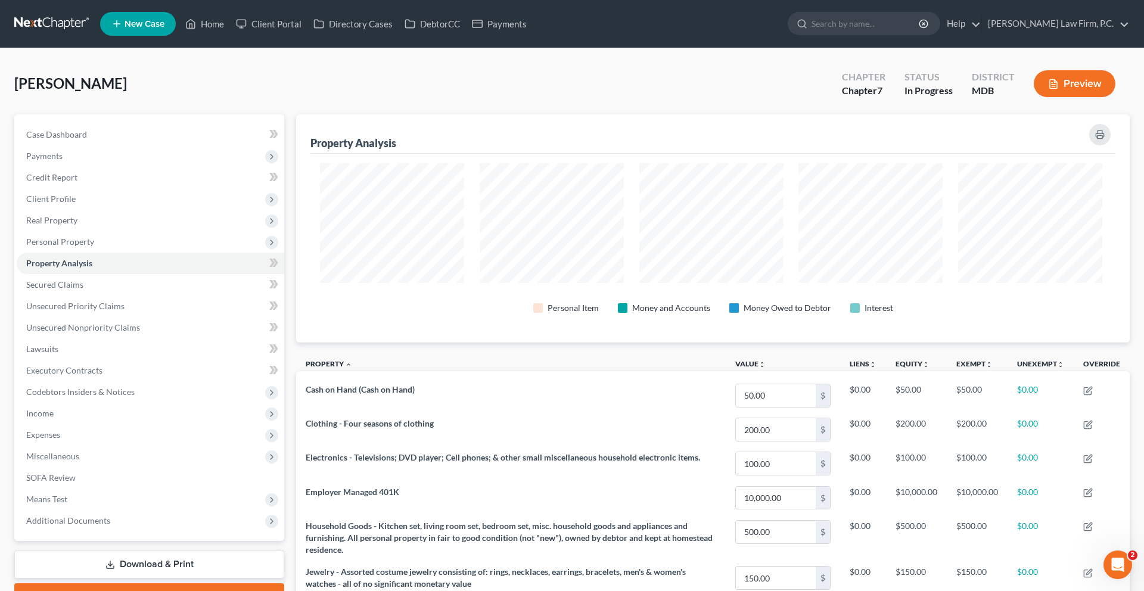
scroll to position [255, 829]
click at [140, 333] on span "Unsecured Nonpriority Claims" at bounding box center [83, 327] width 114 height 10
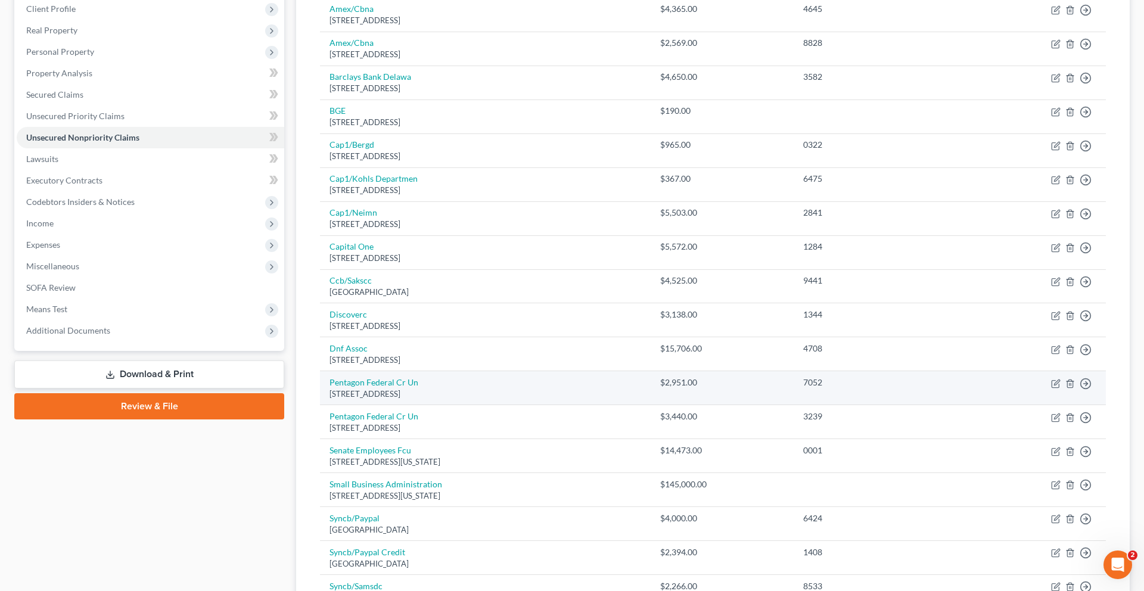
scroll to position [187, 0]
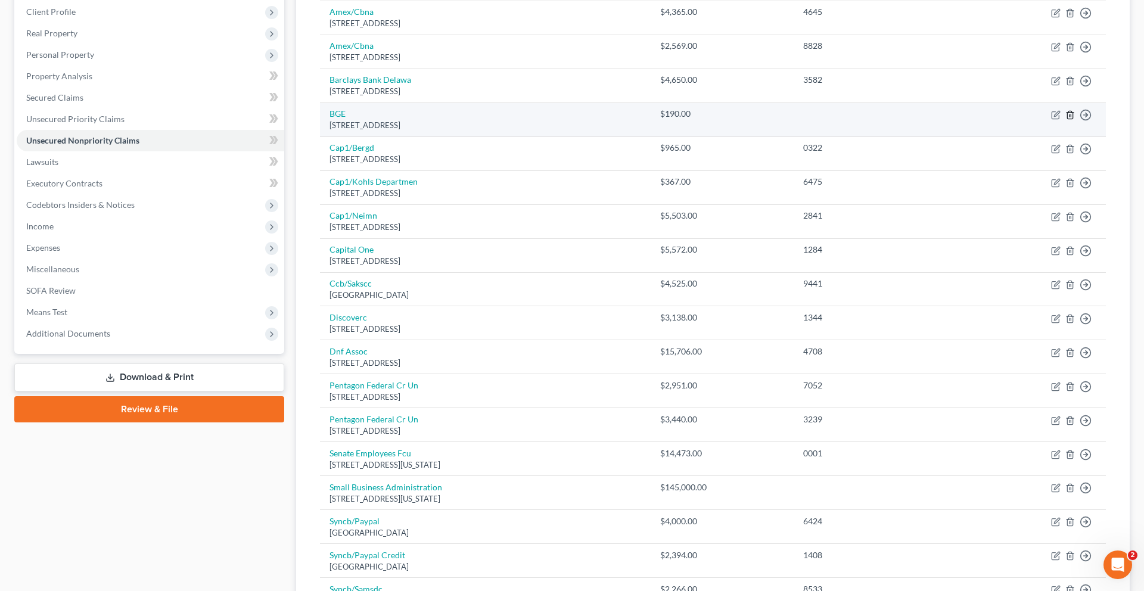
click at [1068, 119] on icon "button" at bounding box center [1070, 115] width 5 height 8
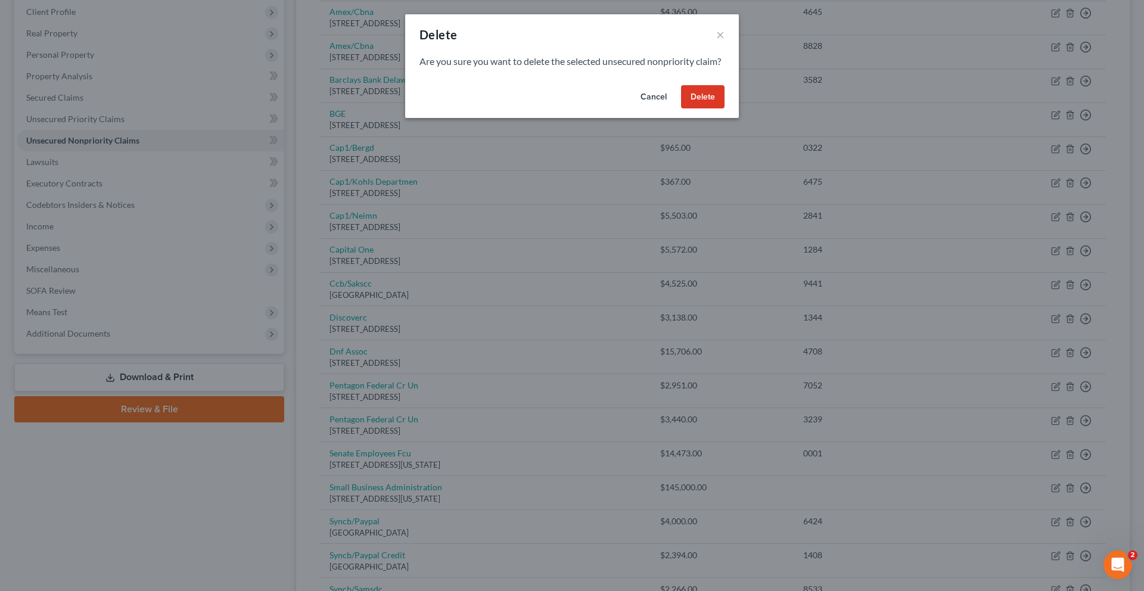
click at [725, 109] on button "Delete" at bounding box center [703, 97] width 44 height 24
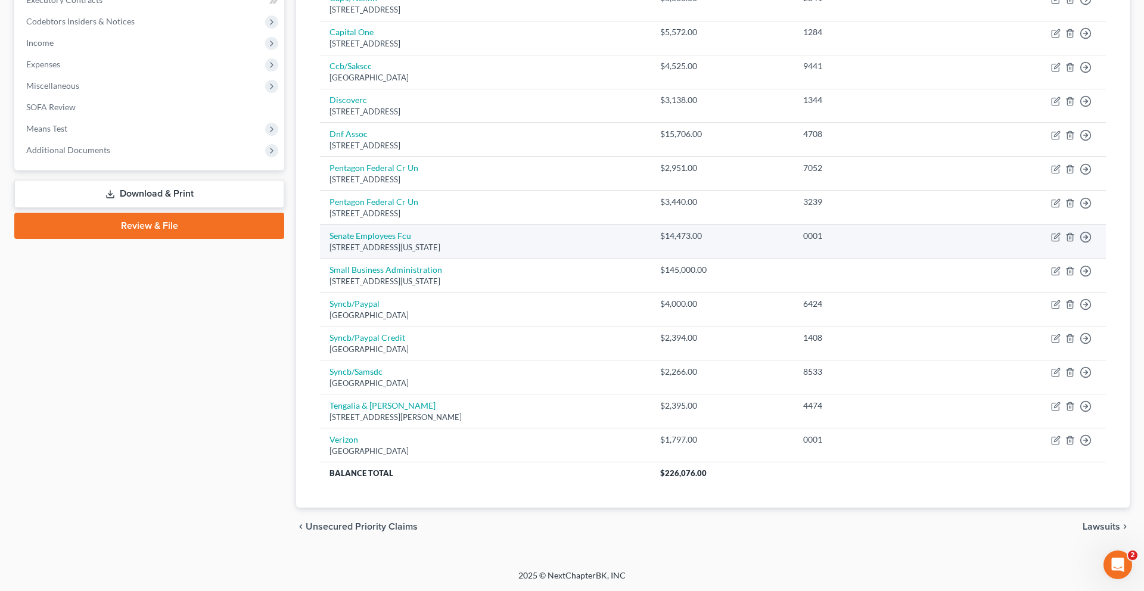
scroll to position [528, 0]
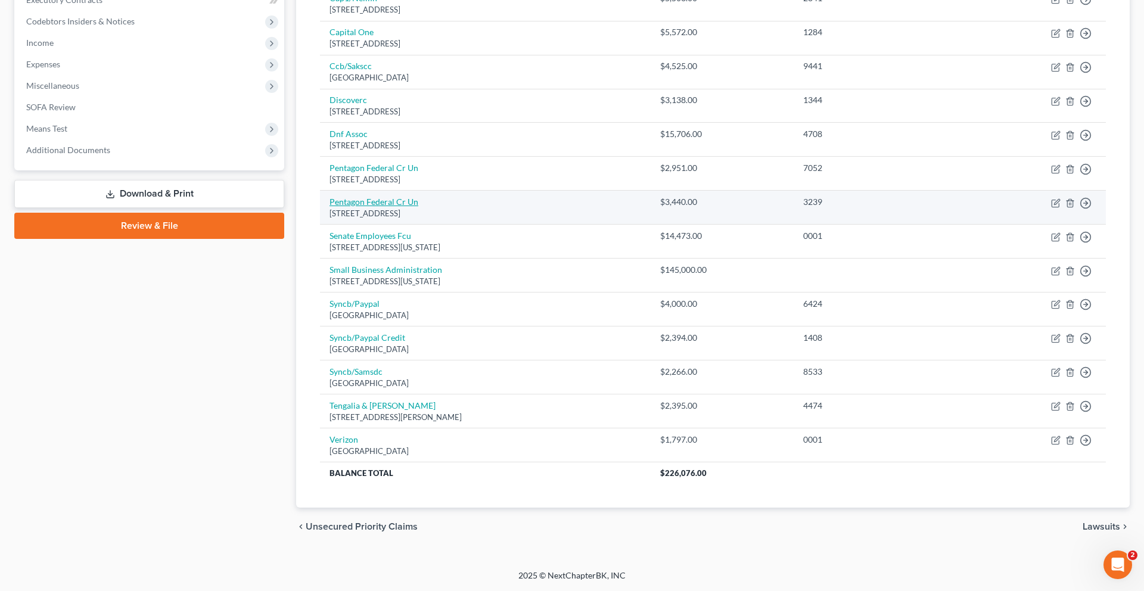
click at [402, 197] on link "Pentagon Federal Cr Un" at bounding box center [374, 202] width 89 height 10
select select "48"
select select "2"
select select "0"
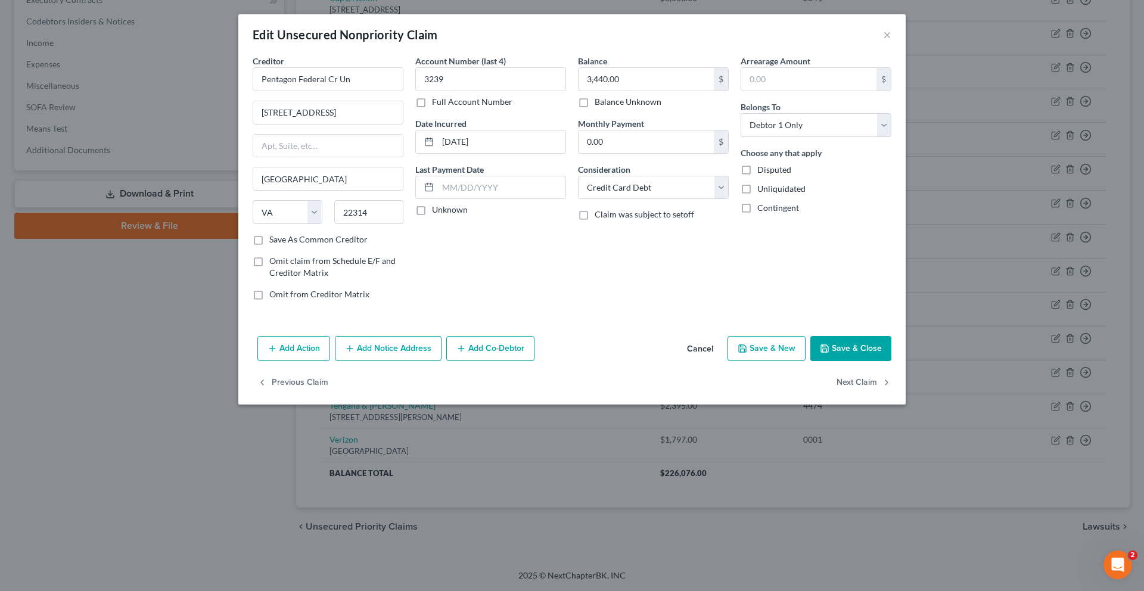
click at [723, 361] on button "Cancel" at bounding box center [700, 349] width 45 height 24
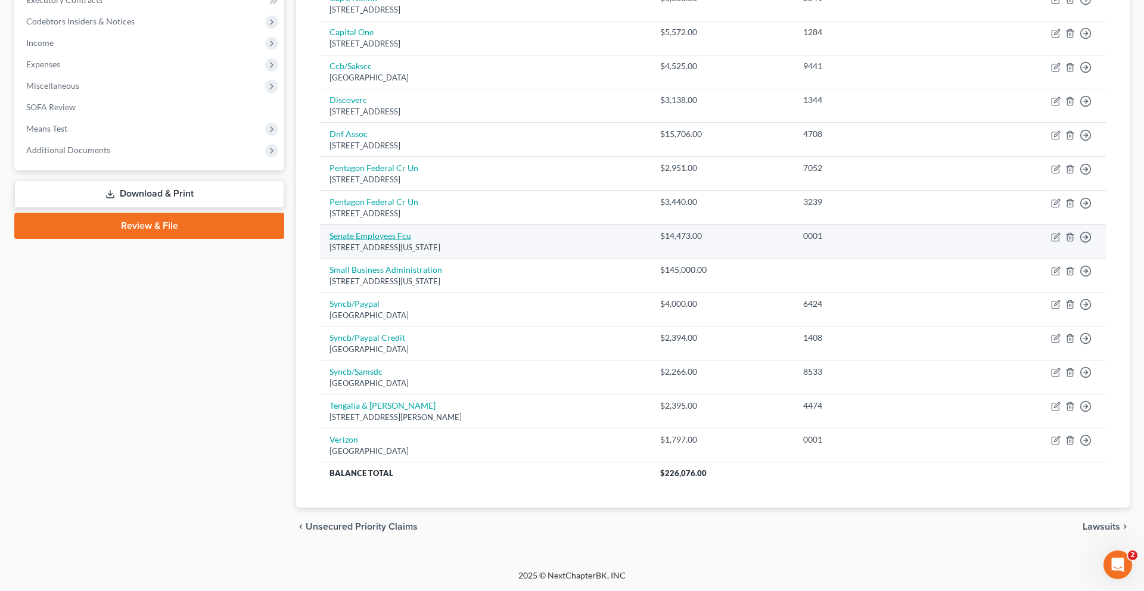
click at [410, 231] on link "Senate Employees Fcu" at bounding box center [371, 236] width 82 height 10
select select "8"
select select "1"
select select "0"
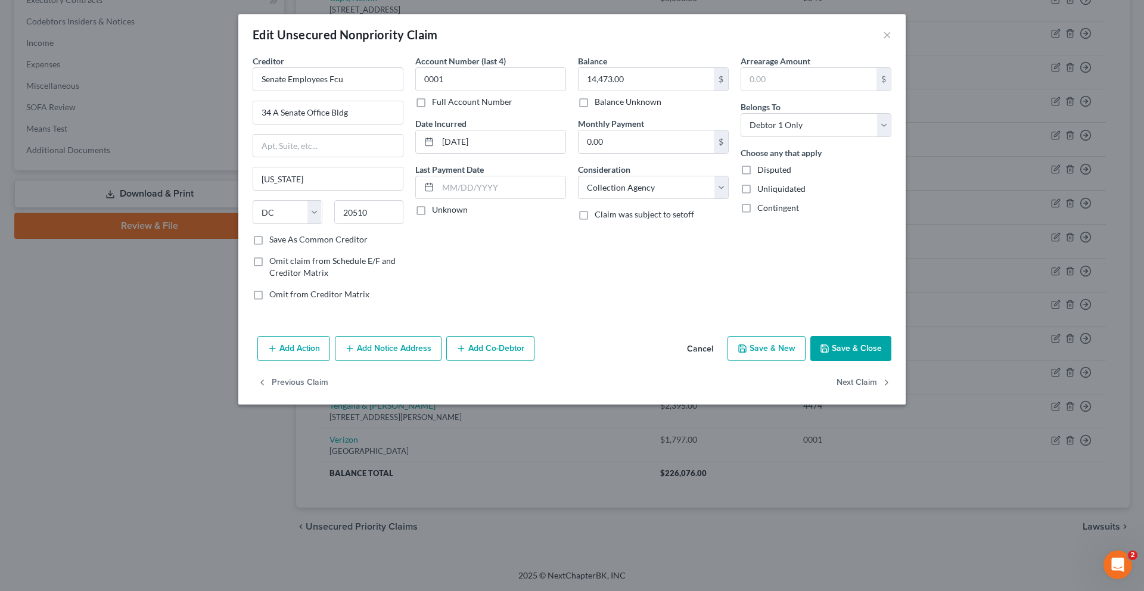
click at [723, 361] on button "Cancel" at bounding box center [700, 349] width 45 height 24
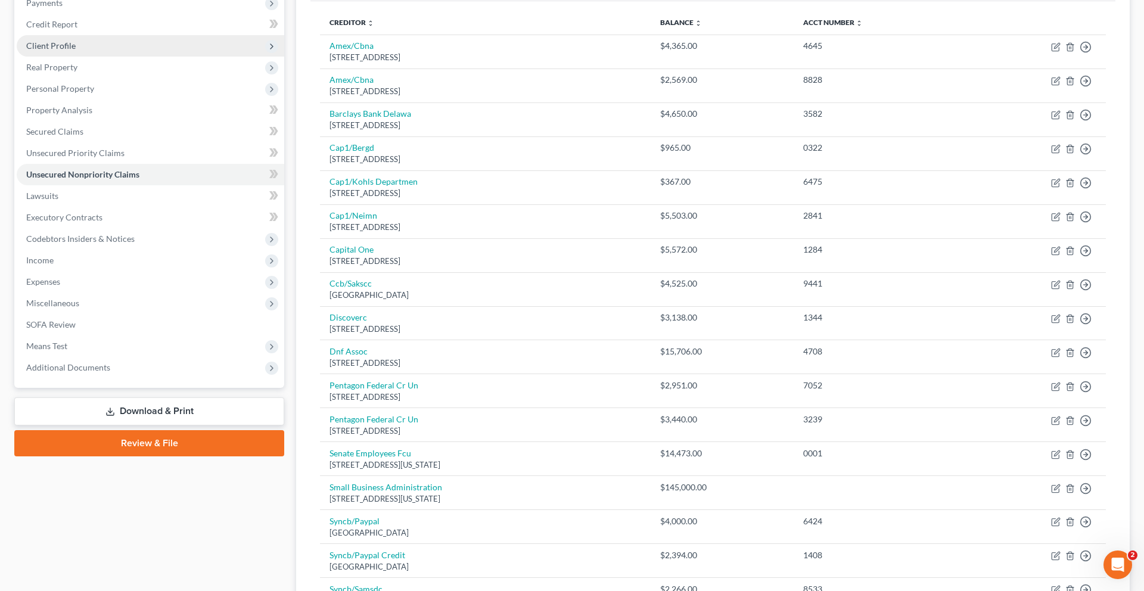
scroll to position [143, 0]
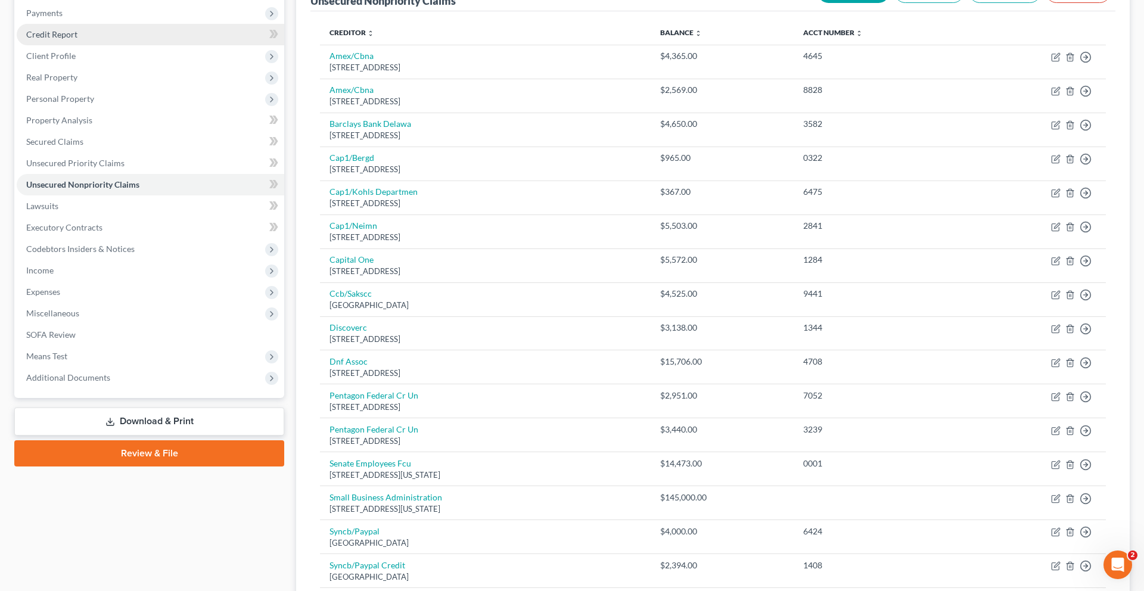
click at [121, 45] on link "Credit Report" at bounding box center [151, 34] width 268 height 21
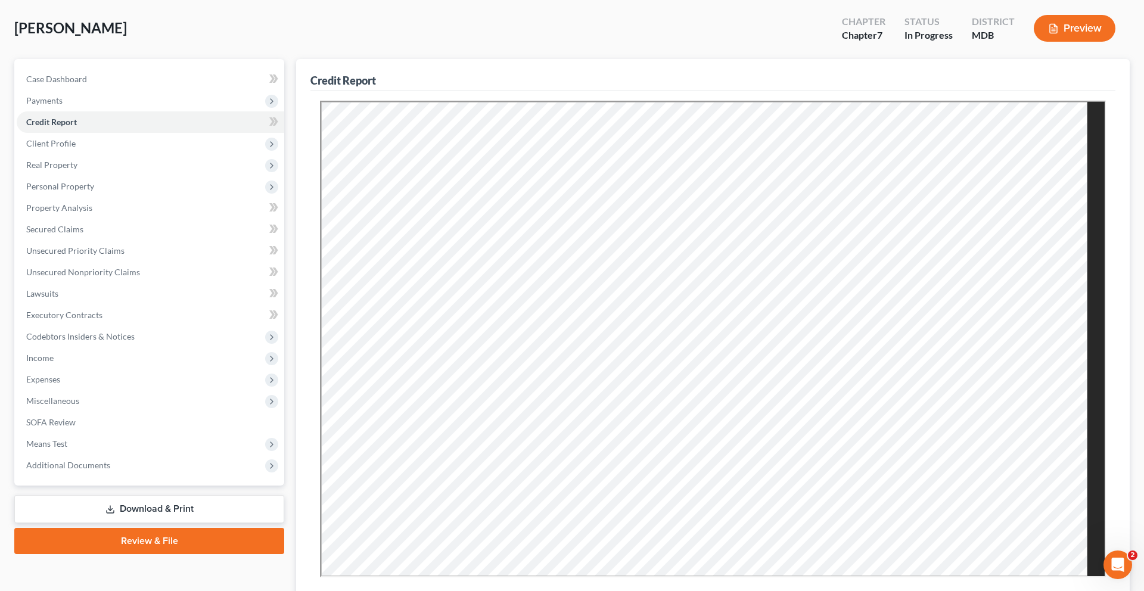
scroll to position [49, 0]
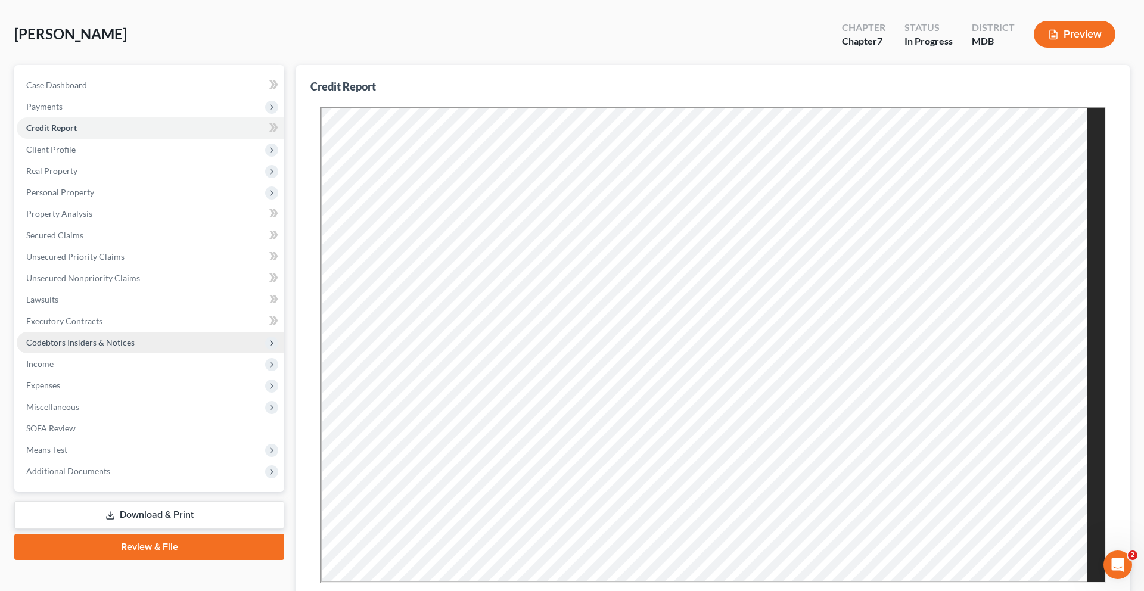
click at [96, 348] on span "Codebtors Insiders & Notices" at bounding box center [80, 342] width 108 height 10
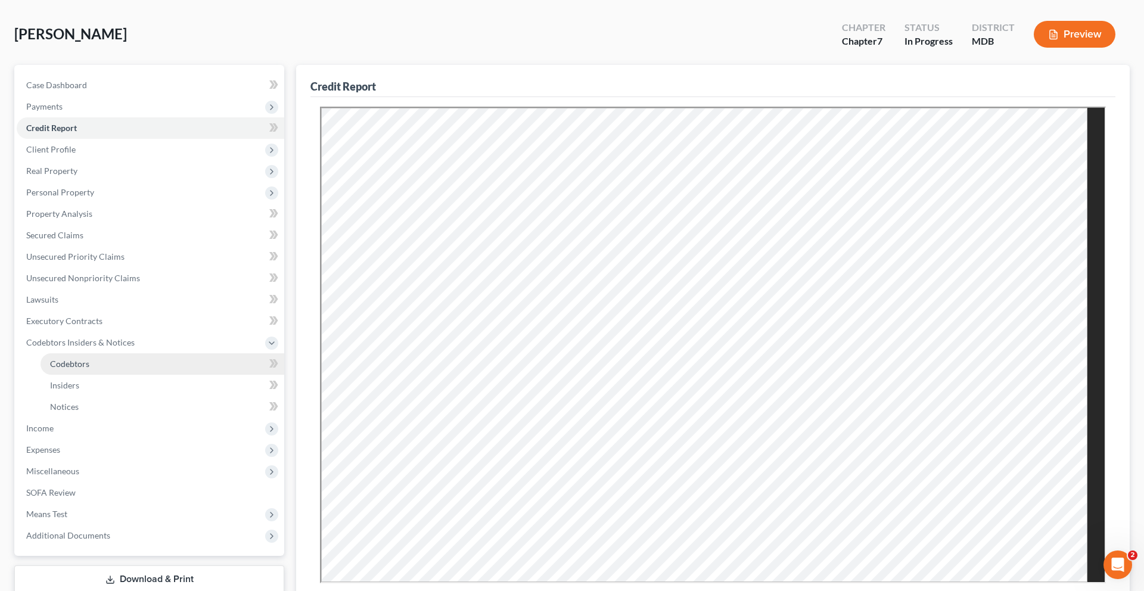
click at [89, 369] on span "Codebtors" at bounding box center [69, 364] width 39 height 10
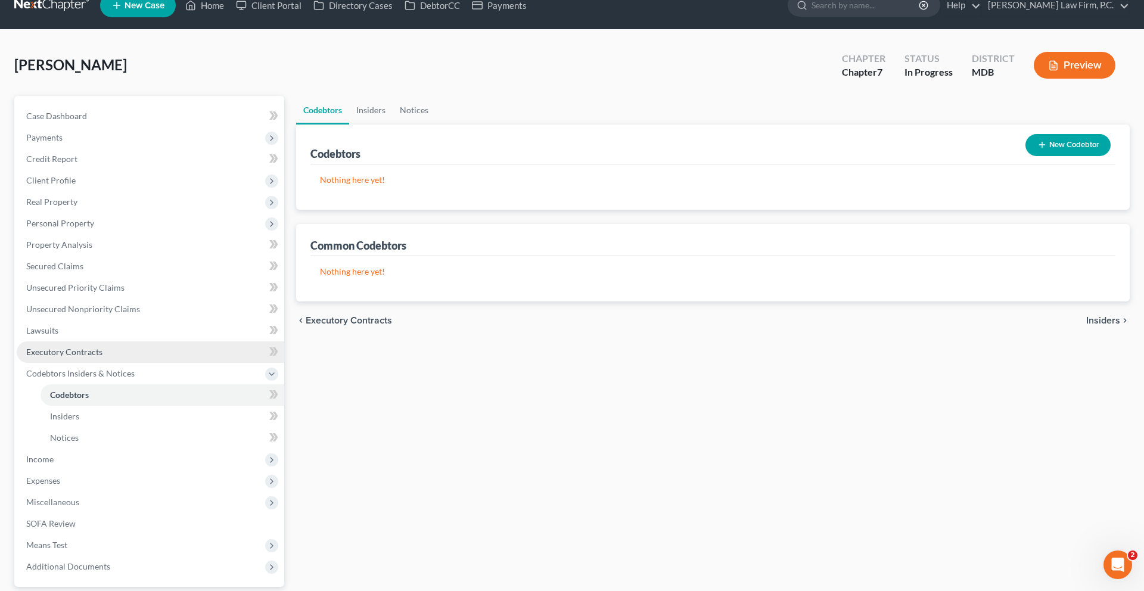
scroll to position [21, 0]
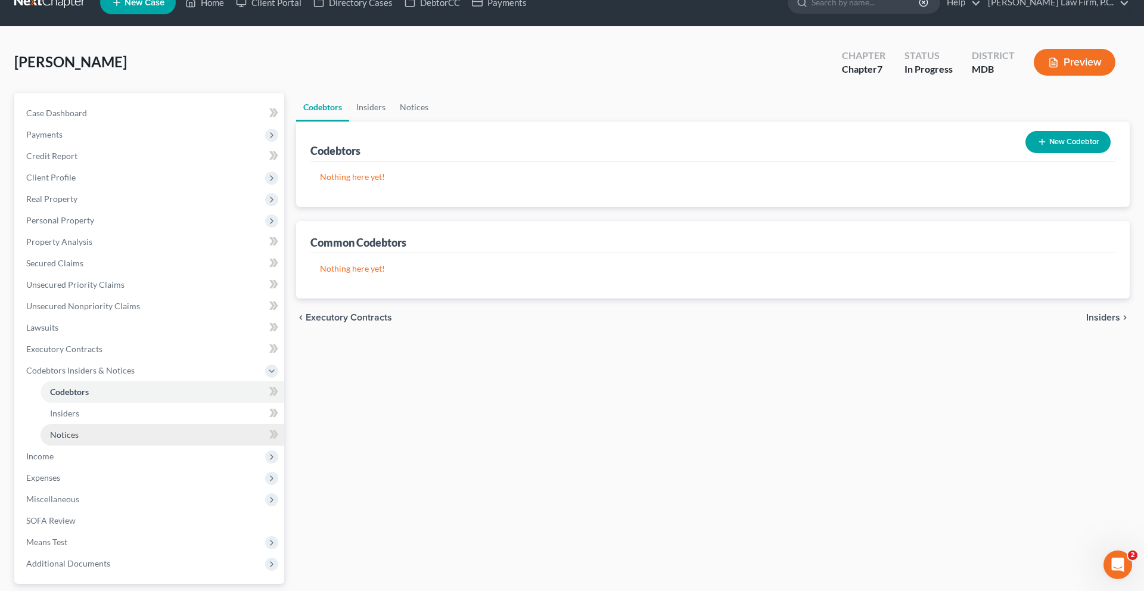
click at [79, 440] on span "Notices" at bounding box center [64, 435] width 29 height 10
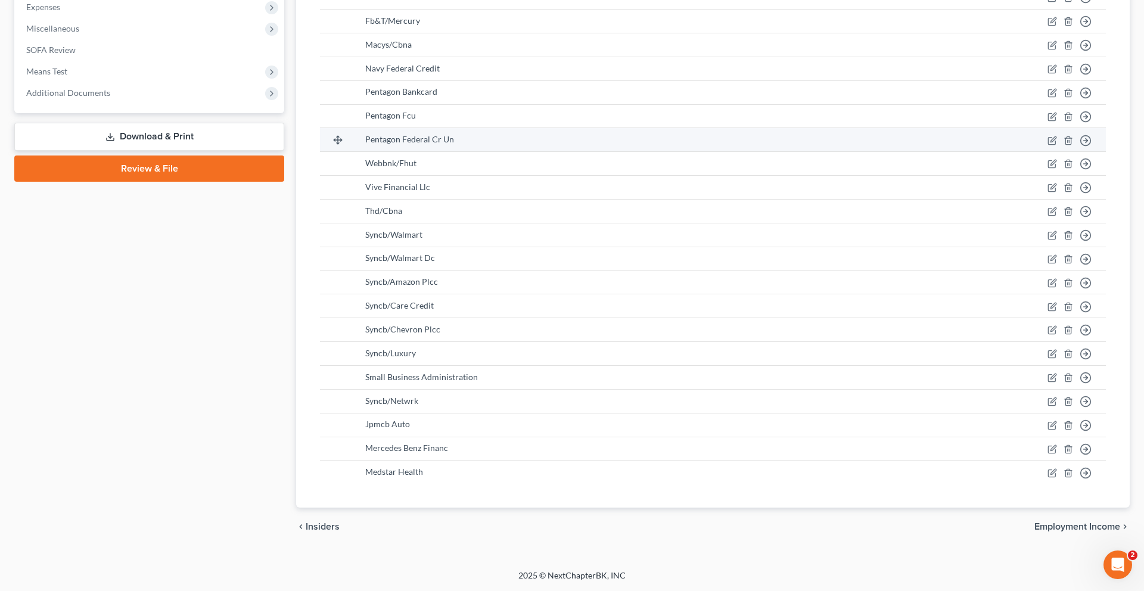
scroll to position [719, 0]
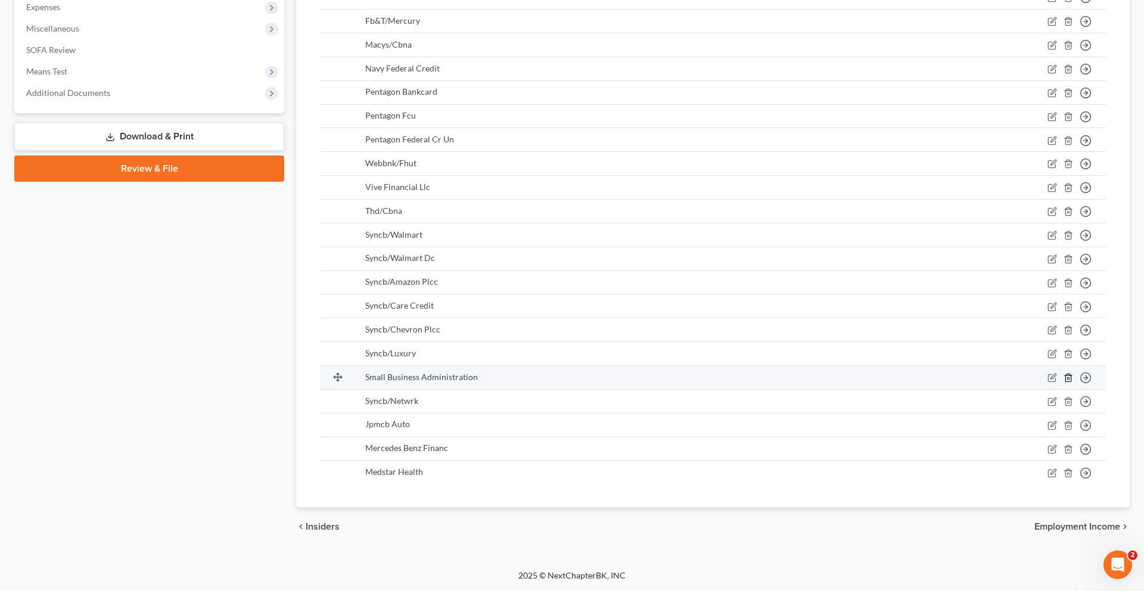
click at [1064, 373] on icon "button" at bounding box center [1069, 378] width 10 height 10
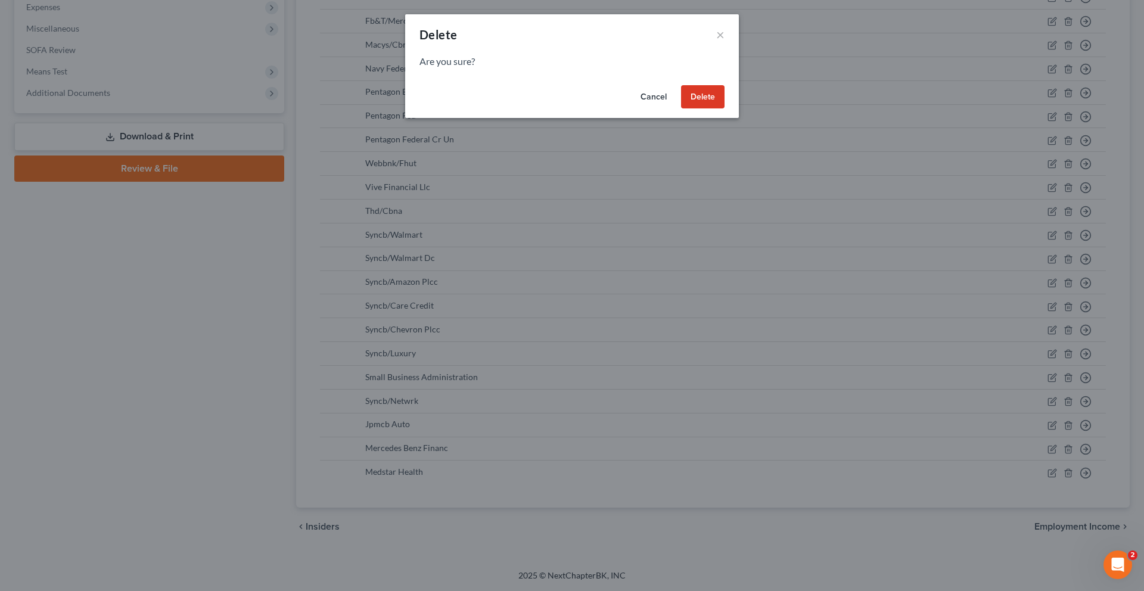
click at [725, 109] on button "Delete" at bounding box center [703, 97] width 44 height 24
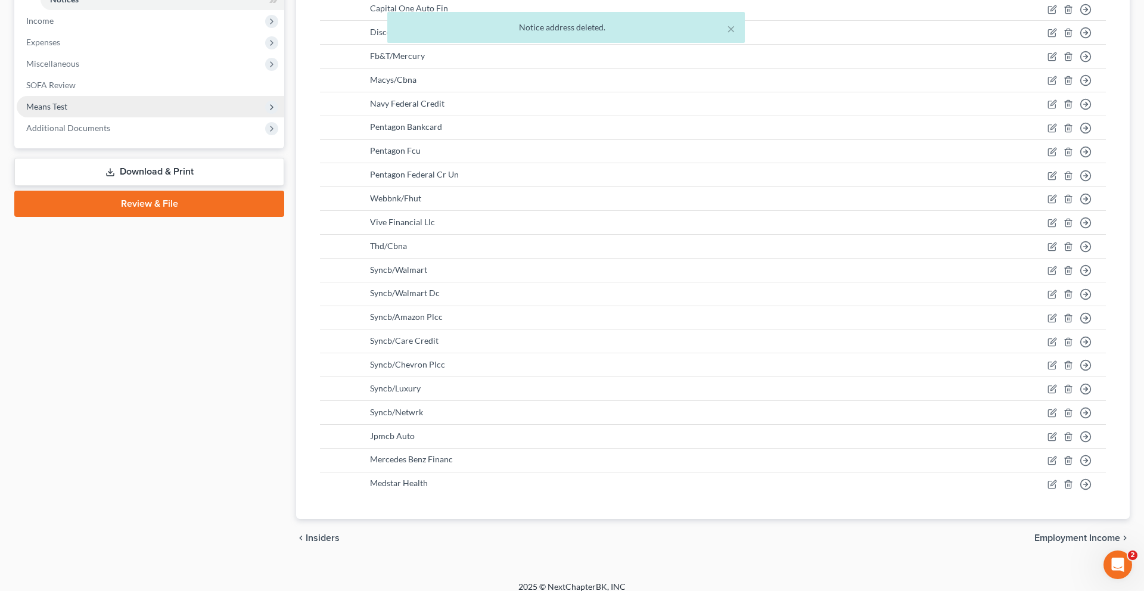
scroll to position [452, 0]
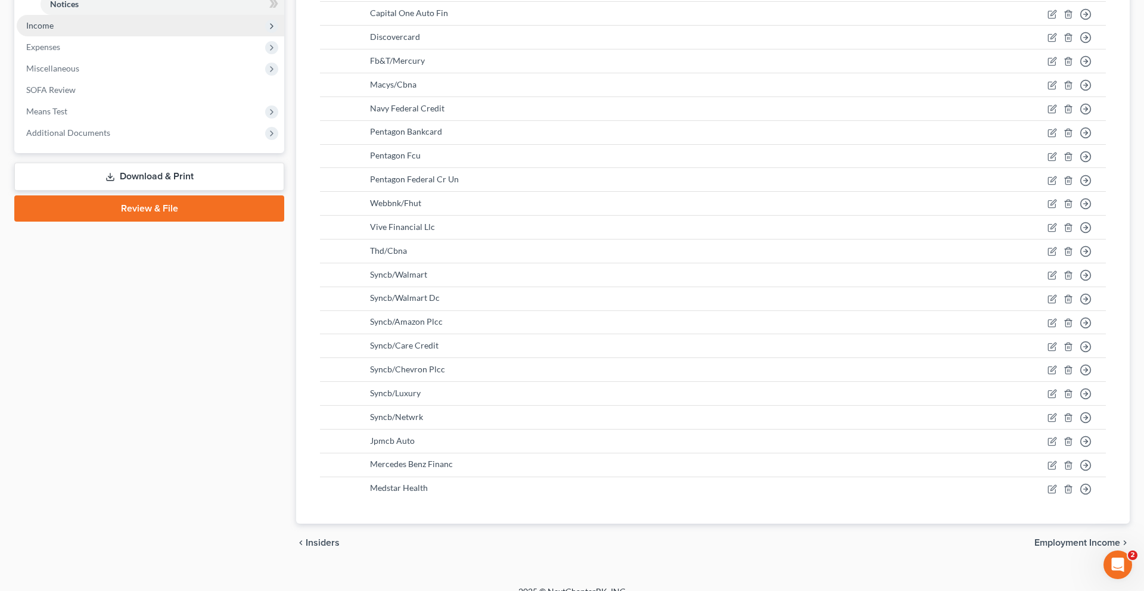
click at [131, 36] on span "Income" at bounding box center [151, 25] width 268 height 21
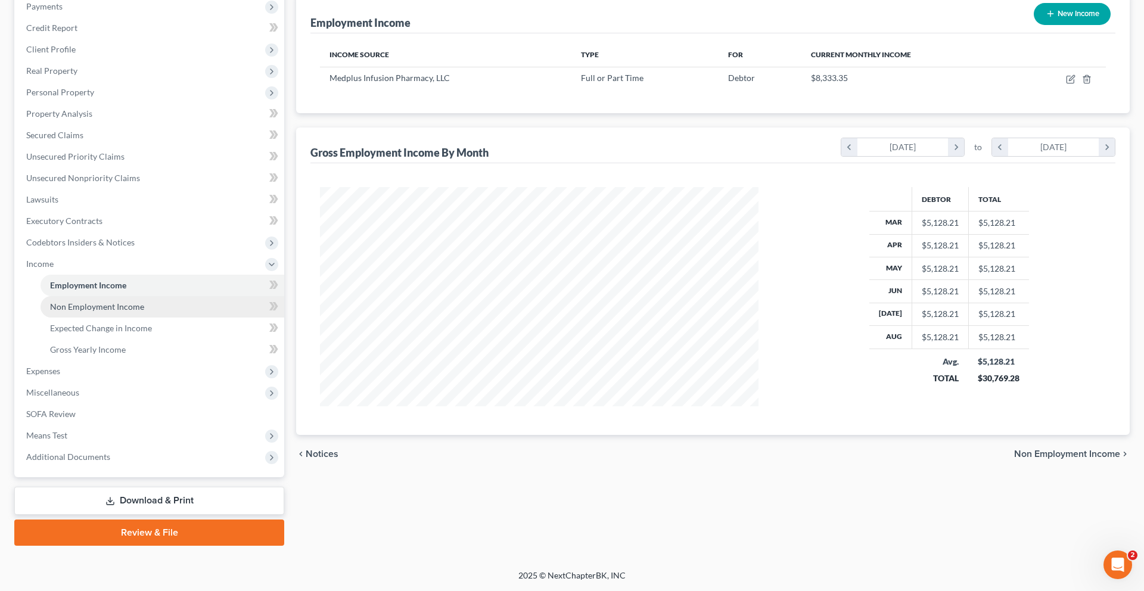
scroll to position [313, 0]
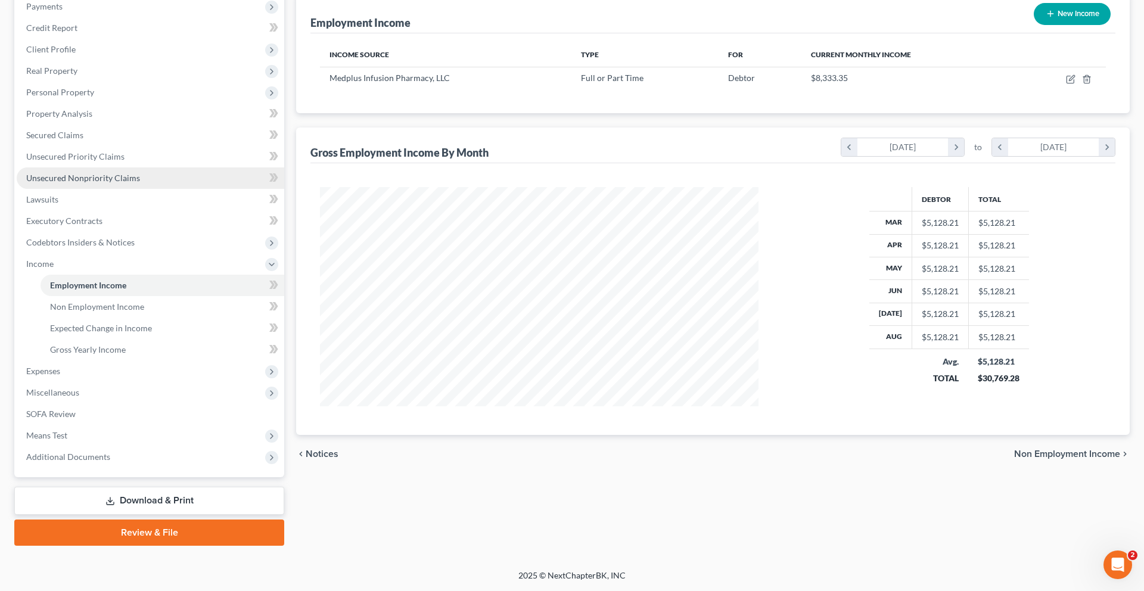
click at [99, 173] on span "Unsecured Nonpriority Claims" at bounding box center [83, 178] width 114 height 10
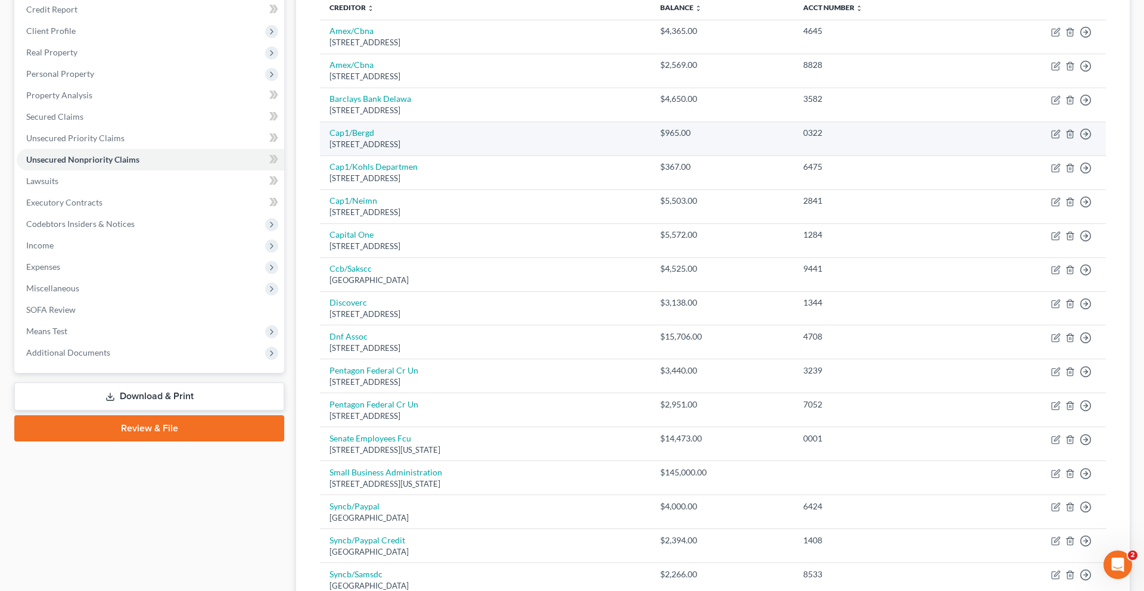
scroll to position [97, 0]
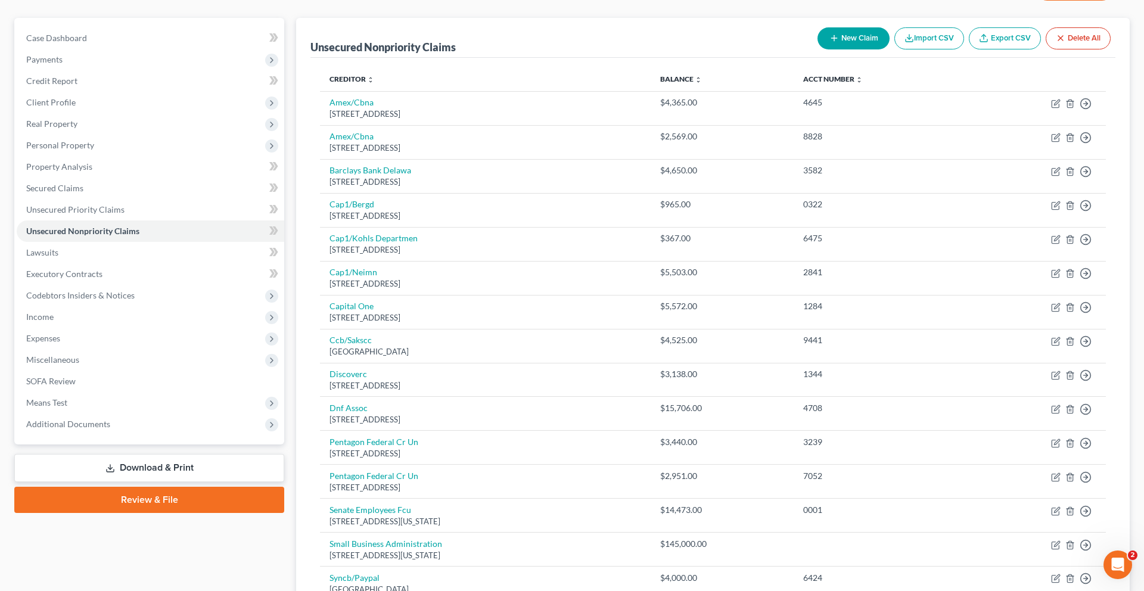
click at [818, 49] on button "New Claim" at bounding box center [854, 38] width 72 height 22
select select "0"
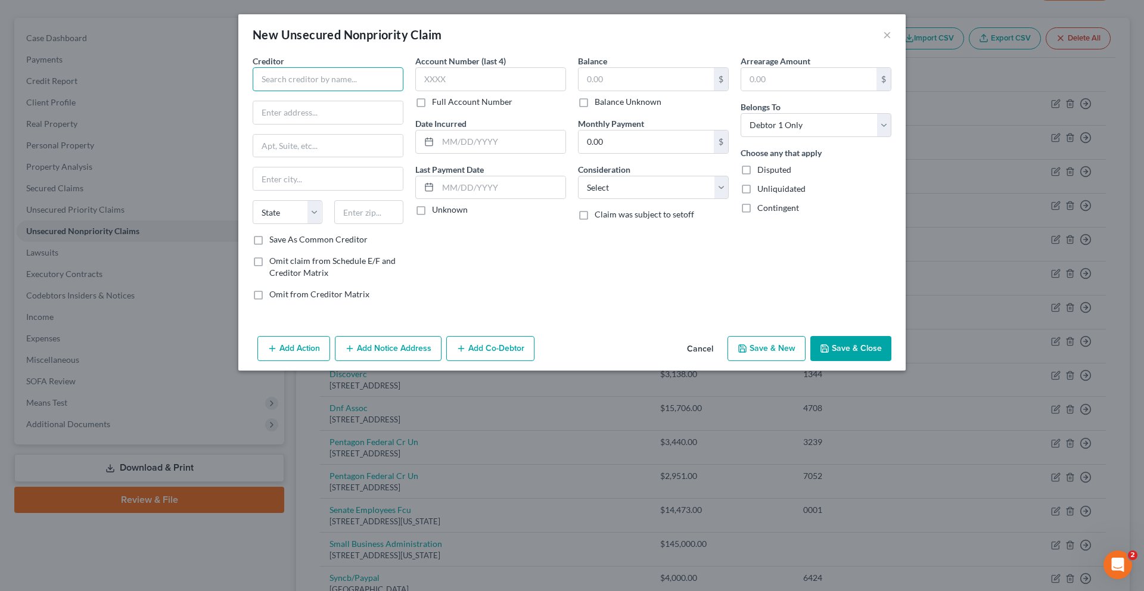
click at [305, 91] on input "text" at bounding box center [328, 79] width 151 height 24
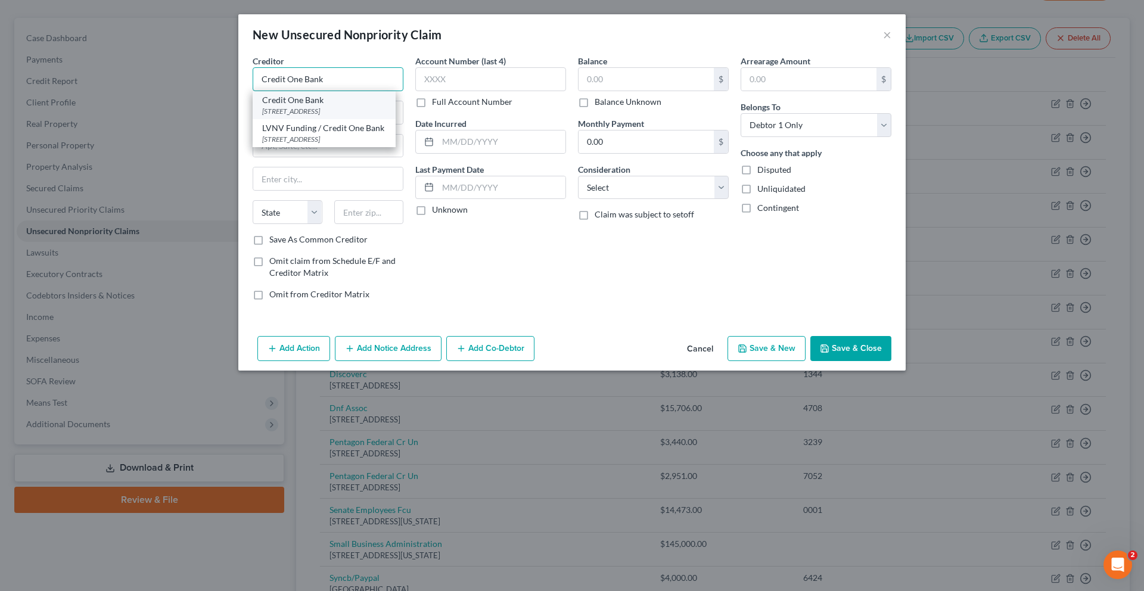
type input "Credit One Bank"
click at [276, 106] on div "Credit One Bank" at bounding box center [324, 100] width 124 height 12
type input "PO Box 98873"
type input "[GEOGRAPHIC_DATA]"
select select "31"
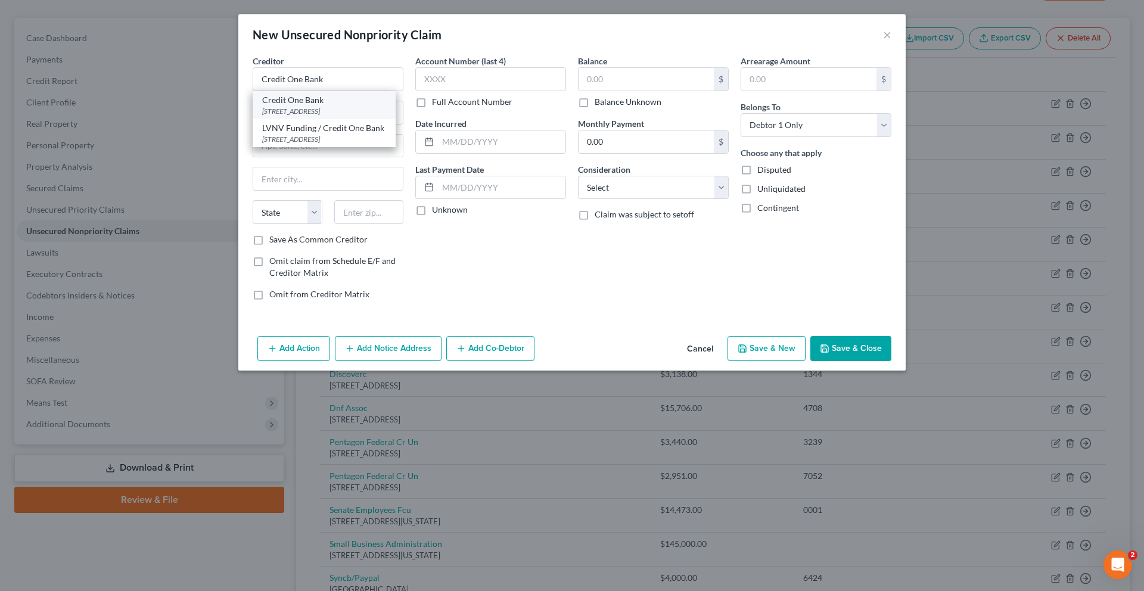
type input "89193"
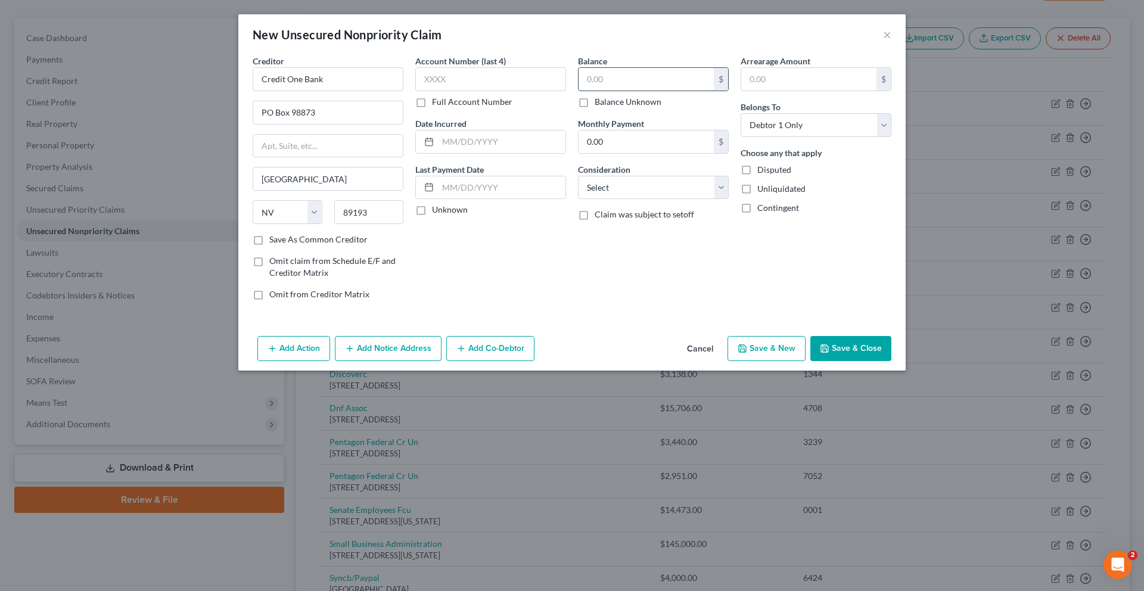
click at [649, 91] on input "text" at bounding box center [646, 79] width 135 height 23
click at [649, 200] on select "Select Cable / Satellite Services Collection Agency Credit Card Debt Debt Couns…" at bounding box center [653, 188] width 151 height 24
select select "2"
click at [578, 200] on select "Select Cable / Satellite Services Collection Agency Credit Card Debt Debt Couns…" at bounding box center [653, 188] width 151 height 24
click at [615, 91] on input "text" at bounding box center [646, 79] width 135 height 23
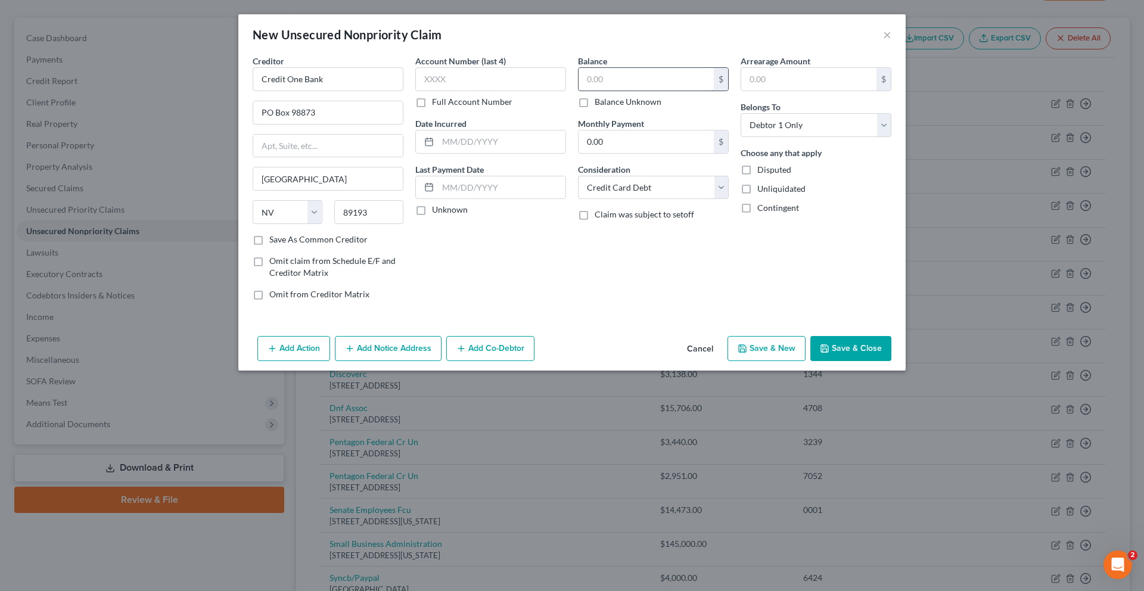
click at [666, 91] on input "text" at bounding box center [646, 79] width 135 height 23
type input "2,103.72"
click at [522, 91] on input "text" at bounding box center [490, 79] width 151 height 24
type input "6458"
click at [892, 361] on button "Save & Close" at bounding box center [851, 348] width 81 height 25
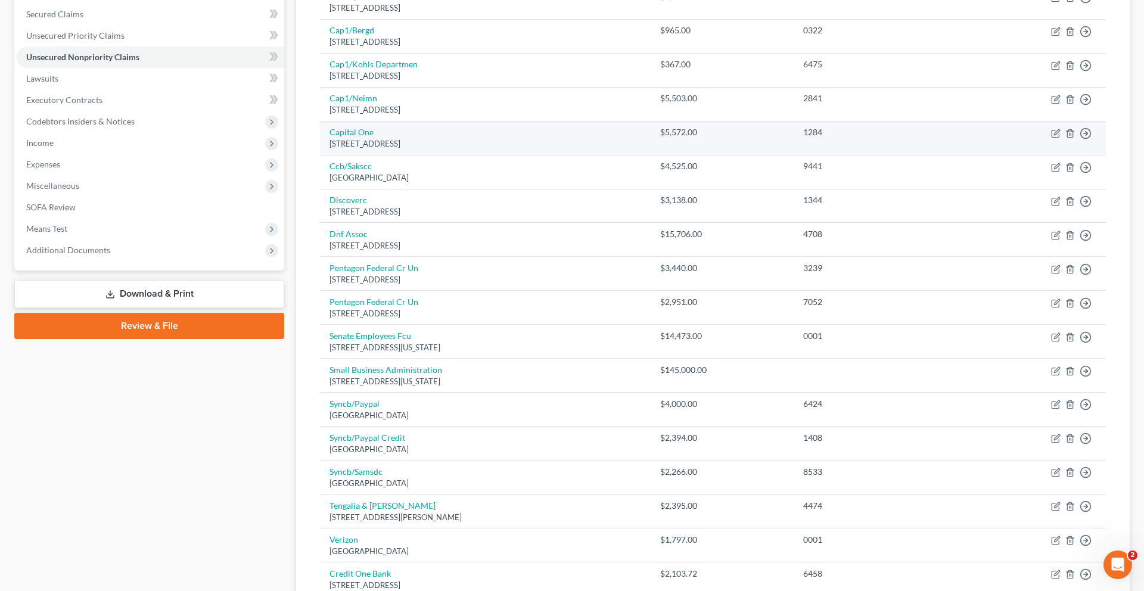
scroll to position [272, 0]
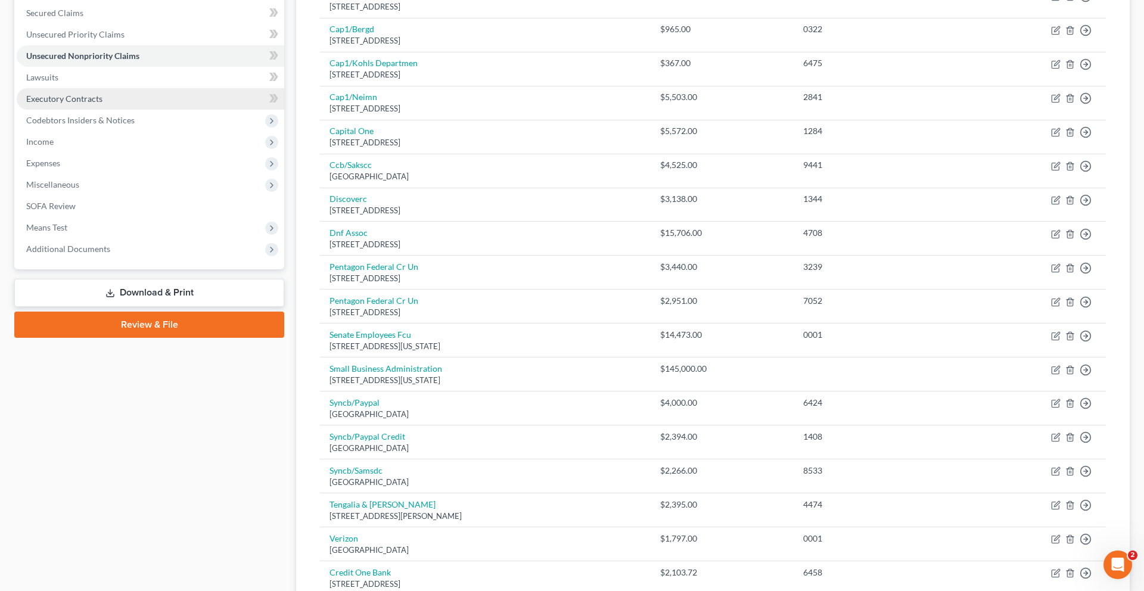
click at [137, 110] on link "Executory Contracts" at bounding box center [151, 98] width 268 height 21
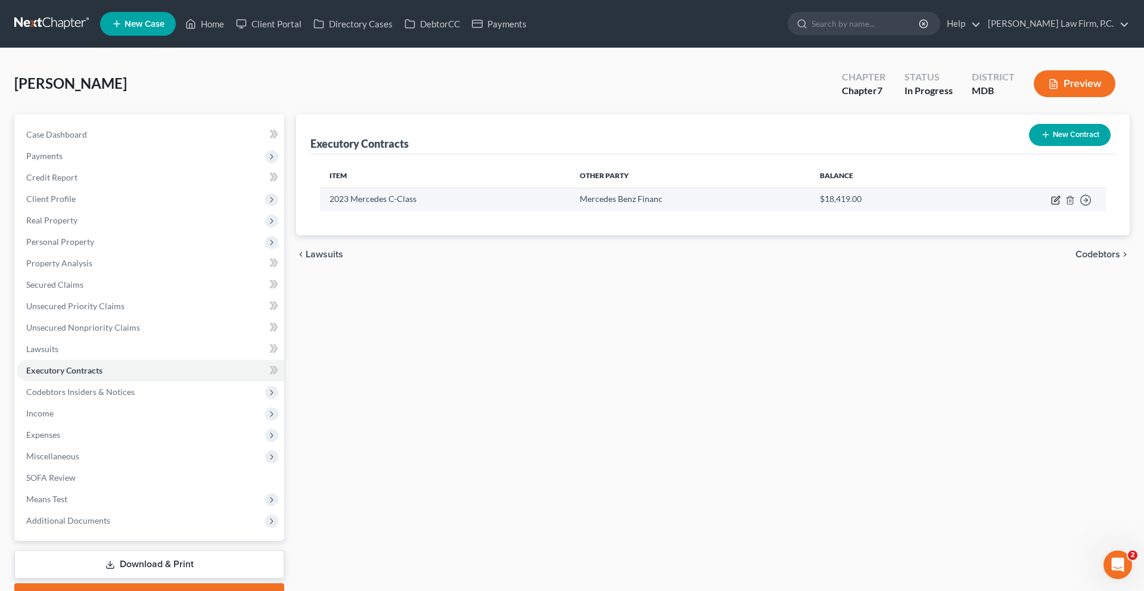
click at [1051, 205] on icon "button" at bounding box center [1056, 201] width 10 height 10
select select "3"
select select "45"
select select "0"
select select "1"
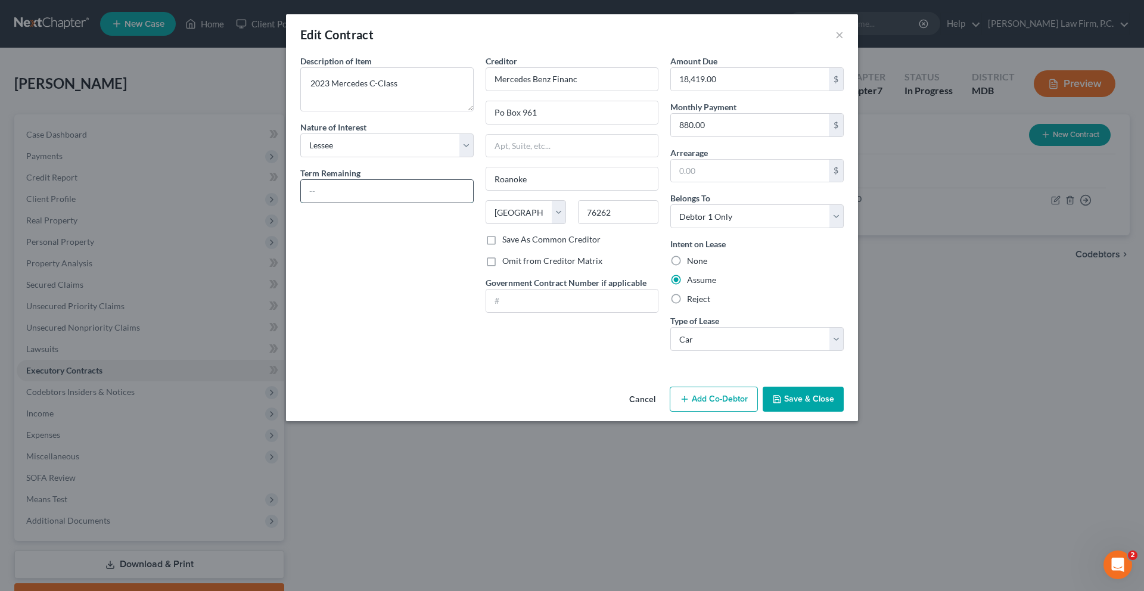
click at [301, 203] on input "text" at bounding box center [387, 191] width 172 height 23
type input "24 Months"
click at [369, 361] on div "Description of non-residential real property * Description of Item * 2023 Merce…" at bounding box center [386, 208] width 185 height 306
click at [844, 412] on button "Save & Close" at bounding box center [803, 399] width 81 height 25
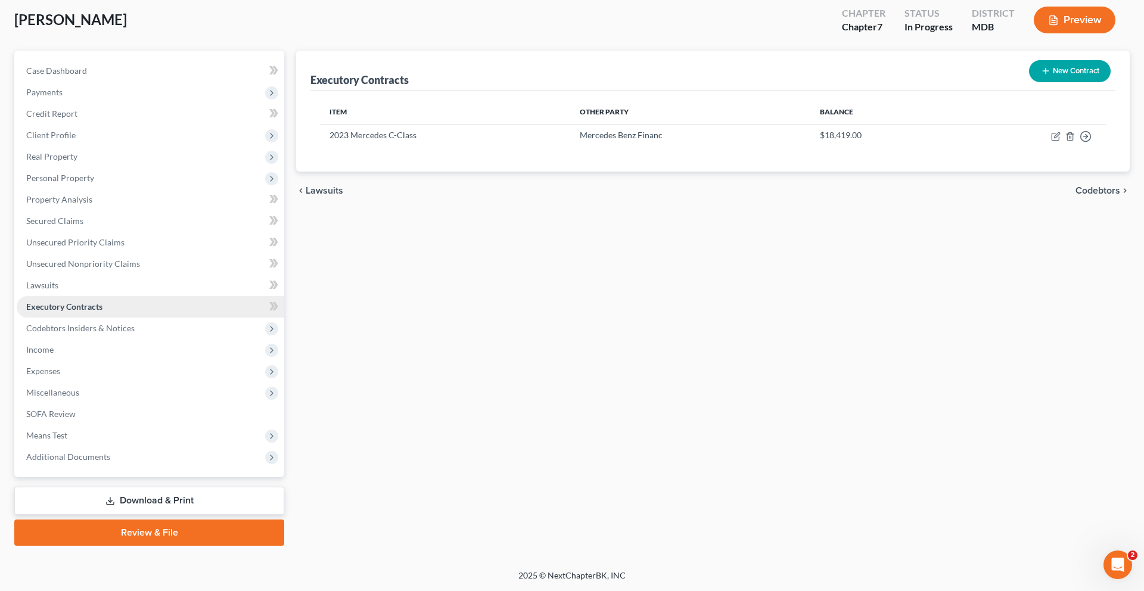
scroll to position [180, 0]
click at [77, 365] on span "Expenses" at bounding box center [151, 371] width 268 height 21
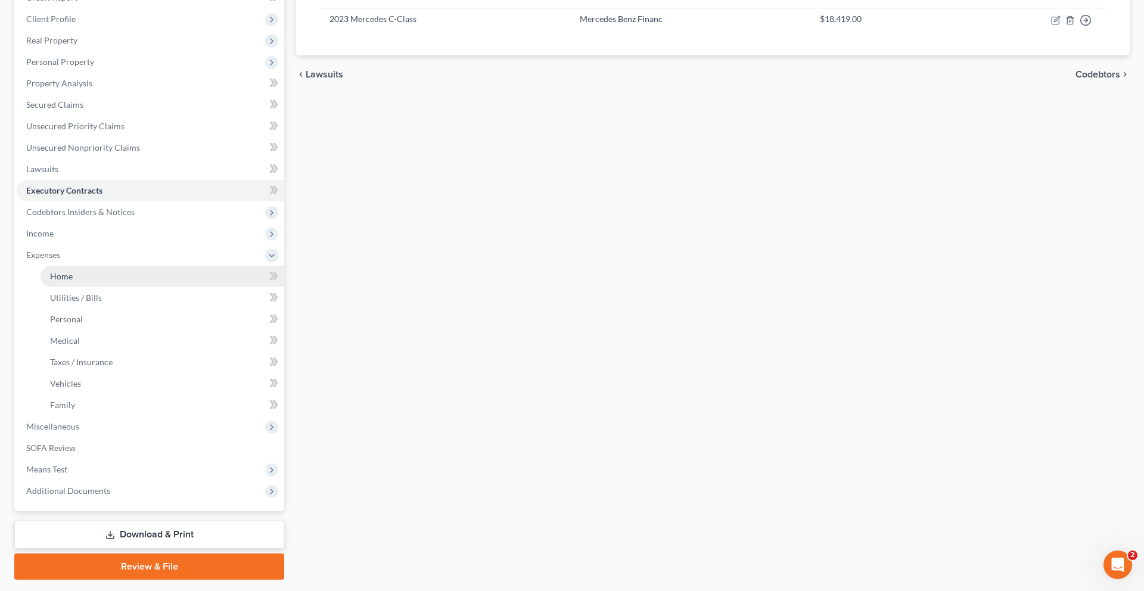
click at [113, 287] on link "Home" at bounding box center [163, 276] width 244 height 21
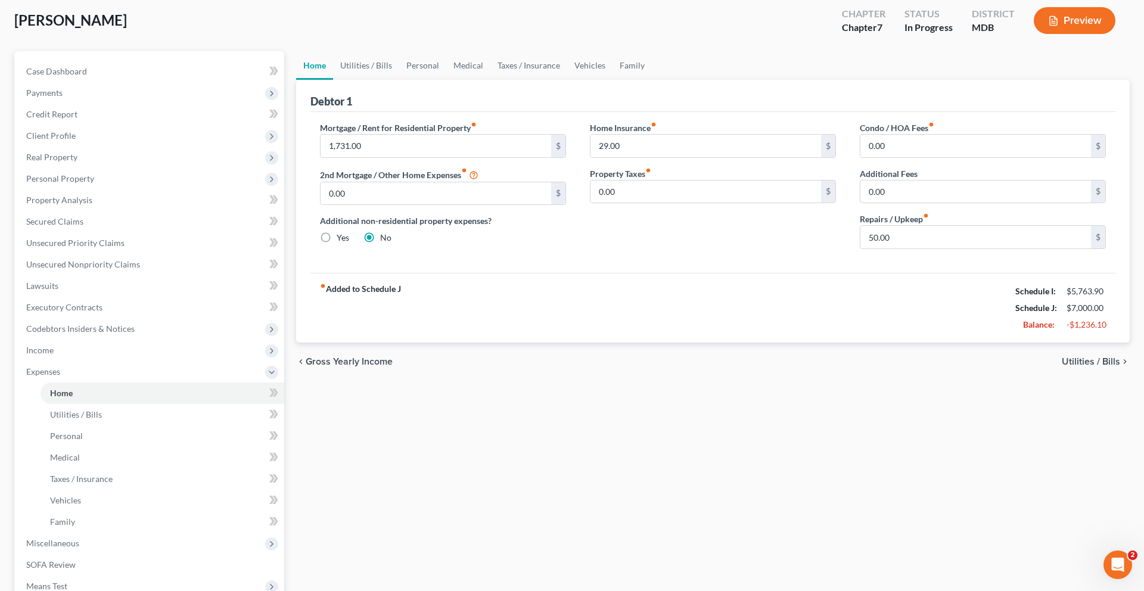
scroll to position [69, 0]
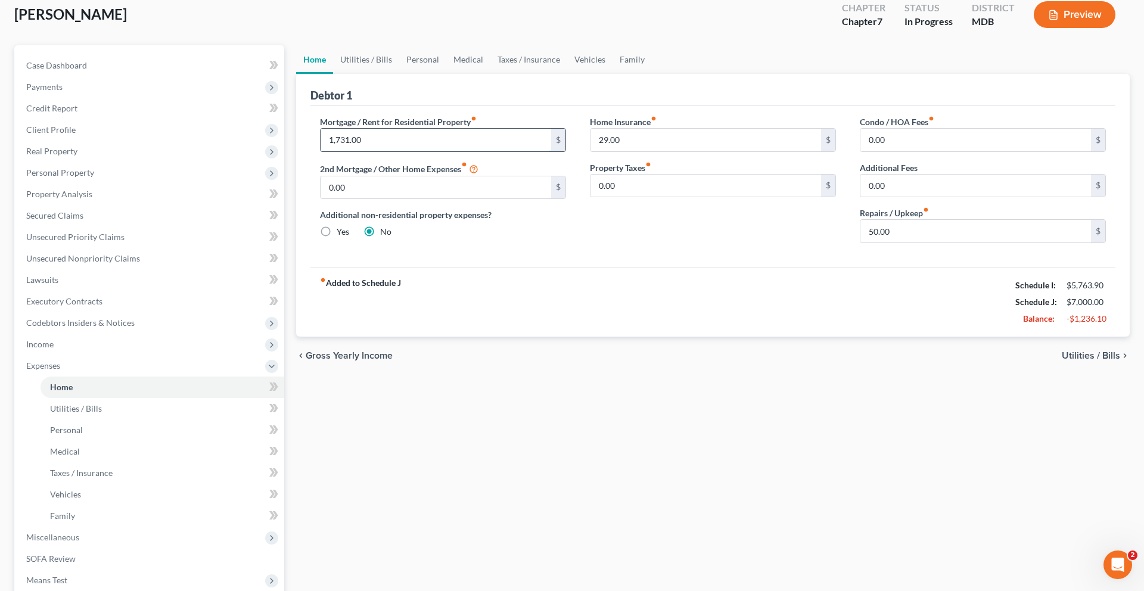
click at [408, 151] on input "1,731.00" at bounding box center [436, 140] width 231 height 23
click at [637, 151] on input "29.00" at bounding box center [706, 140] width 231 height 23
click at [455, 151] on input "1,731.00" at bounding box center [436, 140] width 231 height 23
type input "7"
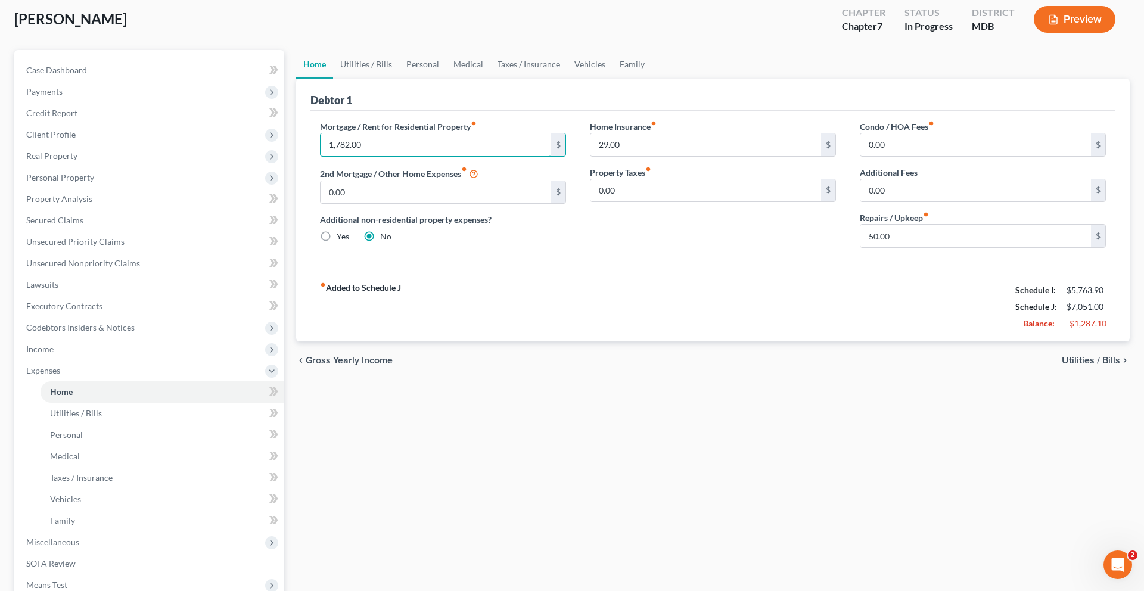
type input "1,782.00"
click at [387, 79] on link "Utilities / Bills" at bounding box center [366, 64] width 66 height 29
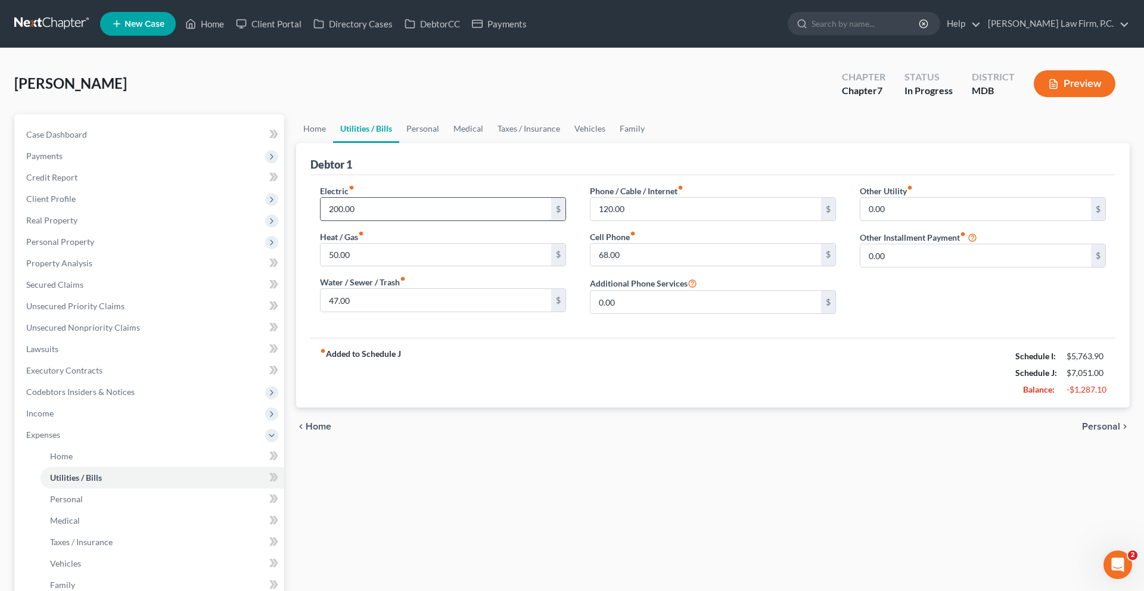
click at [472, 221] on input "200.00" at bounding box center [436, 209] width 231 height 23
type input "150.00"
click at [606, 408] on div "fiber_manual_record Added to Schedule J Schedule I: $5,763.90 Schedule J: $7,00…" at bounding box center [713, 373] width 805 height 70
click at [430, 312] on input "47.00" at bounding box center [436, 300] width 231 height 23
click at [662, 266] on input "68.00" at bounding box center [706, 255] width 231 height 23
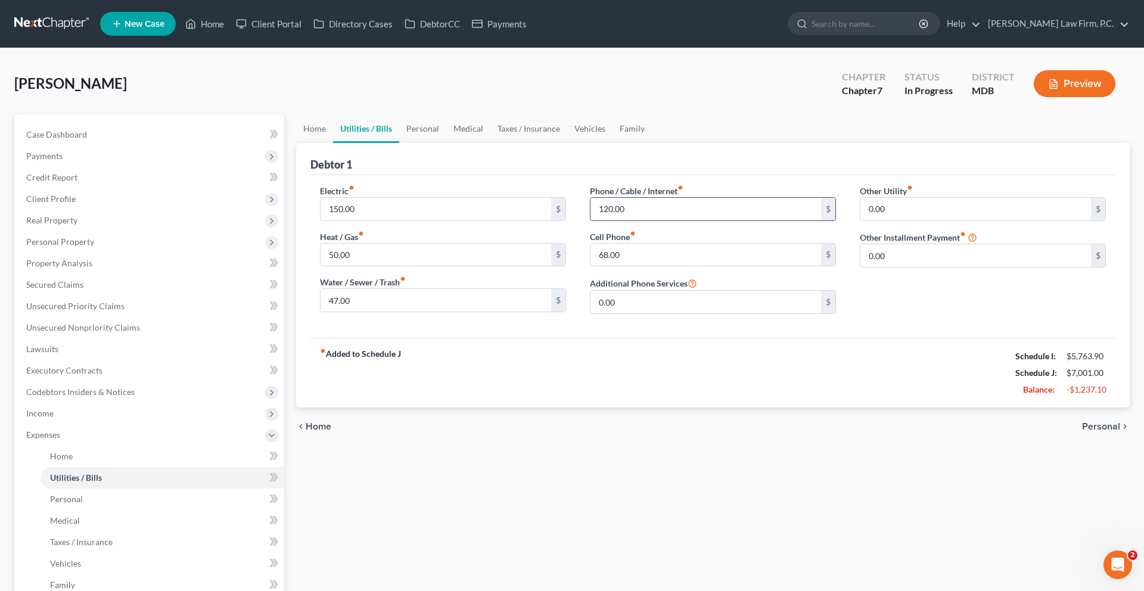
click at [676, 221] on input "120.00" at bounding box center [706, 209] width 231 height 23
click at [446, 143] on link "Personal" at bounding box center [422, 128] width 47 height 29
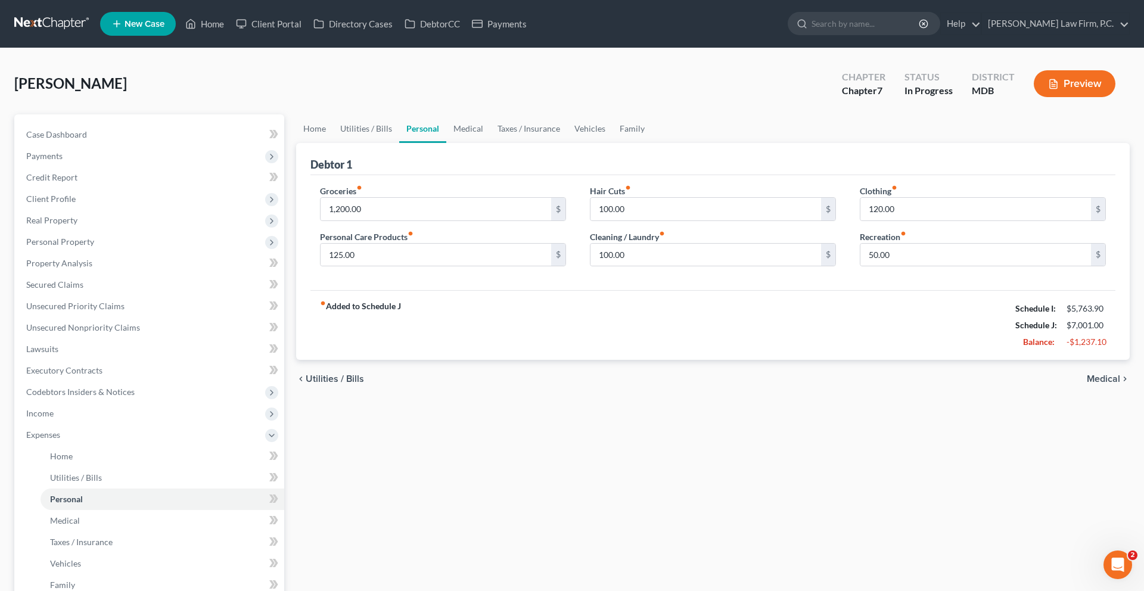
scroll to position [42, 0]
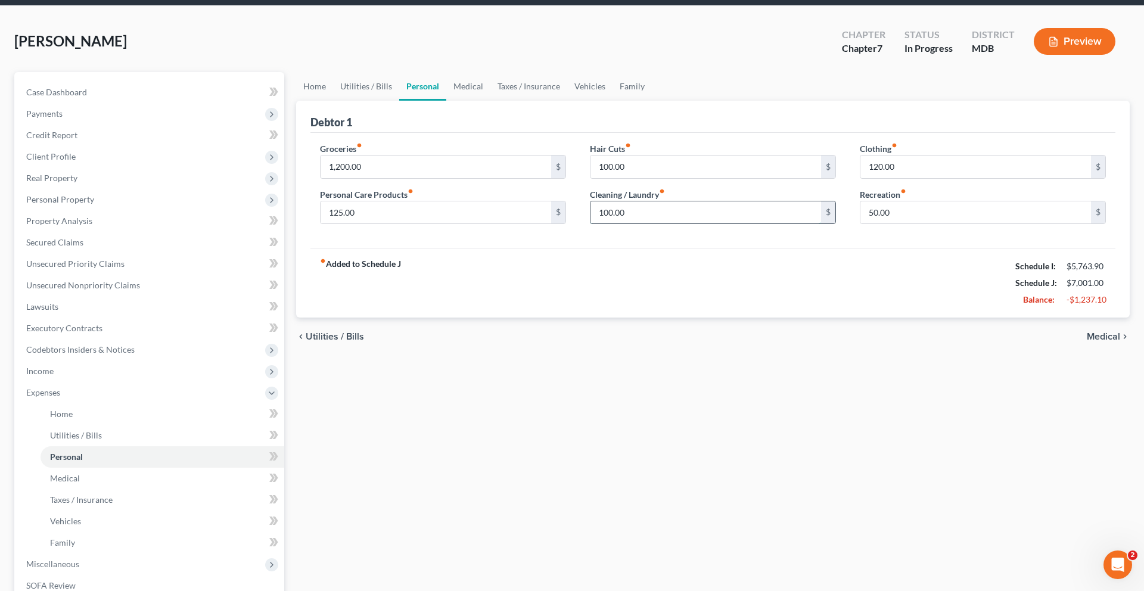
click at [659, 224] on input "100.00" at bounding box center [706, 212] width 231 height 23
click at [467, 224] on input "125.00" at bounding box center [436, 212] width 231 height 23
click at [491, 101] on link "Medical" at bounding box center [468, 86] width 44 height 29
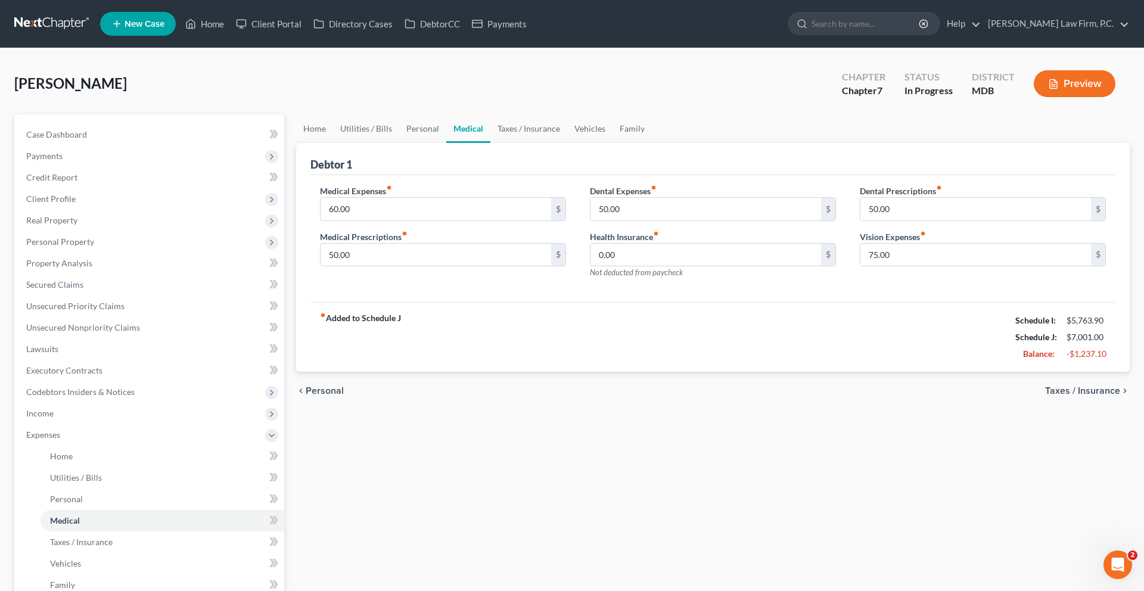
scroll to position [38, 0]
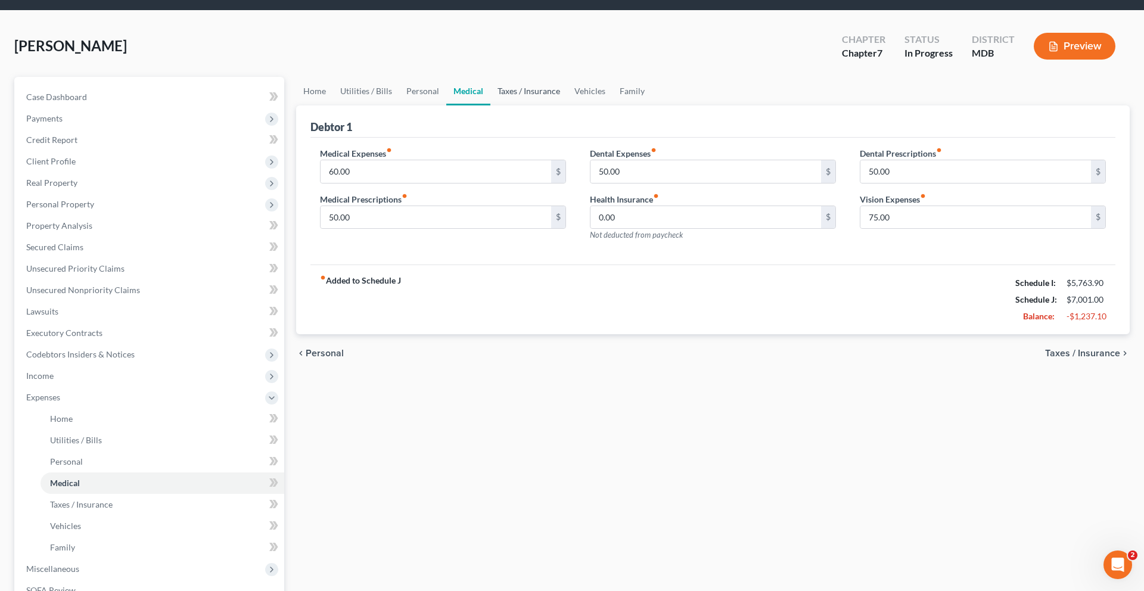
click at [567, 106] on link "Taxes / Insurance" at bounding box center [529, 91] width 77 height 29
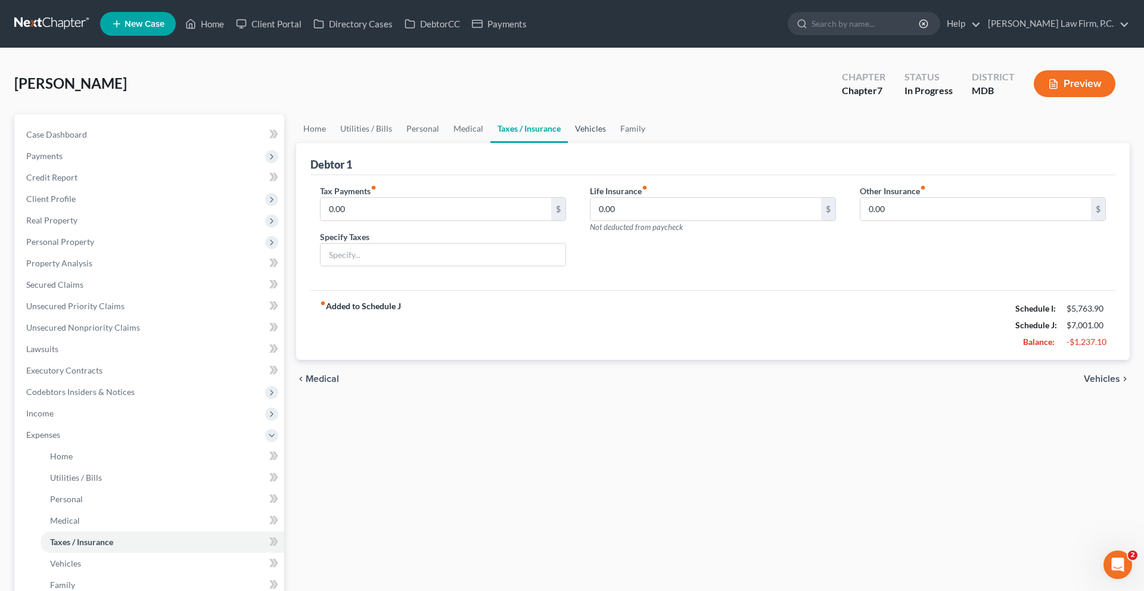
click at [613, 143] on link "Vehicles" at bounding box center [590, 128] width 45 height 29
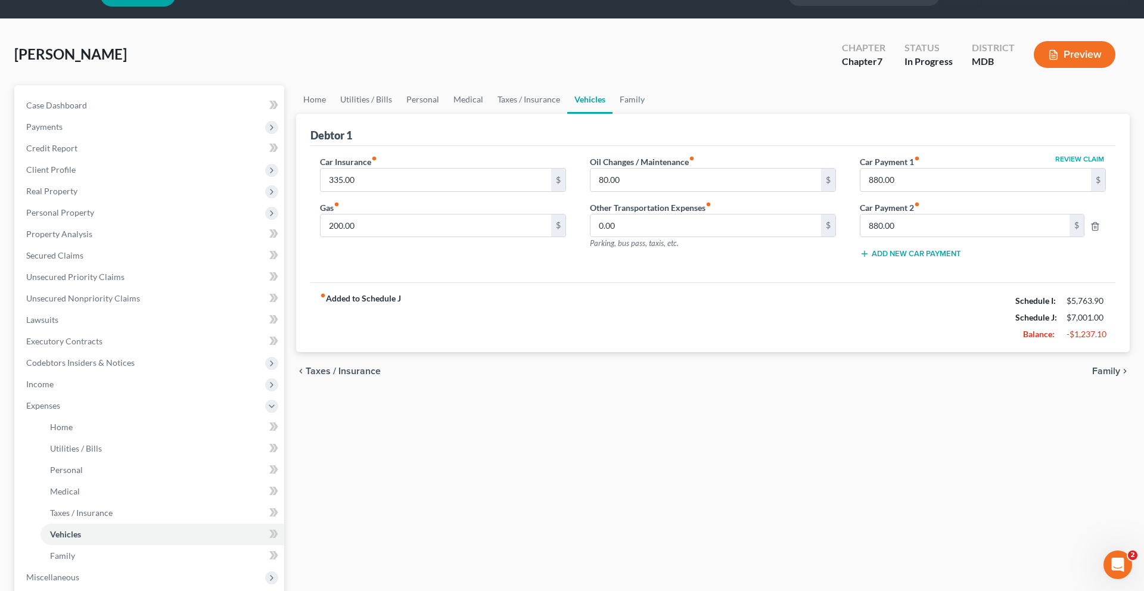
scroll to position [30, 0]
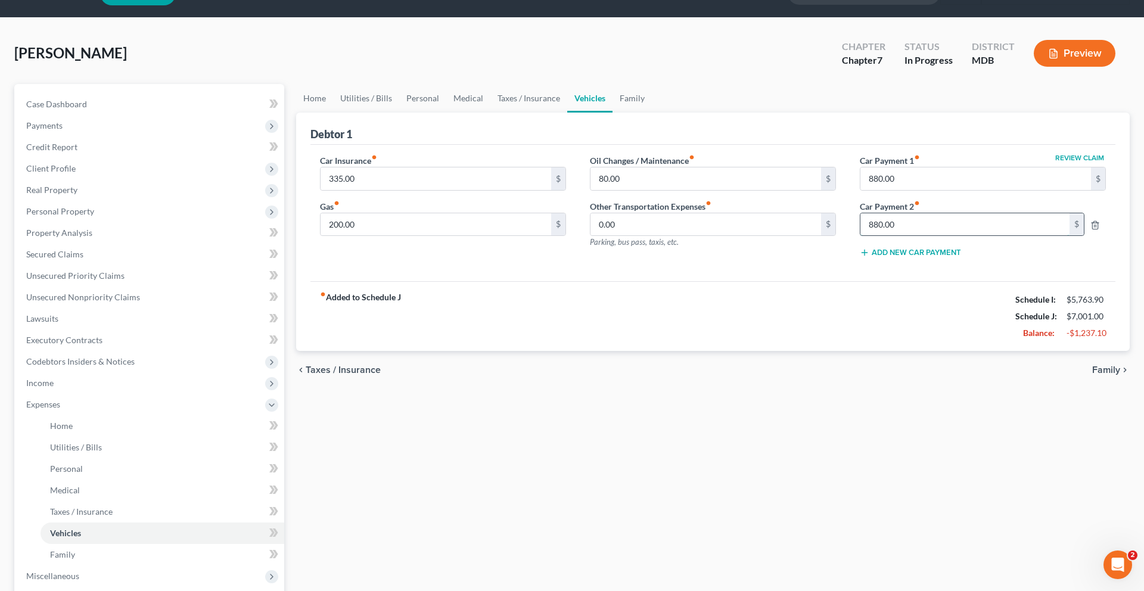
click at [921, 236] on input "880.00" at bounding box center [965, 224] width 209 height 23
click at [812, 351] on div "fiber_manual_record Added to Schedule J Schedule I: $5,763.90 Schedule J: $7,00…" at bounding box center [713, 316] width 805 height 70
click at [447, 190] on input "335.00" at bounding box center [436, 178] width 231 height 23
click at [450, 236] on input "200.00" at bounding box center [436, 224] width 231 height 23
click at [637, 236] on input "0.00" at bounding box center [706, 224] width 231 height 23
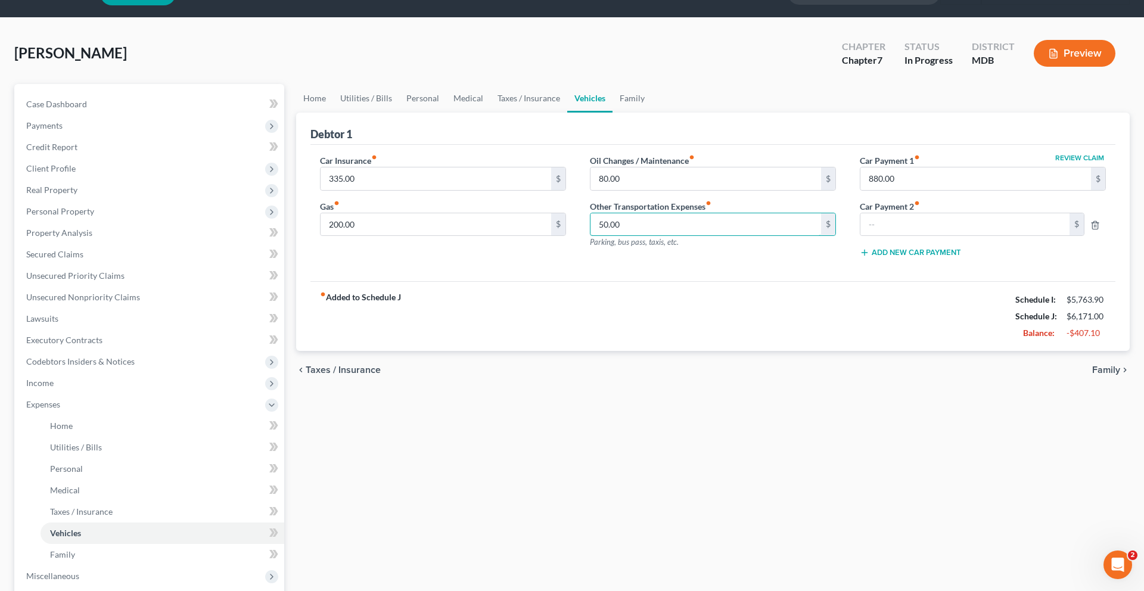
type input "50.00"
click at [479, 268] on div "Car Insurance fiber_manual_record 335.00 $ Gas fiber_manual_record 200.00 $" at bounding box center [443, 210] width 270 height 113
click at [428, 236] on input "200.00" at bounding box center [436, 224] width 231 height 23
type input "150.00"
click at [508, 282] on div "Car Insurance fiber_manual_record 335.00 $ Gas fiber_manual_record 150.00 $ Oil…" at bounding box center [713, 213] width 805 height 137
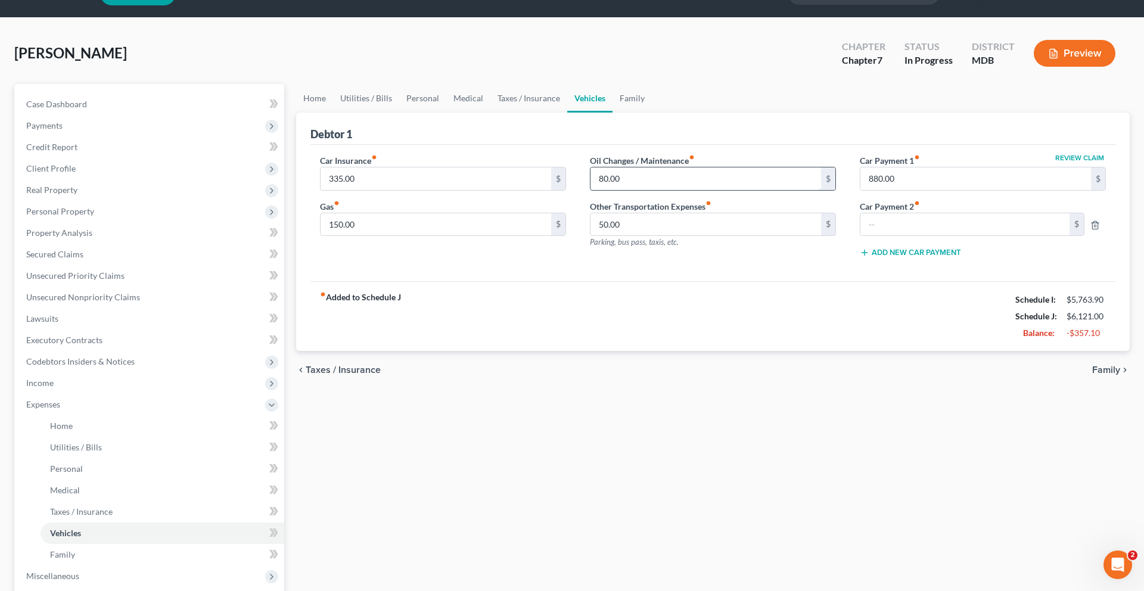
click at [639, 190] on input "80.00" at bounding box center [706, 178] width 231 height 23
type input "1"
type input "80.00"
click at [652, 113] on link "Family" at bounding box center [632, 98] width 39 height 29
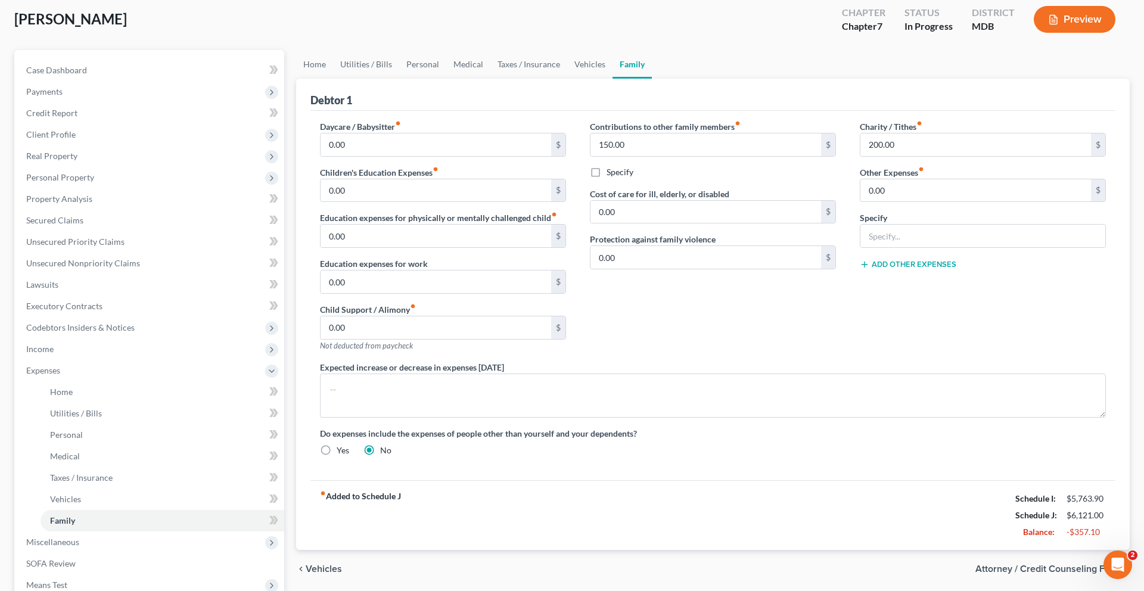
scroll to position [67, 0]
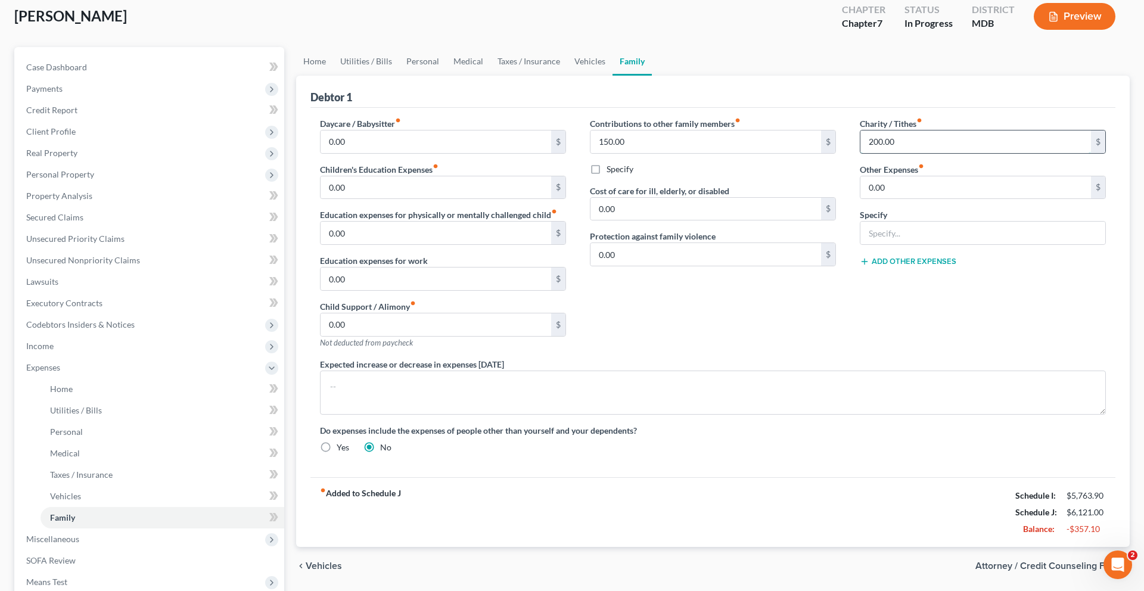
click at [930, 153] on input "200.00" at bounding box center [976, 142] width 231 height 23
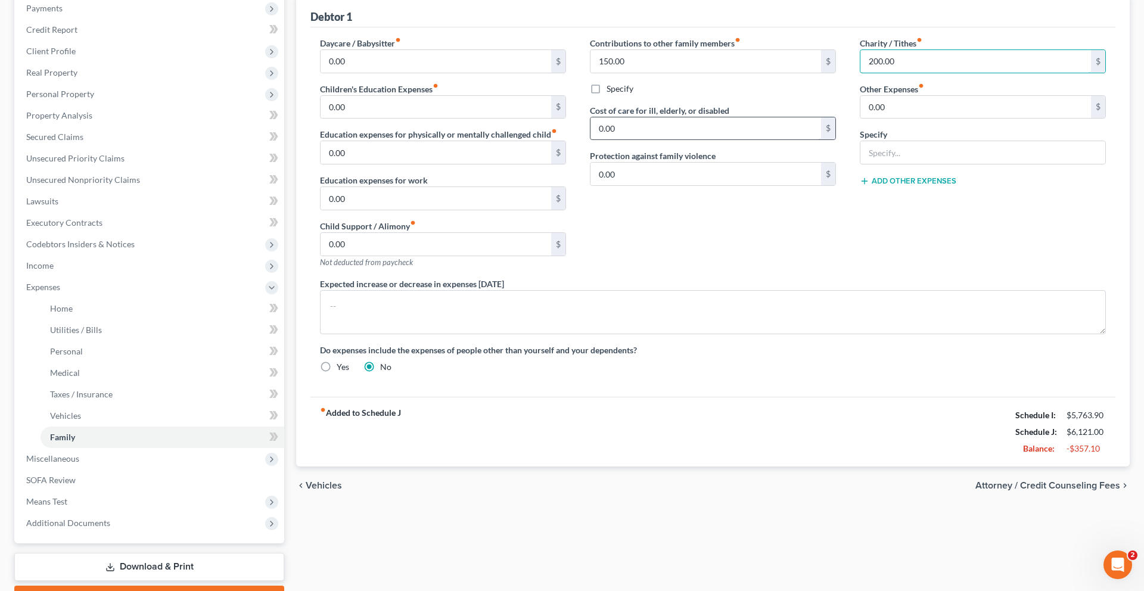
scroll to position [120, 0]
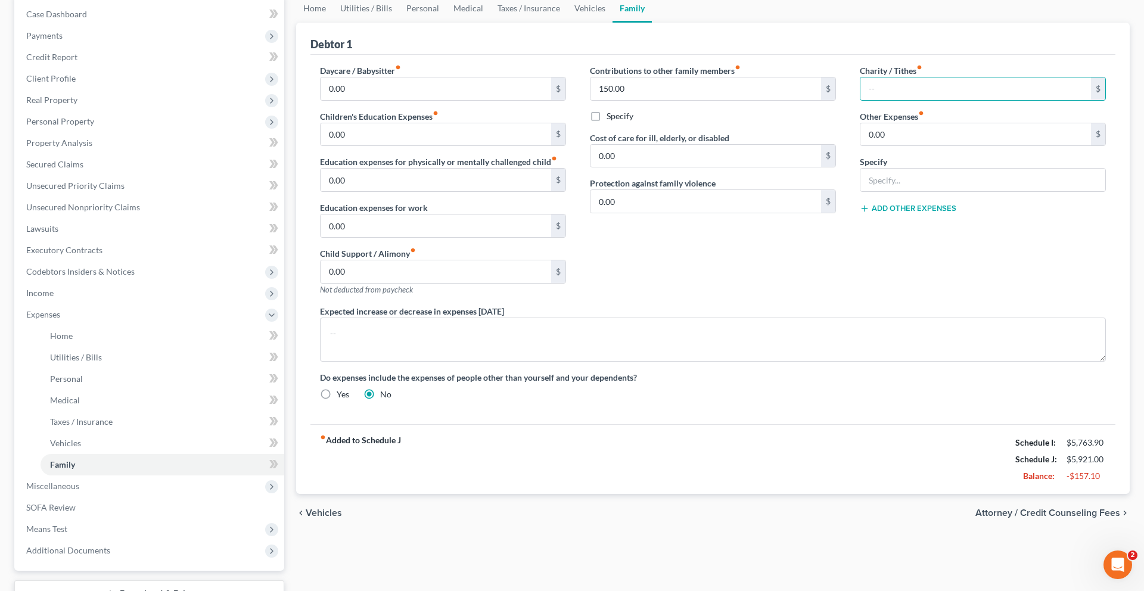
click at [771, 305] on div "Contributions to other family members fiber_manual_record 150.00 $ Specify Cost…" at bounding box center [713, 184] width 270 height 241
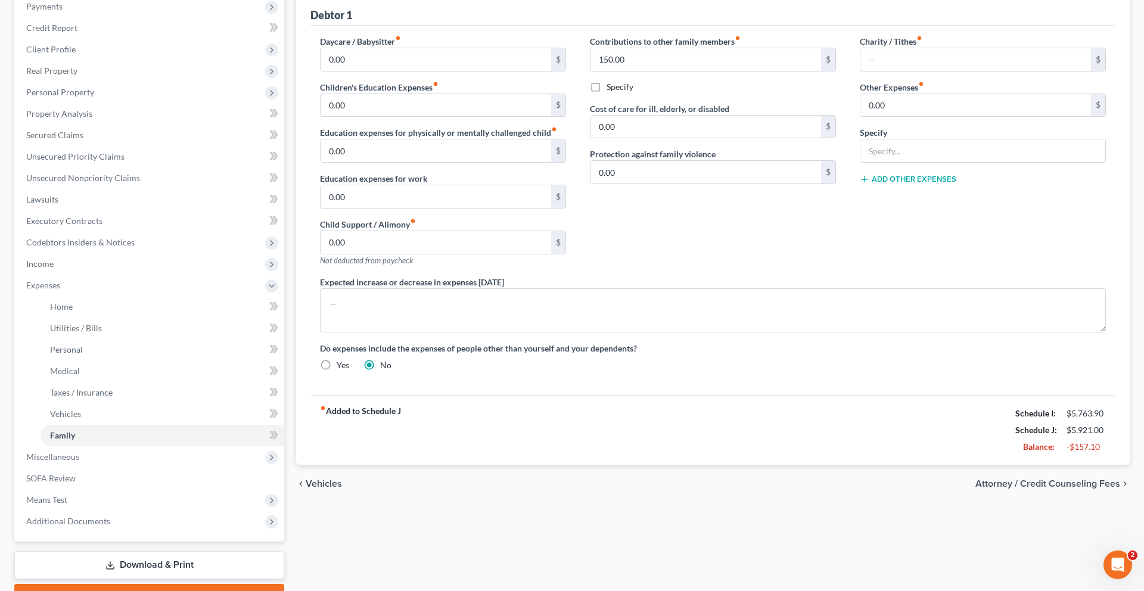
scroll to position [151, 0]
click at [909, 70] on input "text" at bounding box center [976, 58] width 231 height 23
type input "200.00"
click at [708, 92] on div "Specify" at bounding box center [713, 86] width 246 height 12
click at [682, 70] on input "150.00" at bounding box center [706, 58] width 231 height 23
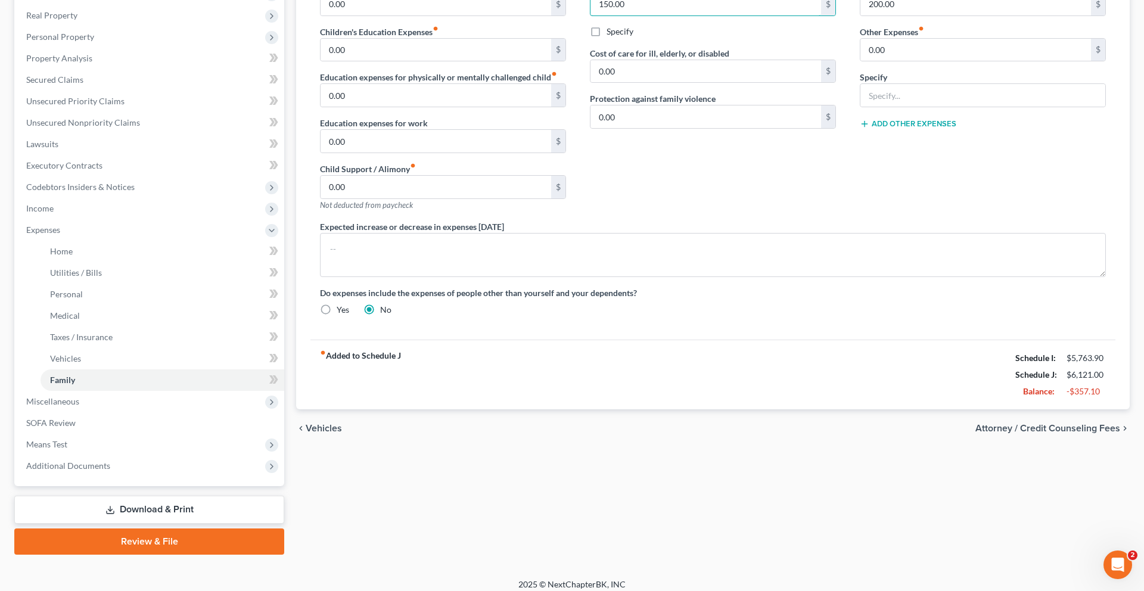
scroll to position [207, 0]
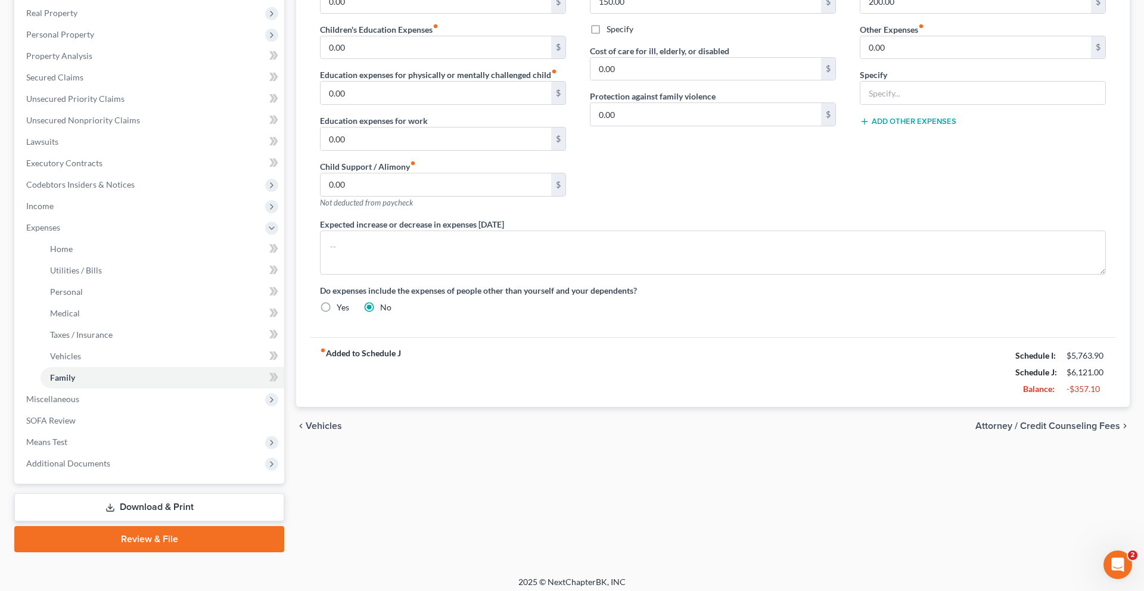
click at [607, 35] on label "Specify" at bounding box center [620, 29] width 27 height 12
click at [612, 31] on input "Specify" at bounding box center [616, 27] width 8 height 8
checkbox input "true"
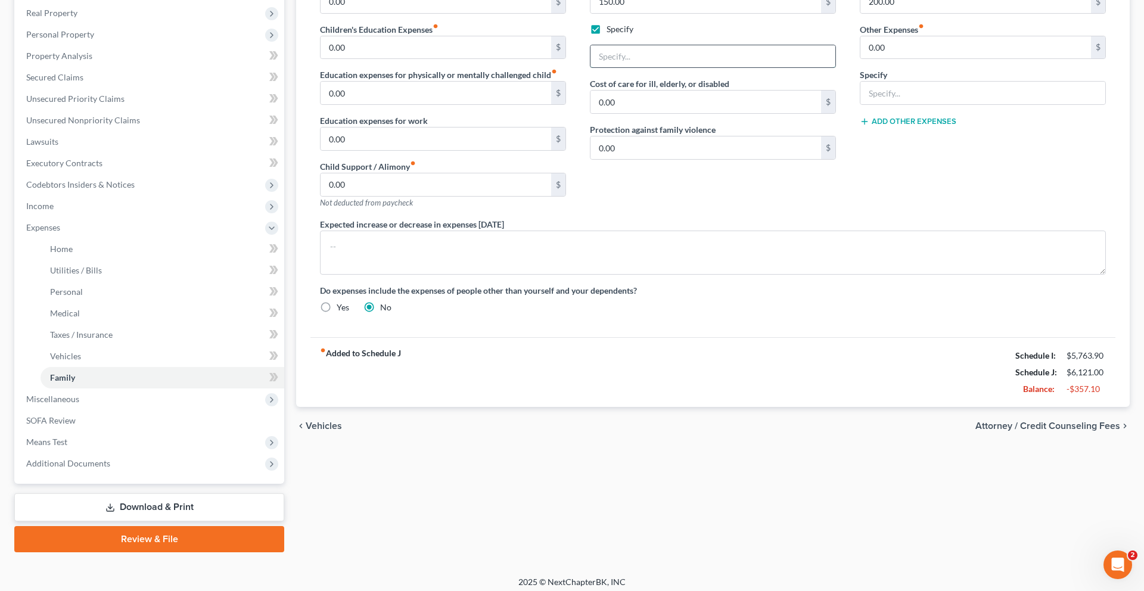
click at [641, 68] on input "text" at bounding box center [713, 56] width 245 height 23
type input "D"
click at [696, 13] on input "150.00" at bounding box center [706, 1] width 231 height 23
click at [656, 68] on input "text" at bounding box center [713, 56] width 245 height 23
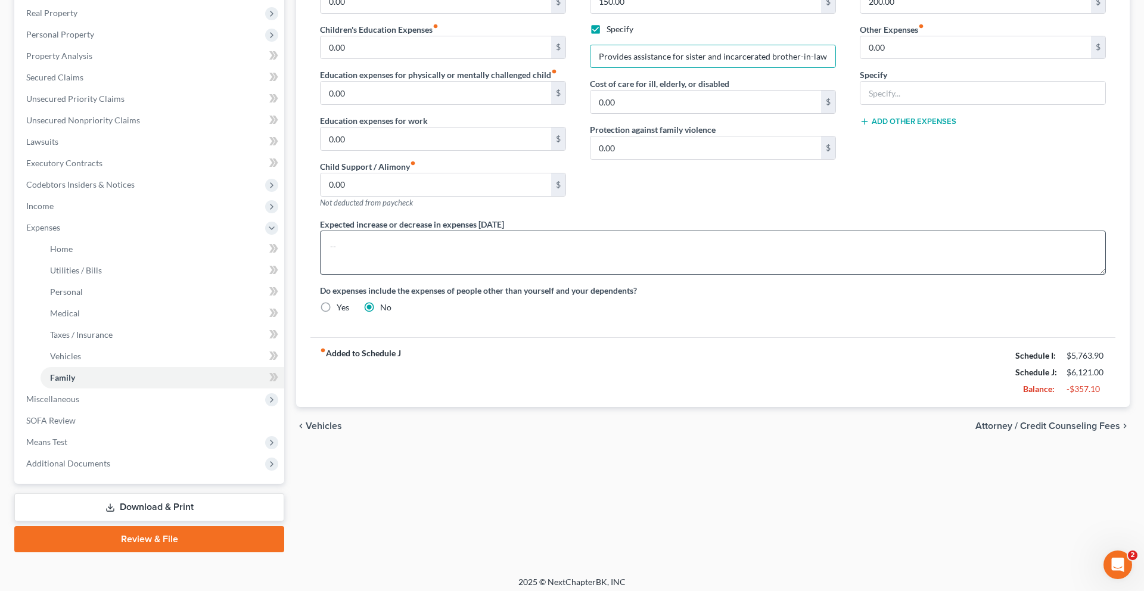
type input "Provides assistance for sister and incarcerated brother-in-law"
click at [746, 275] on textarea at bounding box center [713, 253] width 786 height 44
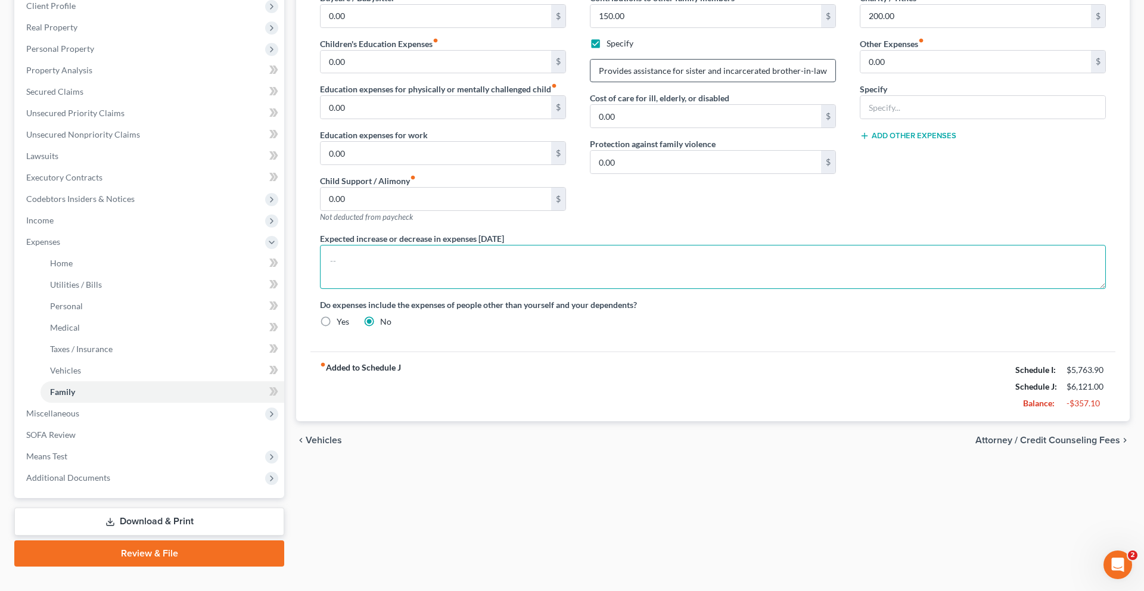
scroll to position [175, 0]
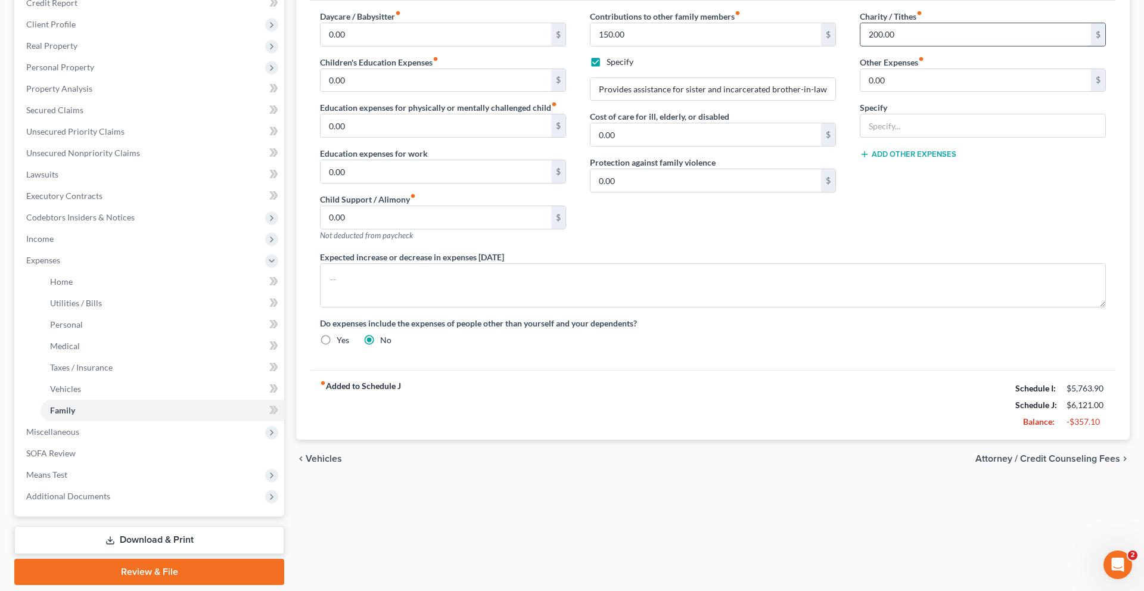
click at [923, 46] on input "200.00" at bounding box center [976, 34] width 231 height 23
click at [886, 251] on div "Charity / Tithes fiber_manual_record 200.00 $ Other Expenses fiber_manual_recor…" at bounding box center [983, 130] width 270 height 241
click at [936, 46] on input "200.00" at bounding box center [976, 34] width 231 height 23
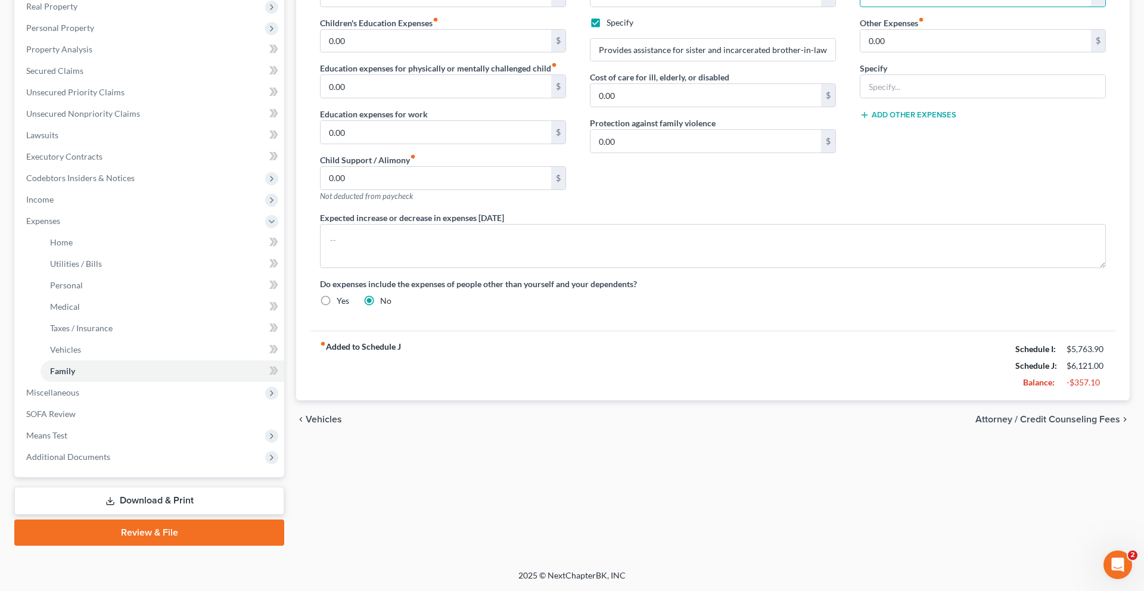
scroll to position [399, 0]
click at [1010, 341] on div "Schedule I: $5,763.90" at bounding box center [1061, 349] width 103 height 17
drag, startPoint x: 974, startPoint y: 322, endPoint x: 1099, endPoint y: 319, distance: 125.2
click at [1099, 331] on div "fiber_manual_record Added to Schedule J Schedule I: $5,763.90 Schedule J: $6,12…" at bounding box center [713, 366] width 805 height 70
drag, startPoint x: 979, startPoint y: 338, endPoint x: 1097, endPoint y: 335, distance: 118.7
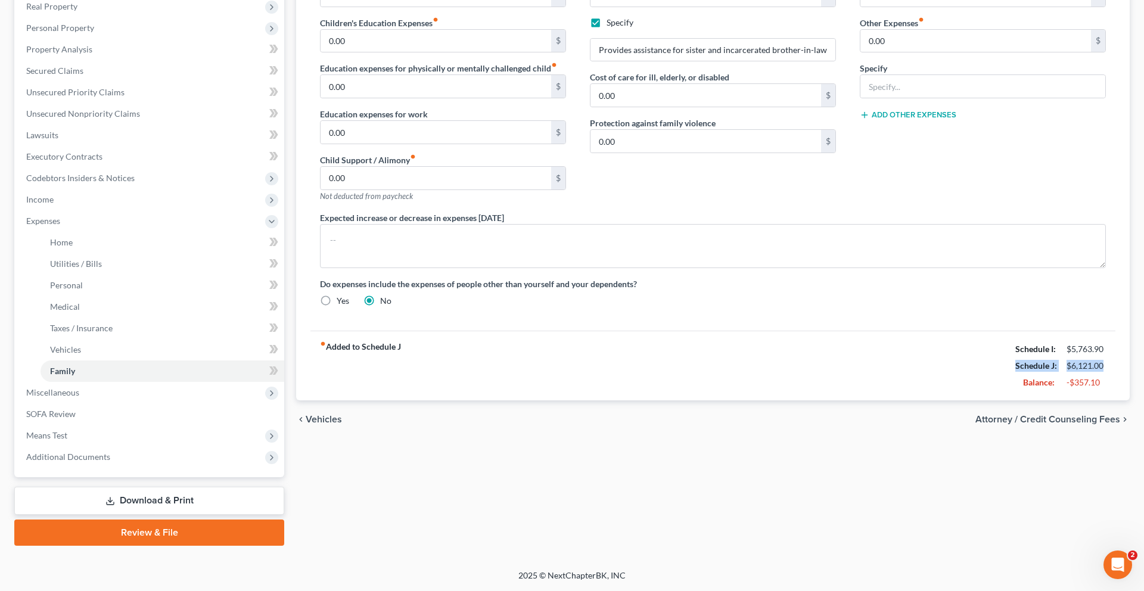
click at [1097, 335] on div "fiber_manual_record Added to Schedule J Schedule I: $5,763.90 Schedule J: $6,12…" at bounding box center [713, 366] width 805 height 70
click at [1023, 377] on strong "Balance:" at bounding box center [1039, 382] width 32 height 10
drag, startPoint x: 995, startPoint y: 359, endPoint x: 1093, endPoint y: 357, distance: 97.8
click at [1093, 374] on div "Balance: -$357.10" at bounding box center [1061, 382] width 103 height 17
click at [1093, 377] on div "-$357.10" at bounding box center [1086, 383] width 39 height 12
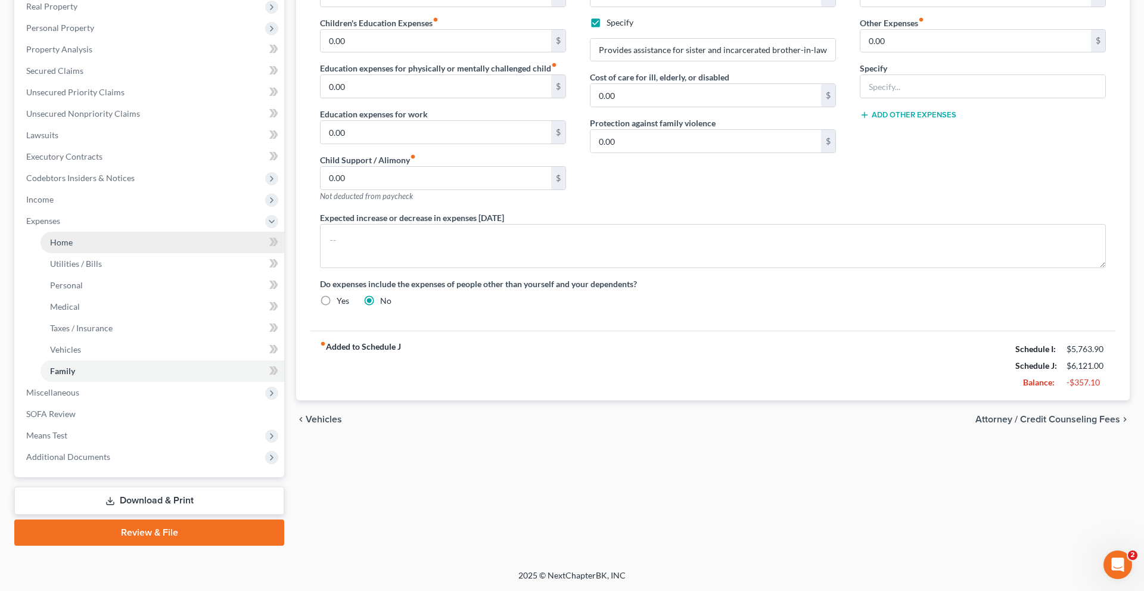
scroll to position [233, 0]
click at [135, 183] on span "Codebtors Insiders & Notices" at bounding box center [80, 178] width 108 height 10
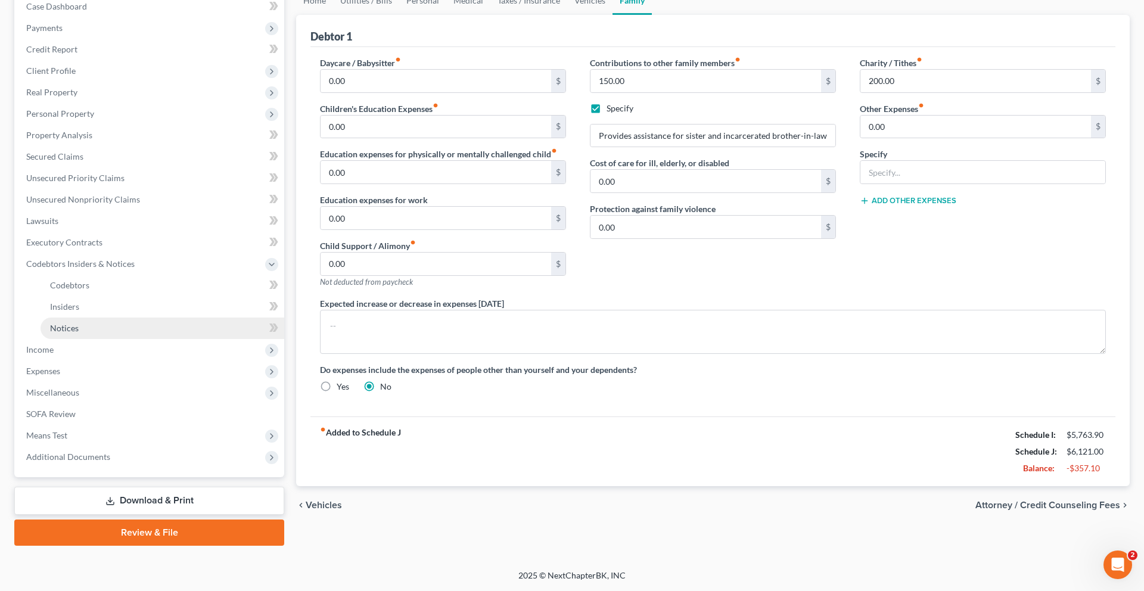
click at [144, 335] on link "Notices" at bounding box center [163, 328] width 244 height 21
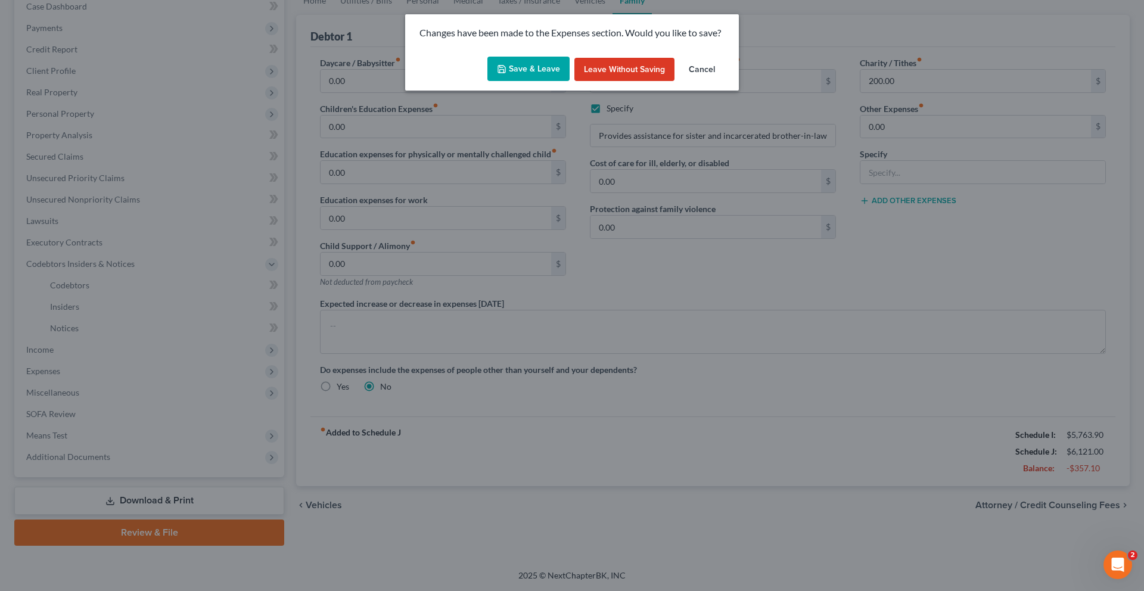
click at [509, 82] on button "Save & Leave" at bounding box center [529, 69] width 82 height 25
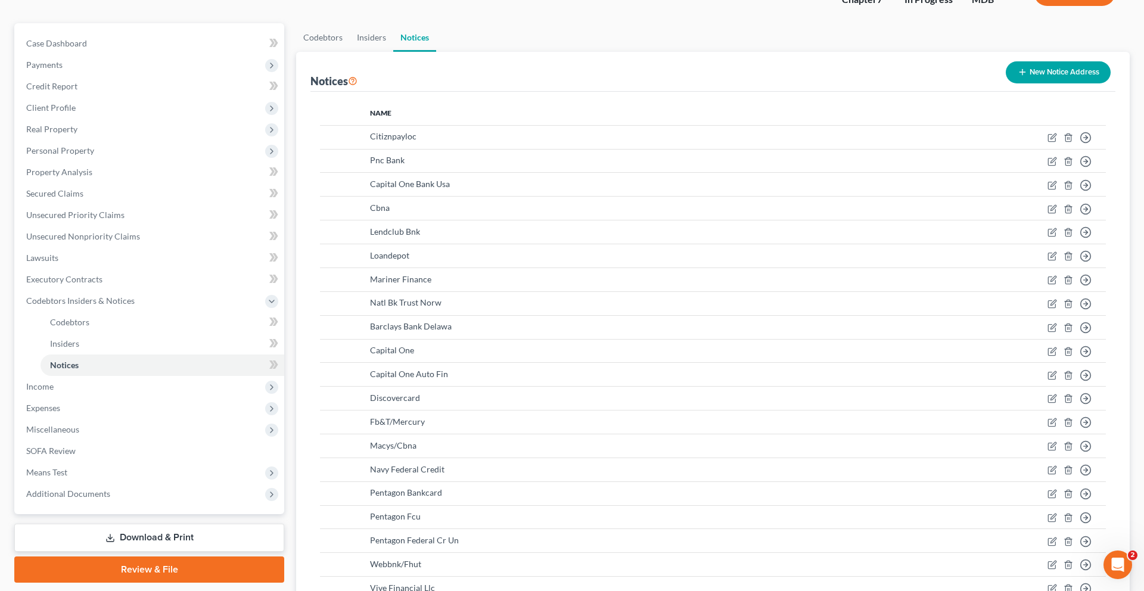
scroll to position [138, 0]
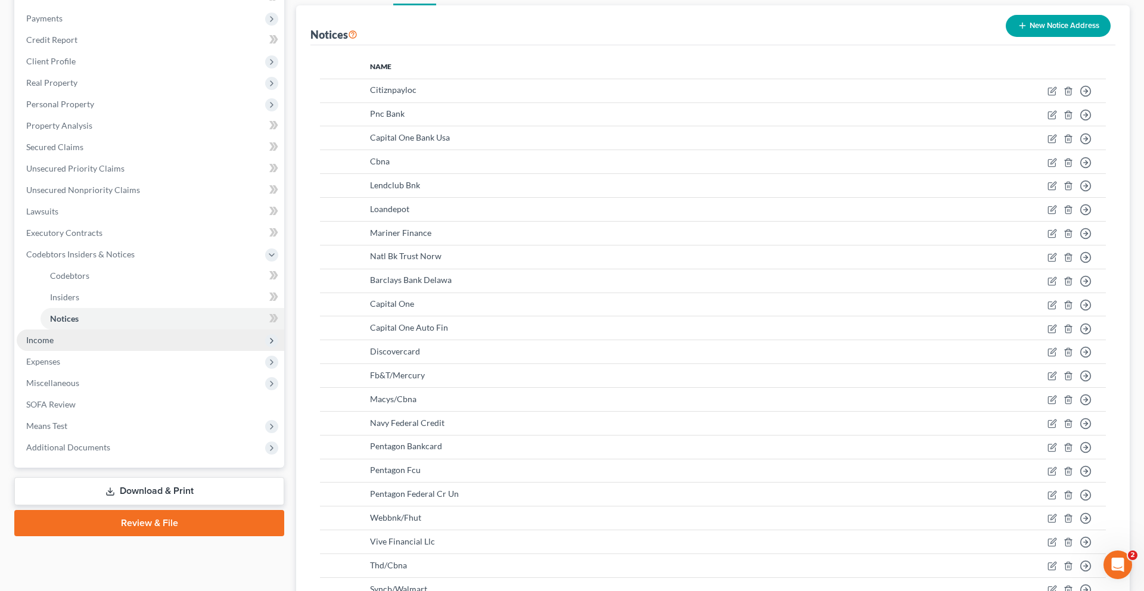
click at [102, 351] on span "Income" at bounding box center [151, 340] width 268 height 21
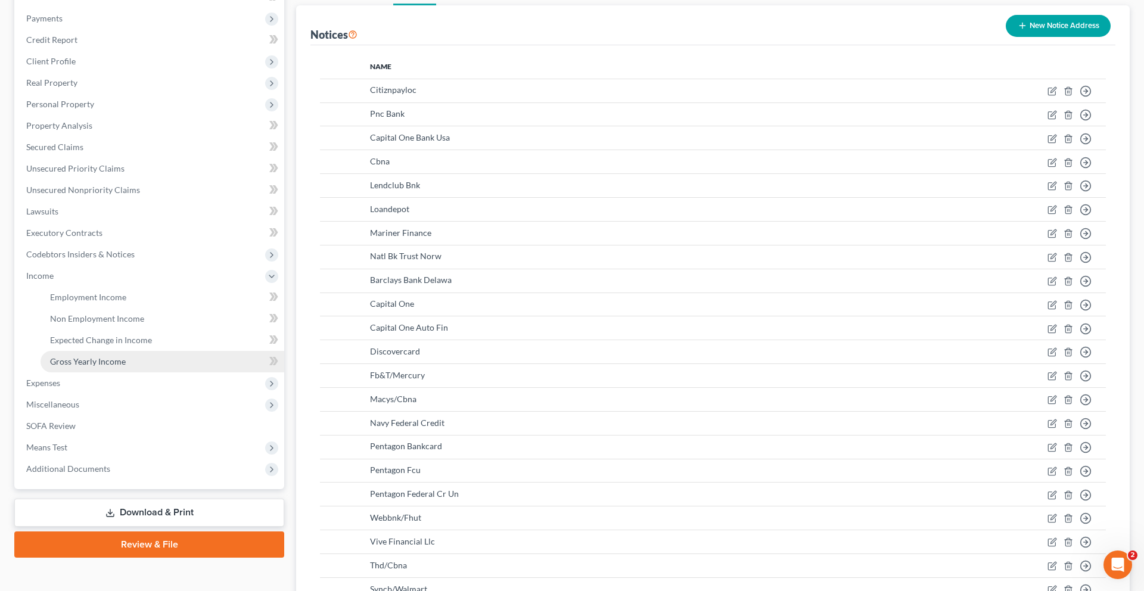
click at [106, 367] on span "Gross Yearly Income" at bounding box center [88, 361] width 76 height 10
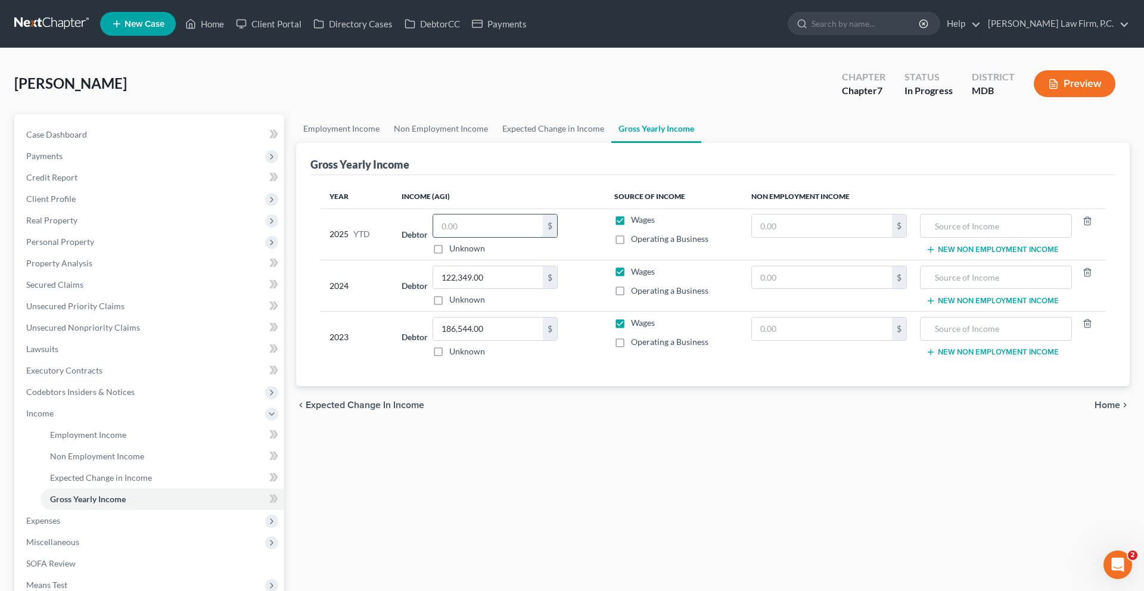
click at [451, 237] on input "text" at bounding box center [488, 226] width 110 height 23
type input "68,846.26"
click at [672, 260] on td "Wages Operating a Business" at bounding box center [673, 234] width 137 height 51
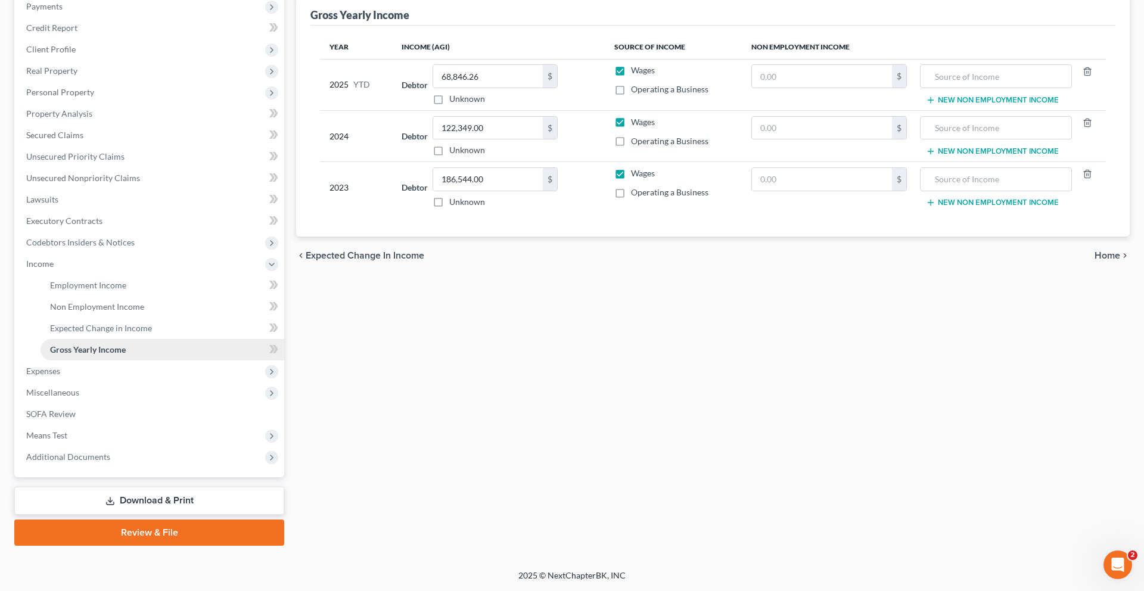
scroll to position [223, 0]
click at [124, 296] on link "Employment Income" at bounding box center [163, 285] width 244 height 21
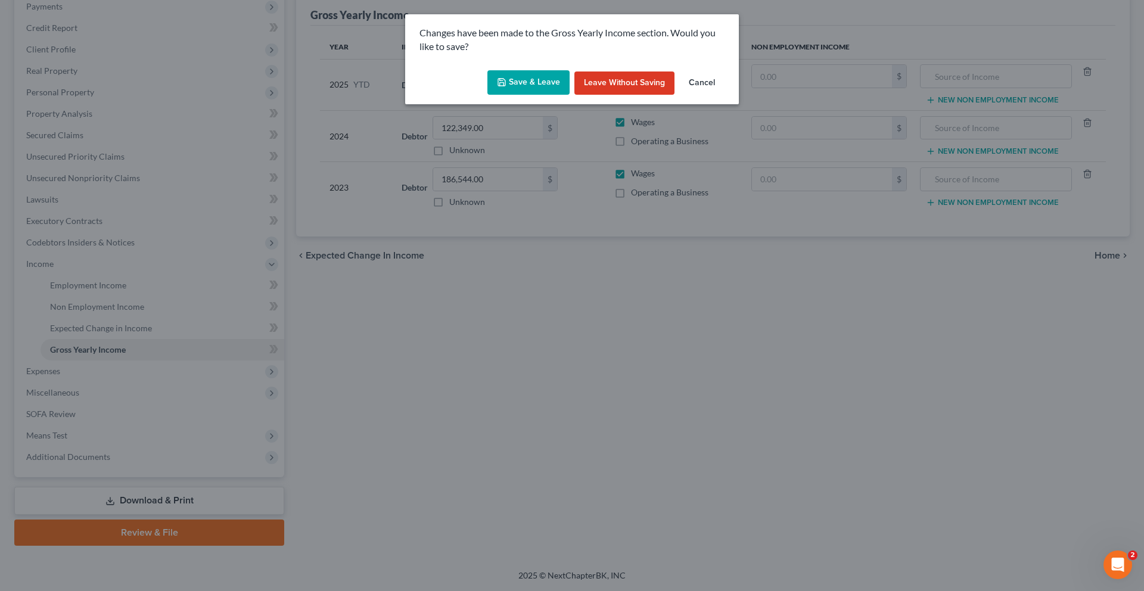
click at [508, 95] on button "Save & Leave" at bounding box center [529, 82] width 82 height 25
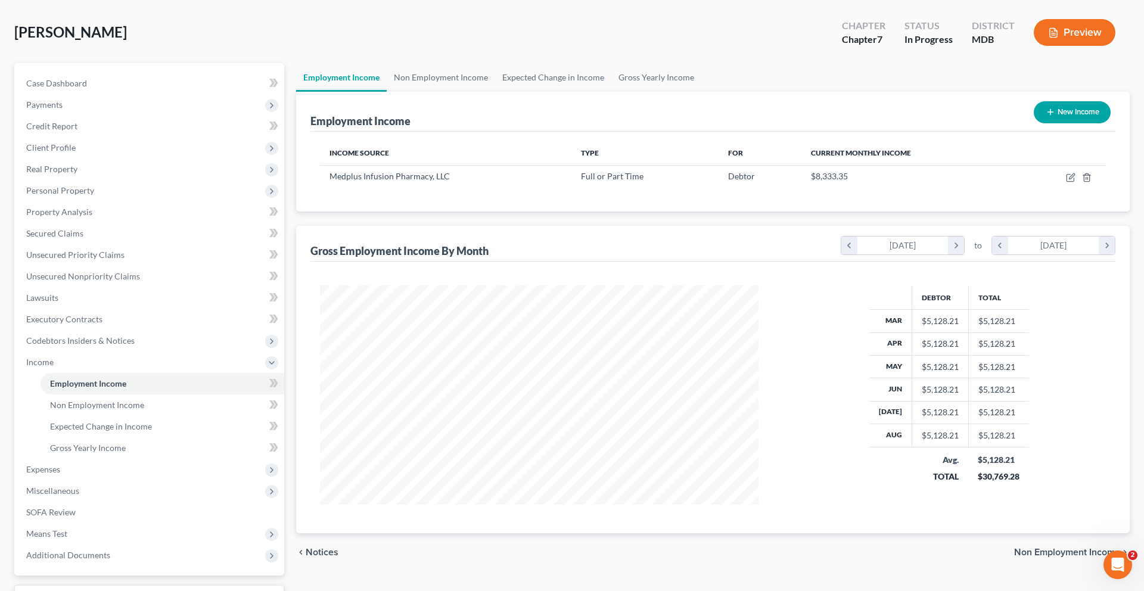
scroll to position [80, 0]
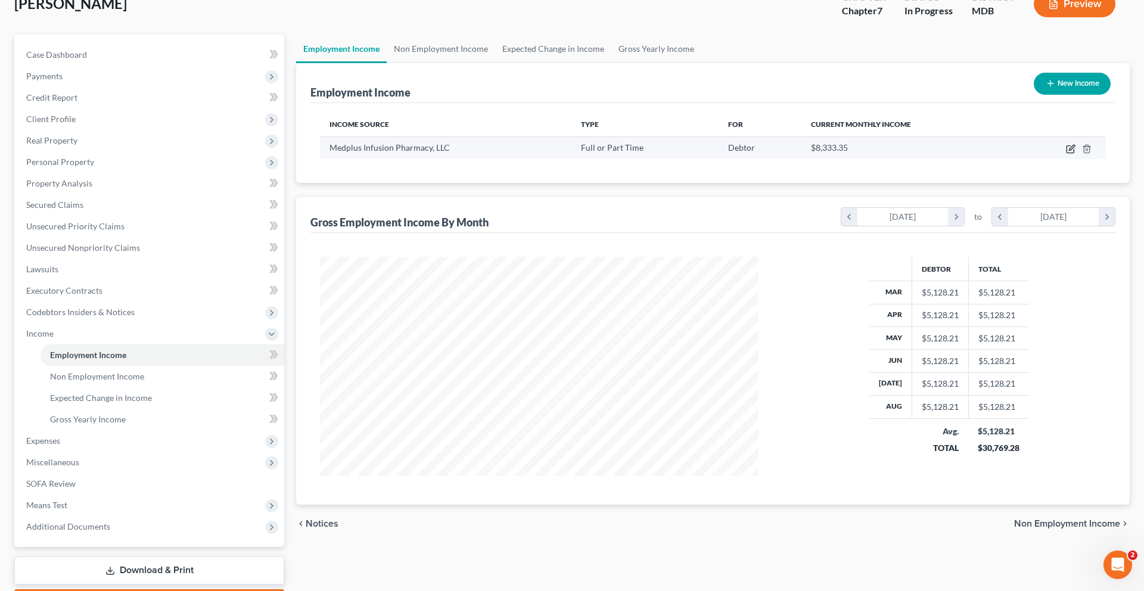
click at [1066, 154] on button "button" at bounding box center [1071, 149] width 10 height 10
select select "0"
select select "21"
select select "2"
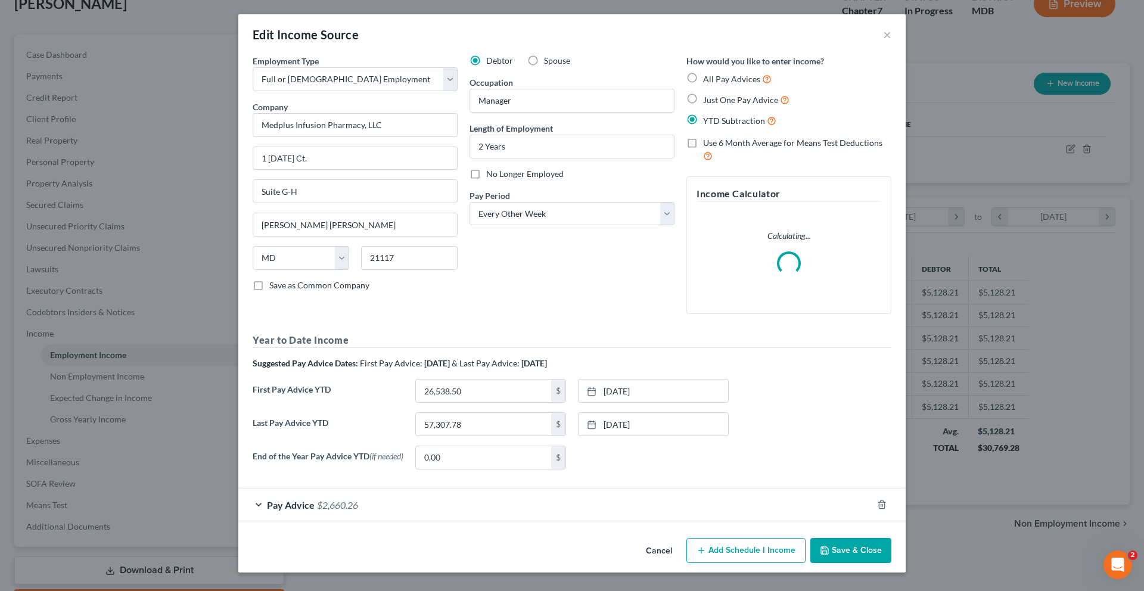
scroll to position [110, 0]
click at [650, 413] on link "[DATE]" at bounding box center [654, 424] width 150 height 23
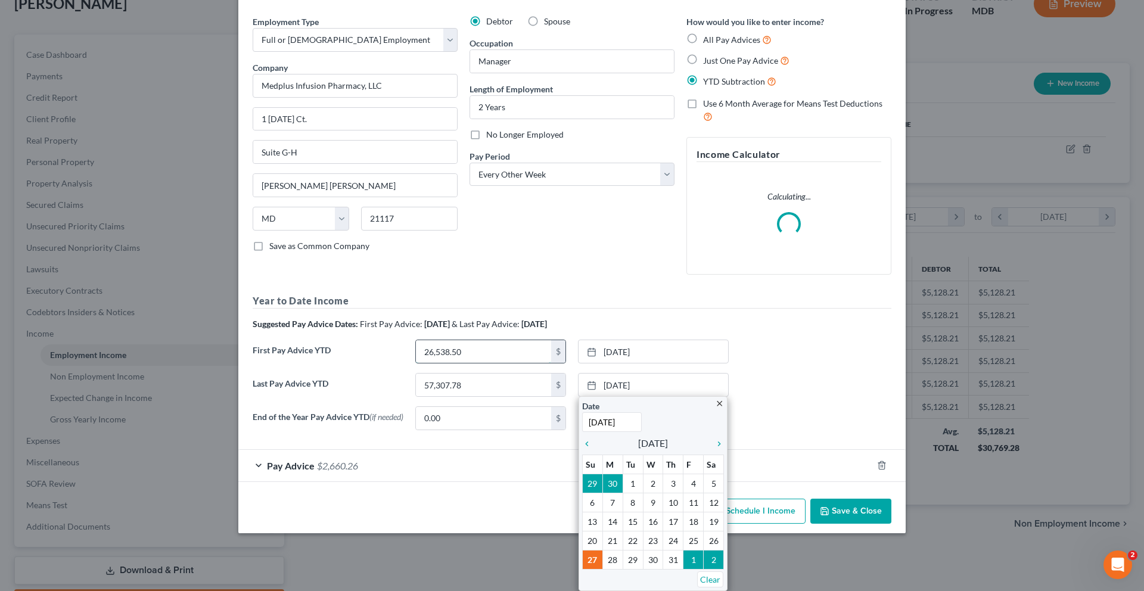
click at [481, 361] on input "26,538.50" at bounding box center [483, 351] width 135 height 23
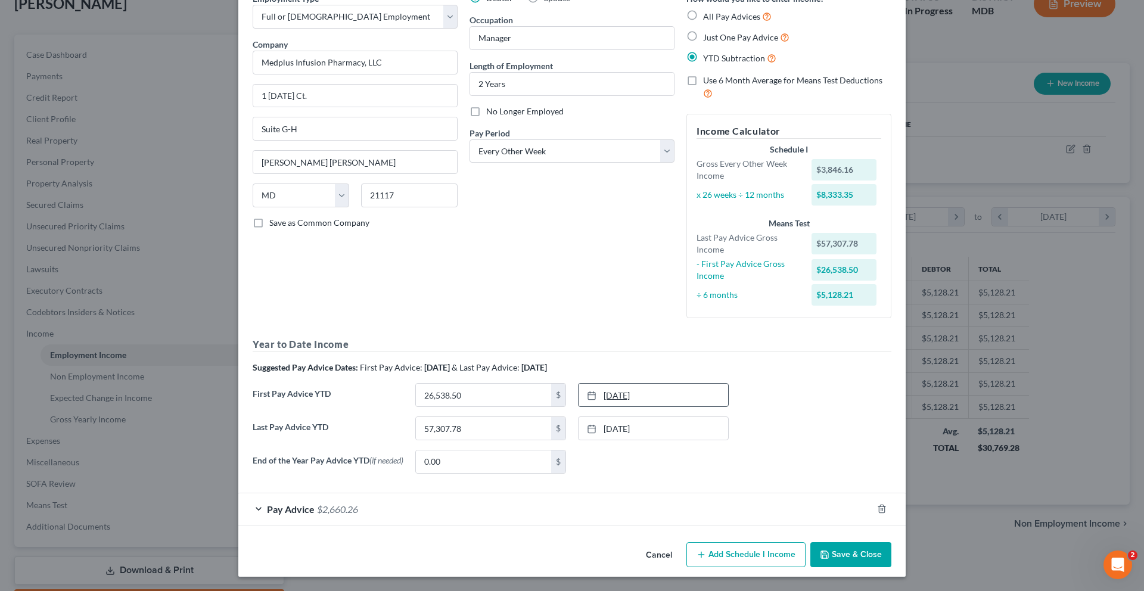
click at [647, 407] on link "[DATE]" at bounding box center [654, 395] width 150 height 23
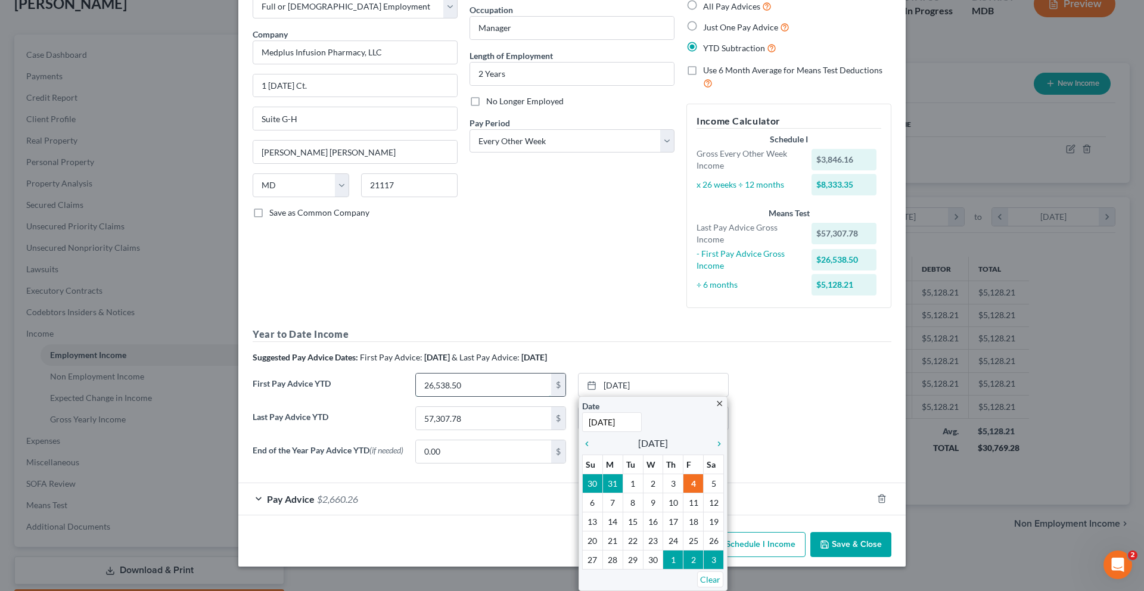
click at [449, 396] on input "26,538.50" at bounding box center [483, 385] width 135 height 23
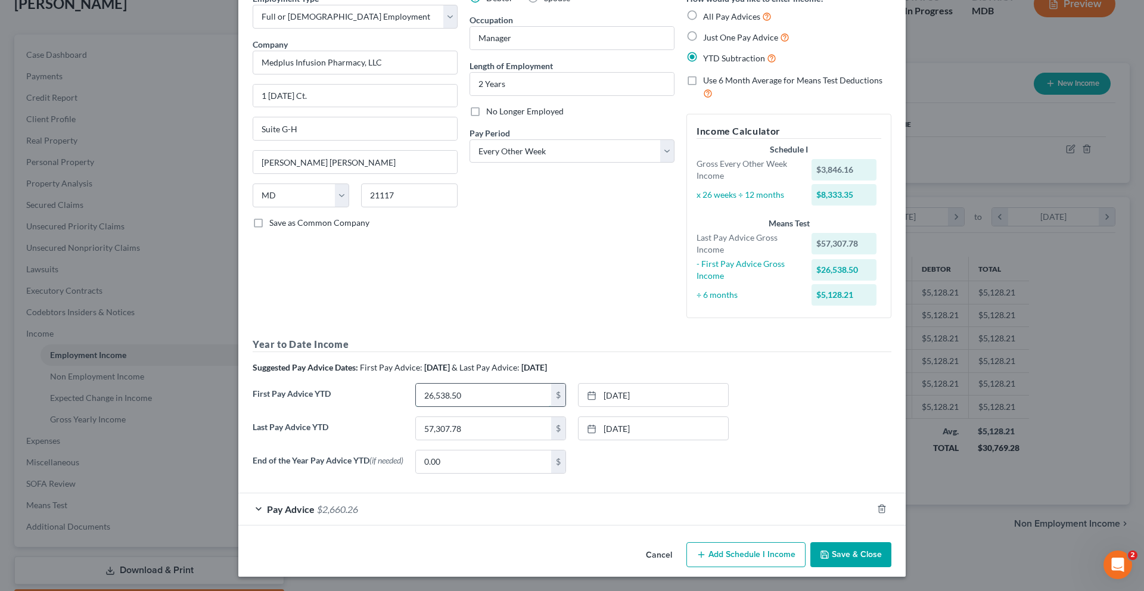
type input "4"
type input "34,230.82"
click at [629, 352] on h5 "Year to Date Income" at bounding box center [572, 344] width 639 height 15
click at [798, 417] on div "First Pay Advice YTD 34,230.82 $ [DATE] close Date [DATE] Time 12:00 AM chevron…" at bounding box center [572, 399] width 651 height 33
click at [704, 407] on link "[DATE]" at bounding box center [654, 395] width 150 height 23
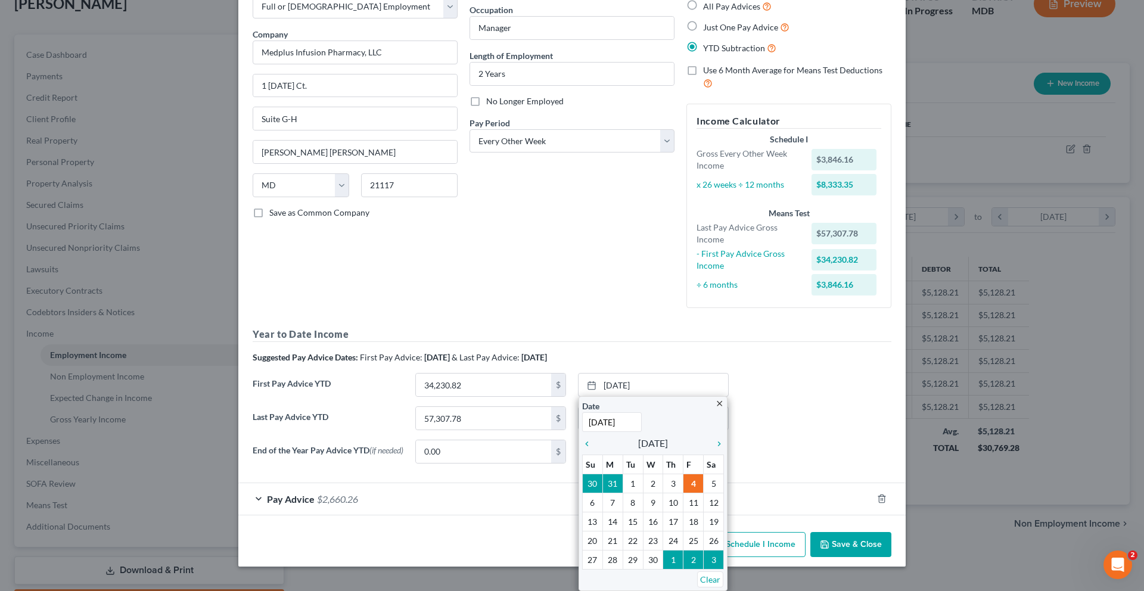
click at [601, 342] on h5 "Year to Date Income" at bounding box center [572, 334] width 639 height 15
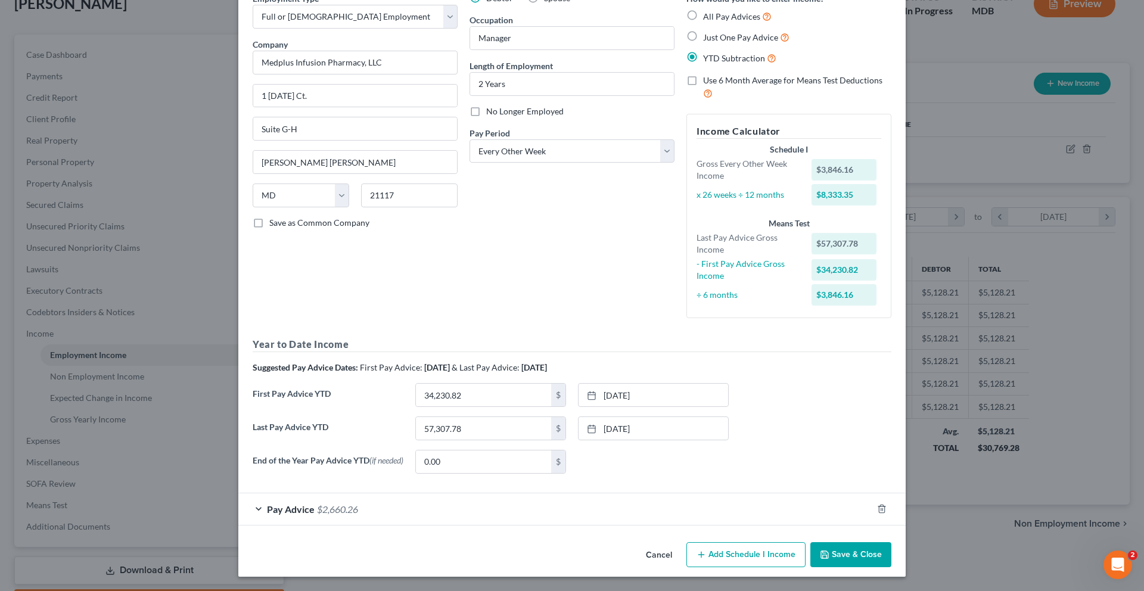
scroll to position [212, 0]
click at [631, 384] on link "[DATE]" at bounding box center [654, 395] width 150 height 23
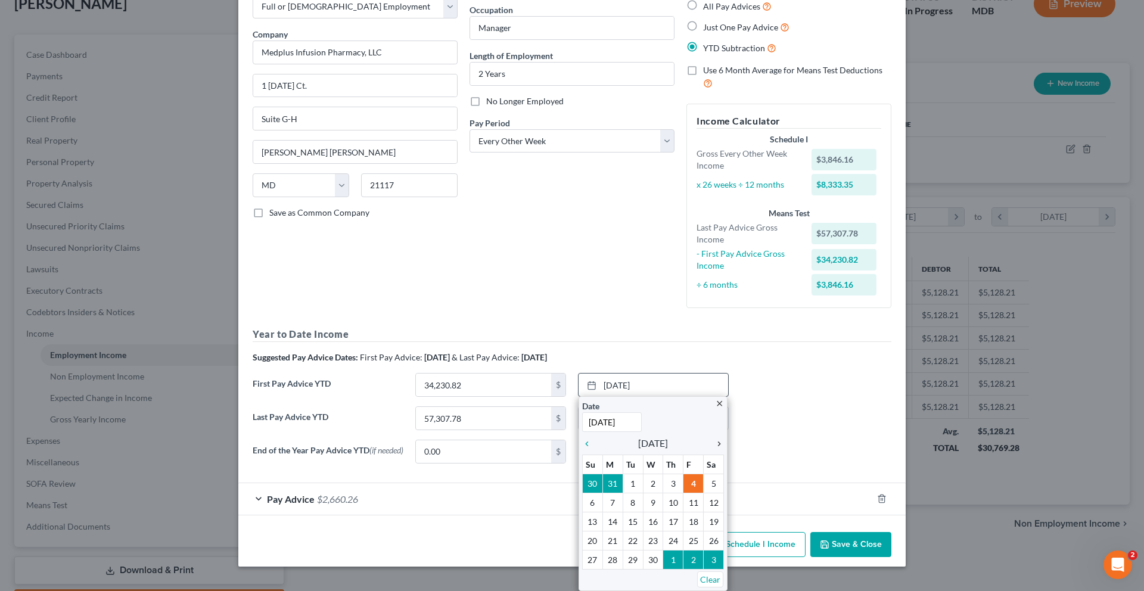
click at [715, 439] on icon "chevron_right" at bounding box center [716, 444] width 15 height 10
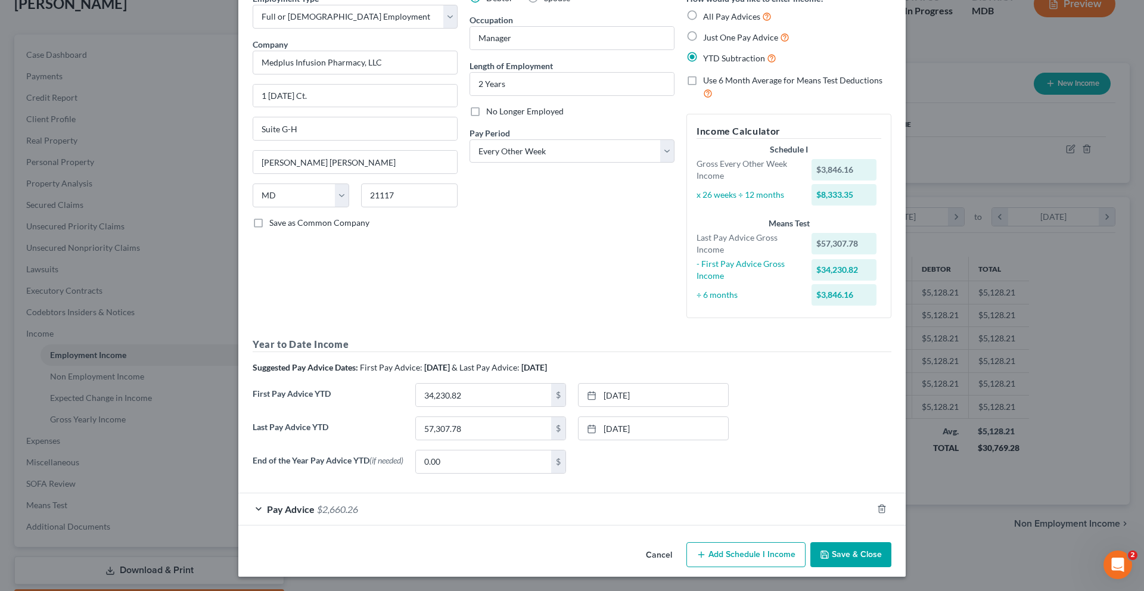
click at [689, 450] on div "None close Date Time chevron_left [DATE] chevron_right Su M Tu W Th F Sa 31 1 2…" at bounding box center [653, 462] width 163 height 24
click at [460, 417] on input "57,307.78" at bounding box center [483, 428] width 135 height 23
type input "69,946.26"
click at [728, 417] on link "[DATE]" at bounding box center [654, 428] width 150 height 23
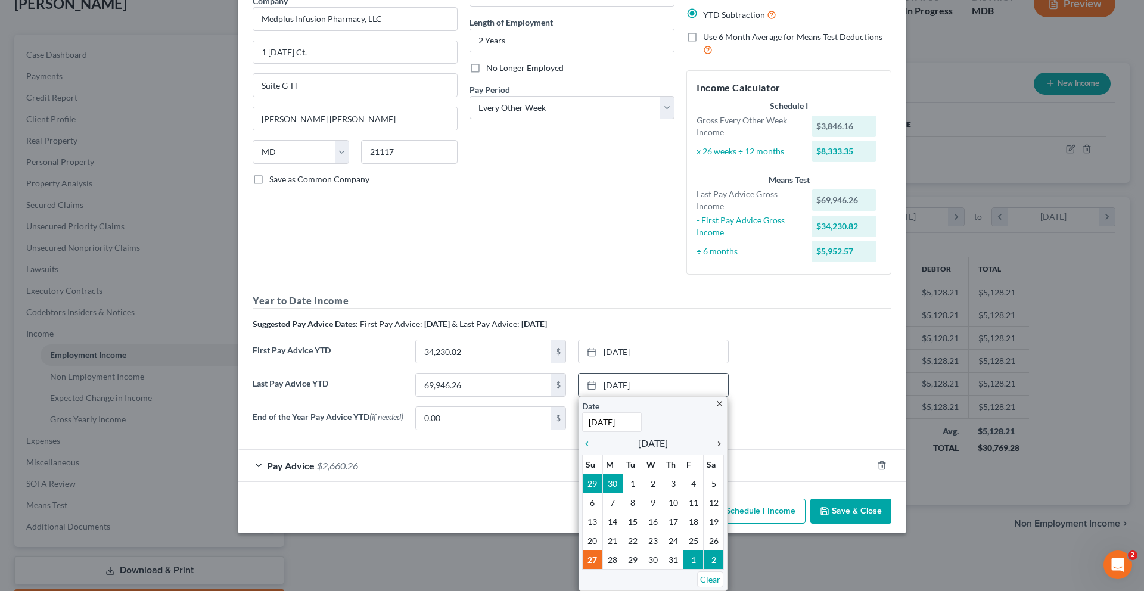
click at [714, 449] on icon "chevron_right" at bounding box center [716, 444] width 15 height 10
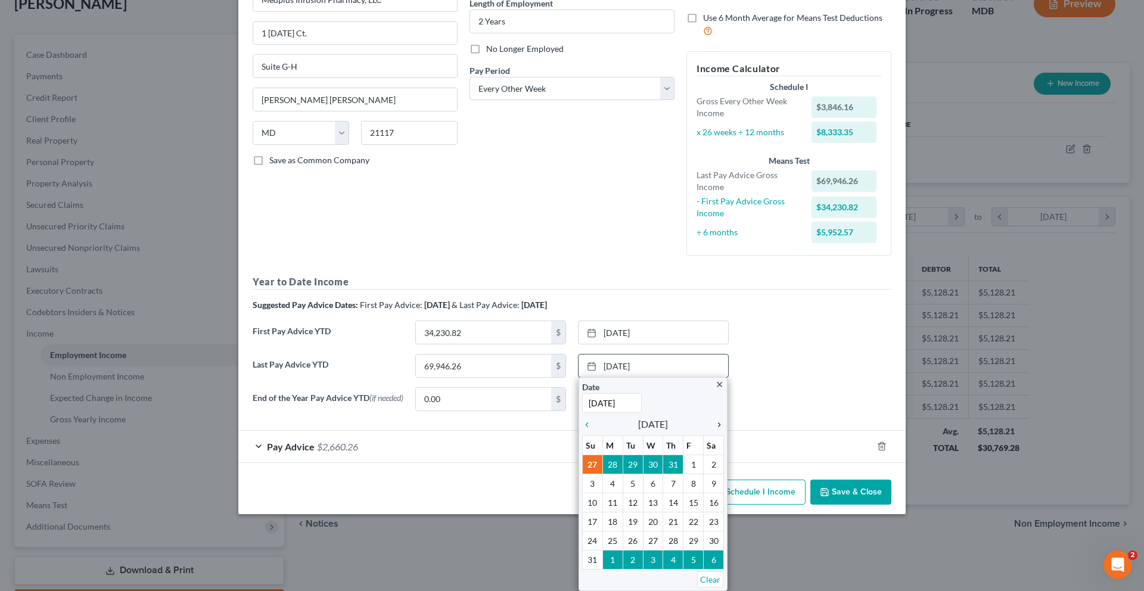
click at [714, 430] on icon "chevron_right" at bounding box center [716, 425] width 15 height 10
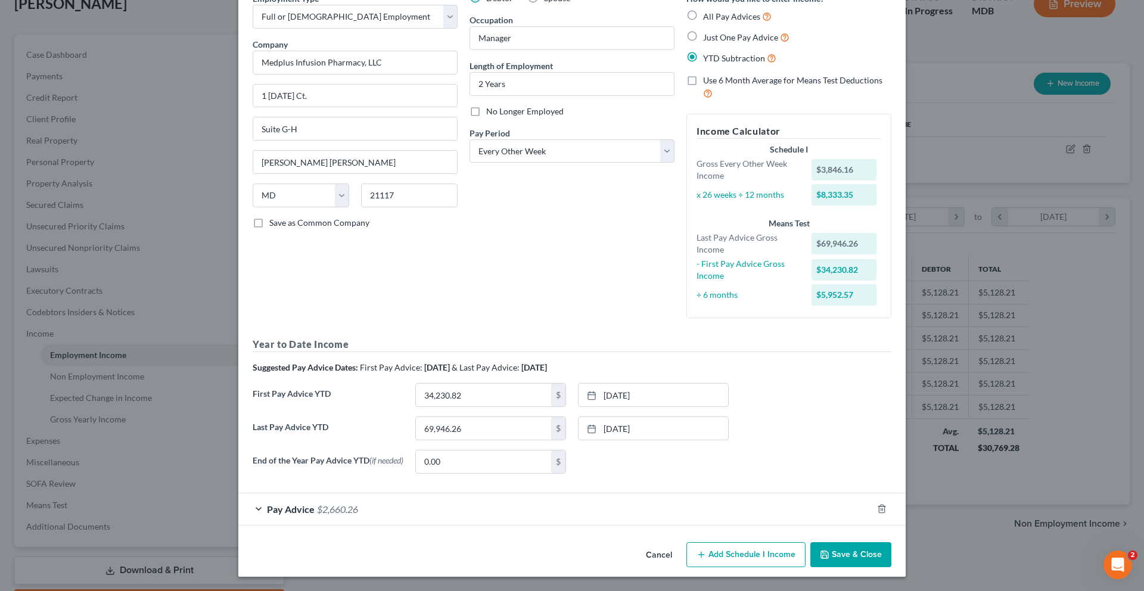
click at [454, 494] on div "Pay Advice $2,660.26" at bounding box center [555, 510] width 634 height 32
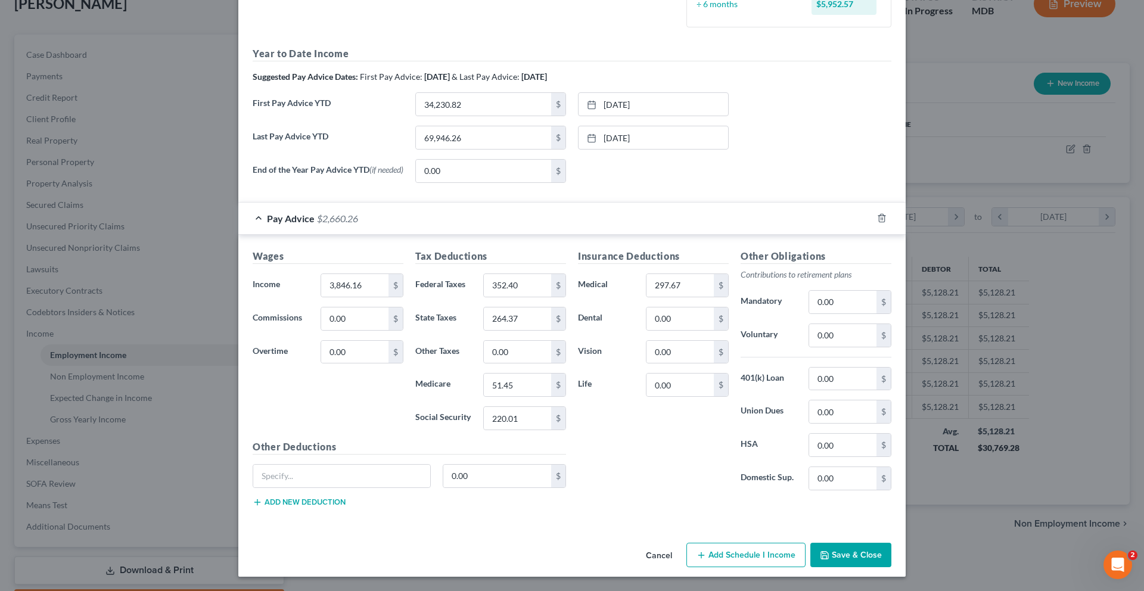
scroll to position [572, 0]
click at [892, 548] on button "Save & Close" at bounding box center [851, 555] width 81 height 25
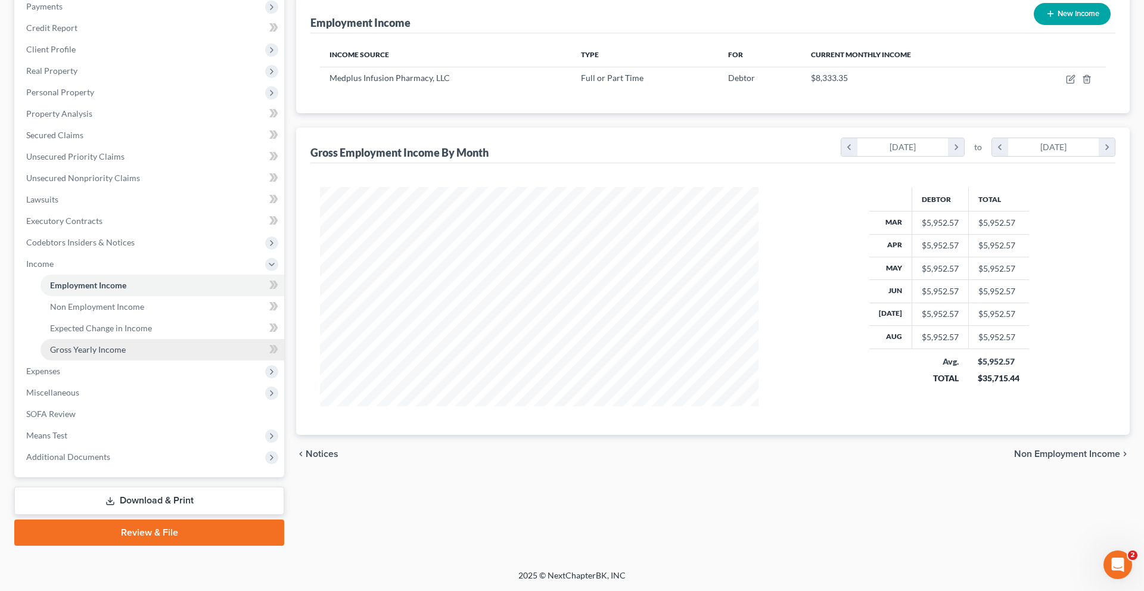
scroll to position [288, 0]
click at [150, 546] on link "Review & File" at bounding box center [149, 533] width 270 height 26
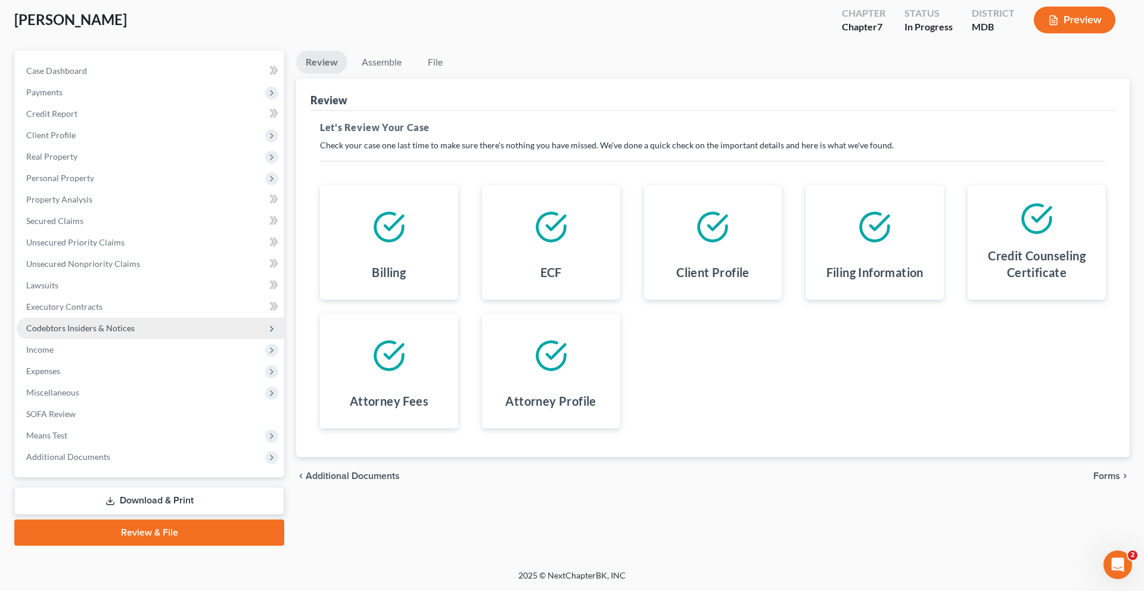
scroll to position [225, 0]
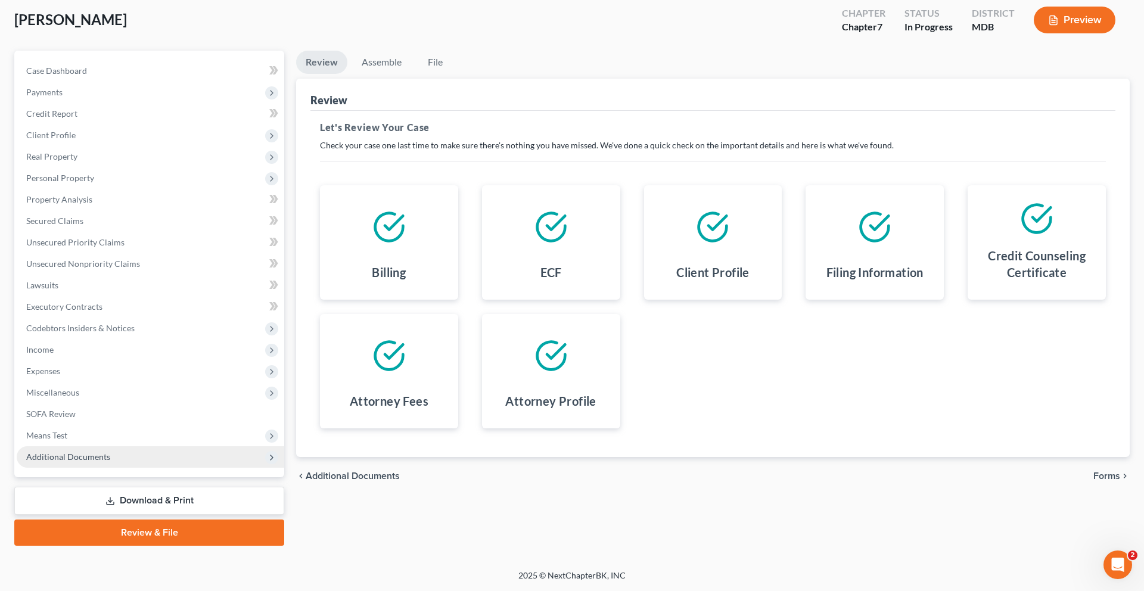
click at [110, 452] on span "Additional Documents" at bounding box center [68, 457] width 84 height 10
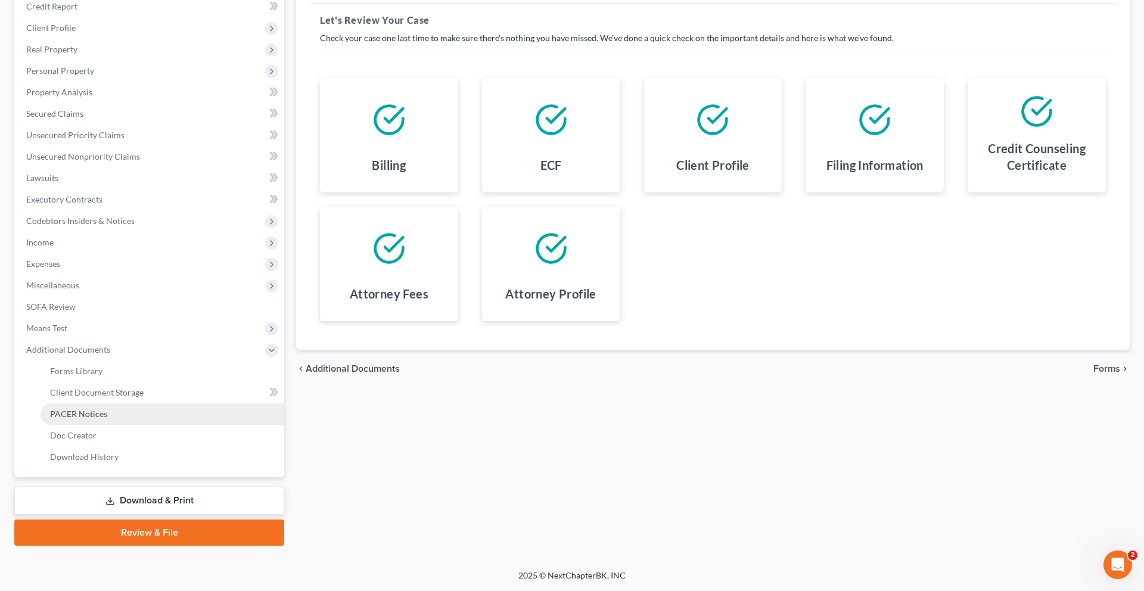
click at [132, 425] on link "PACER Notices" at bounding box center [163, 414] width 244 height 21
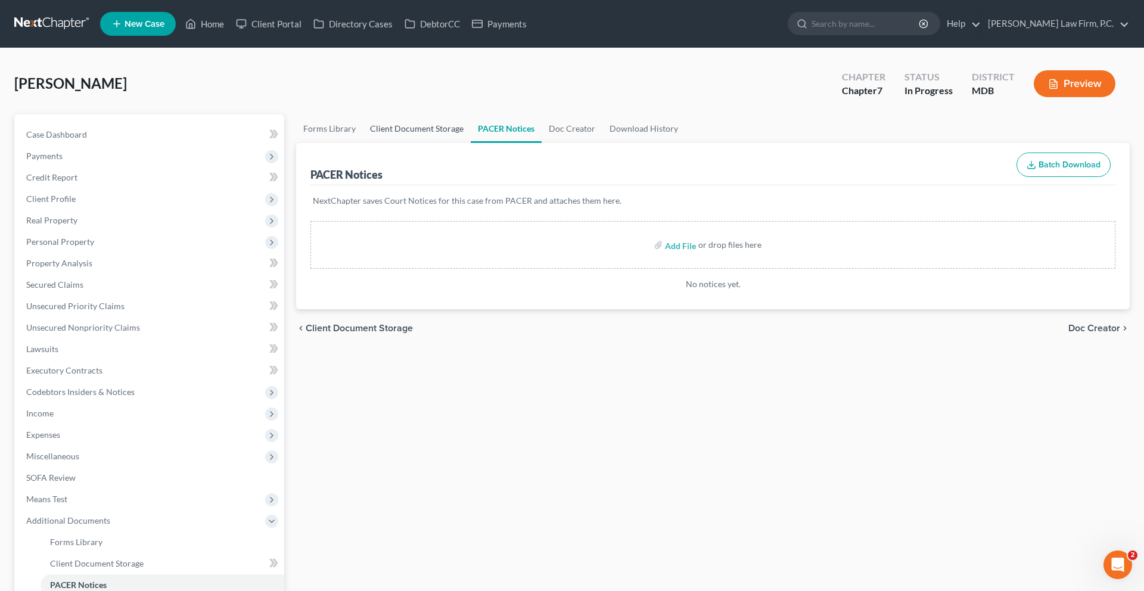
click at [425, 143] on link "Client Document Storage" at bounding box center [417, 128] width 108 height 29
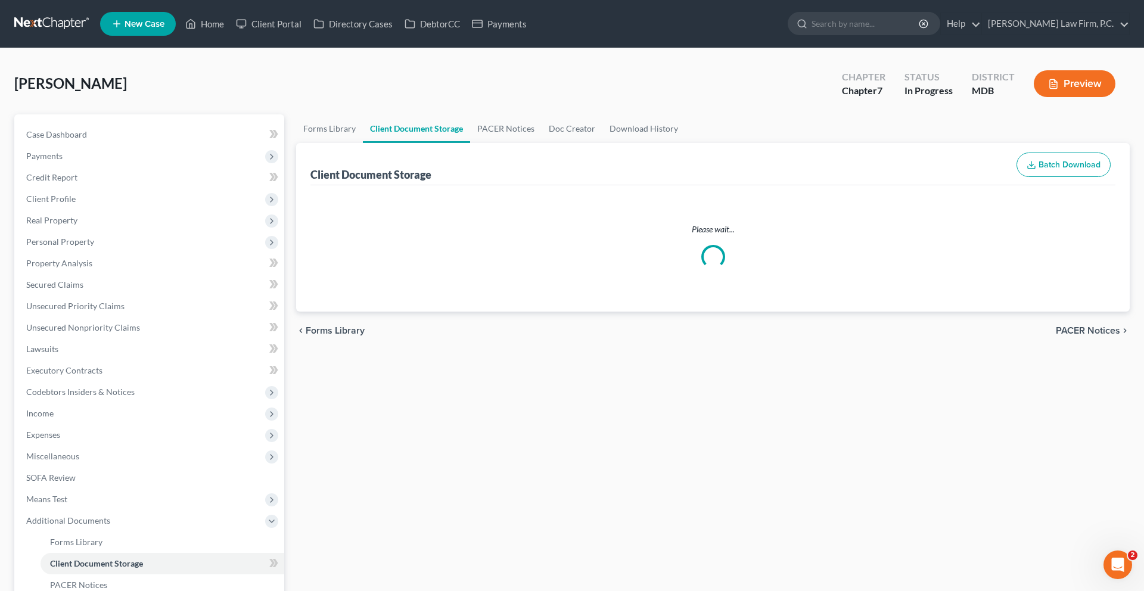
select select "14"
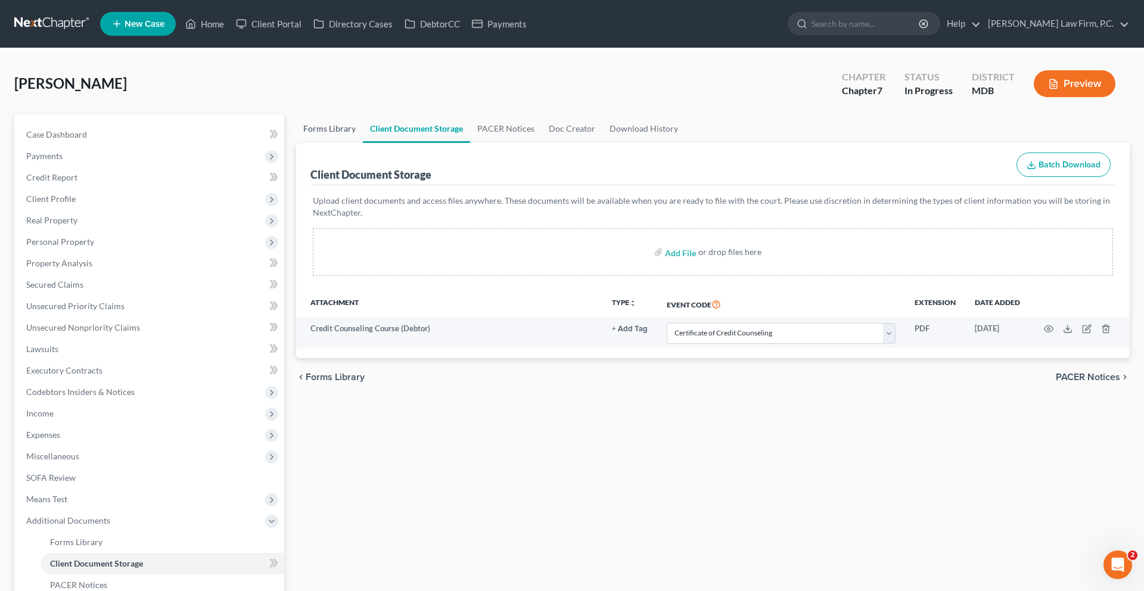
click at [334, 143] on link "Forms Library" at bounding box center [329, 128] width 67 height 29
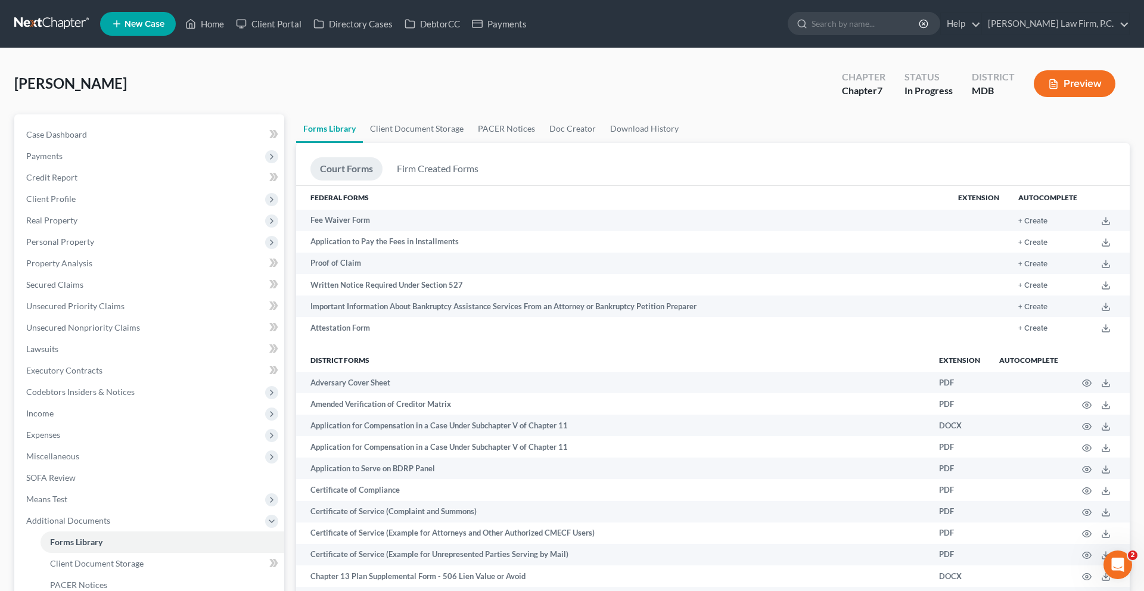
scroll to position [609, 0]
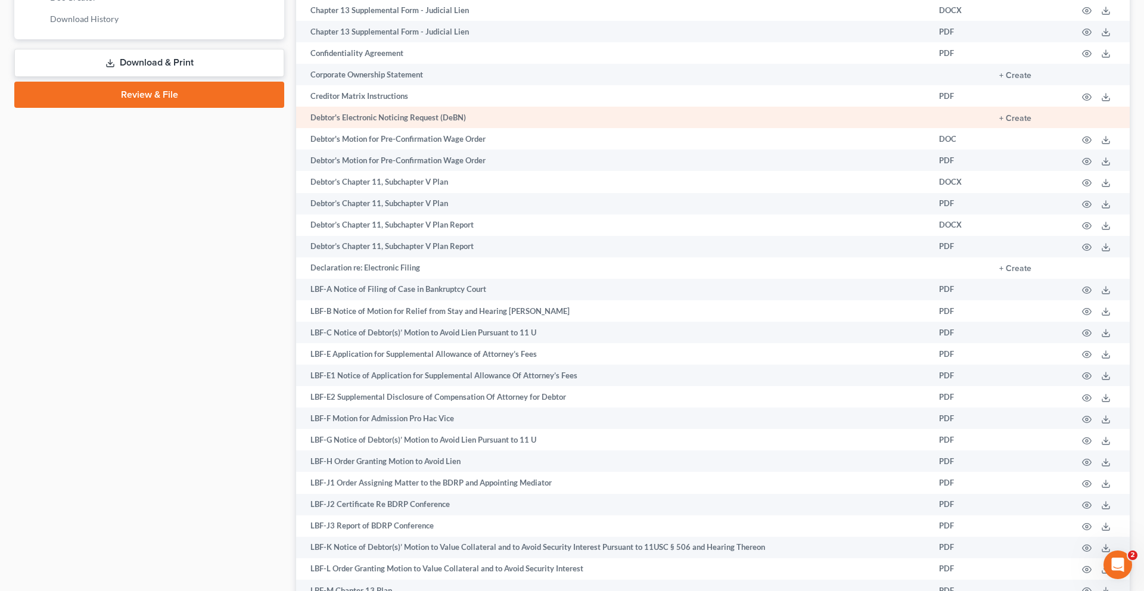
click at [992, 128] on td "+ Create" at bounding box center [1029, 117] width 78 height 21
click at [1000, 123] on button "+ Create" at bounding box center [1016, 118] width 32 height 8
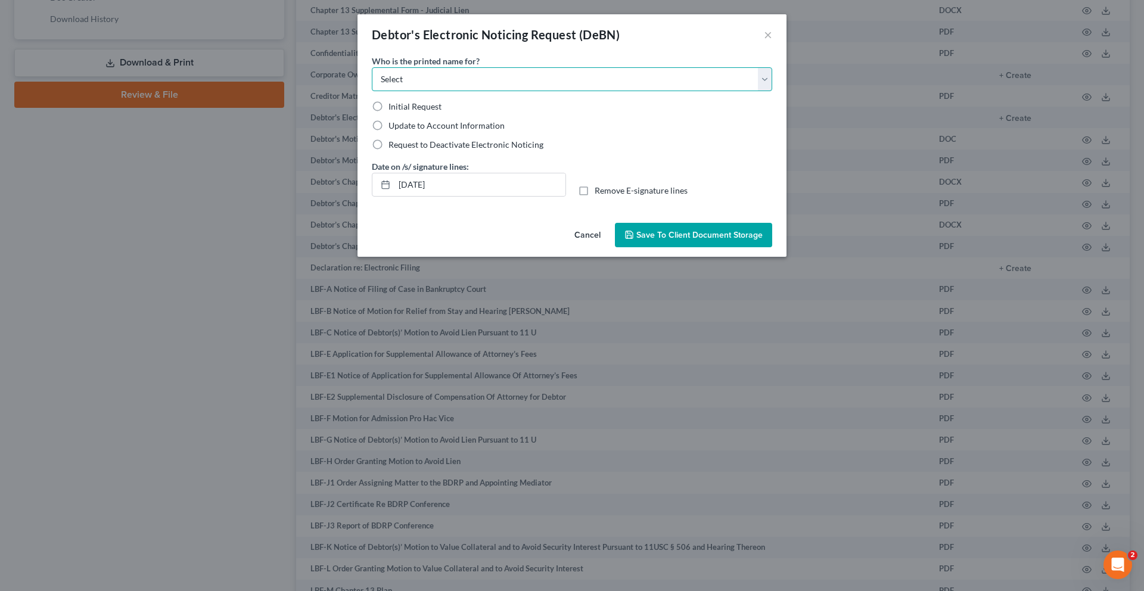
click at [467, 91] on select "Select Debtor Attorney" at bounding box center [572, 79] width 401 height 24
select select "0"
click at [372, 84] on select "Select Debtor Attorney" at bounding box center [572, 79] width 401 height 24
click at [392, 111] on span "Initial Request" at bounding box center [415, 106] width 53 height 10
click at [393, 108] on input "Initial Request" at bounding box center [397, 105] width 8 height 8
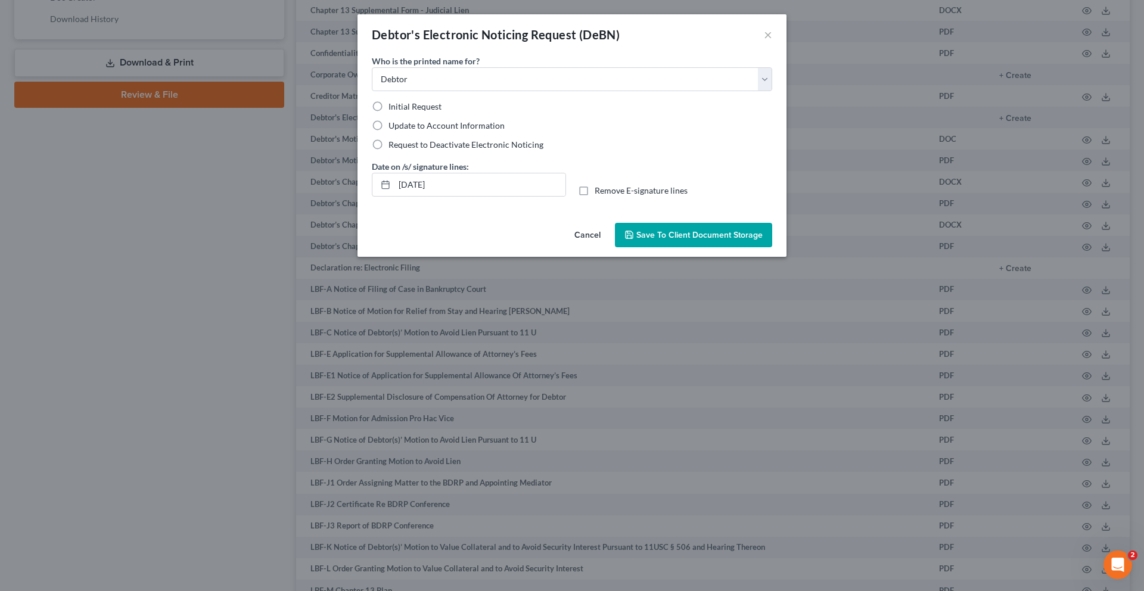
radio input "true"
click at [763, 240] on span "Save to Client Document Storage" at bounding box center [700, 235] width 126 height 10
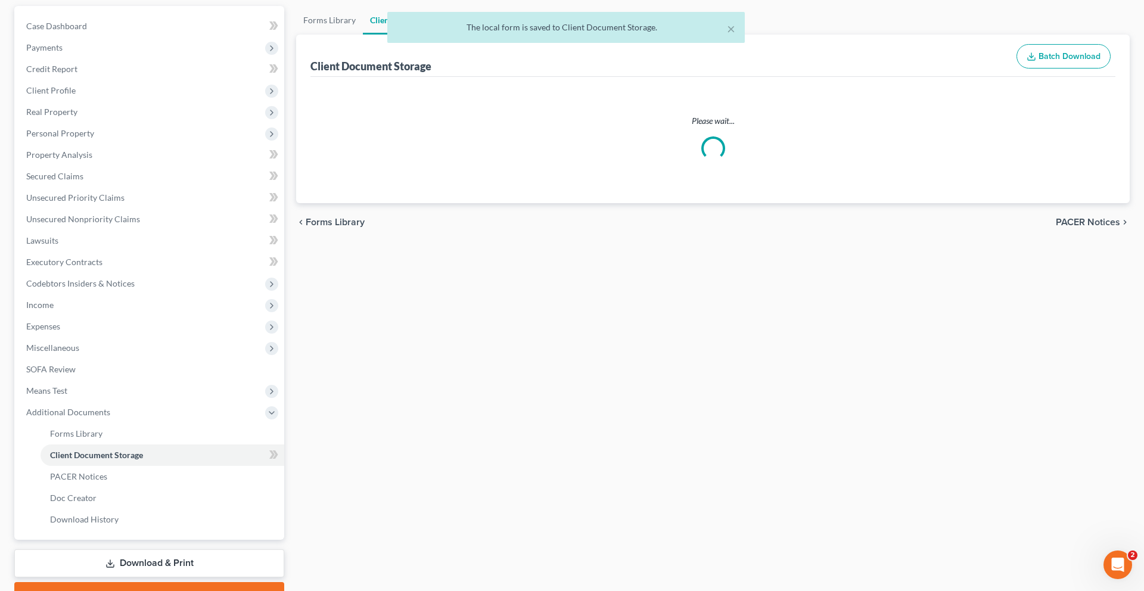
scroll to position [10, 0]
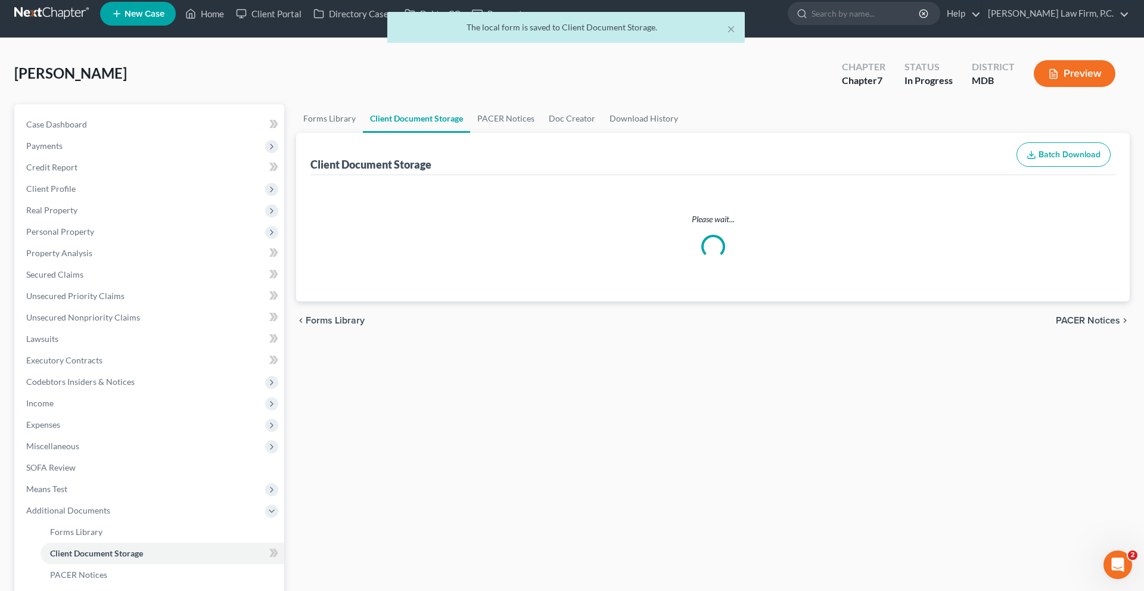
select select "14"
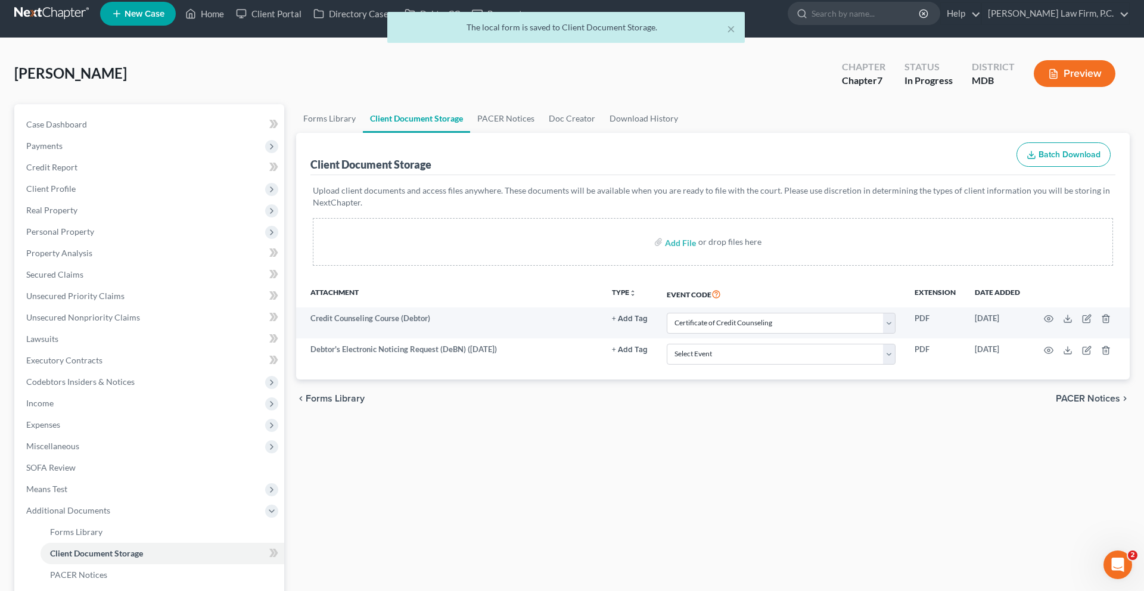
scroll to position [0, 0]
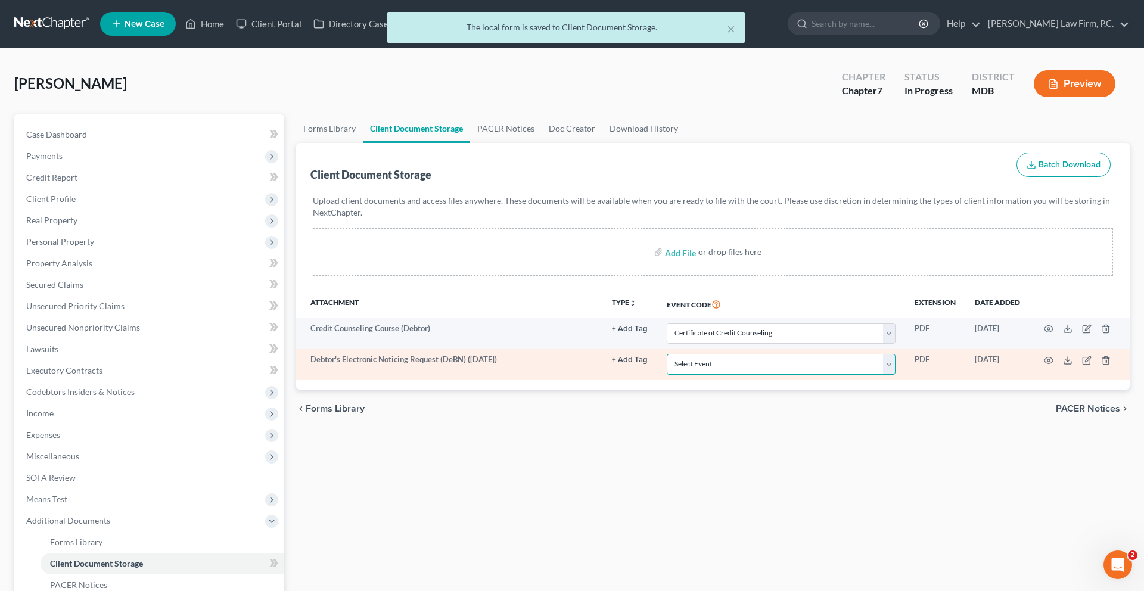
click at [704, 375] on select "Select Event Affidavit Affidavit of Adequate Protection and Lease Payments Affi…" at bounding box center [781, 364] width 229 height 21
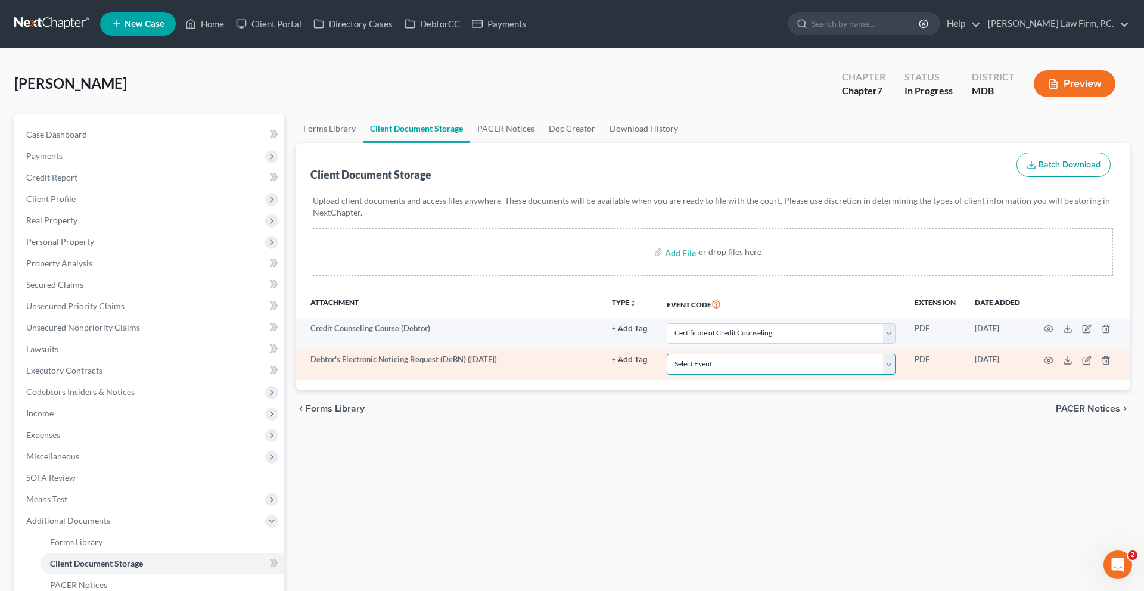
select select "32"
click at [667, 375] on select "Select Event Affidavit Affidavit of Adequate Protection and Lease Payments Affi…" at bounding box center [781, 364] width 229 height 21
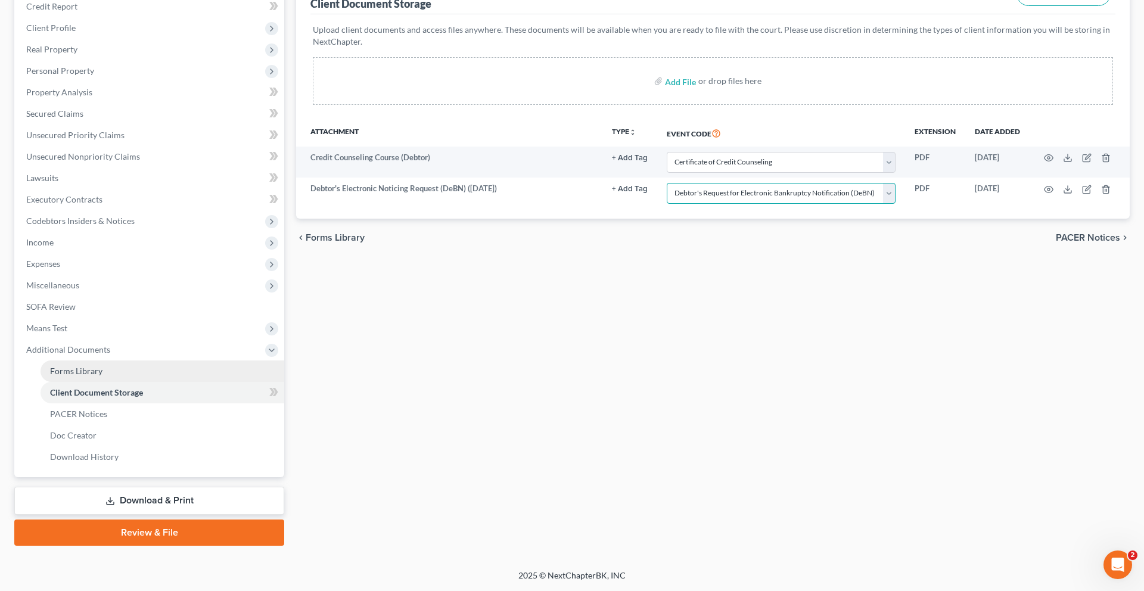
scroll to position [359, 0]
click at [140, 529] on link "Review & File" at bounding box center [149, 533] width 270 height 26
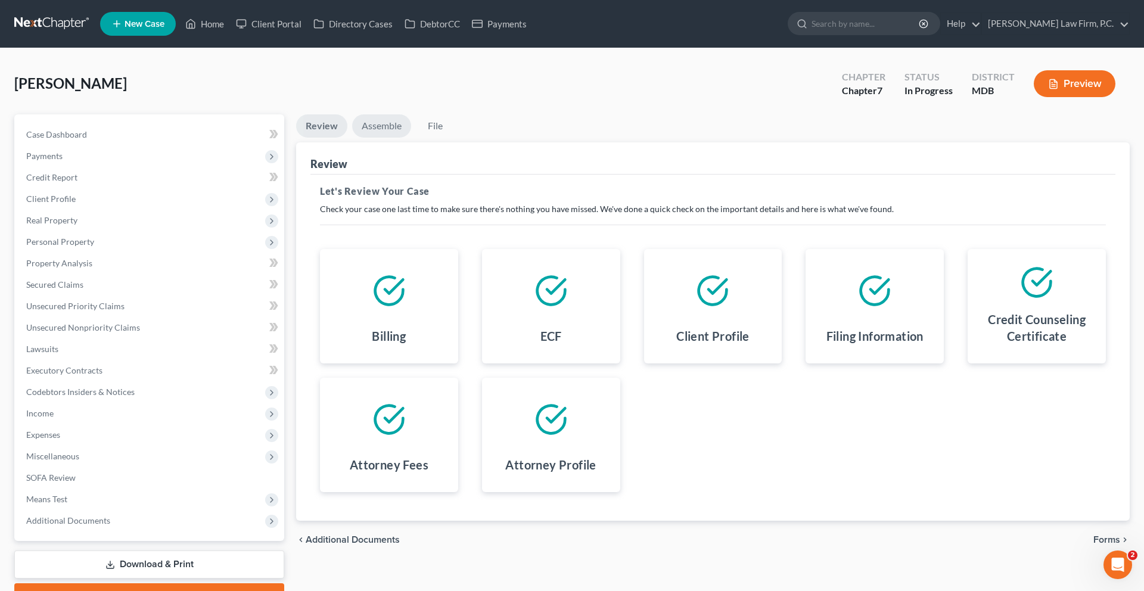
click at [411, 138] on link "Assemble" at bounding box center [381, 125] width 59 height 23
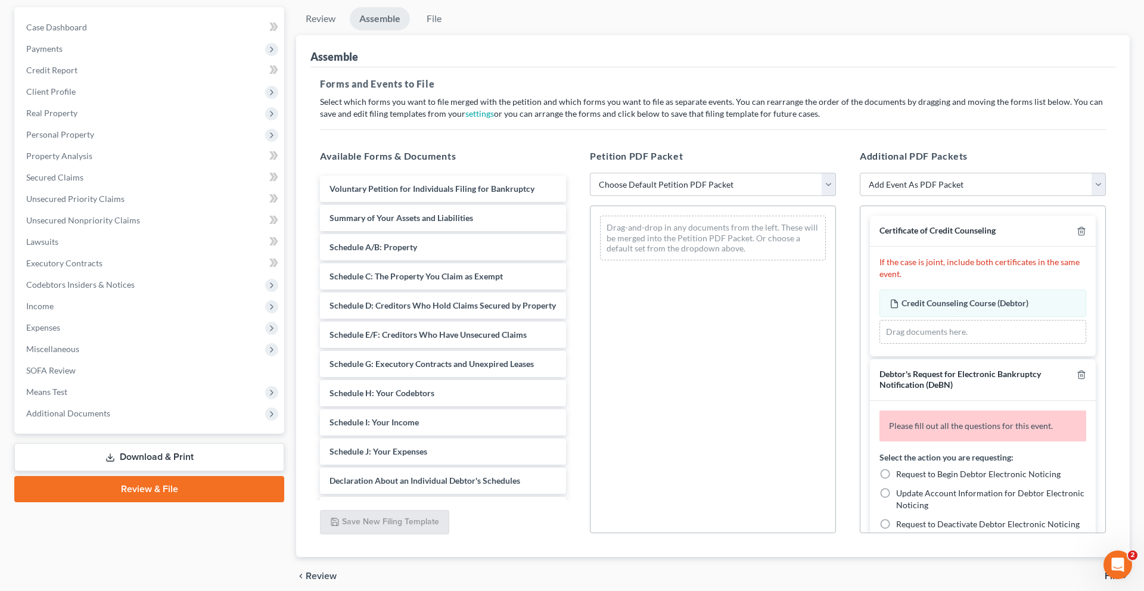
scroll to position [129, 0]
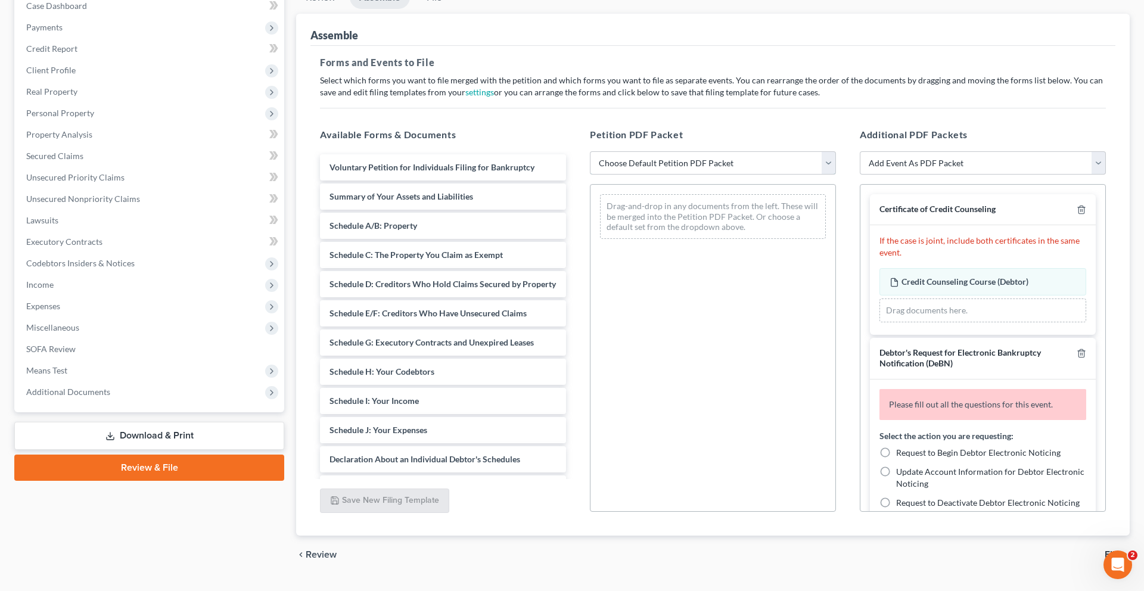
click at [681, 175] on select "Choose Default Petition PDF Packet Emergency Filing (Voluntary Petition and Cre…" at bounding box center [713, 163] width 246 height 24
select select "1"
click at [592, 175] on select "Choose Default Petition PDF Packet Emergency Filing (Voluntary Petition and Cre…" at bounding box center [713, 163] width 246 height 24
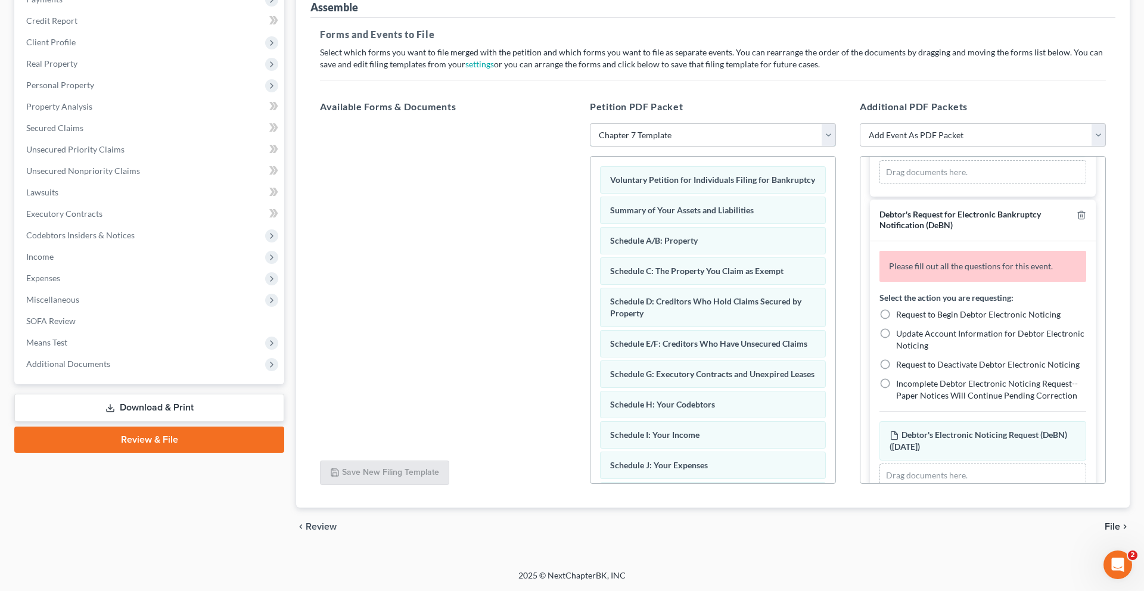
scroll to position [113, 0]
click at [896, 318] on label "Request to Begin Debtor Electronic Noticing" at bounding box center [978, 312] width 165 height 12
click at [901, 314] on input "Request to Begin Debtor Electronic Noticing" at bounding box center [905, 310] width 8 height 8
radio input "true"
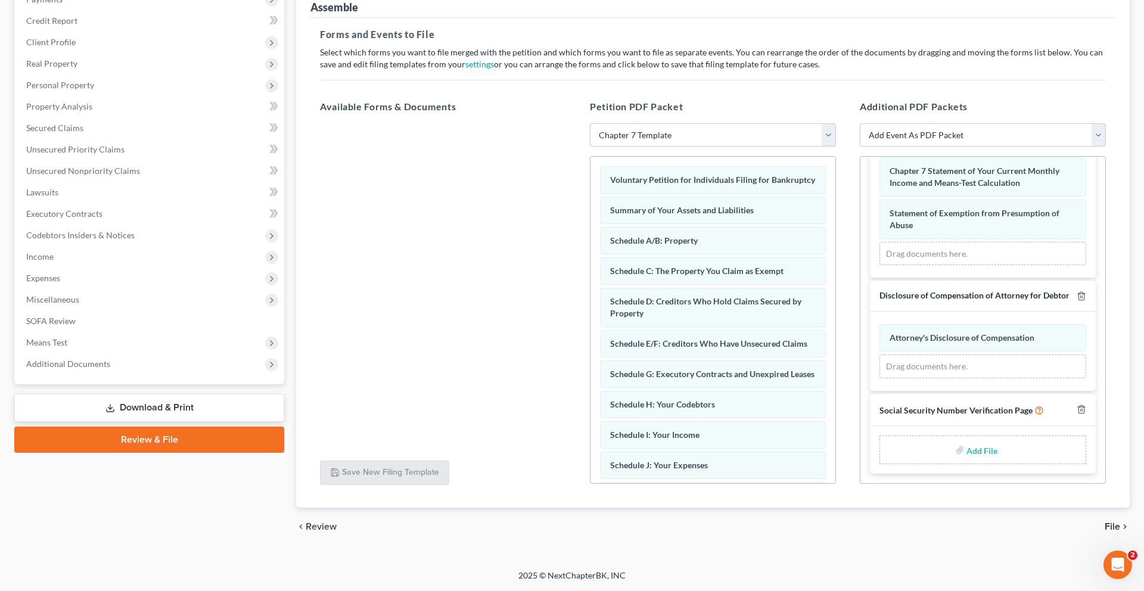
scroll to position [922, 0]
click at [138, 422] on link "Download & Print" at bounding box center [149, 408] width 270 height 28
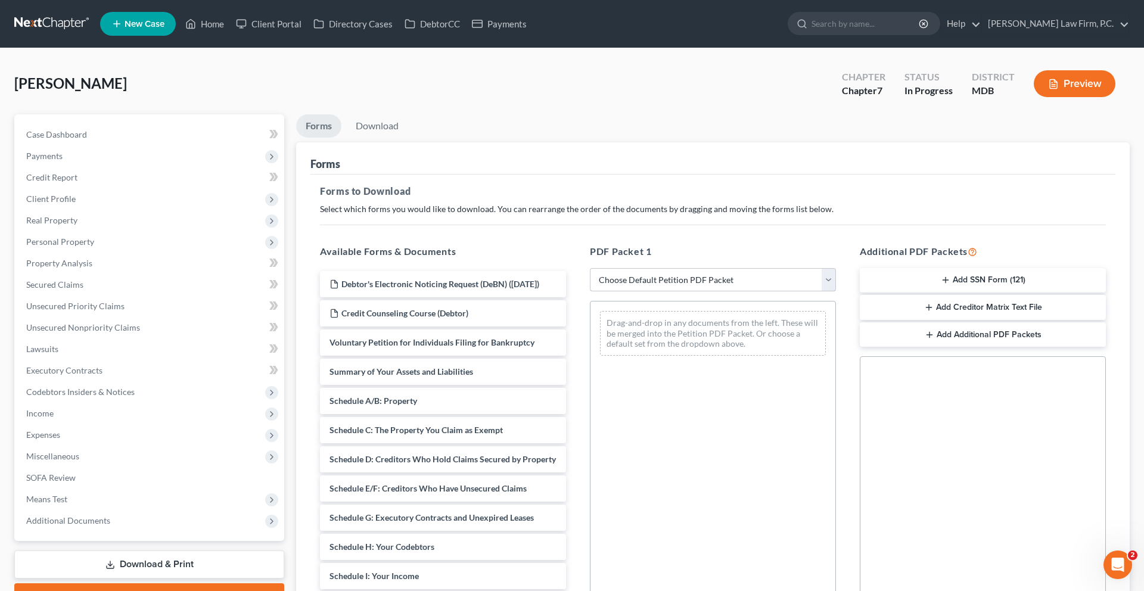
click at [668, 292] on select "Choose Default Petition PDF Packet Complete Bankruptcy Petition (all forms and …" at bounding box center [713, 280] width 246 height 24
select select "0"
click at [592, 292] on select "Choose Default Petition PDF Packet Complete Bankruptcy Petition (all forms and …" at bounding box center [713, 280] width 246 height 24
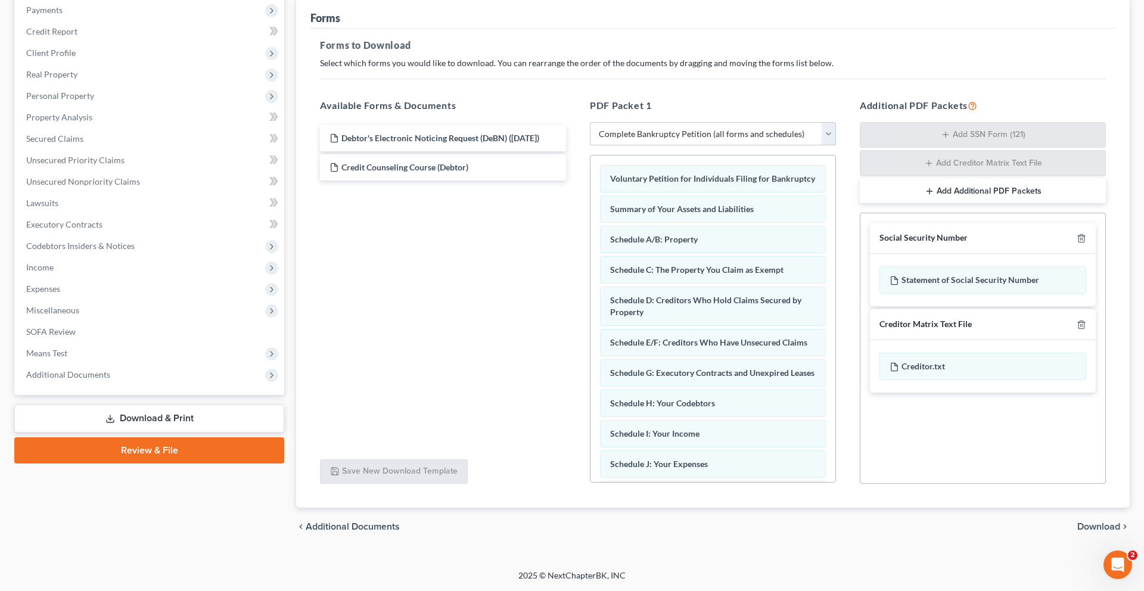
scroll to position [256, 0]
click at [1087, 522] on span "Download" at bounding box center [1099, 527] width 43 height 10
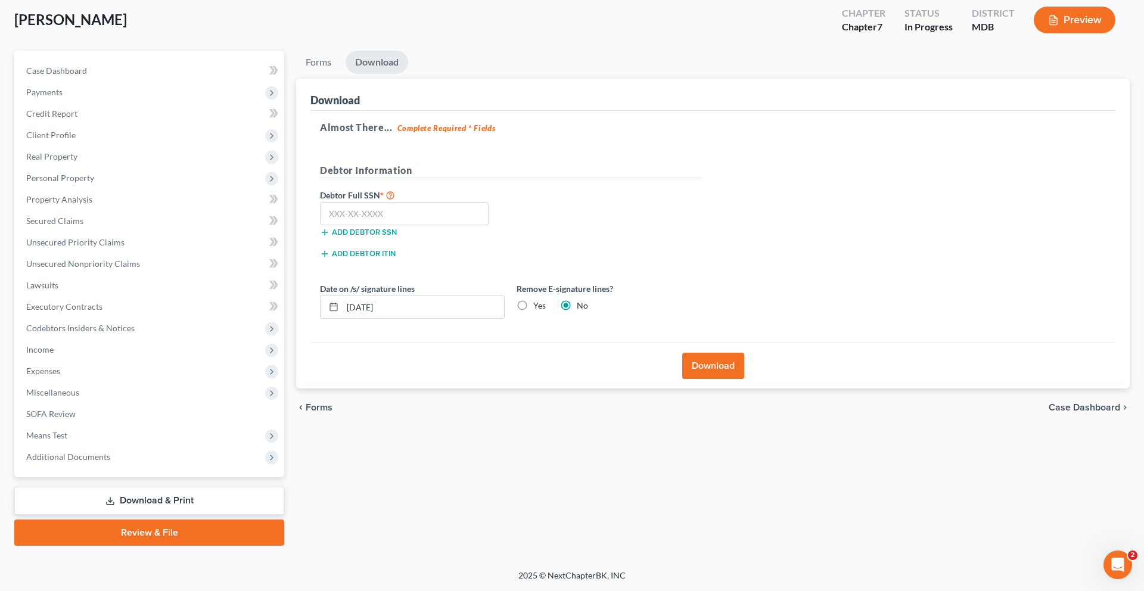
scroll to position [225, 0]
click at [377, 202] on input "text" at bounding box center [404, 214] width 169 height 24
type input "271-60-9153"
click at [691, 353] on button "Download" at bounding box center [713, 366] width 62 height 26
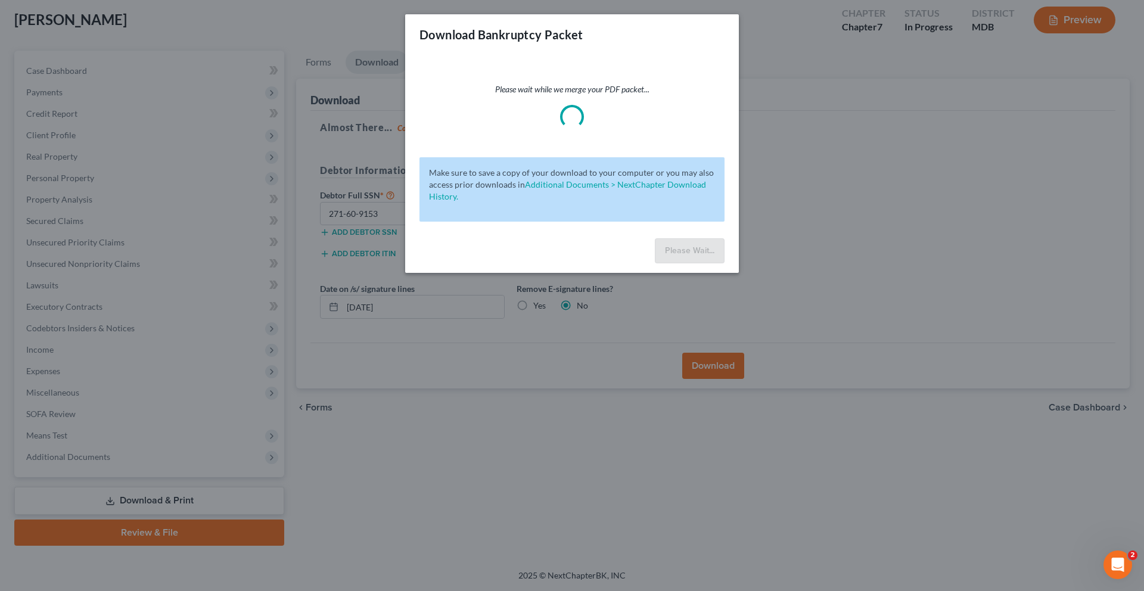
click at [599, 176] on div "Please wait while we merge your PDF packet... Make sure to save a copy of your …" at bounding box center [572, 144] width 334 height 179
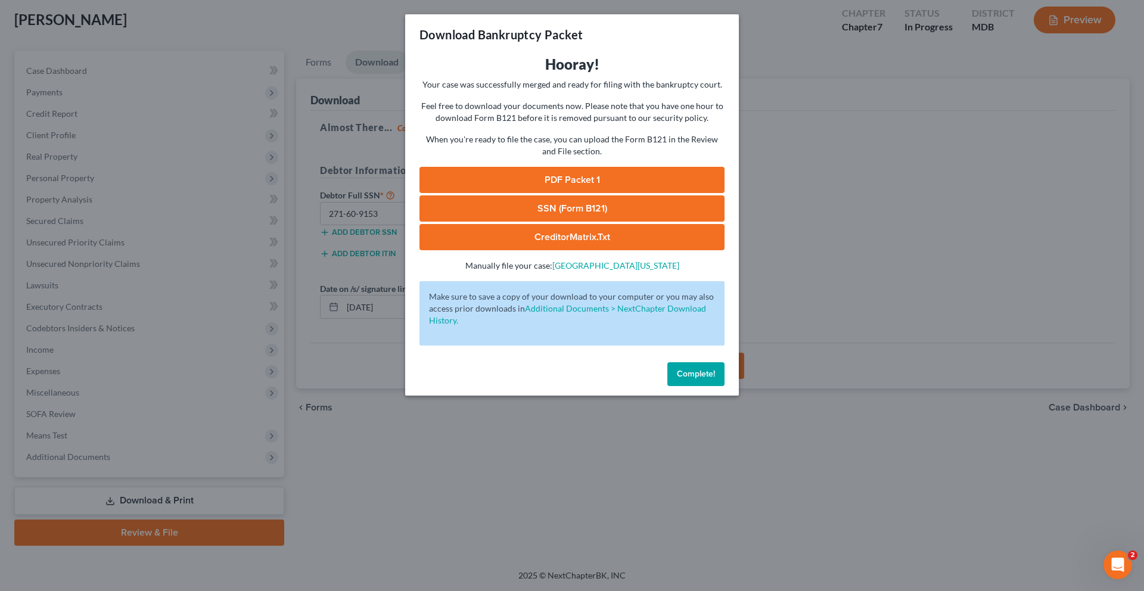
click at [560, 222] on link "SSN (Form B121)" at bounding box center [572, 209] width 305 height 26
click at [725, 386] on button "Complete!" at bounding box center [696, 374] width 57 height 24
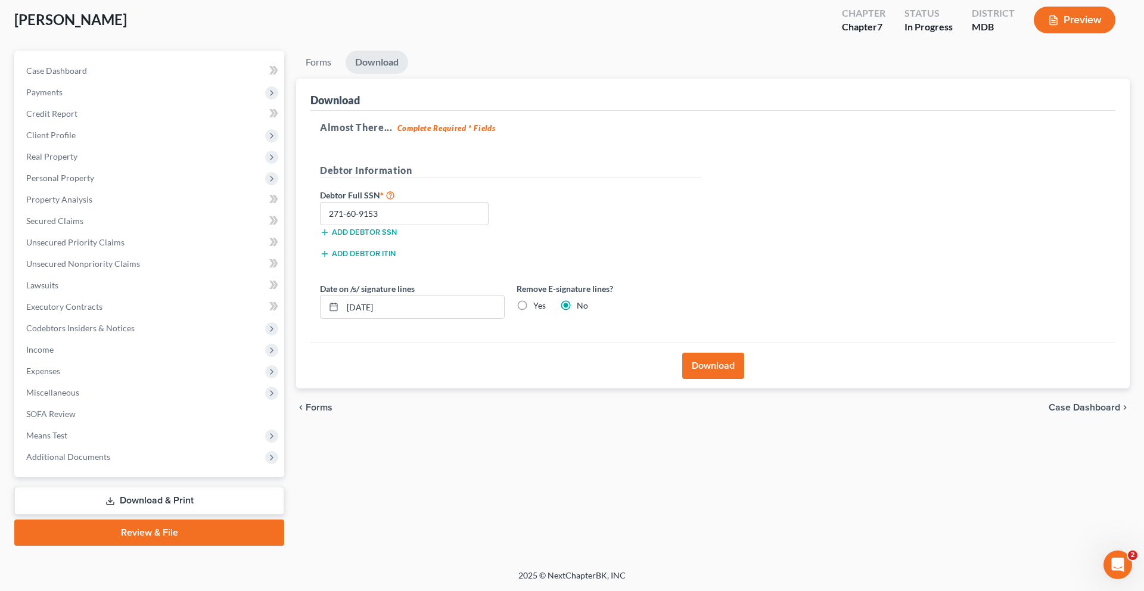
click at [160, 520] on link "Review & File" at bounding box center [149, 533] width 270 height 26
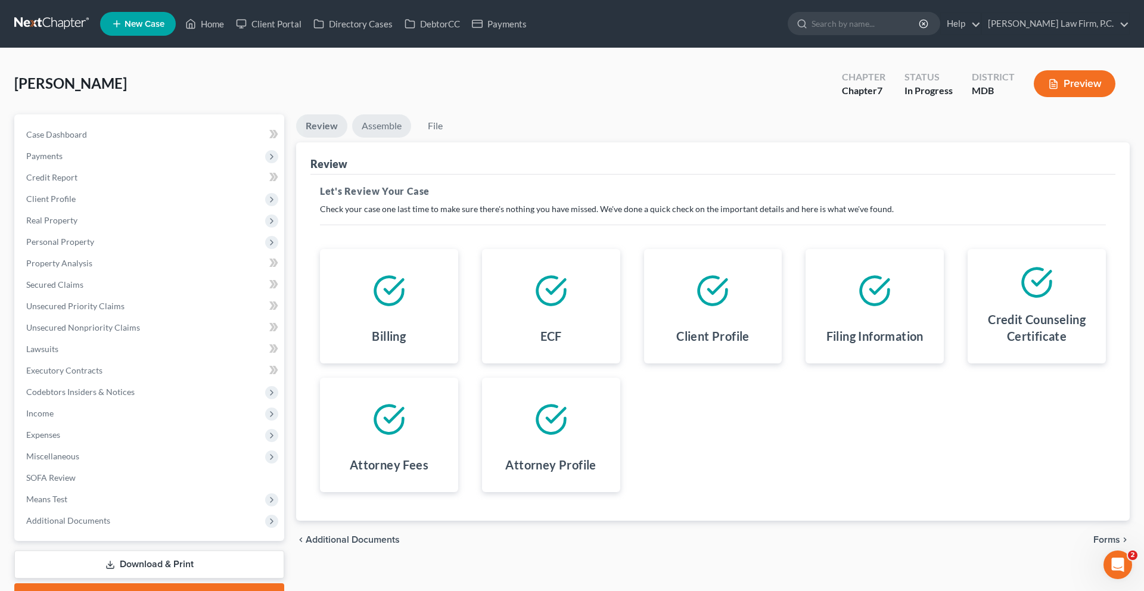
click at [401, 138] on link "Assemble" at bounding box center [381, 125] width 59 height 23
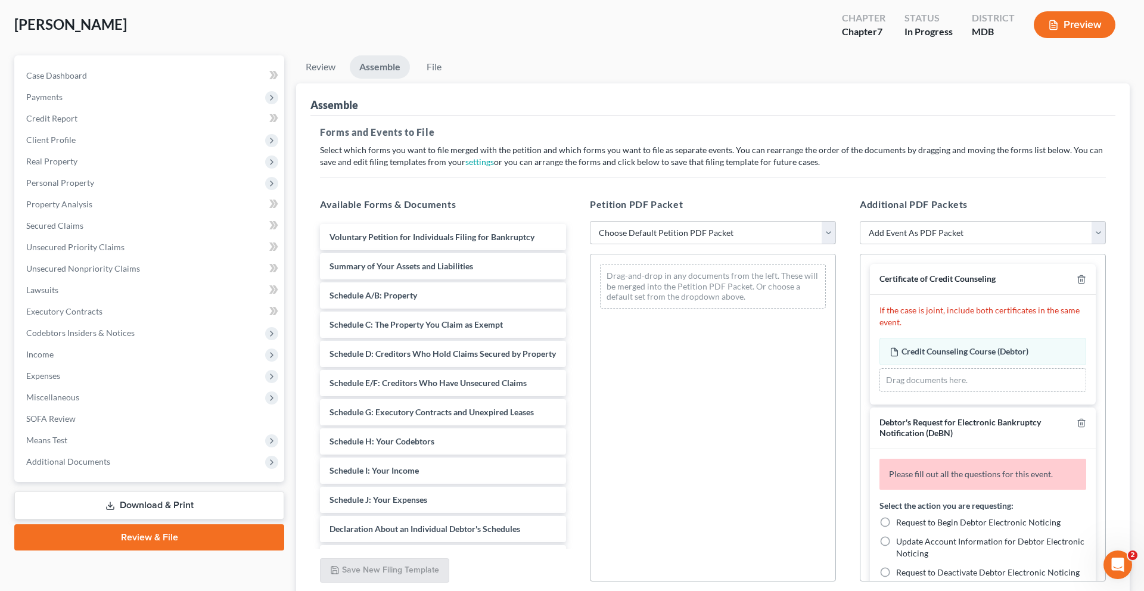
scroll to position [69, 0]
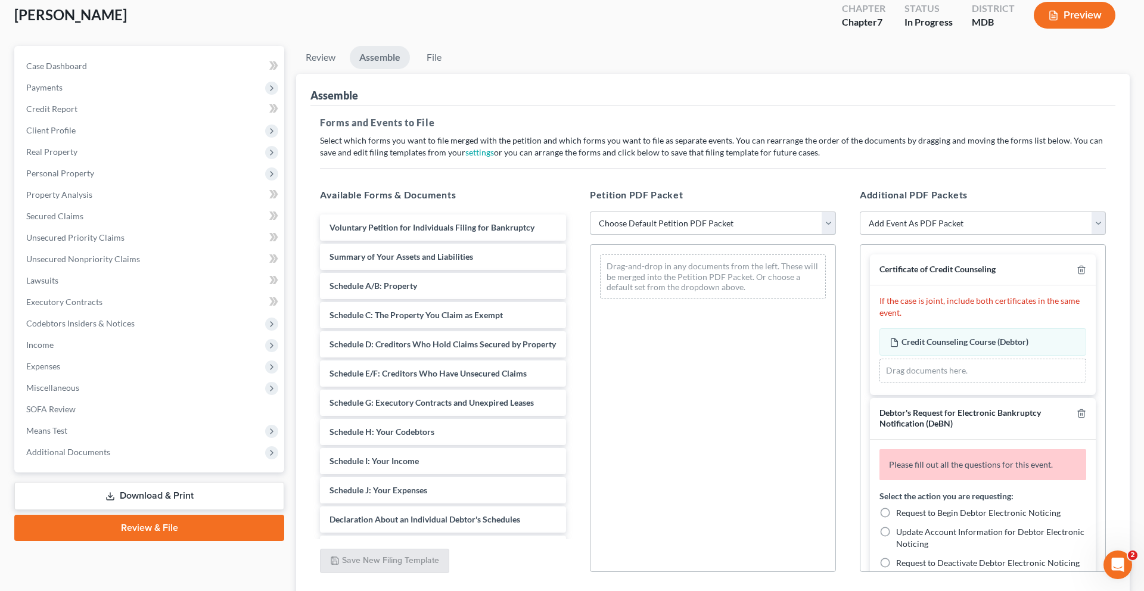
click at [680, 235] on select "Choose Default Petition PDF Packet Emergency Filing (Voluntary Petition and Cre…" at bounding box center [713, 224] width 246 height 24
select select "1"
click at [592, 235] on select "Choose Default Petition PDF Packet Emergency Filing (Voluntary Petition and Cre…" at bounding box center [713, 224] width 246 height 24
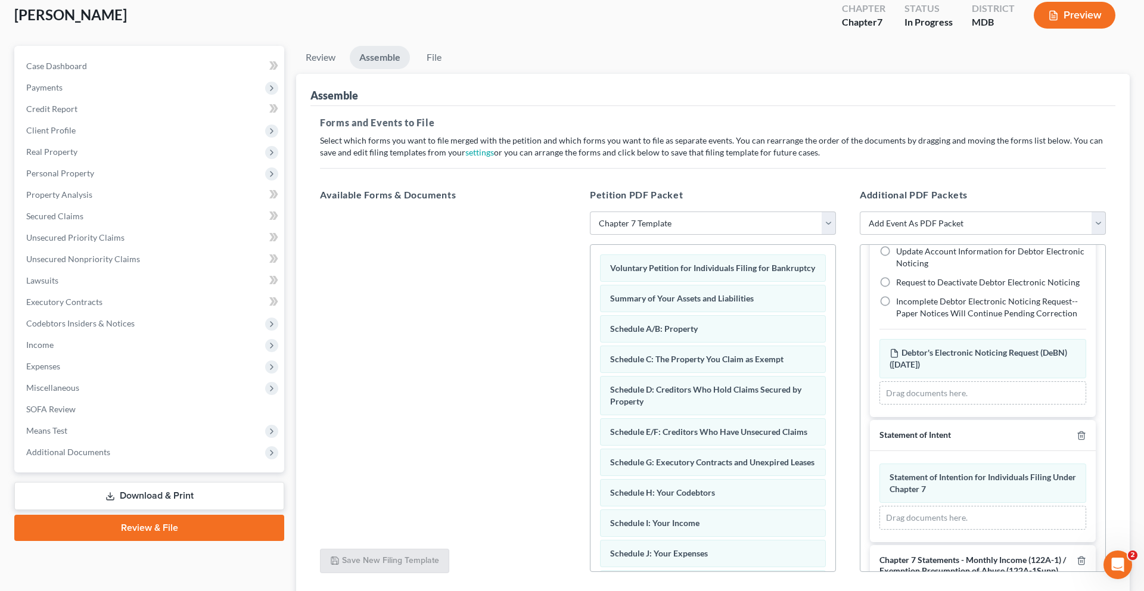
click at [909, 237] on span "Request to Begin Debtor Electronic Noticing" at bounding box center [978, 232] width 165 height 10
click at [909, 234] on input "Request to Begin Debtor Electronic Noticing" at bounding box center [905, 231] width 8 height 8
radio input "true"
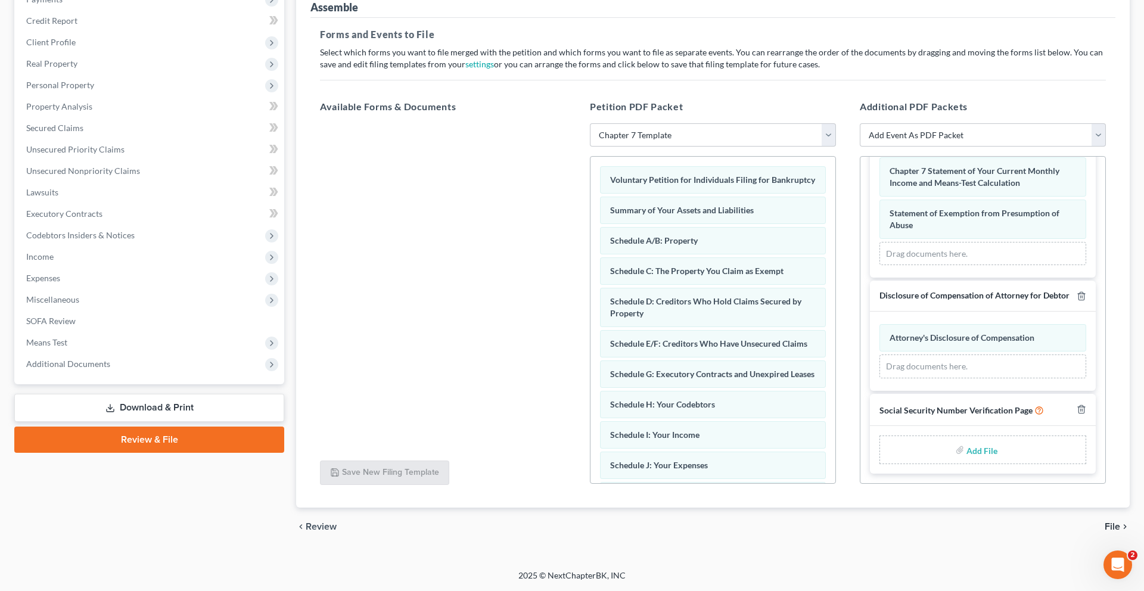
scroll to position [274, 0]
click at [967, 439] on input "file" at bounding box center [981, 449] width 29 height 21
type input "C:\fakepath\Statement About Social Security Numbers.pdf"
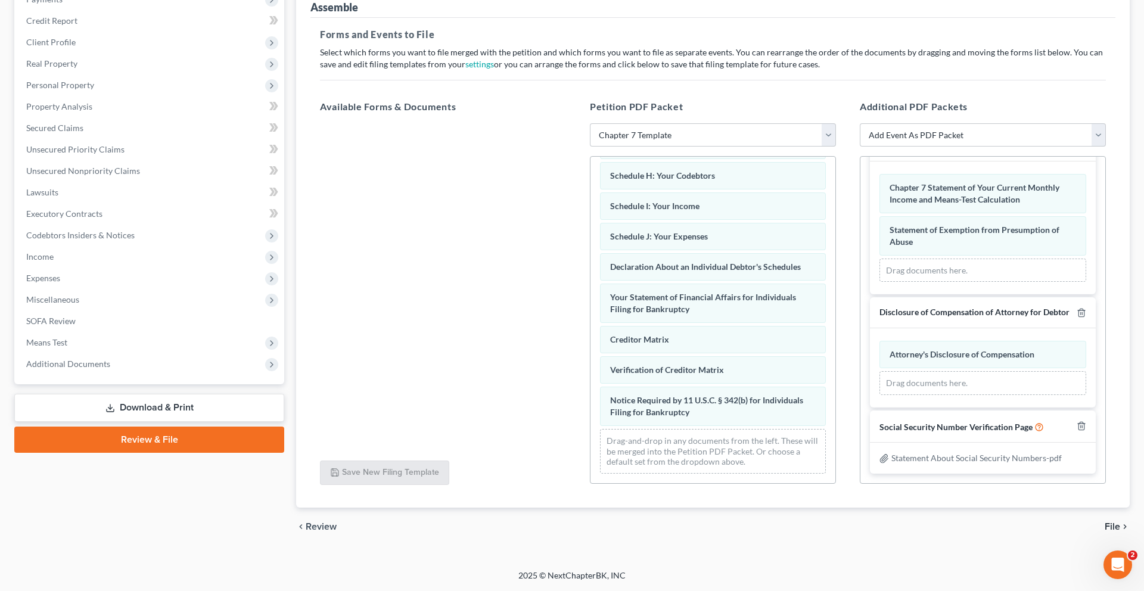
scroll to position [436, 0]
click at [1105, 522] on span "File" at bounding box center [1112, 527] width 15 height 10
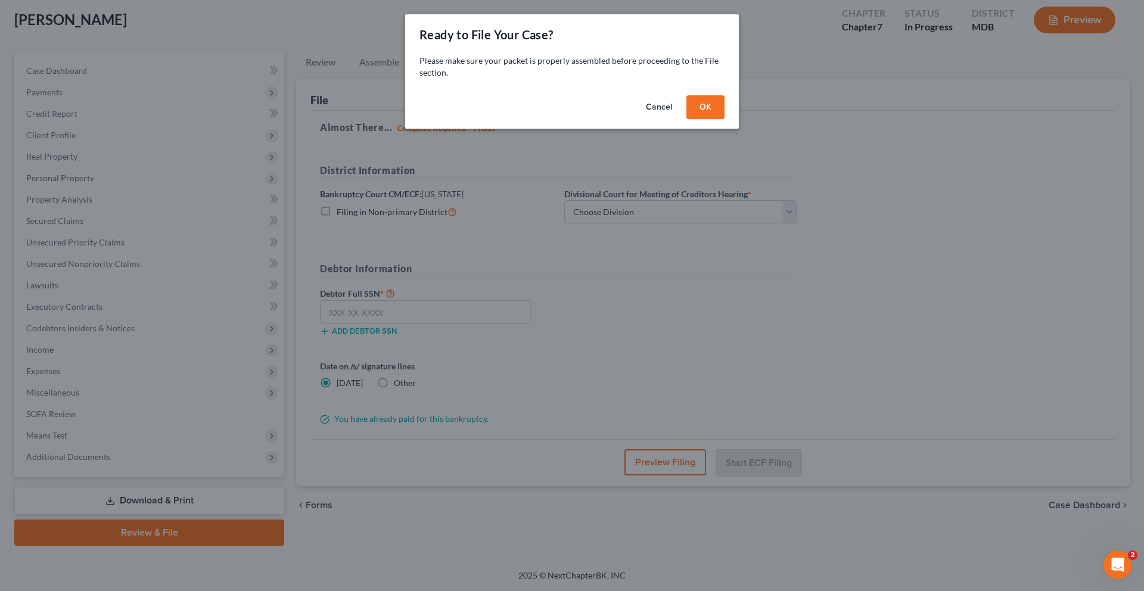
scroll to position [225, 0]
click at [725, 119] on button "OK" at bounding box center [706, 107] width 38 height 24
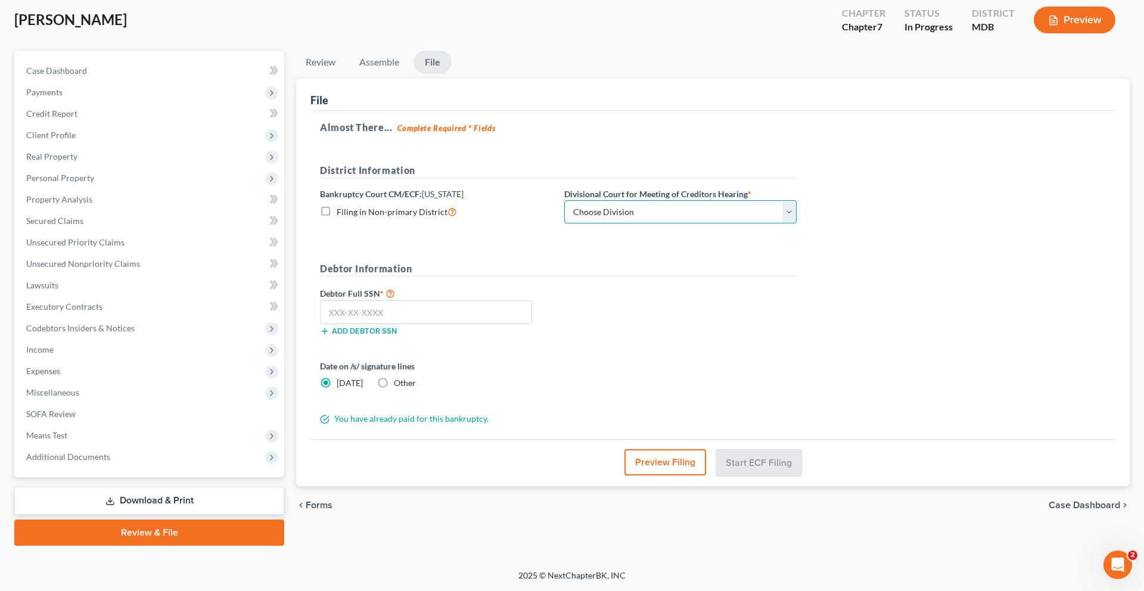
click at [677, 200] on select "Choose Division Baltimore Greenbelt" at bounding box center [680, 212] width 232 height 24
select select "1"
click at [632, 200] on select "Choose Division Baltimore Greenbelt" at bounding box center [680, 212] width 232 height 24
click at [456, 300] on input "text" at bounding box center [426, 312] width 212 height 24
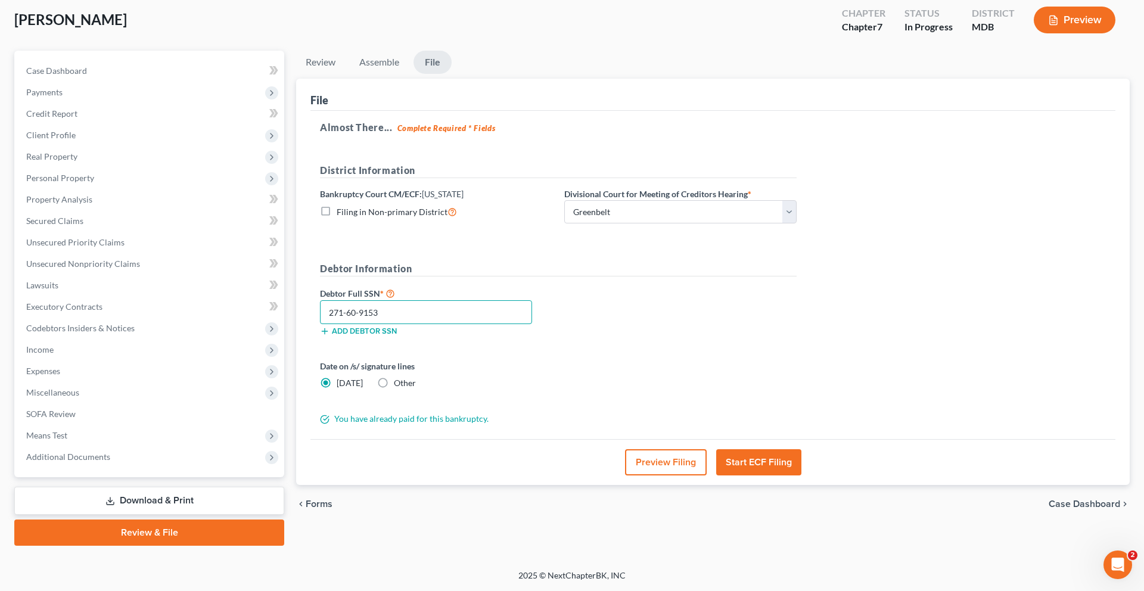
type input "271-60-9153"
click at [553, 360] on label "Date on /s/ signature lines" at bounding box center [436, 366] width 232 height 13
click at [751, 476] on button "Start ECF Filing" at bounding box center [758, 462] width 85 height 26
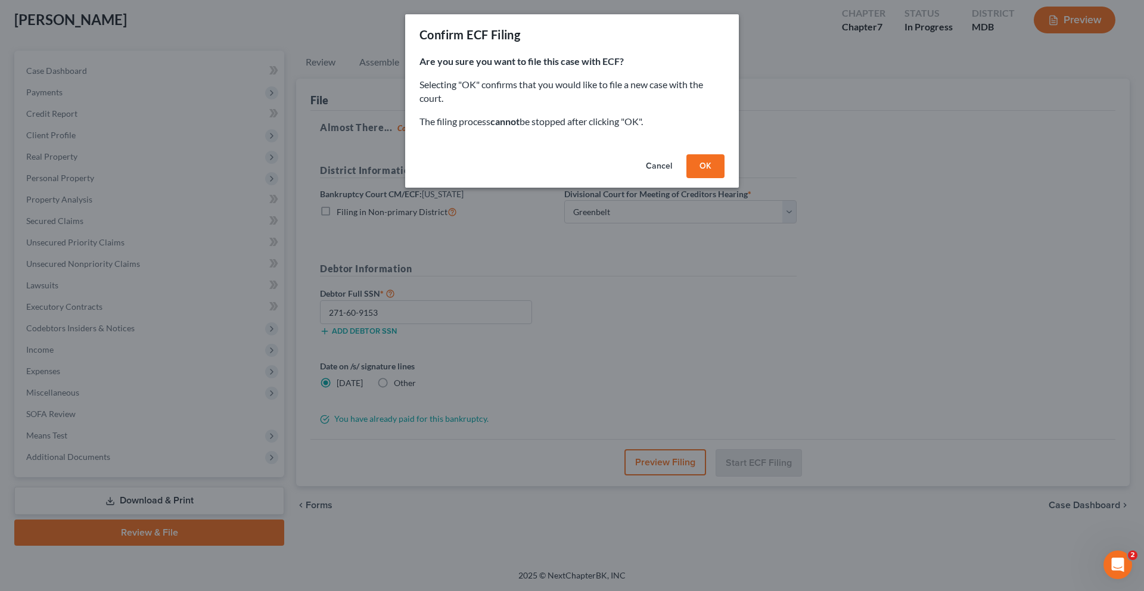
click at [725, 178] on button "OK" at bounding box center [706, 166] width 38 height 24
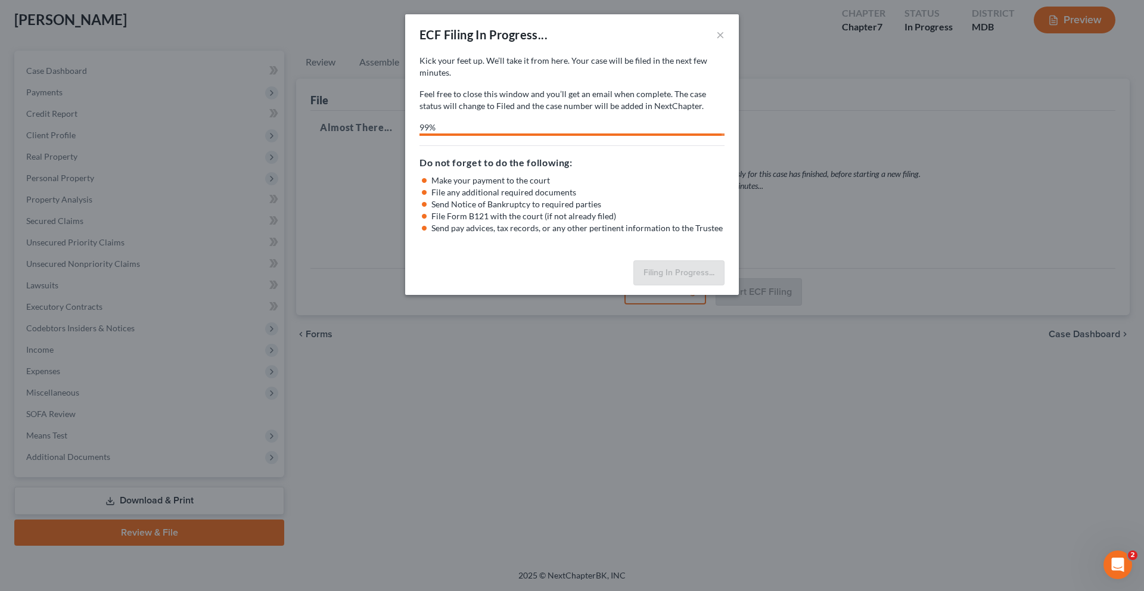
click at [472, 198] on li "File any additional required documents" at bounding box center [578, 193] width 293 height 12
click at [725, 79] on p "Kick your feet up. We’ll take it from here. Your case will be filed in the next…" at bounding box center [572, 67] width 305 height 24
select select "1"
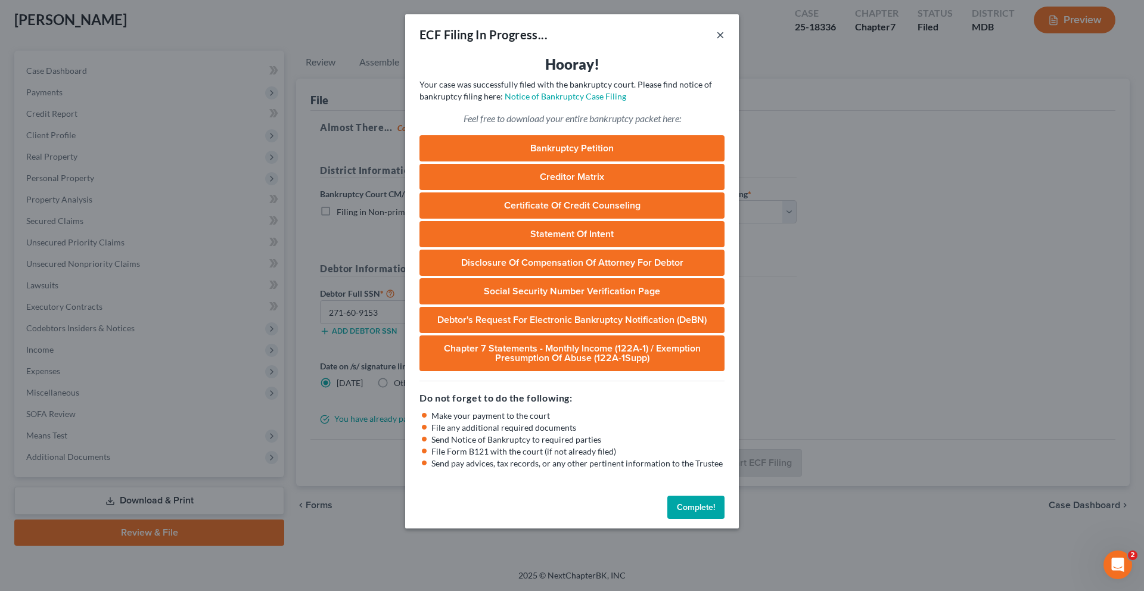
click at [725, 41] on button "×" at bounding box center [720, 34] width 8 height 14
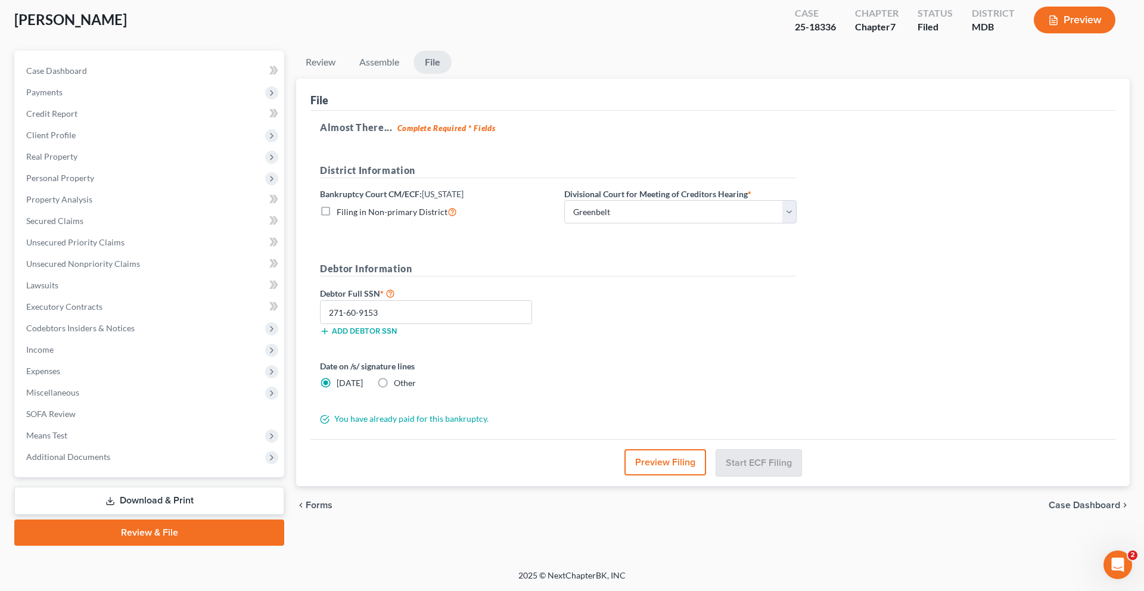
scroll to position [0, 0]
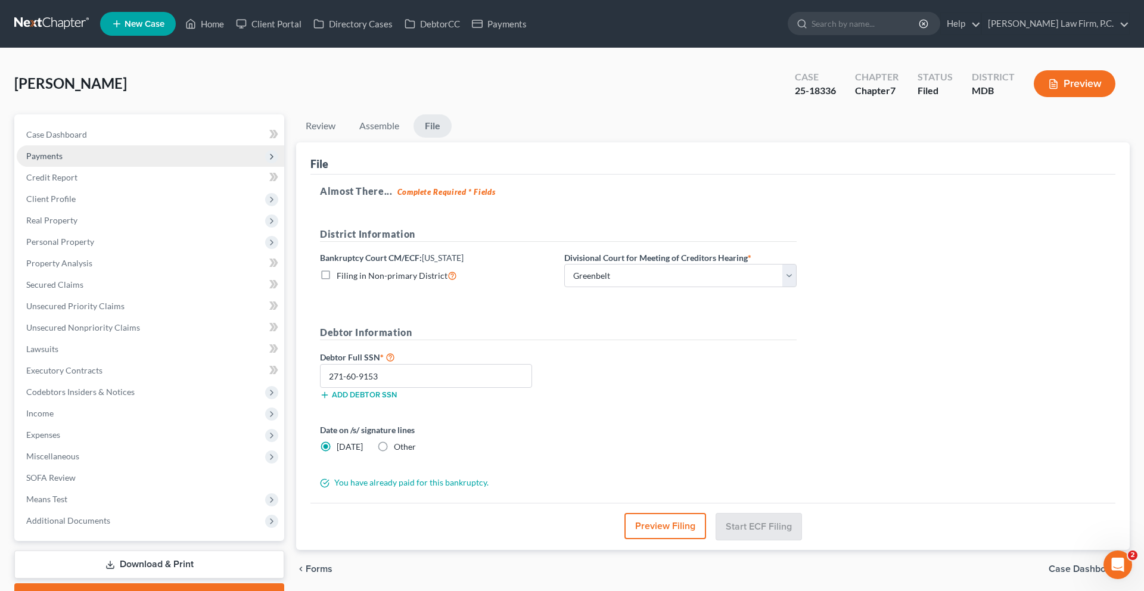
click at [117, 167] on span "Payments" at bounding box center [151, 155] width 268 height 21
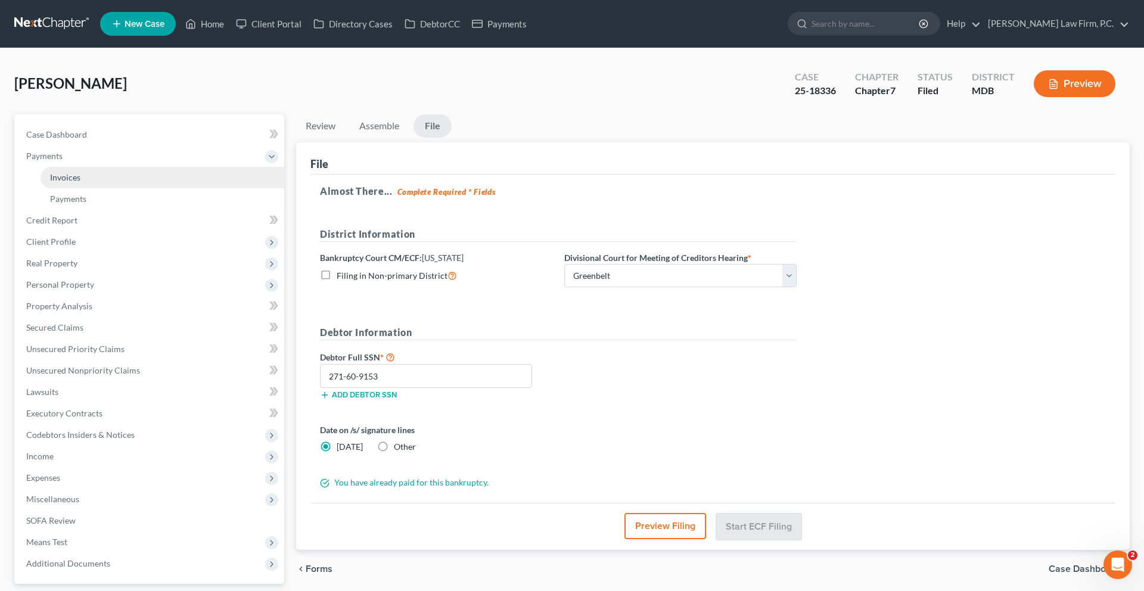
click at [107, 188] on link "Invoices" at bounding box center [163, 177] width 244 height 21
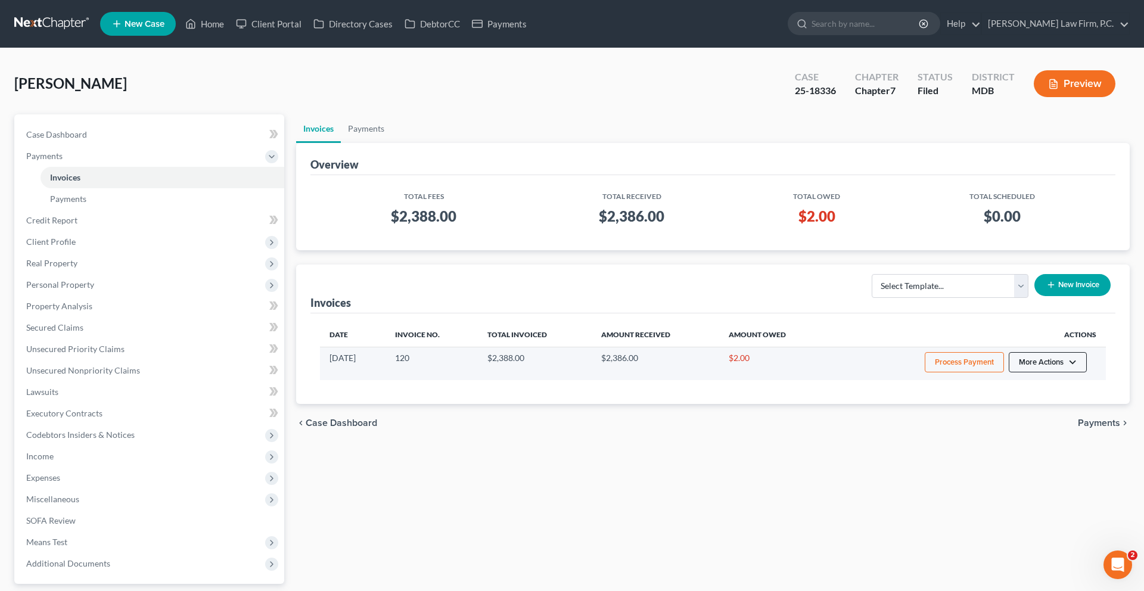
click at [1020, 373] on button "More Actions" at bounding box center [1048, 362] width 78 height 20
click at [997, 443] on link "Record Cash or Check Payment" at bounding box center [1025, 433] width 139 height 20
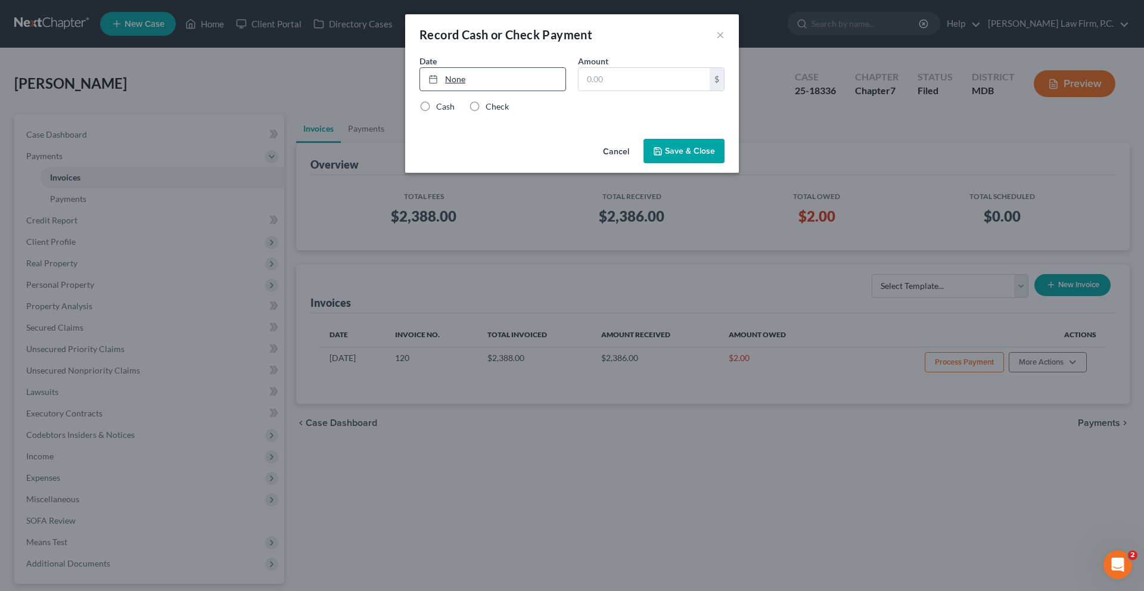
type input "[DATE]"
click at [478, 91] on link "None" at bounding box center [492, 79] width 145 height 23
click at [633, 91] on input "text" at bounding box center [644, 79] width 131 height 23
type input "2.00"
click at [486, 113] on label "Check" at bounding box center [497, 107] width 23 height 12
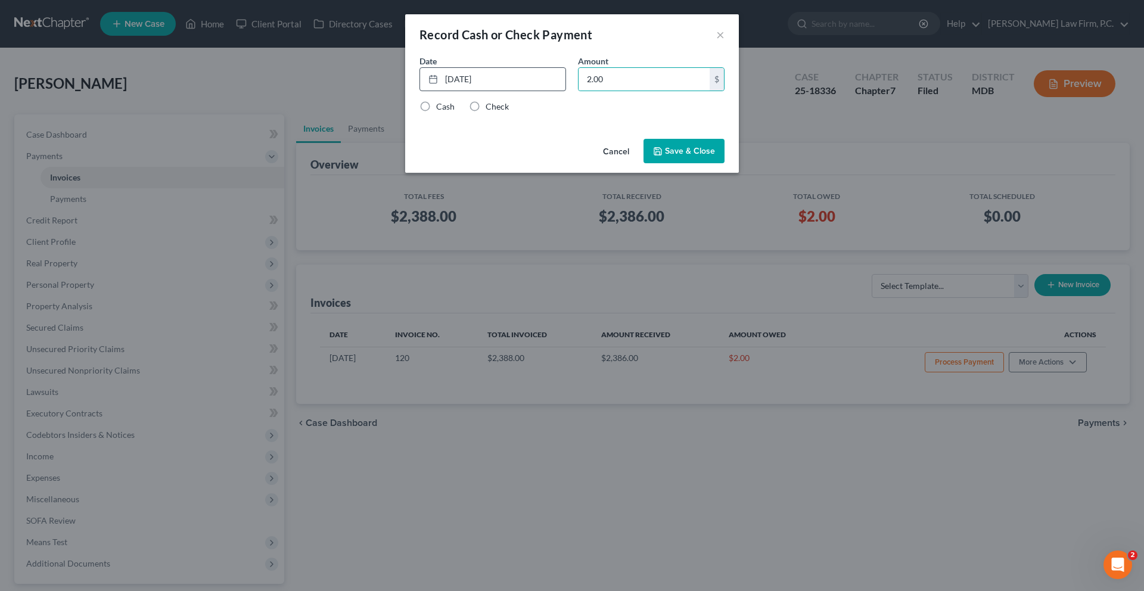
click at [491, 108] on input "Check" at bounding box center [495, 105] width 8 height 8
radio input "true"
click at [725, 164] on button "Save & Close" at bounding box center [684, 151] width 81 height 25
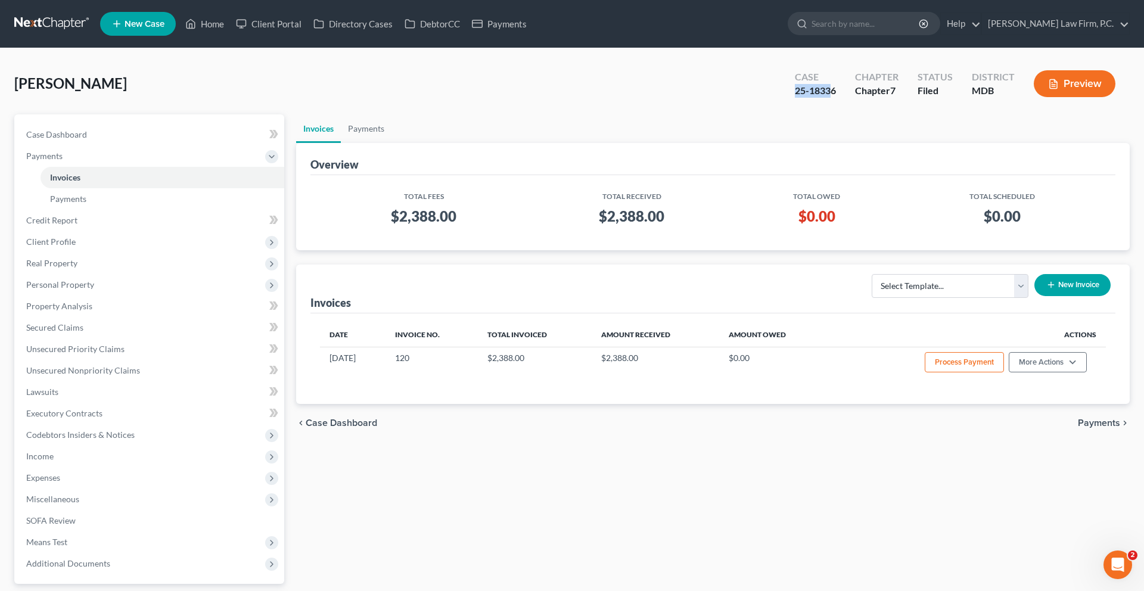
drag, startPoint x: 750, startPoint y: 119, endPoint x: 705, endPoint y: 117, distance: 46.0
click at [786, 103] on div "Case 25-18336" at bounding box center [816, 84] width 60 height 35
drag, startPoint x: 774, startPoint y: 111, endPoint x: 713, endPoint y: 111, distance: 60.8
click at [786, 103] on div "Case 25-18336 Chapter Chapter 7 Status Filed District MDB Preview" at bounding box center [958, 84] width 345 height 35
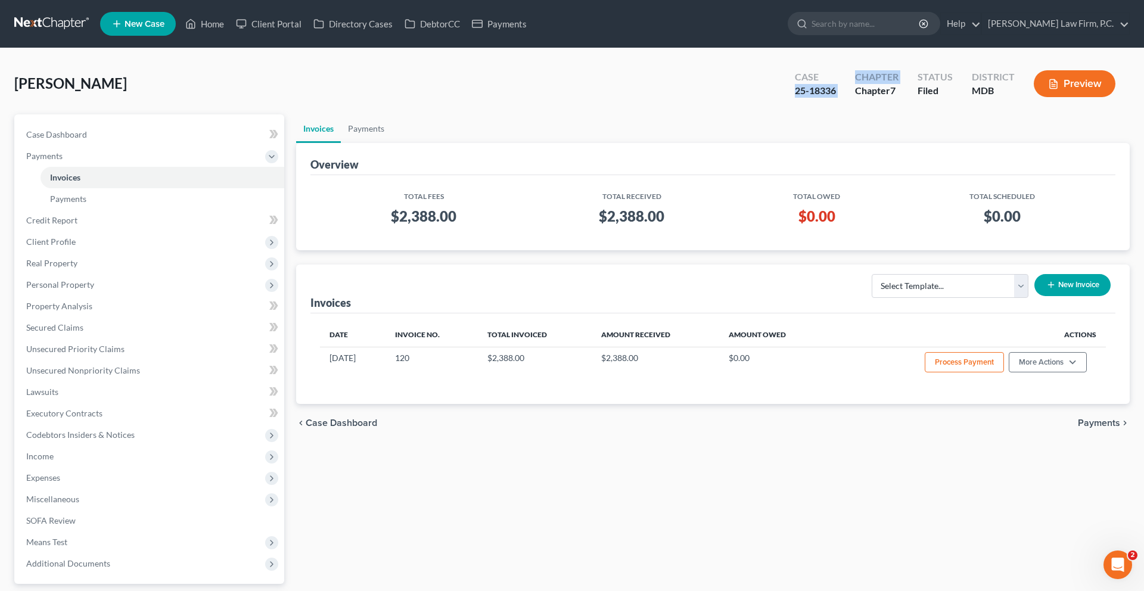
click at [795, 98] on div "25-18336" at bounding box center [815, 91] width 41 height 14
drag, startPoint x: 709, startPoint y: 111, endPoint x: 765, endPoint y: 113, distance: 56.1
click at [786, 103] on div "Case 25-18336" at bounding box center [816, 84] width 60 height 35
copy div "25-18336"
drag, startPoint x: 756, startPoint y: 113, endPoint x: 231, endPoint y: 7, distance: 536.3
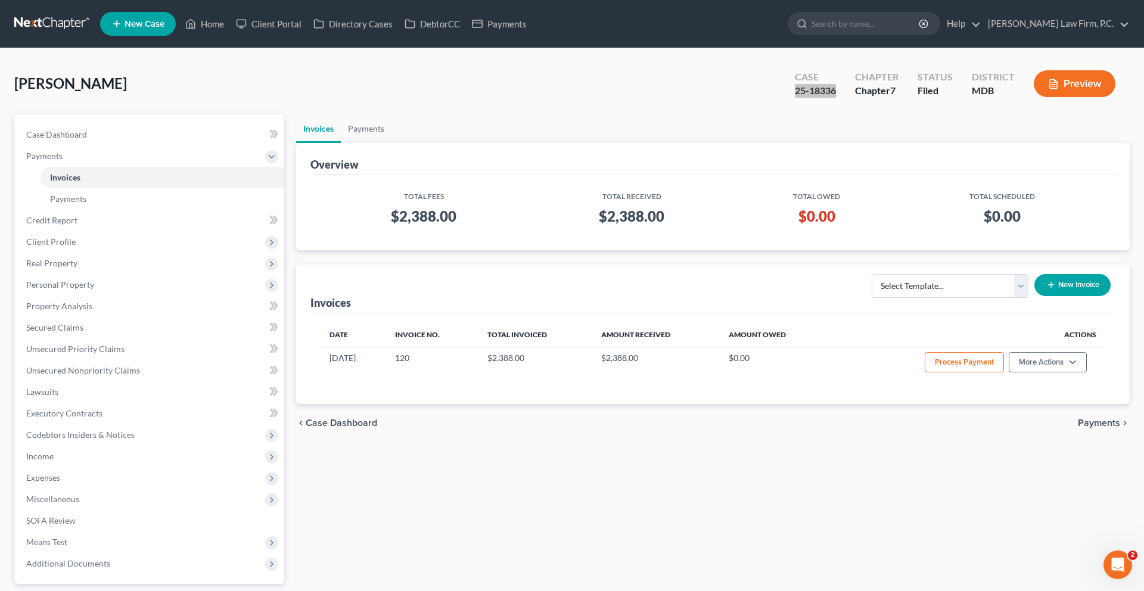
click at [0, 0] on div "Home New Case Client Portal Directory Cases DebtorCC Payments [PERSON_NAME] Law…" at bounding box center [572, 349] width 1144 height 698
click at [230, 32] on link "Home" at bounding box center [204, 23] width 51 height 21
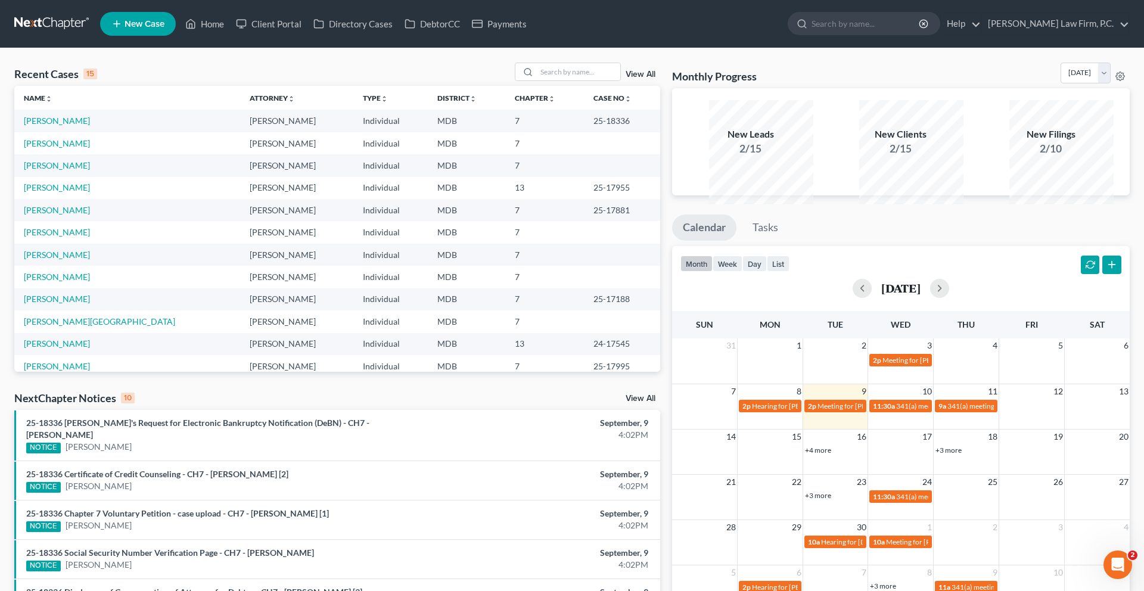
click at [530, 86] on div "Recent Cases 15 View All" at bounding box center [337, 74] width 646 height 23
click at [537, 80] on input "search" at bounding box center [578, 71] width 83 height 17
type input "[PERSON_NAME]"
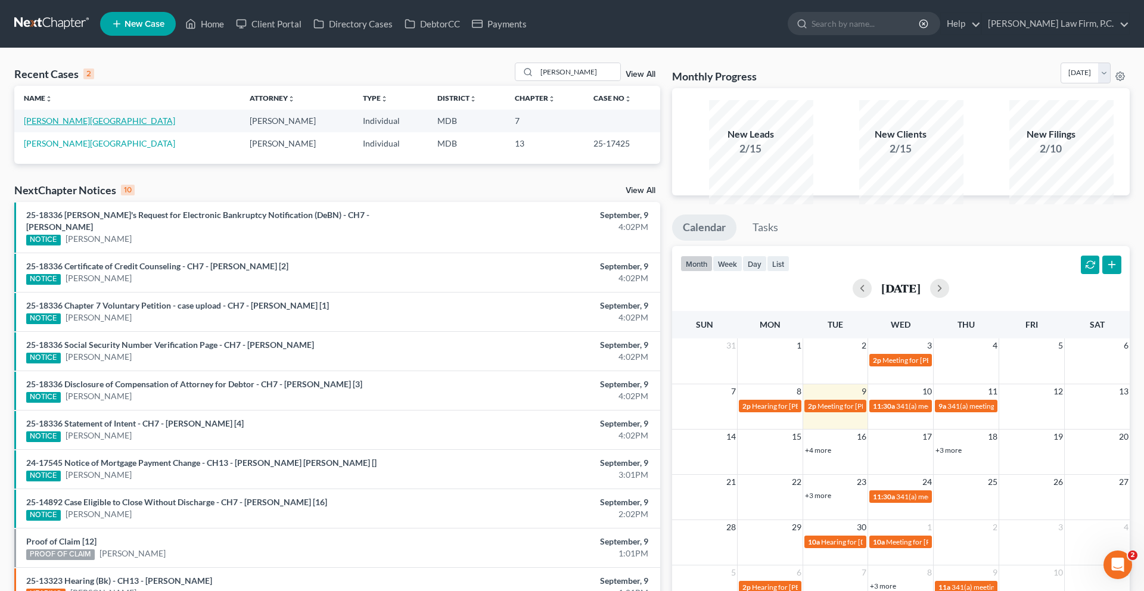
click at [86, 126] on link "[PERSON_NAME][GEOGRAPHIC_DATA]" at bounding box center [99, 121] width 151 height 10
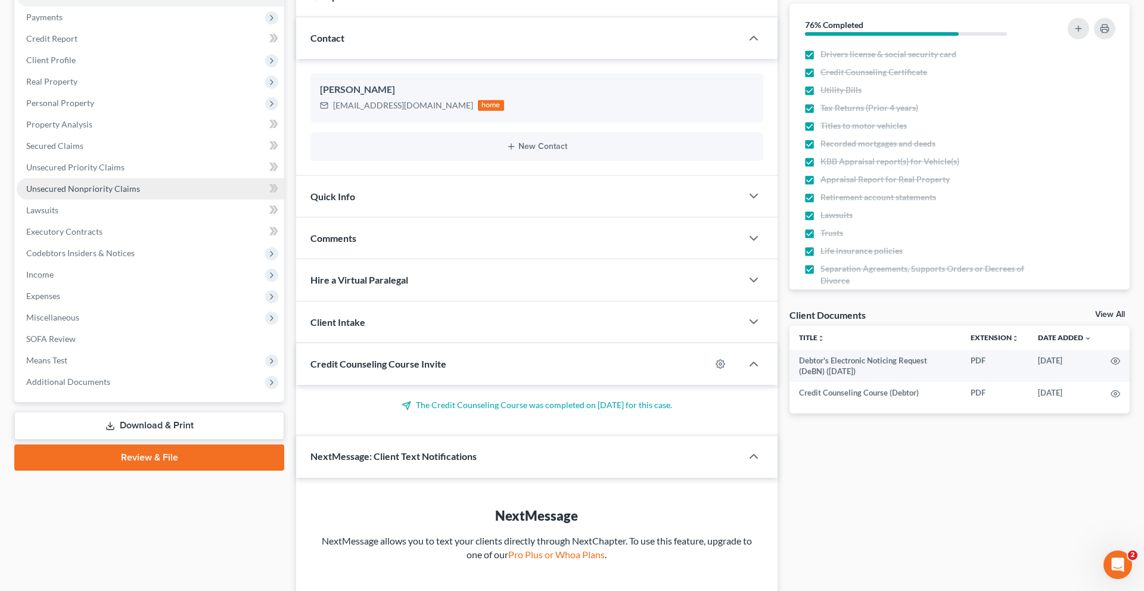
scroll to position [146, 0]
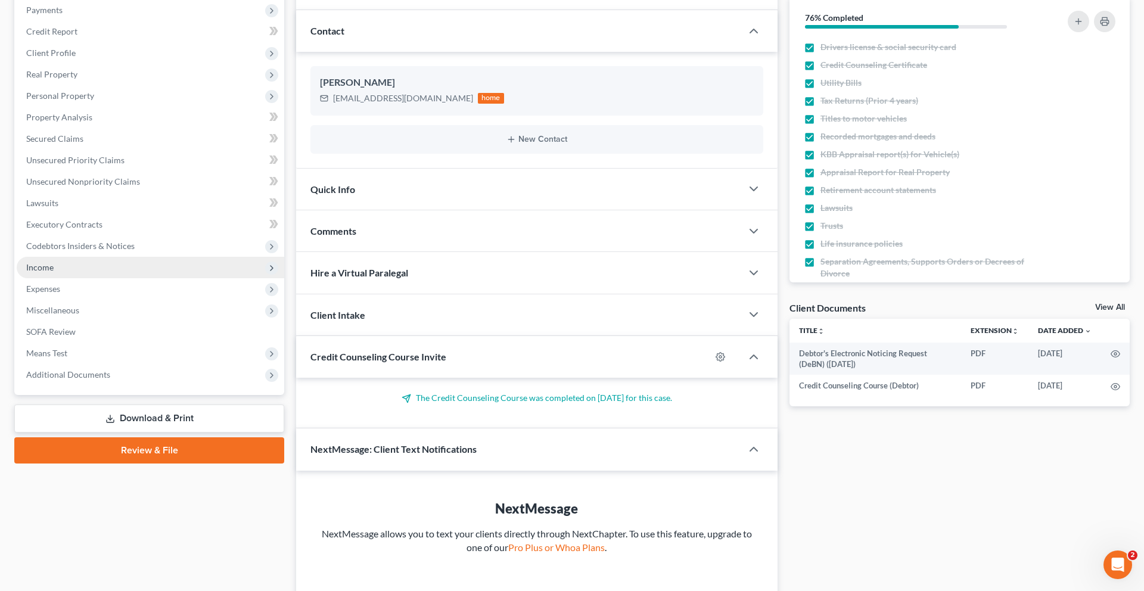
click at [119, 278] on span "Income" at bounding box center [151, 267] width 268 height 21
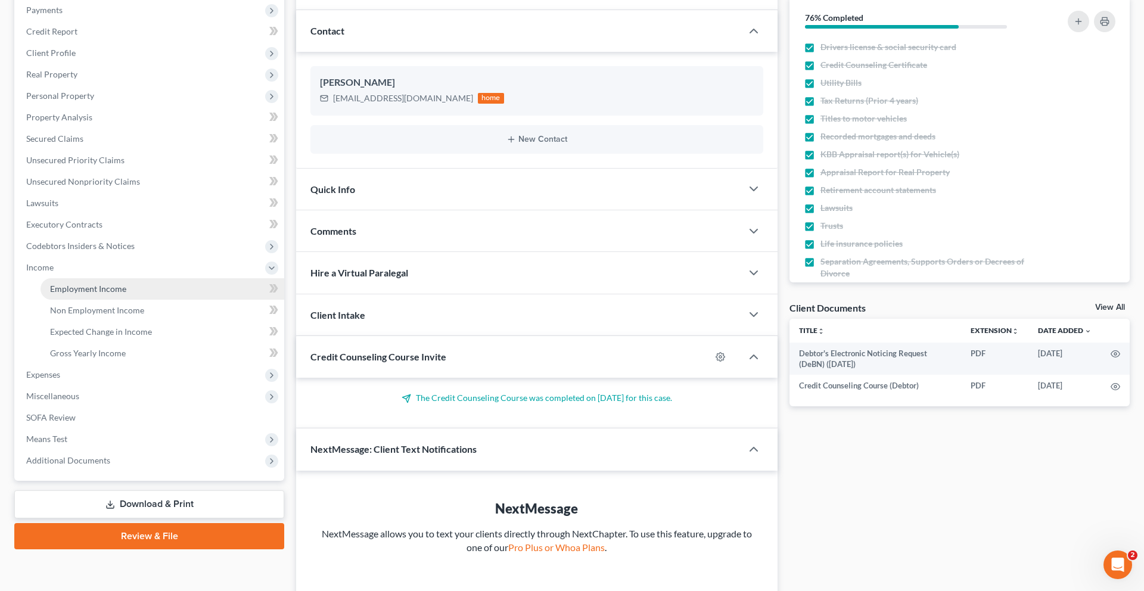
click at [103, 294] on span "Employment Income" at bounding box center [88, 289] width 76 height 10
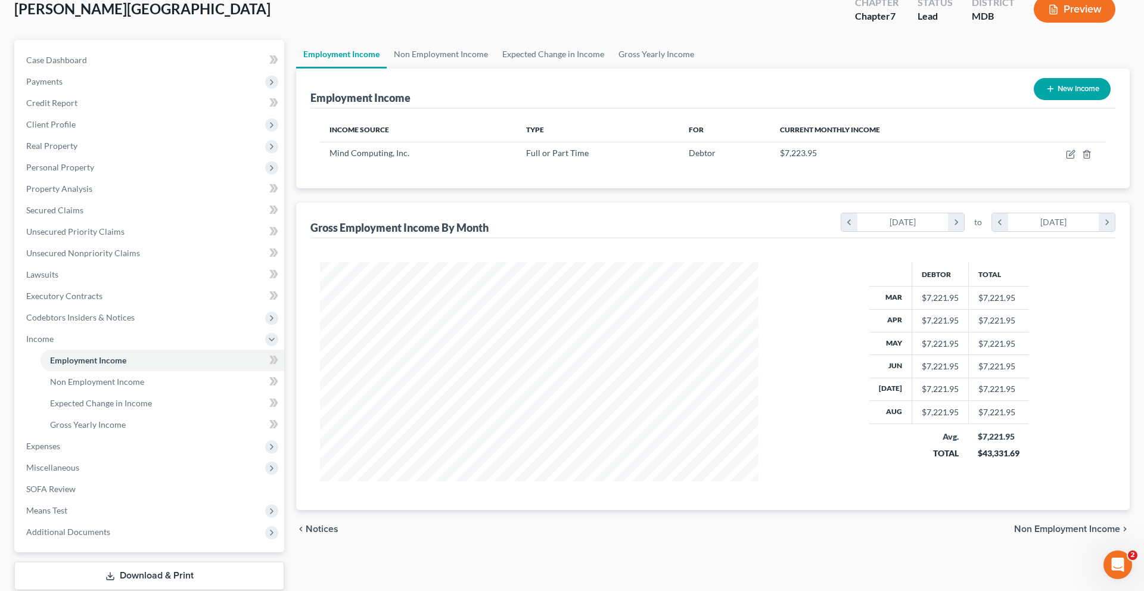
scroll to position [112, 0]
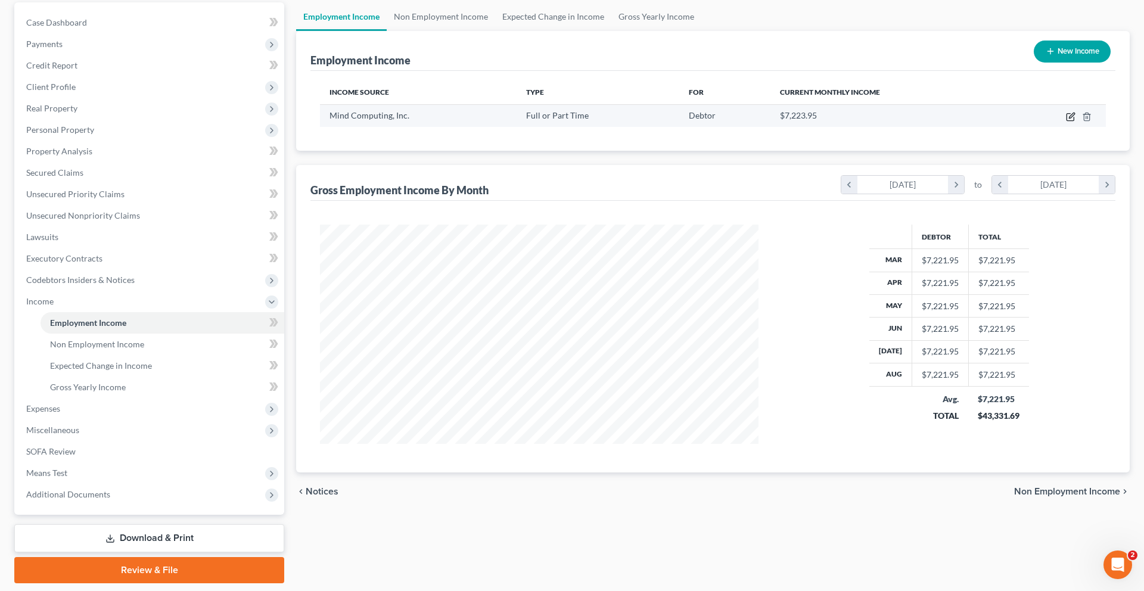
click at [1066, 122] on icon "button" at bounding box center [1071, 117] width 10 height 10
select select "0"
select select "49"
select select "2"
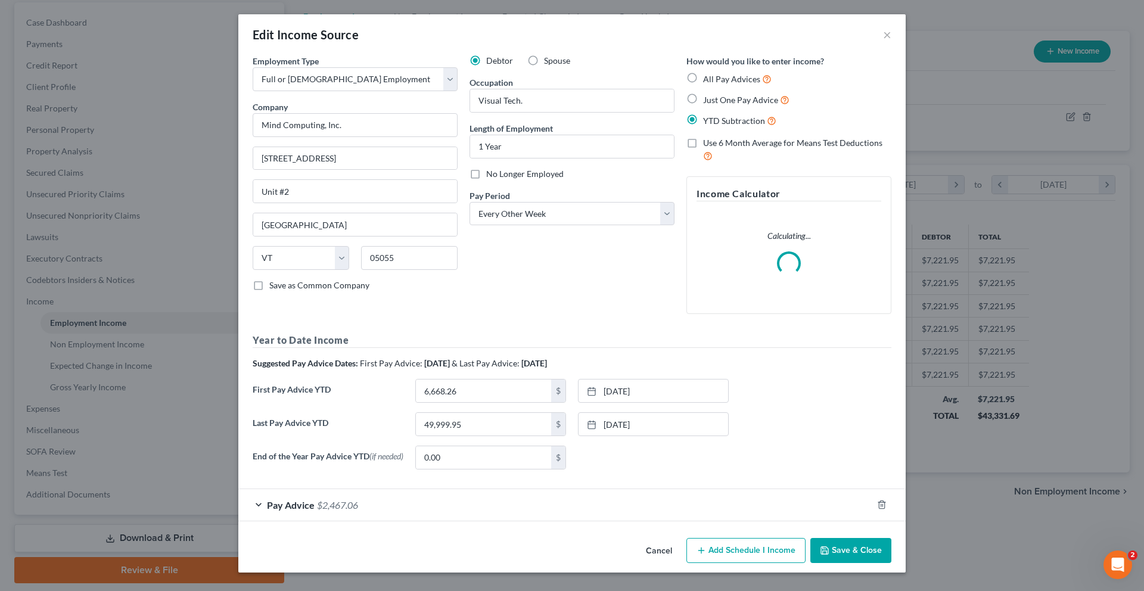
scroll to position [128, 0]
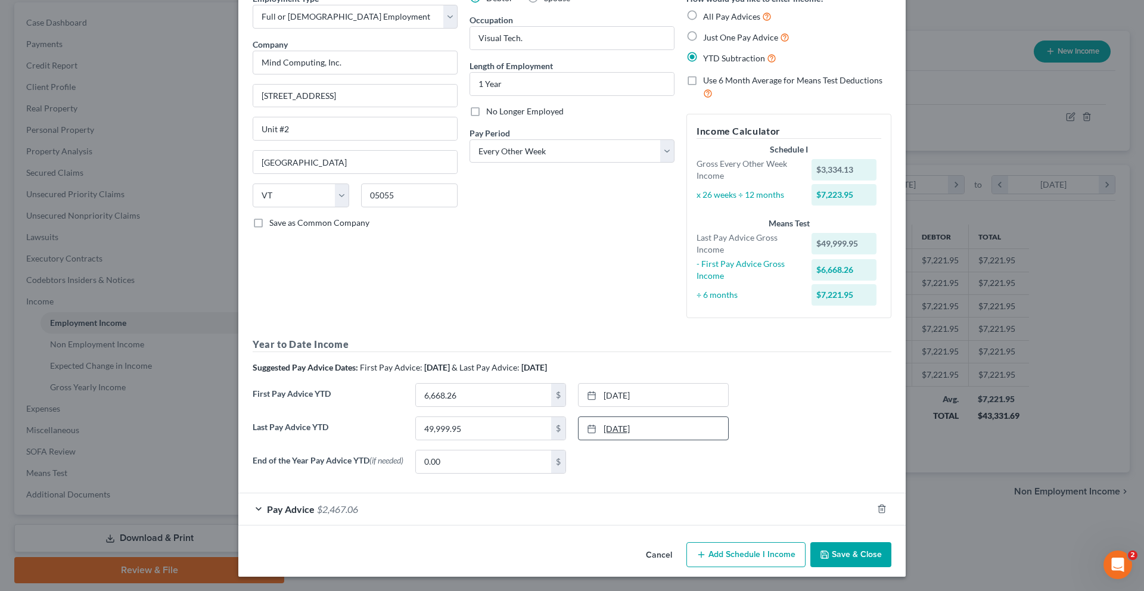
click at [653, 440] on link "[DATE]" at bounding box center [654, 428] width 150 height 23
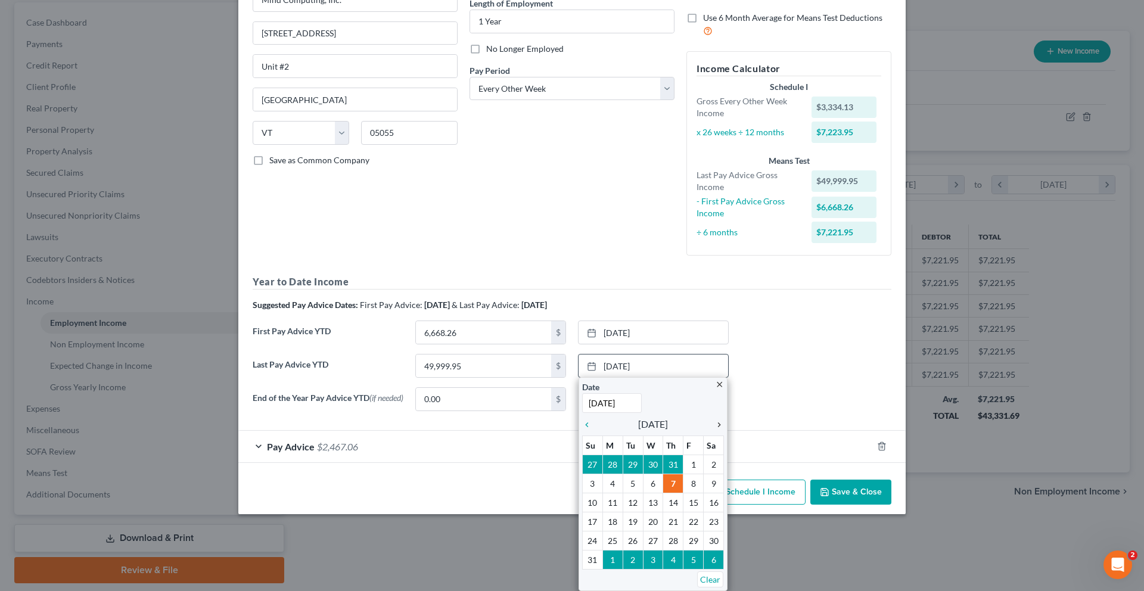
click at [718, 430] on icon "chevron_right" at bounding box center [716, 425] width 15 height 10
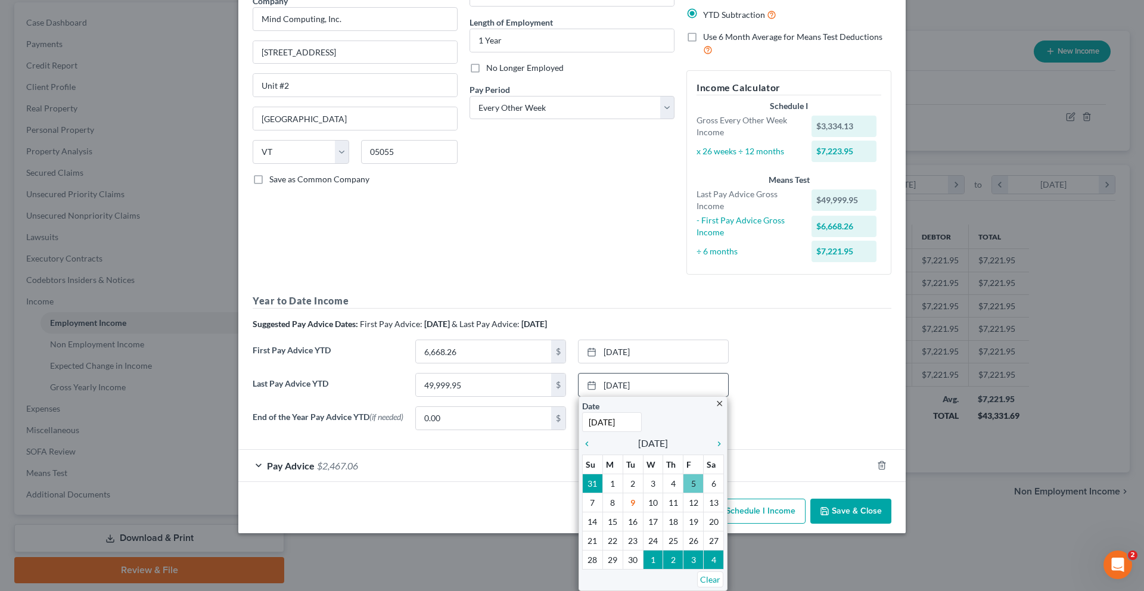
scroll to position [199, 0]
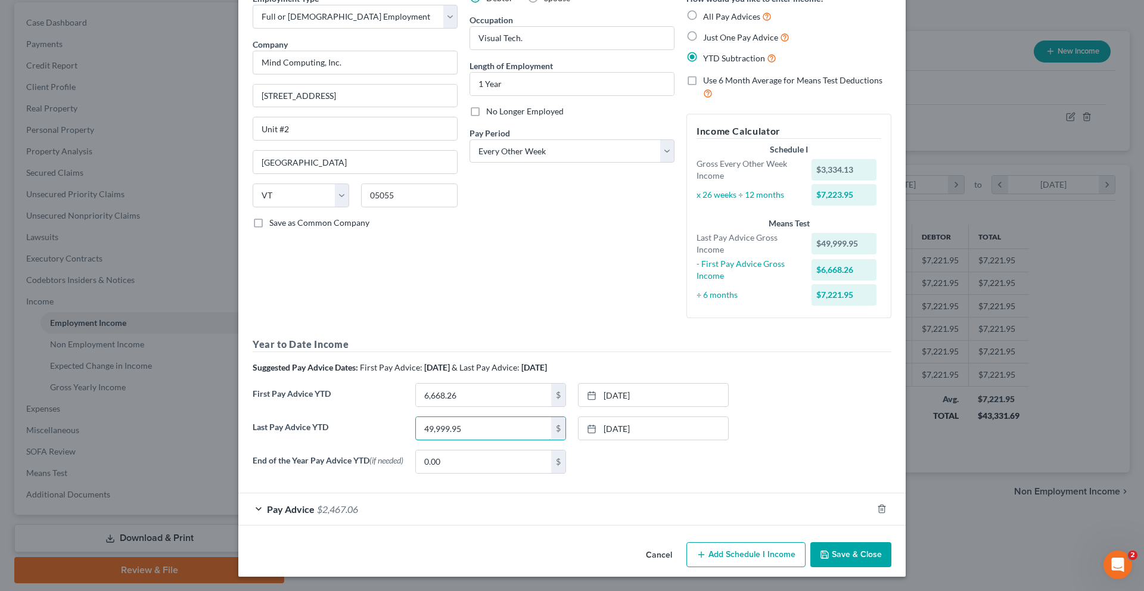
drag, startPoint x: 451, startPoint y: 402, endPoint x: 358, endPoint y: 390, distance: 93.1
click at [359, 417] on div "Last Pay Advice YTD 49,999.95 $ [DATE] close Date [DATE] Time 12:00 AM chevron_…" at bounding box center [572, 433] width 651 height 33
click at [456, 417] on input "49,999.95" at bounding box center [483, 428] width 135 height 23
type input "55,128.28"
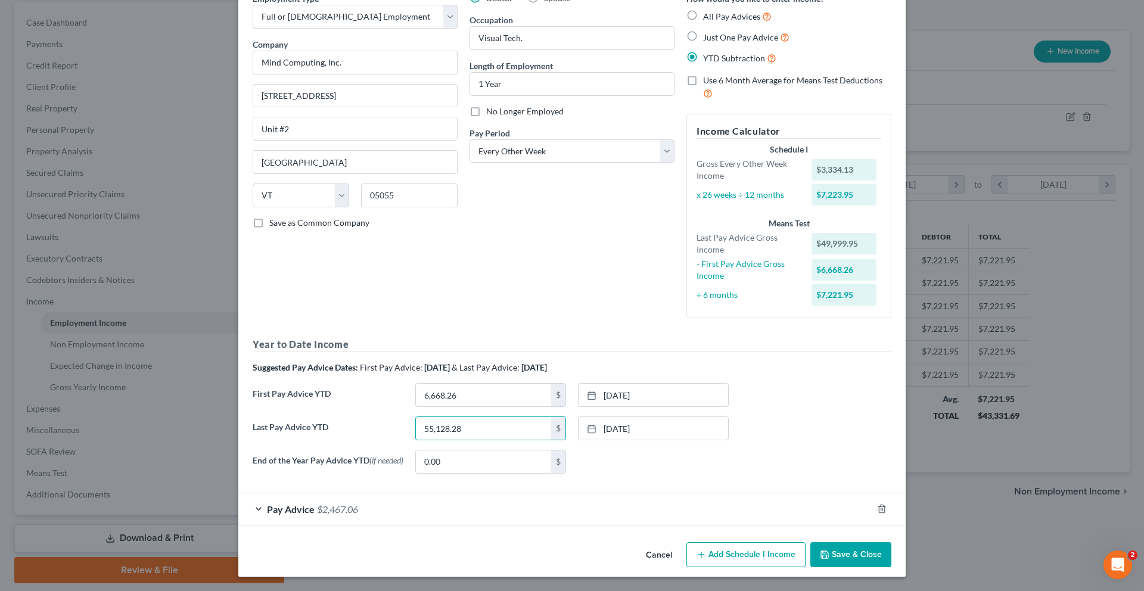
click at [579, 277] on div "Employment Type * Select Full or [DEMOGRAPHIC_DATA] Employment Self Employment …" at bounding box center [572, 237] width 651 height 491
click at [496, 384] on input "6,668.26" at bounding box center [483, 395] width 135 height 23
type input "19,999.98"
click at [651, 384] on link "[DATE]" at bounding box center [654, 395] width 150 height 23
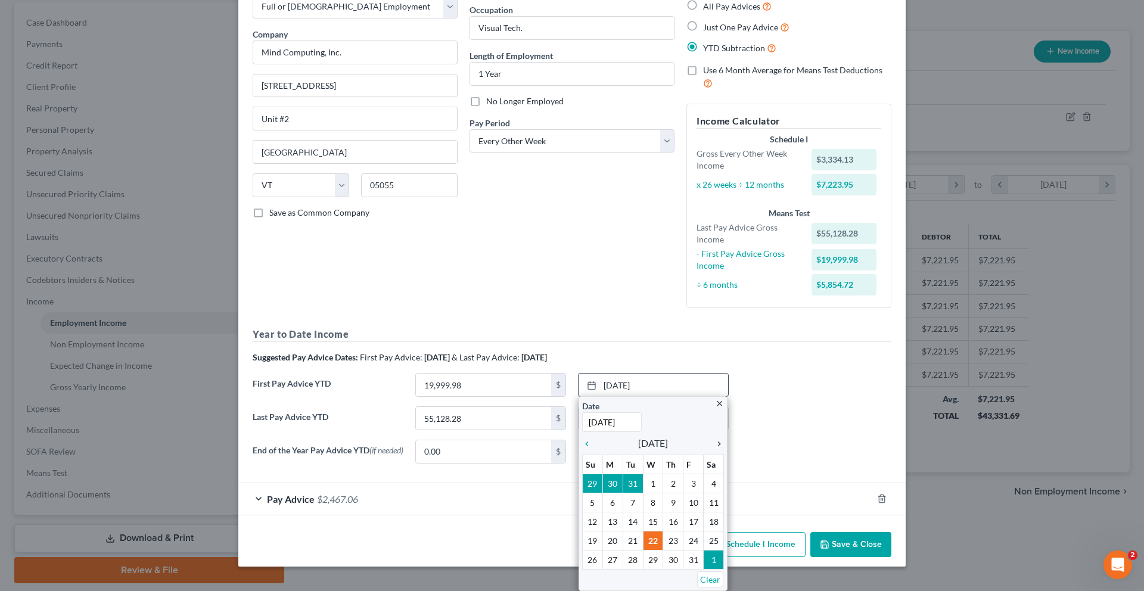
click at [717, 439] on icon "chevron_right" at bounding box center [716, 444] width 15 height 10
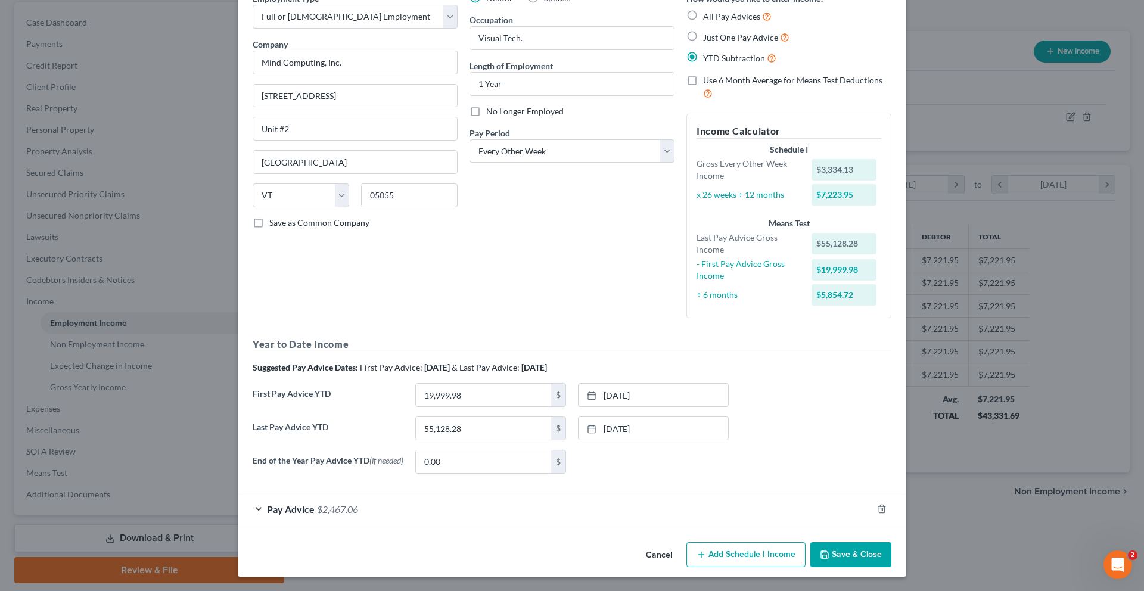
click at [567, 504] on div "Pay Advice $2,467.06" at bounding box center [555, 510] width 634 height 32
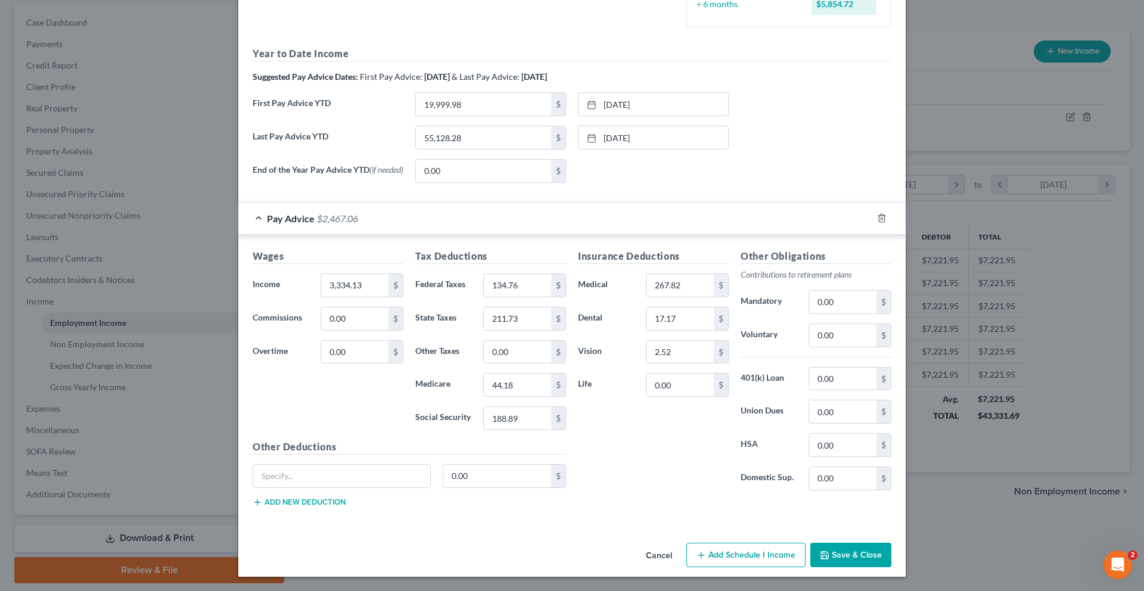
scroll to position [572, 0]
click at [892, 546] on button "Save & Close" at bounding box center [851, 555] width 81 height 25
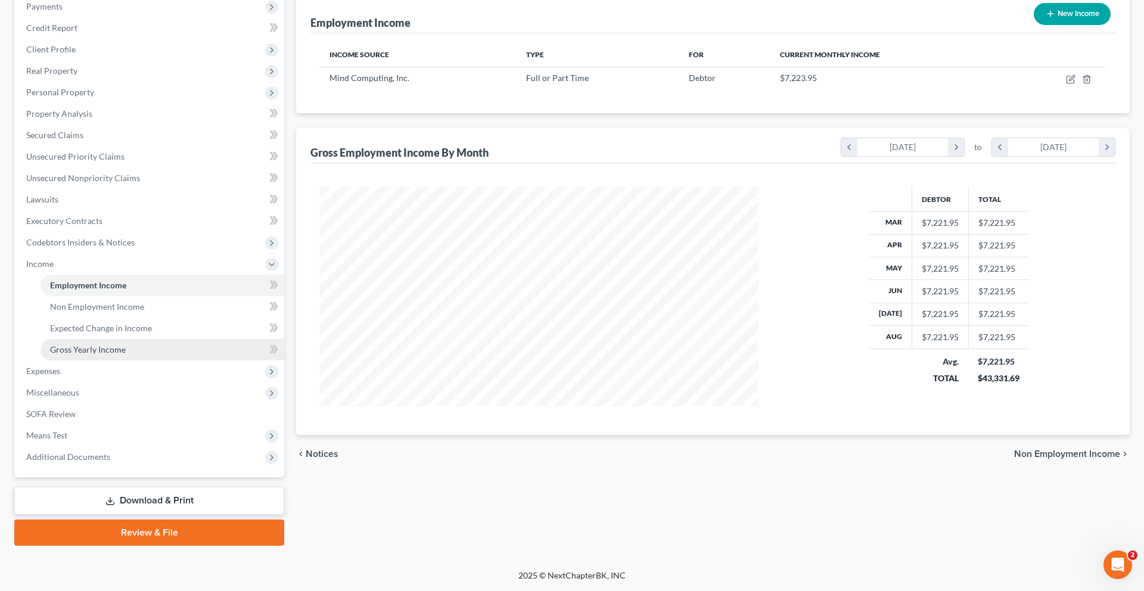
scroll to position [256, 0]
click at [77, 355] on span "Gross Yearly Income" at bounding box center [88, 350] width 76 height 10
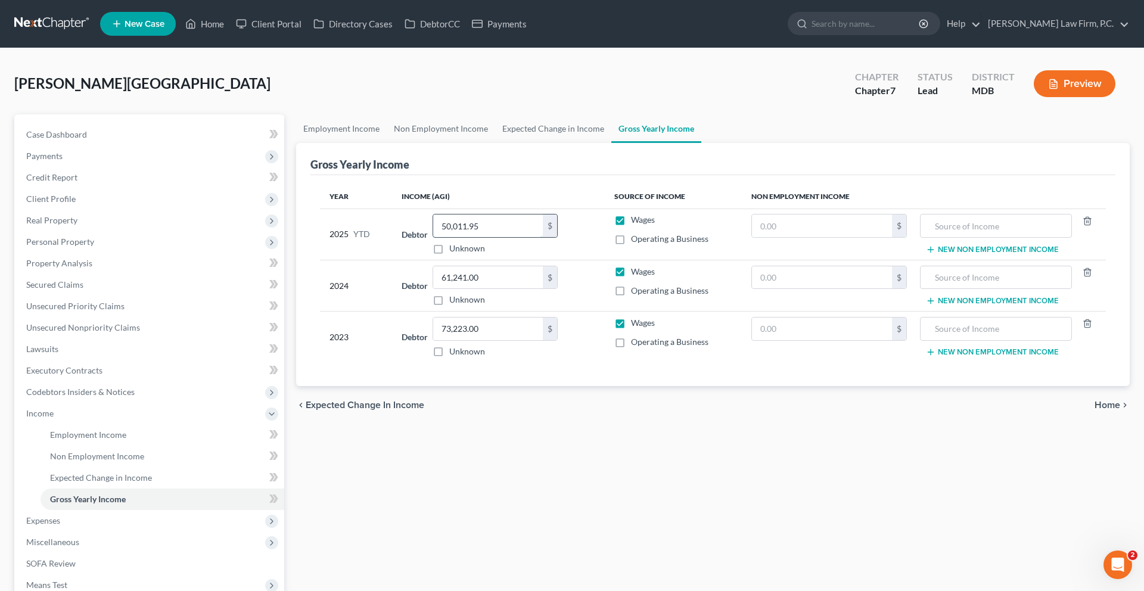
click at [492, 237] on input "50,011.95" at bounding box center [488, 226] width 110 height 23
click at [500, 237] on input "50,011.95" at bounding box center [488, 226] width 110 height 23
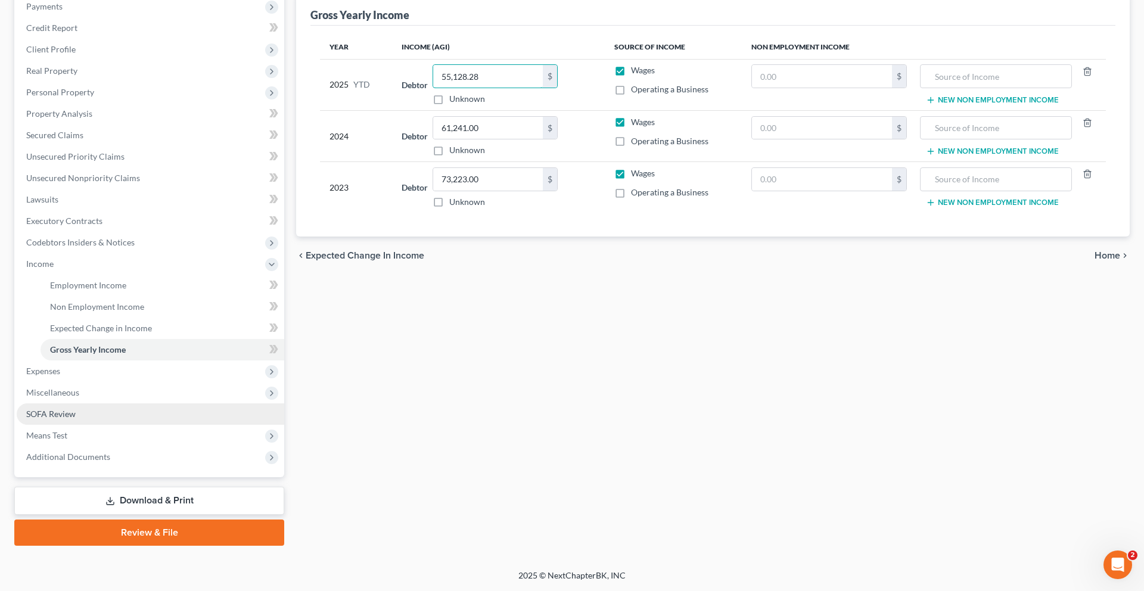
scroll to position [235, 0]
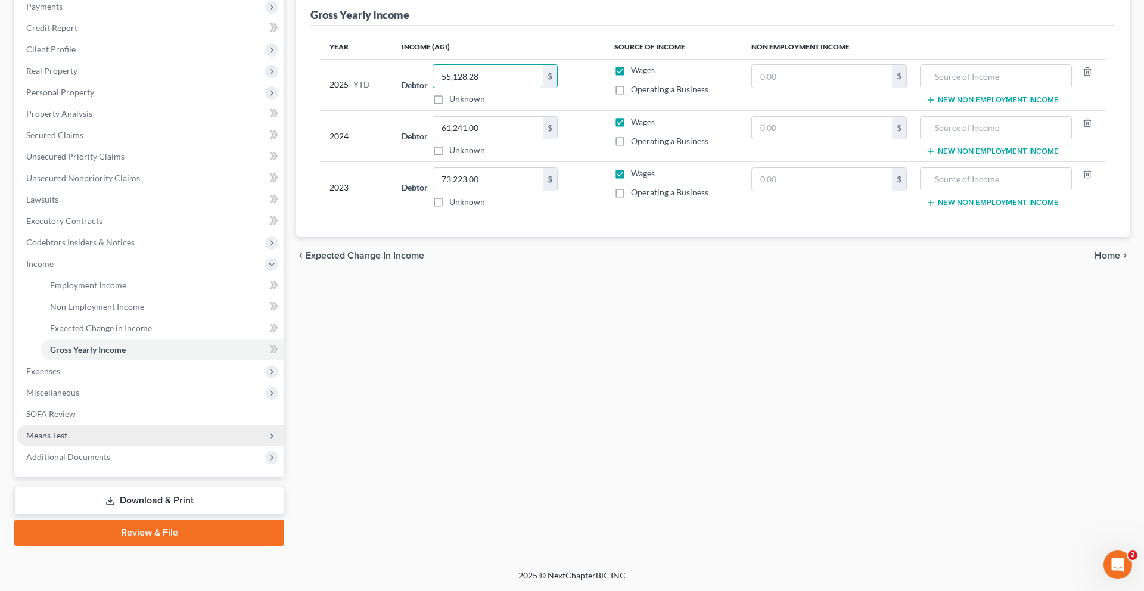
type input "55,128.28"
click at [67, 440] on span "Means Test" at bounding box center [46, 435] width 41 height 10
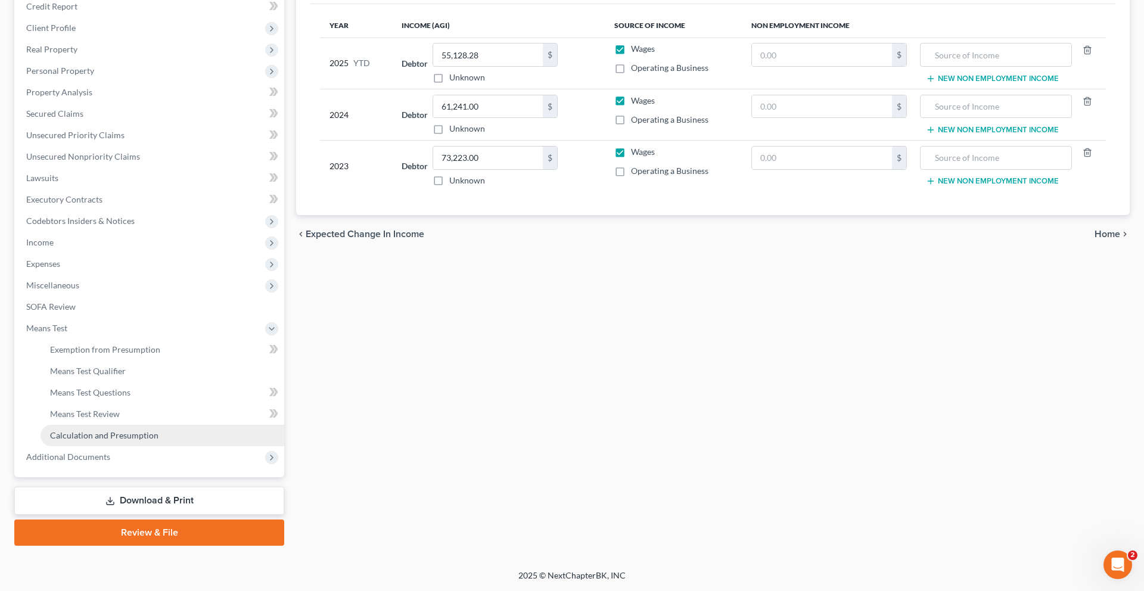
click at [103, 440] on span "Calculation and Presumption" at bounding box center [104, 435] width 108 height 10
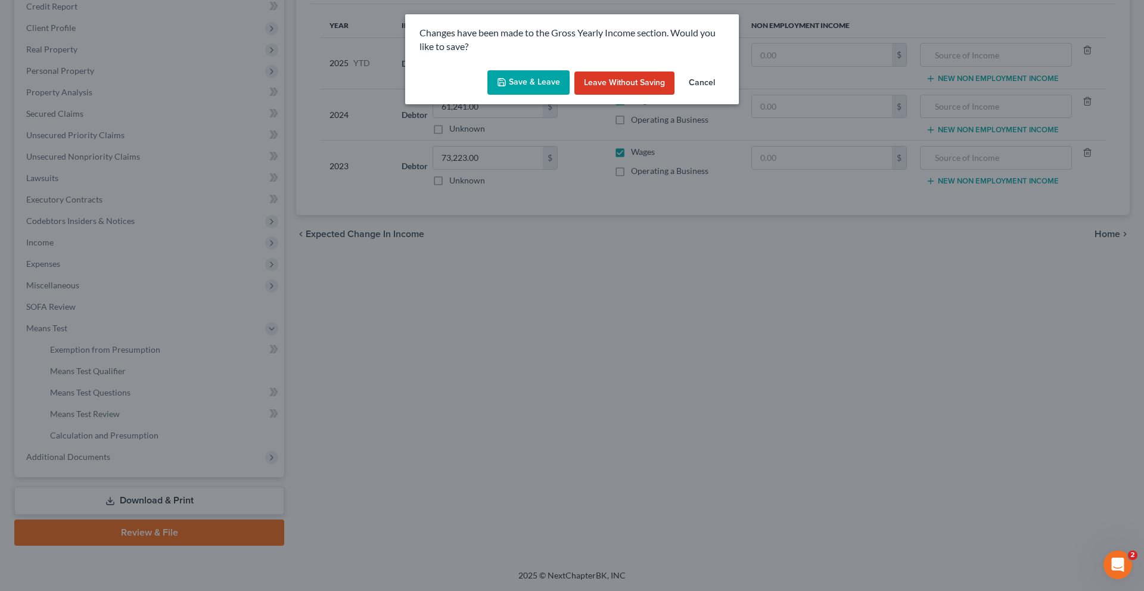
click at [492, 95] on button "Save & Leave" at bounding box center [529, 82] width 82 height 25
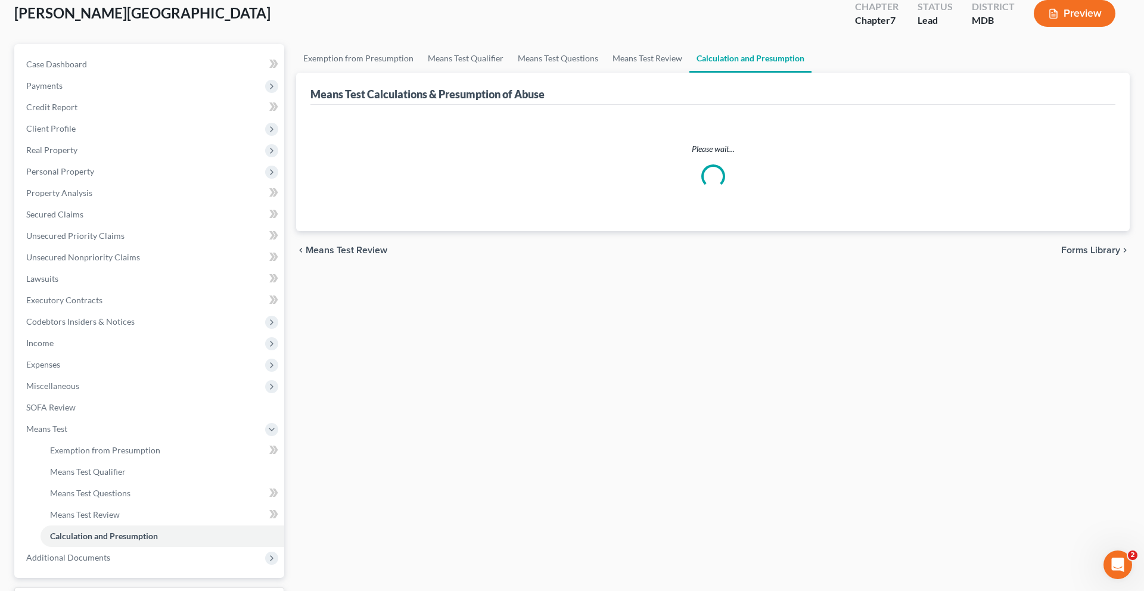
scroll to position [91, 0]
